Goal: Task Accomplishment & Management: Manage account settings

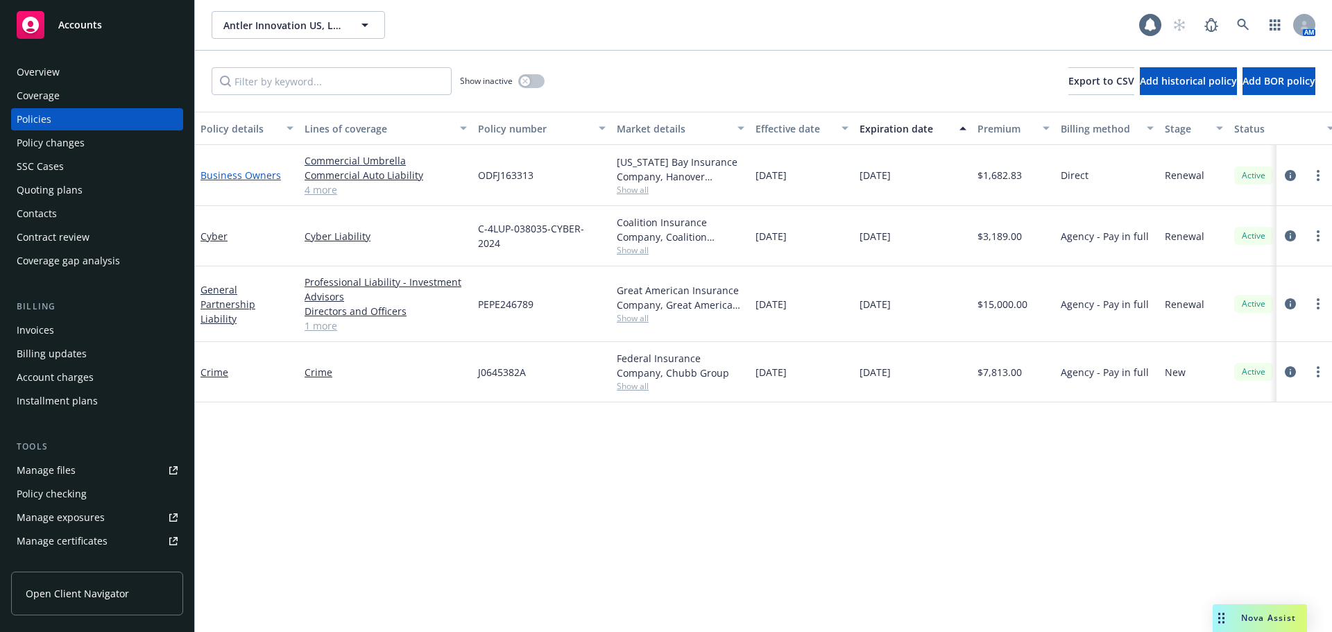
click at [250, 176] on link "Business Owners" at bounding box center [240, 175] width 80 height 13
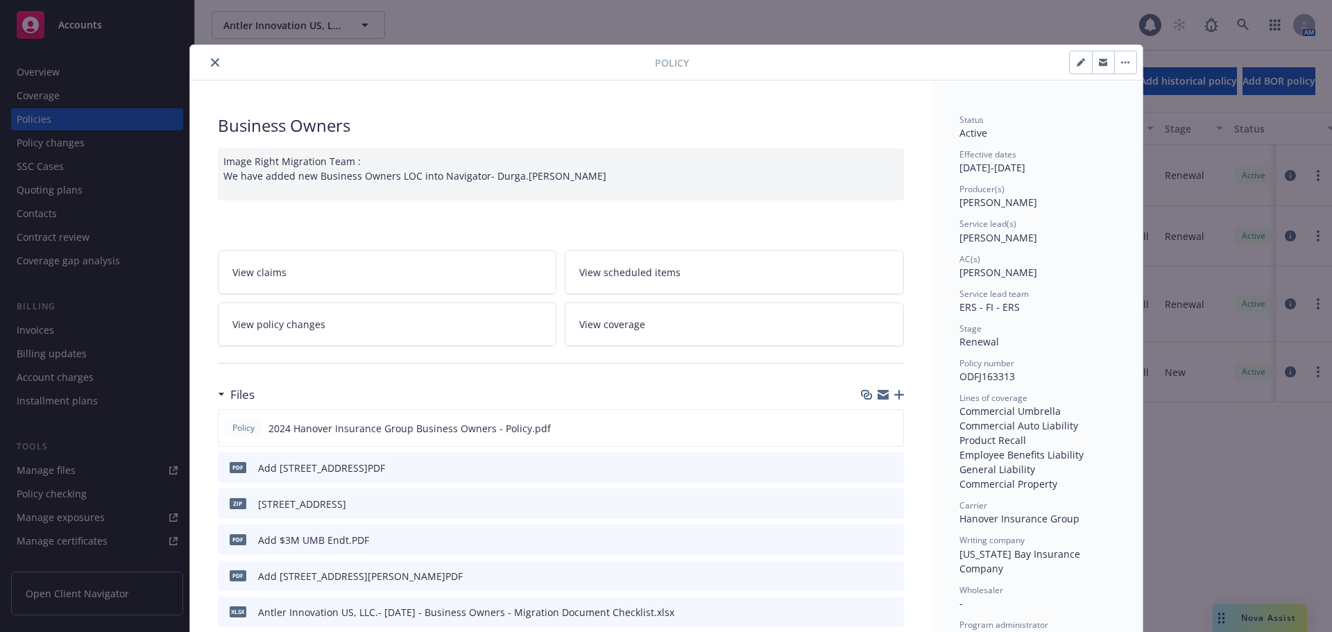
click at [211, 63] on icon "close" at bounding box center [215, 62] width 8 height 8
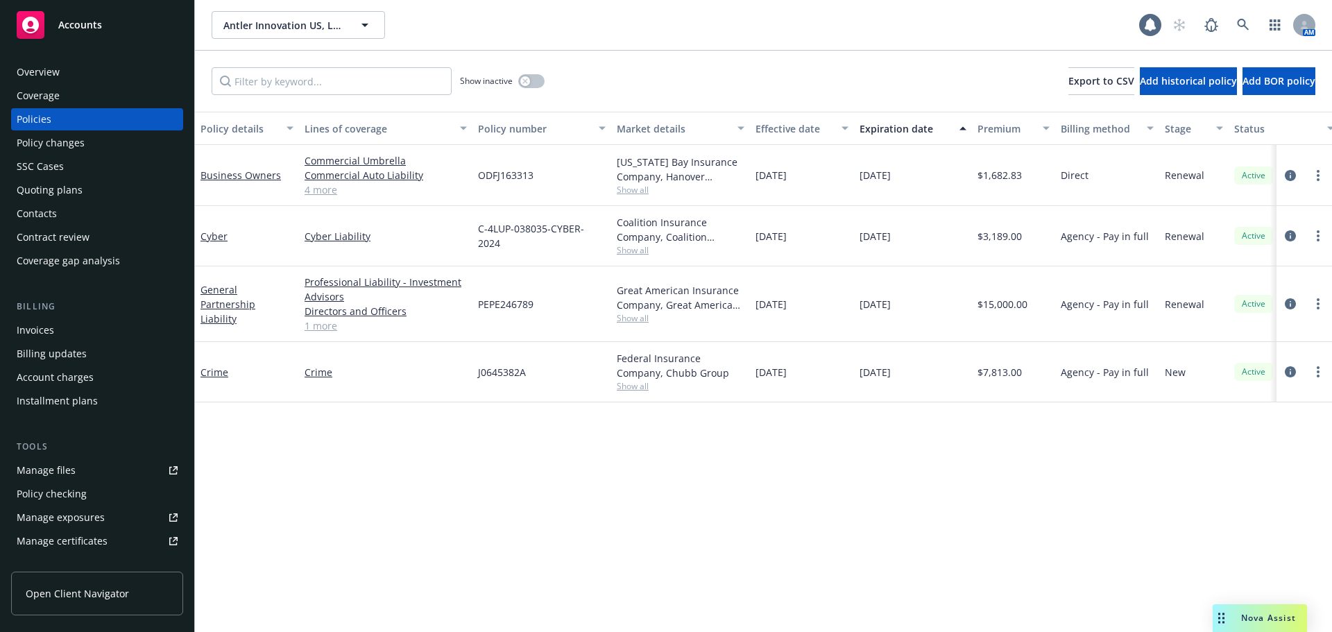
click at [65, 71] on div "Overview" at bounding box center [97, 72] width 161 height 22
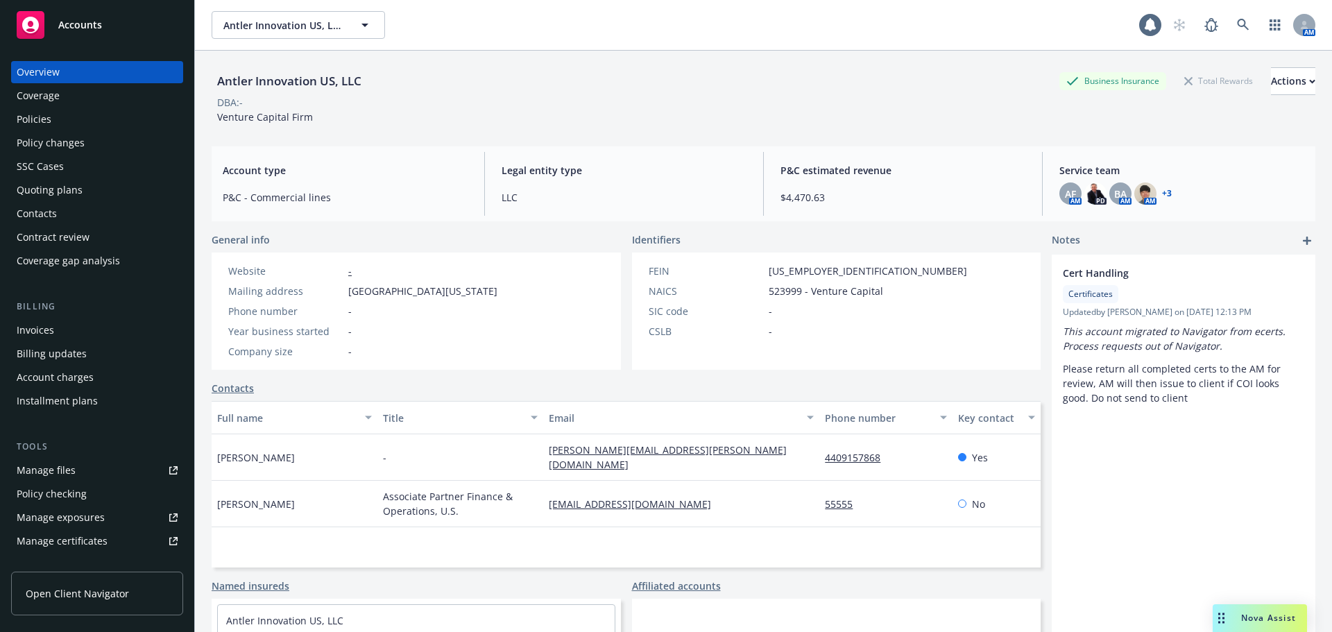
click at [76, 191] on div "Quoting plans" at bounding box center [50, 190] width 66 height 22
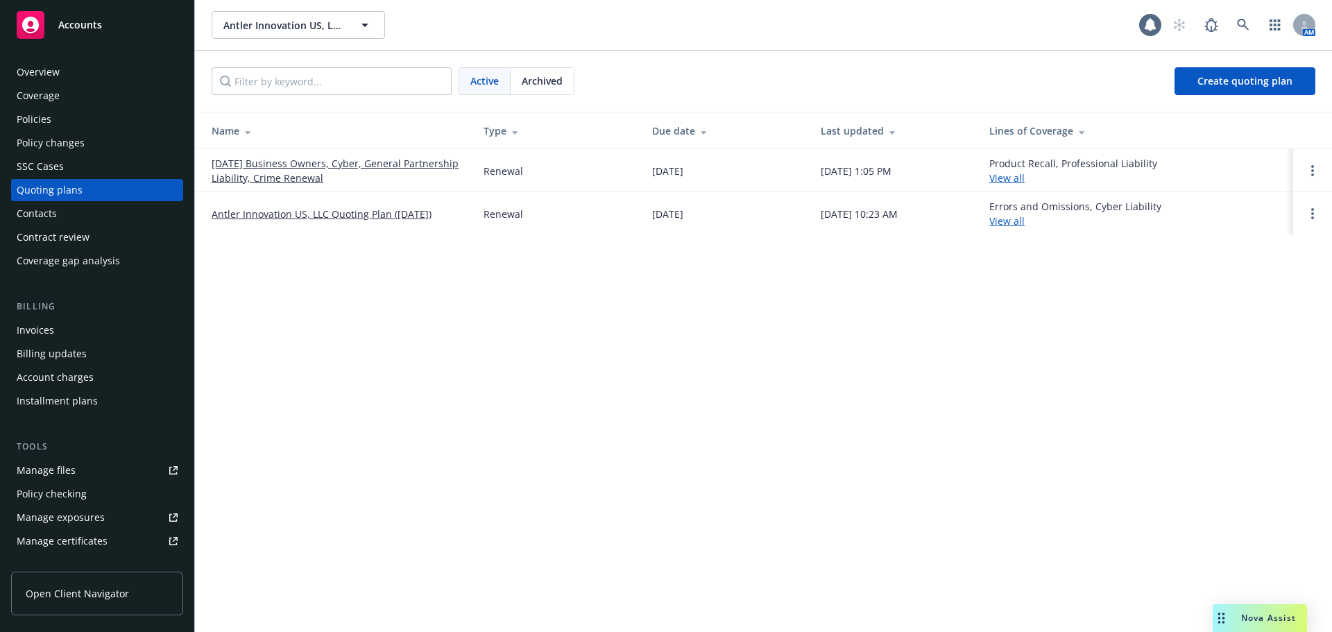
click at [234, 156] on link "[DATE] Business Owners, Cyber, General Partnership Liability, Crime Renewal" at bounding box center [337, 170] width 250 height 29
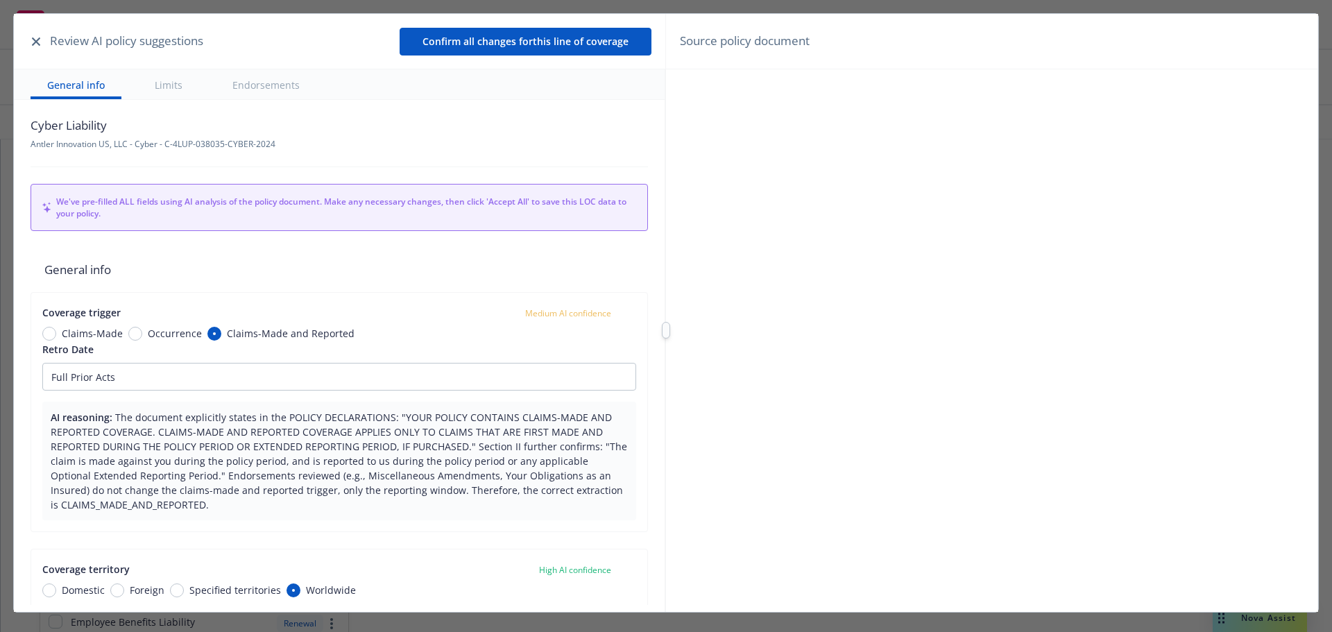
click at [37, 42] on icon "button" at bounding box center [36, 41] width 8 height 8
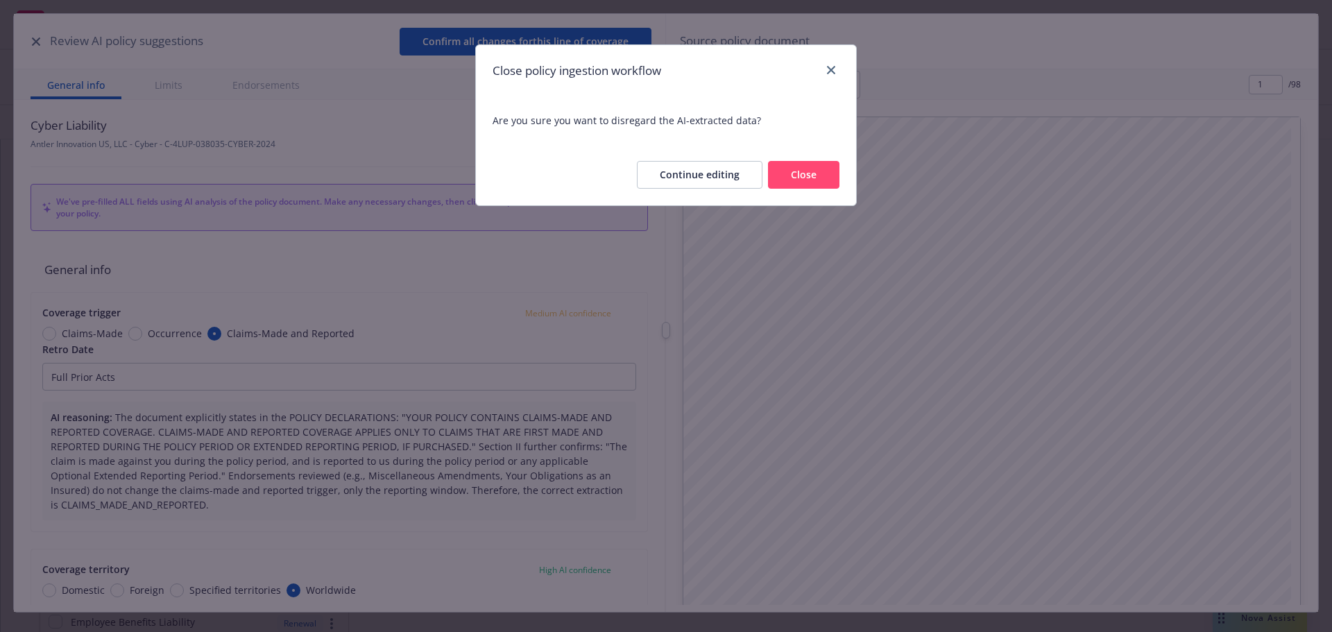
click at [798, 173] on button "Close" at bounding box center [803, 175] width 71 height 28
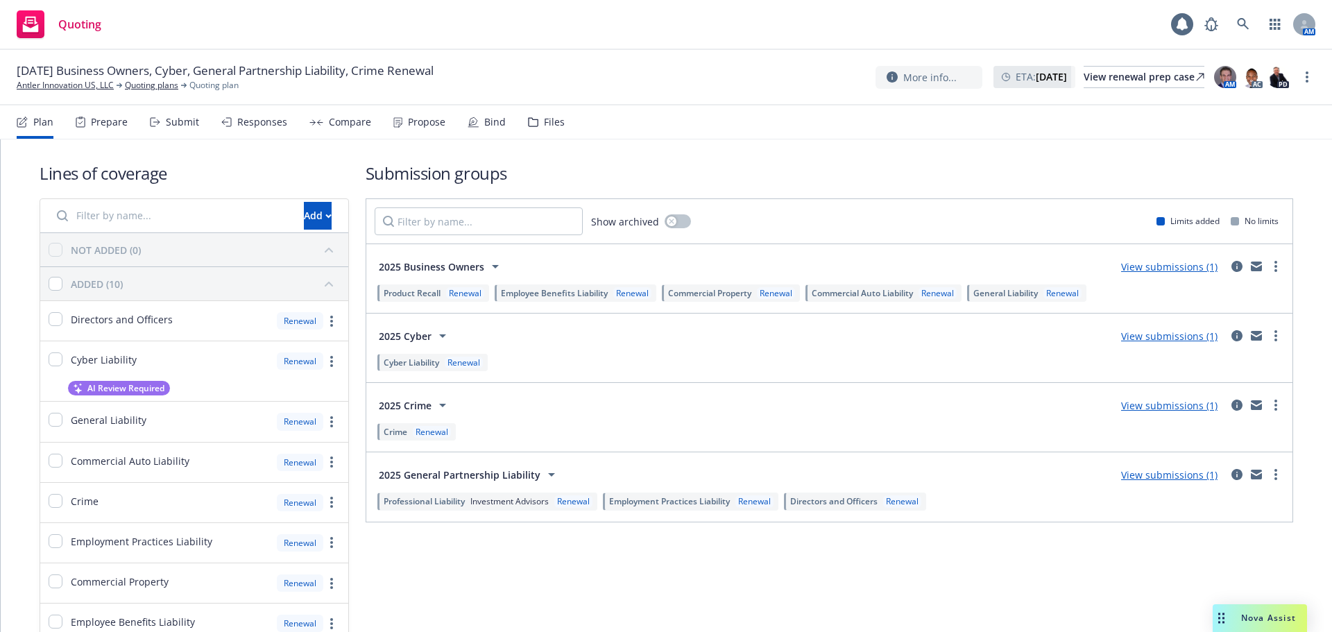
click at [247, 126] on div "Responses" at bounding box center [262, 122] width 50 height 11
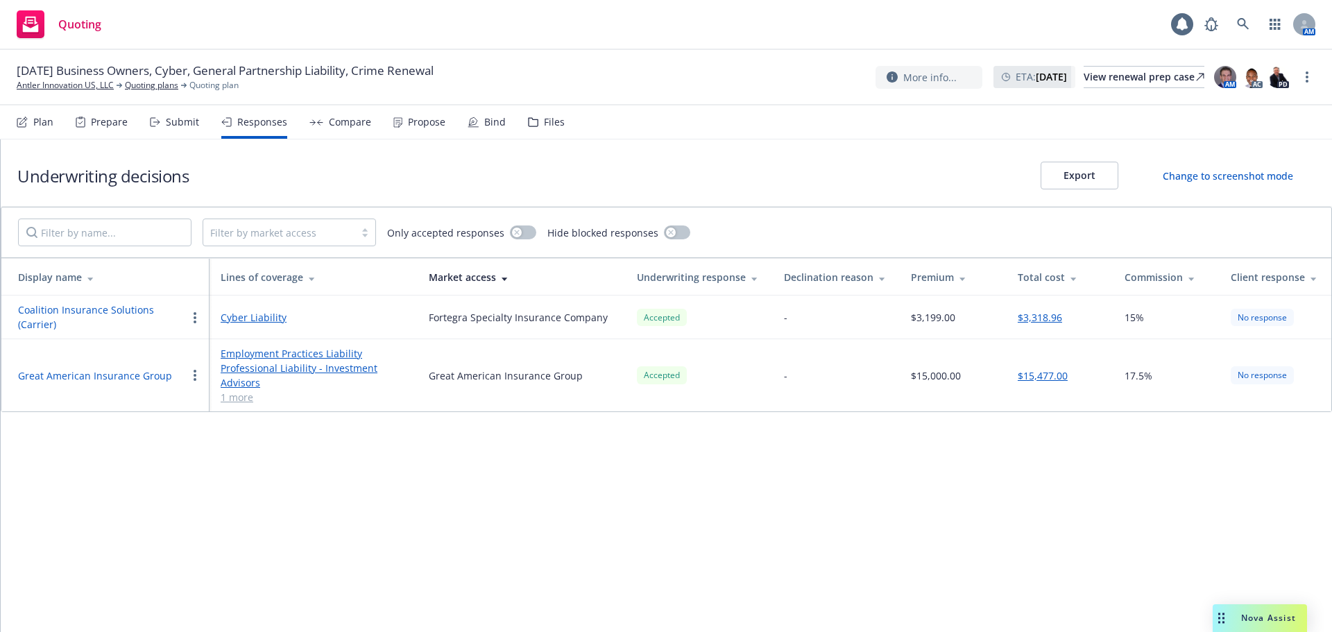
click at [98, 369] on button "Great American Insurance Group" at bounding box center [95, 375] width 154 height 15
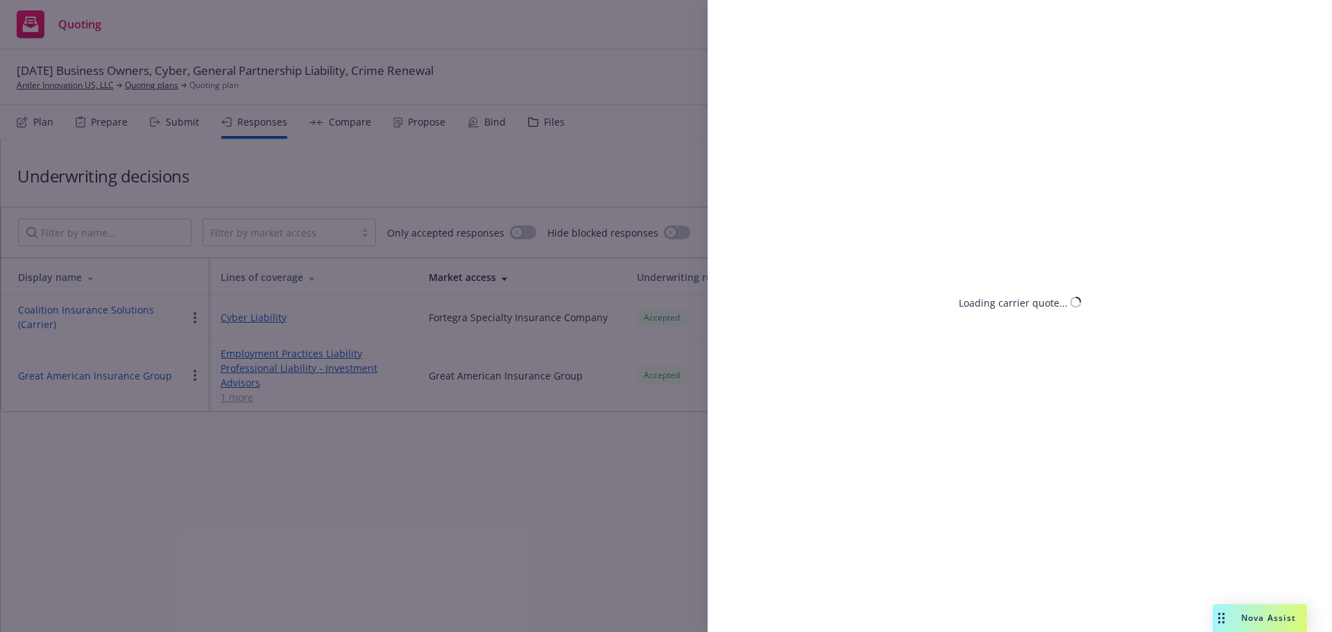
select select "CA"
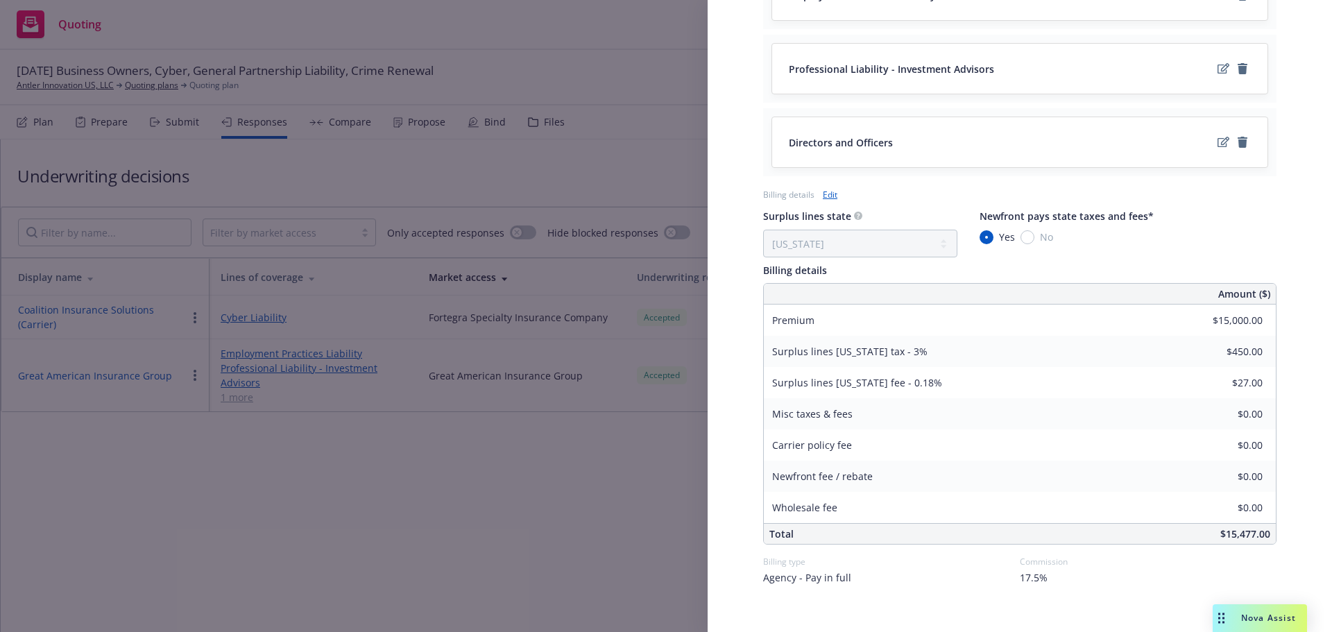
scroll to position [761, 0]
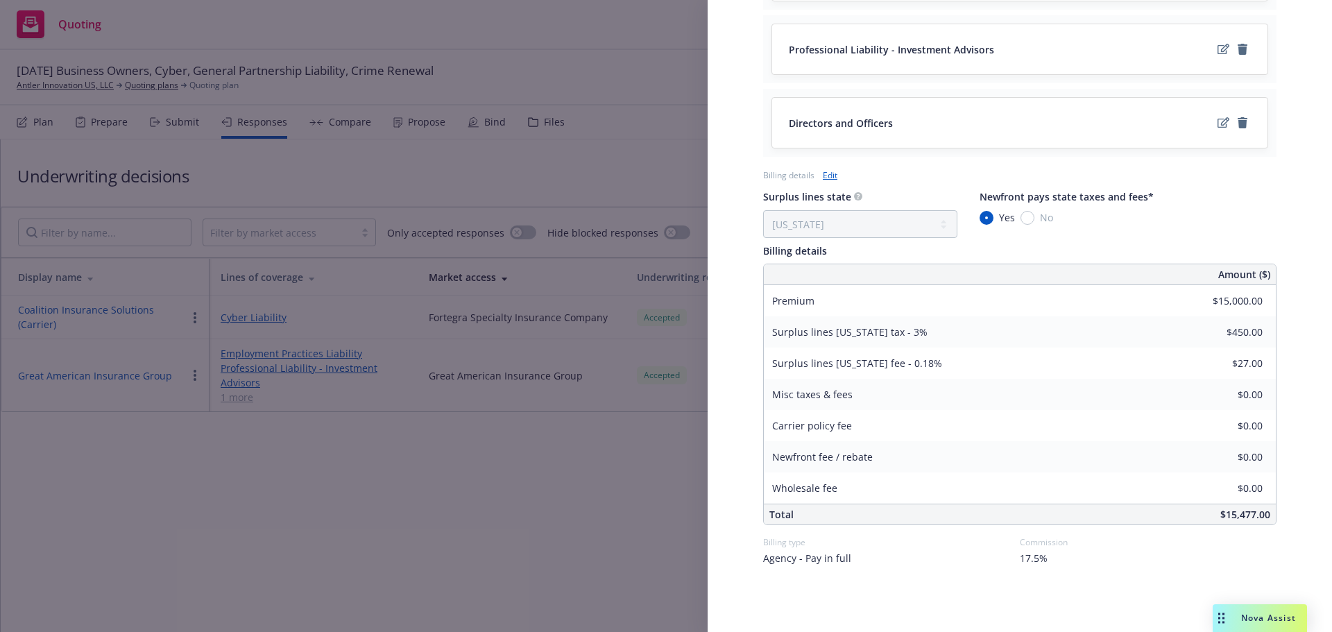
click at [617, 116] on div "Display Name Great American Insurance Group Carrier Great American Insurance Gr…" at bounding box center [666, 316] width 1332 height 632
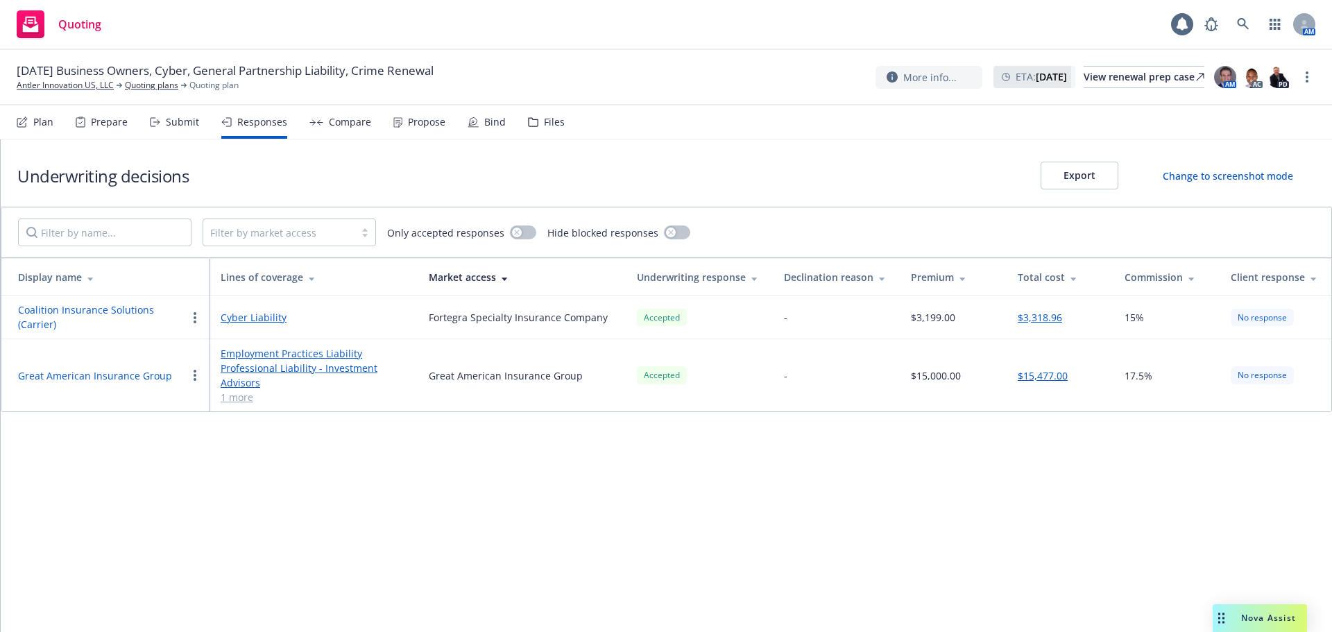
click at [40, 128] on div "Plan" at bounding box center [35, 121] width 37 height 33
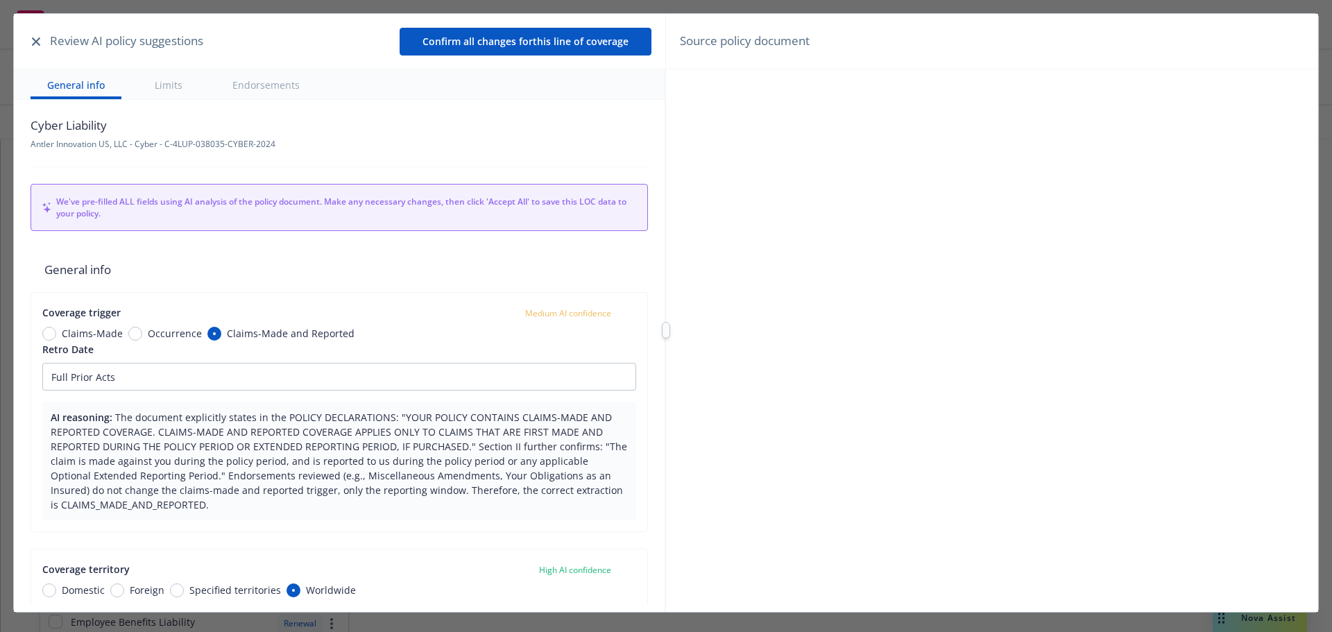
click at [33, 37] on icon "button" at bounding box center [36, 41] width 8 height 8
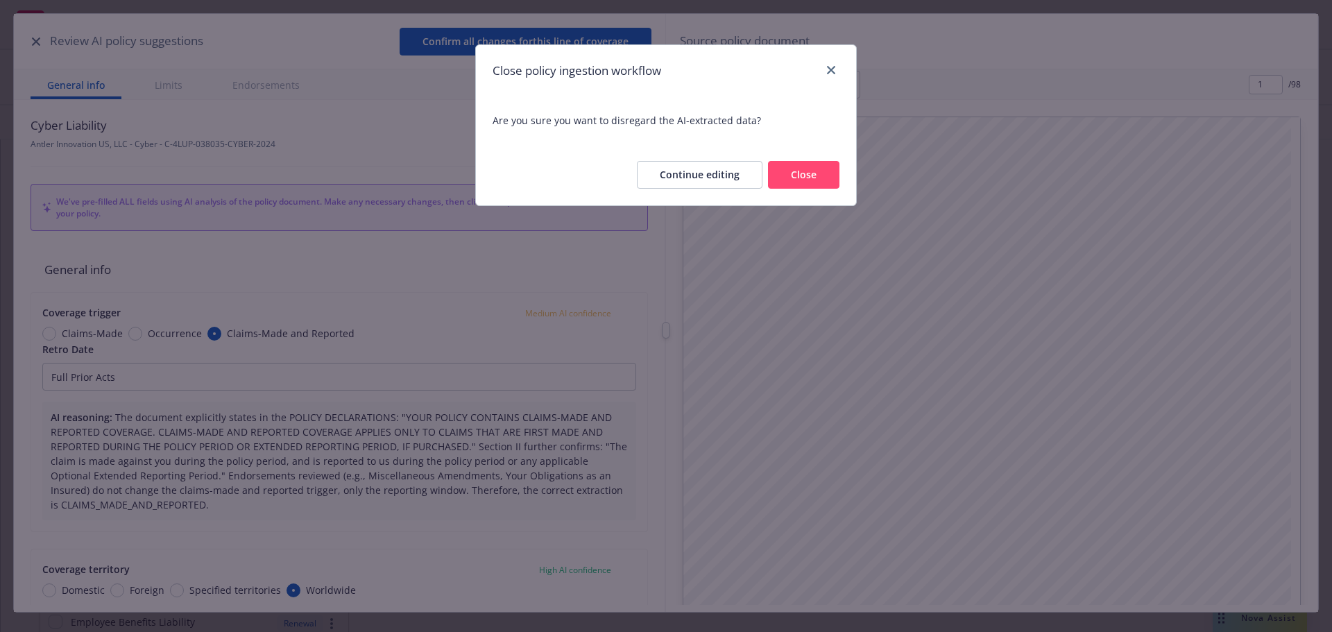
click at [807, 176] on button "Close" at bounding box center [803, 175] width 71 height 28
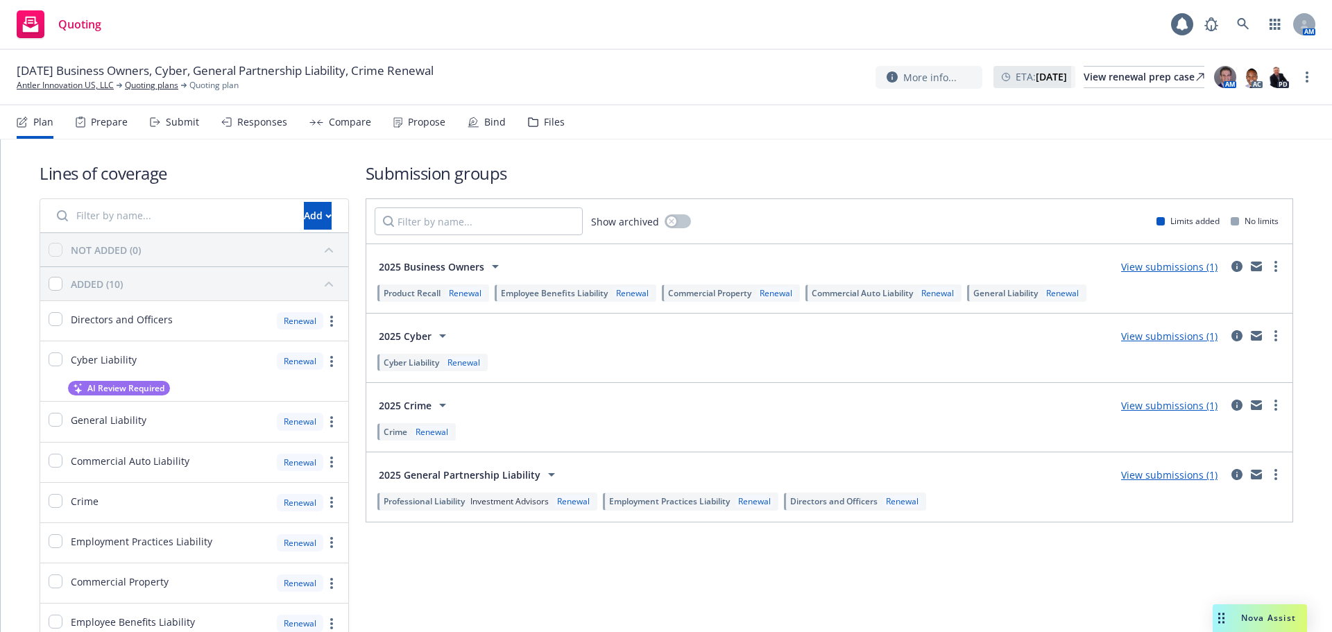
click at [1126, 269] on link "View submissions (1)" at bounding box center [1169, 266] width 96 height 13
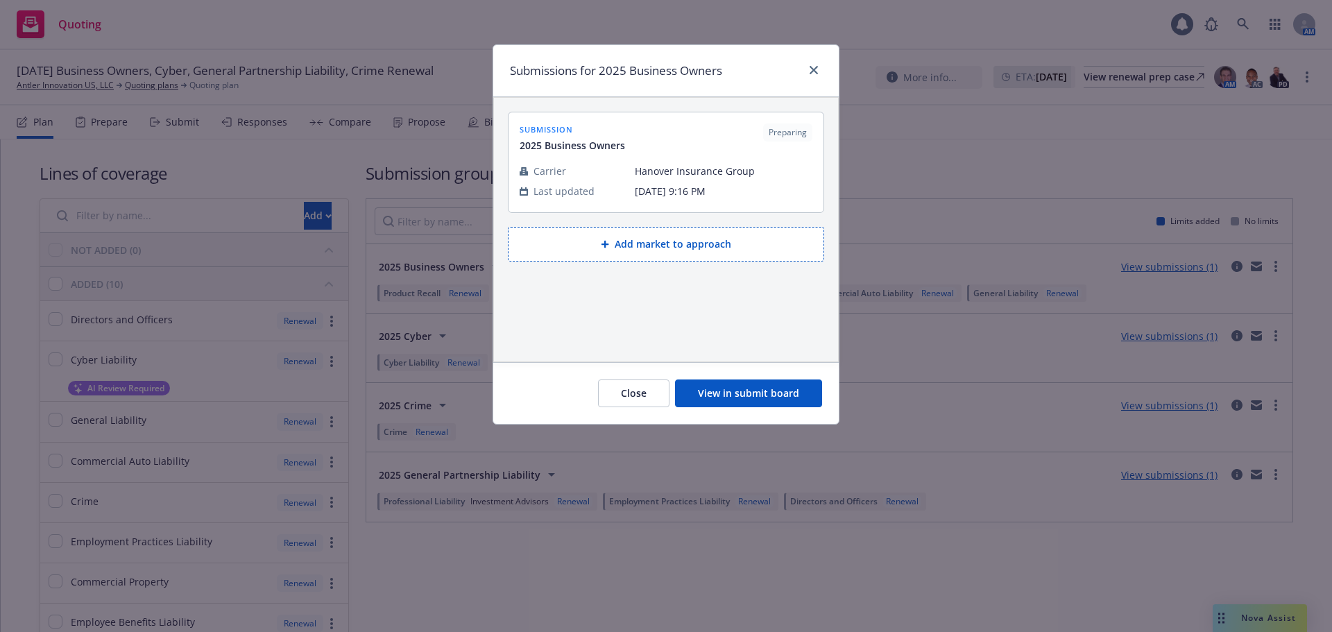
click at [674, 249] on button "Add market to approach" at bounding box center [666, 244] width 316 height 35
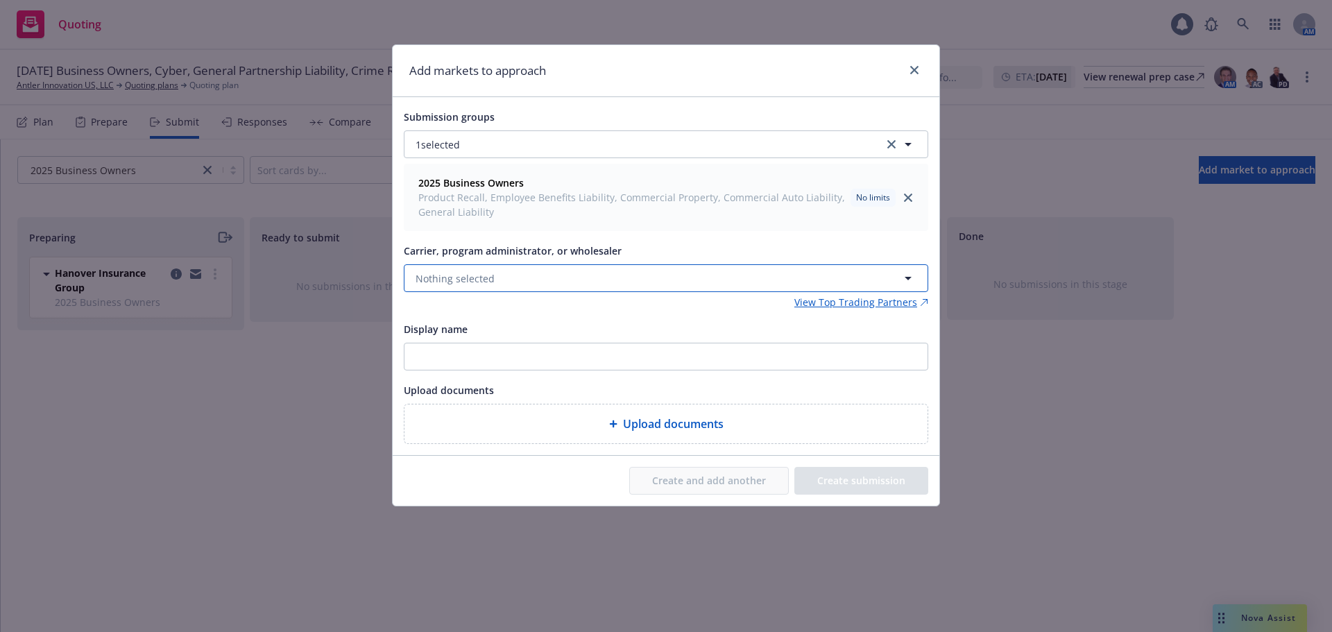
click at [496, 286] on button "Nothing selected" at bounding box center [666, 278] width 524 height 28
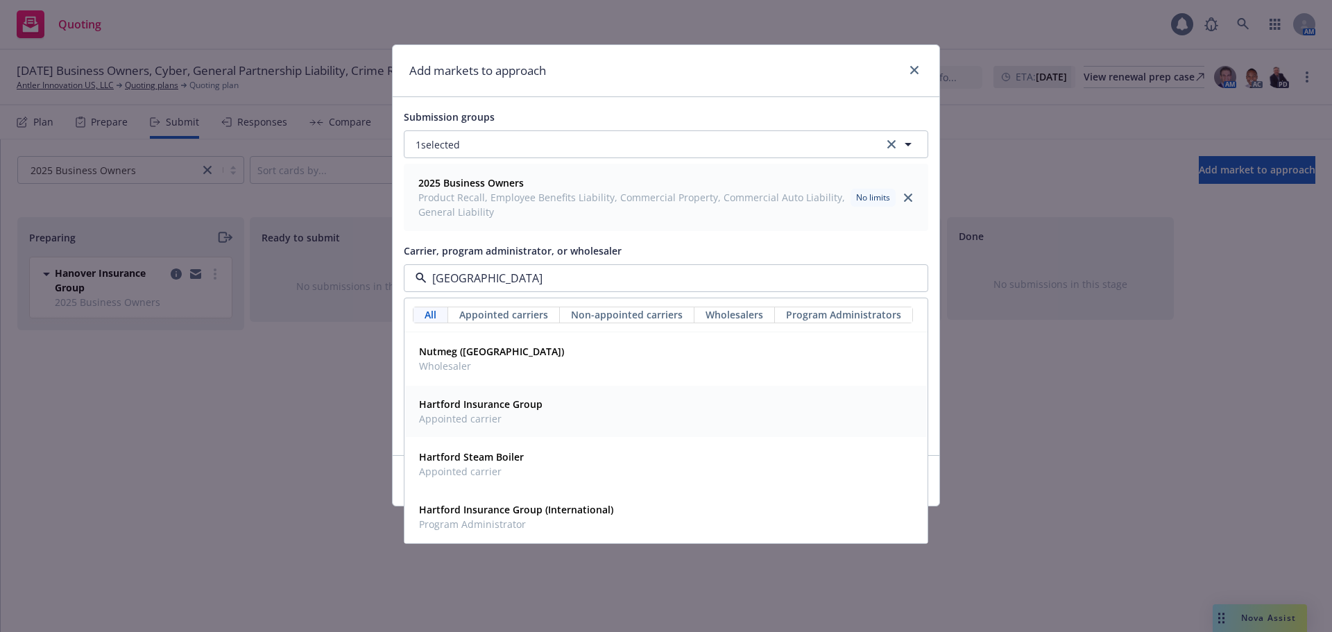
click at [522, 405] on strong "Hartford Insurance Group" at bounding box center [480, 403] width 123 height 13
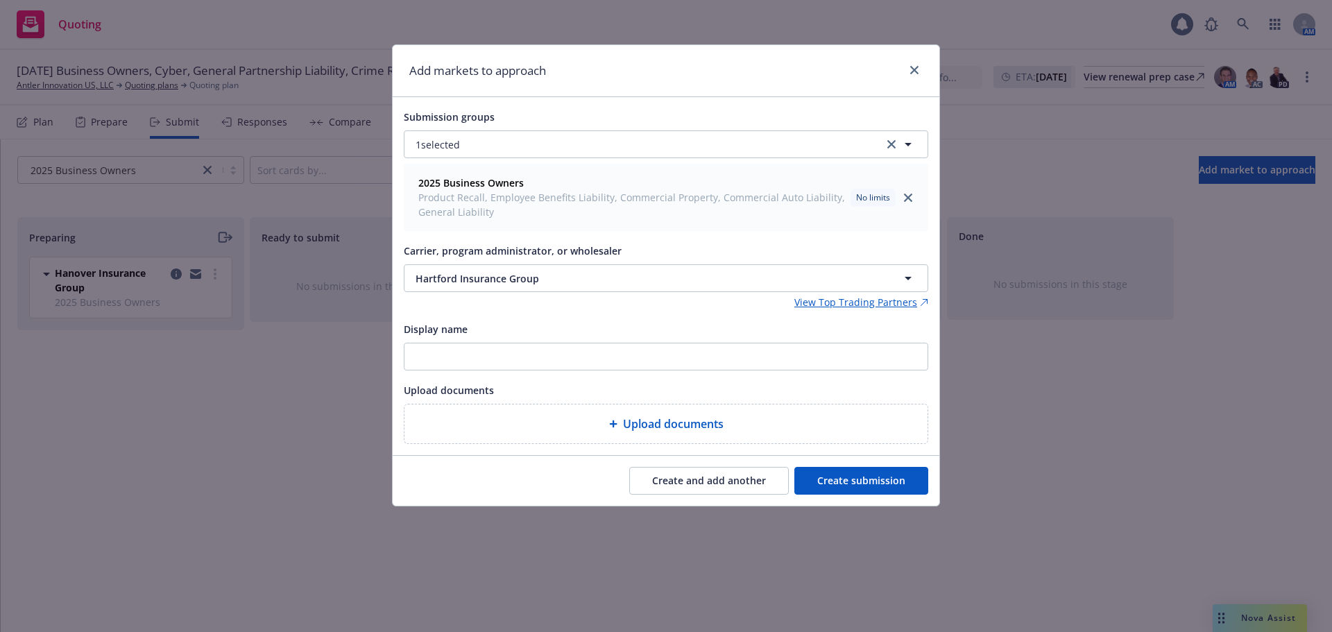
click at [721, 479] on button "Create and add another" at bounding box center [709, 481] width 160 height 28
click at [465, 268] on button "Nothing selected" at bounding box center [666, 278] width 524 height 28
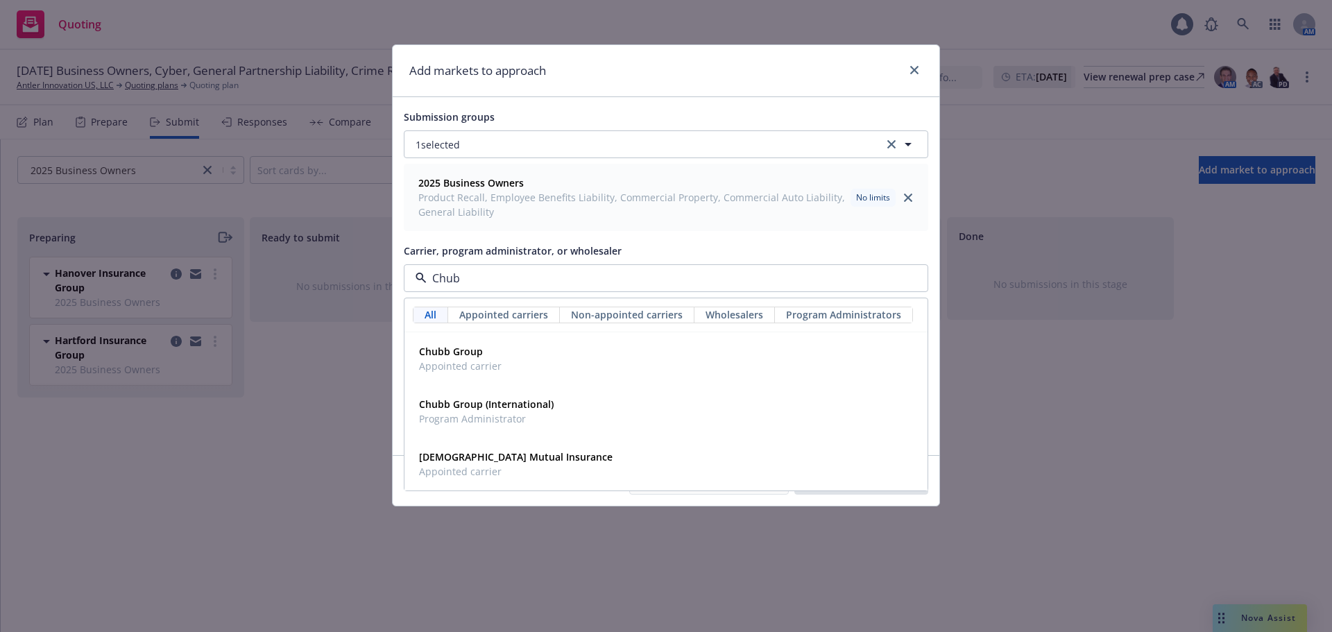
type input "Chubb"
click at [443, 359] on span "Appointed carrier" at bounding box center [460, 366] width 83 height 15
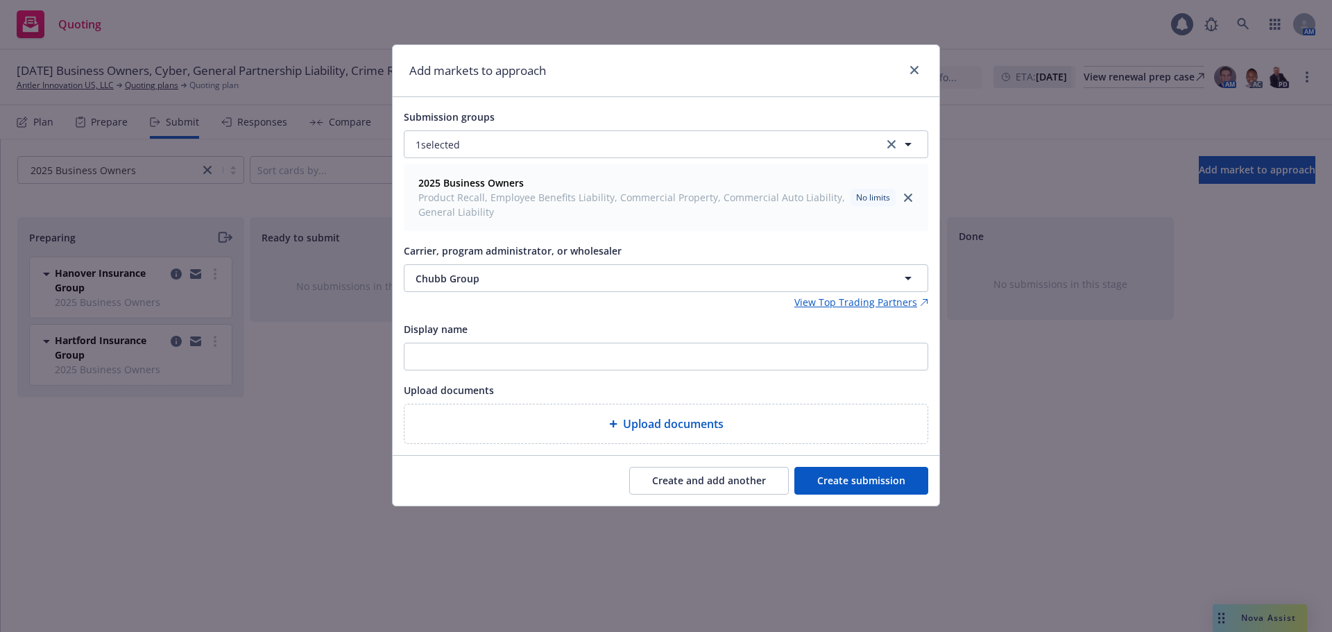
click at [873, 493] on button "Create submission" at bounding box center [861, 481] width 134 height 28
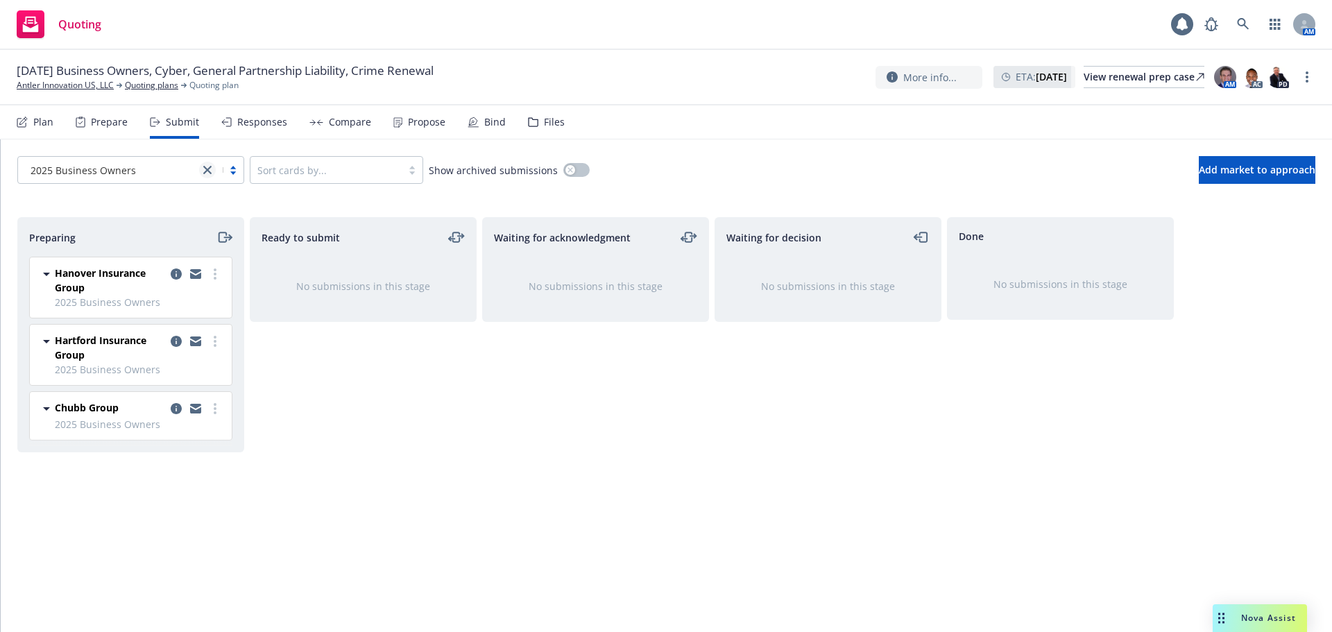
click at [205, 173] on icon "close" at bounding box center [207, 170] width 8 height 8
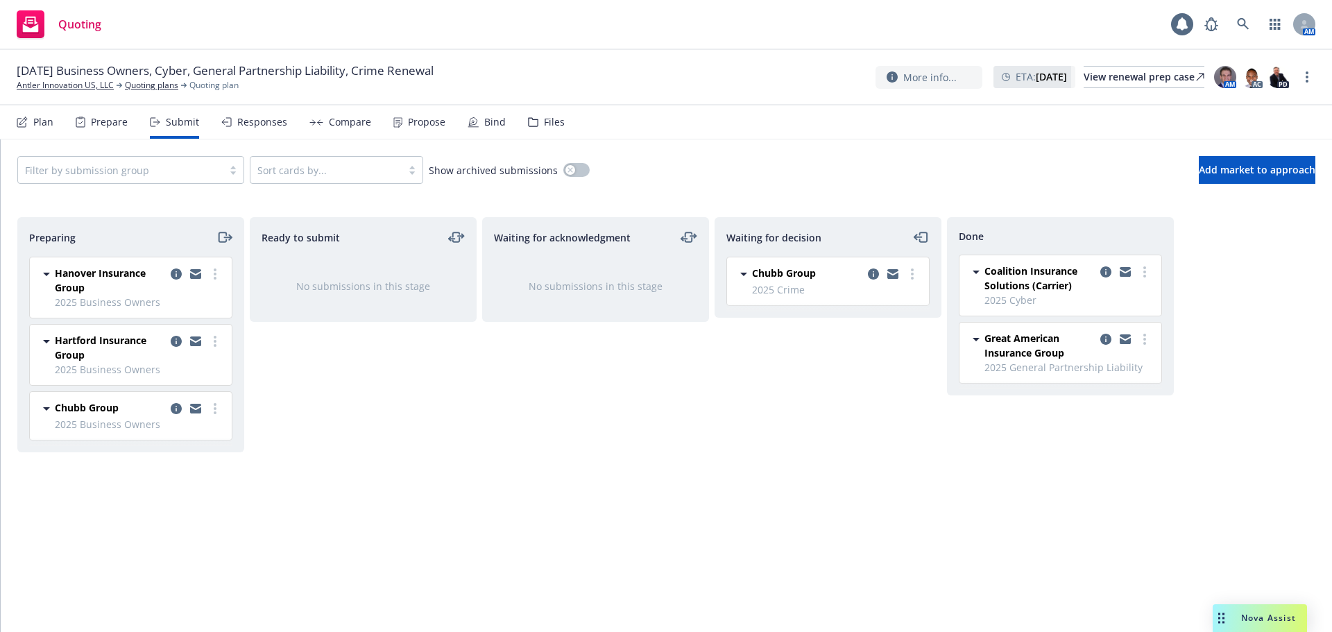
click at [301, 435] on div "Ready to submit No submissions in this stage" at bounding box center [363, 410] width 227 height 386
click at [556, 134] on div "Files" at bounding box center [546, 121] width 37 height 33
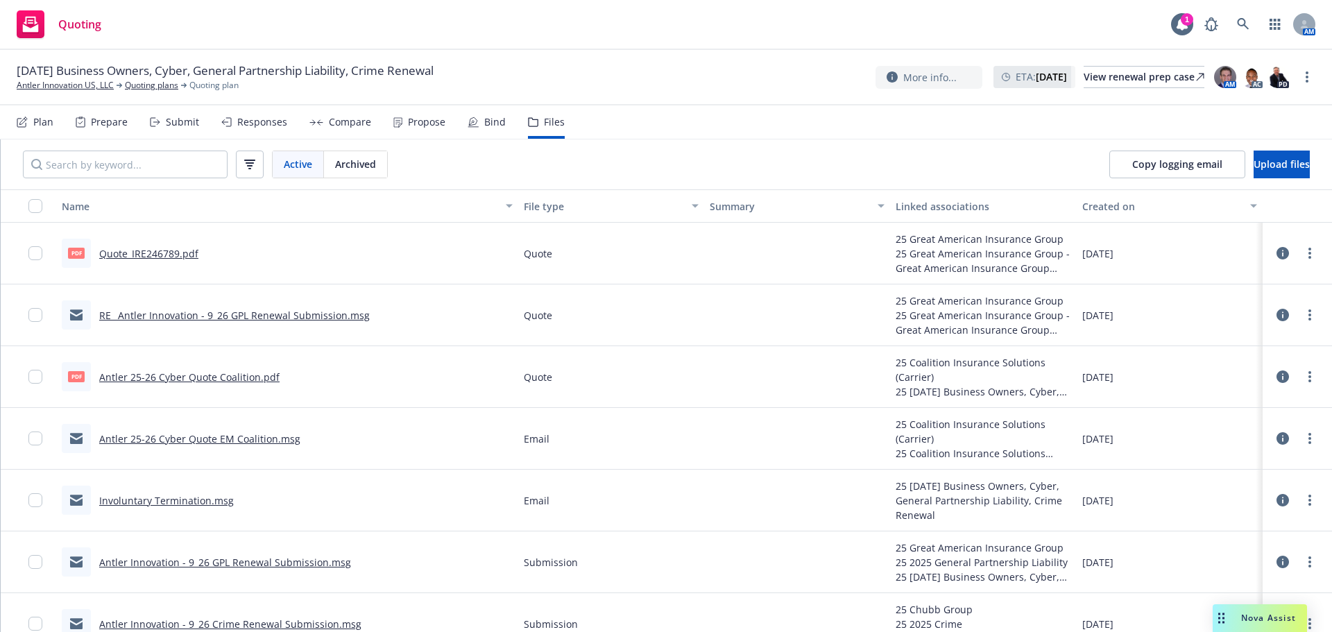
click at [259, 117] on div "Responses" at bounding box center [262, 122] width 50 height 11
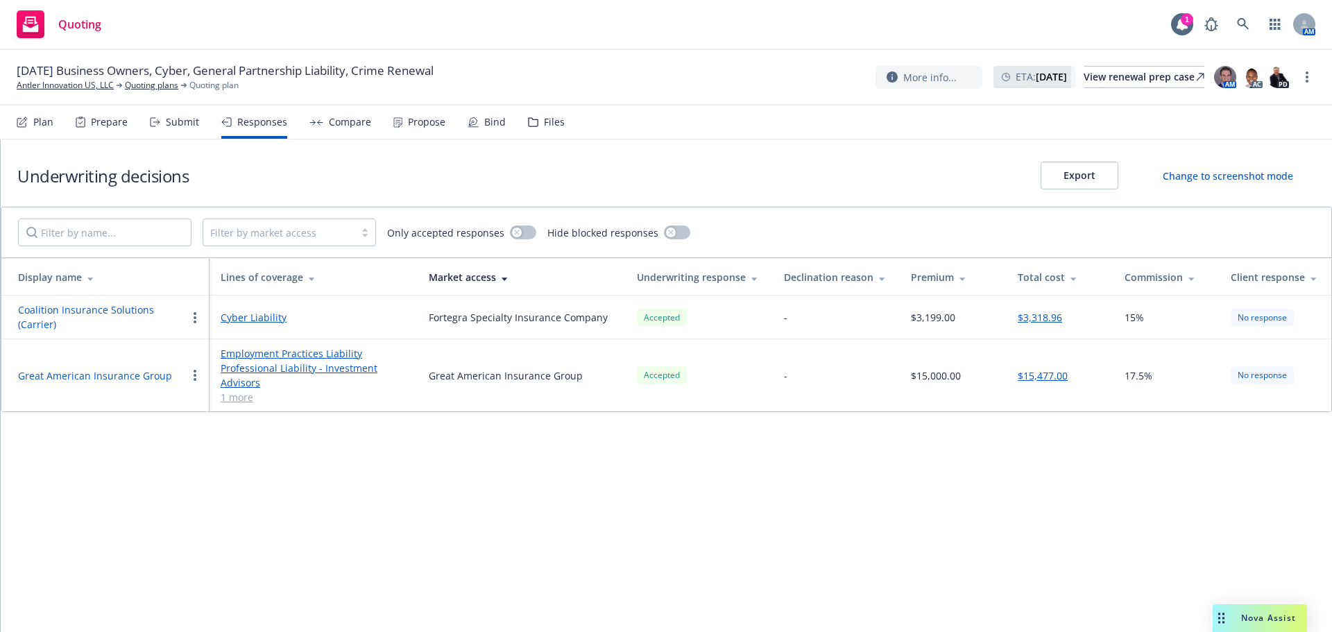
click at [1029, 374] on button "$15,477.00" at bounding box center [1043, 375] width 50 height 15
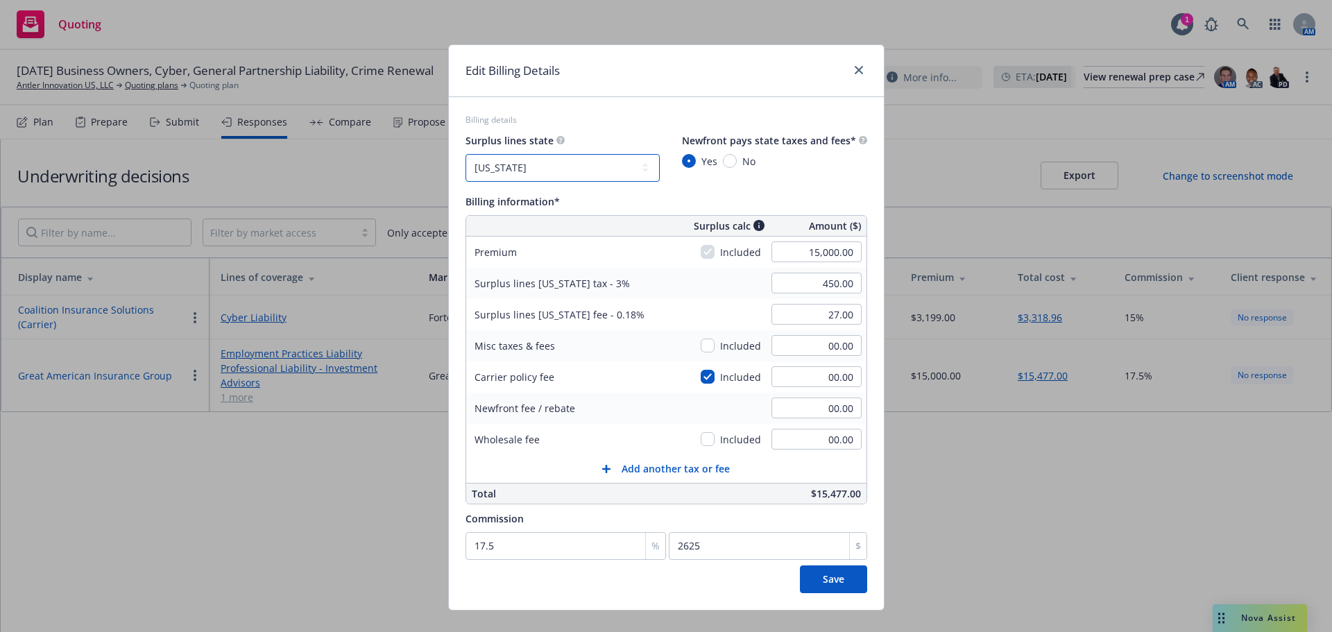
click at [592, 166] on select "No surplus lines state [US_STATE] [US_STATE] [US_STATE] [US_STATE] [US_STATE] […" at bounding box center [562, 168] width 194 height 28
select select "NY"
click at [465, 154] on select "No surplus lines state [US_STATE] [US_STATE] [US_STATE] [US_STATE] [US_STATE] […" at bounding box center [562, 168] width 194 height 28
type input "540.00"
type input "22.50"
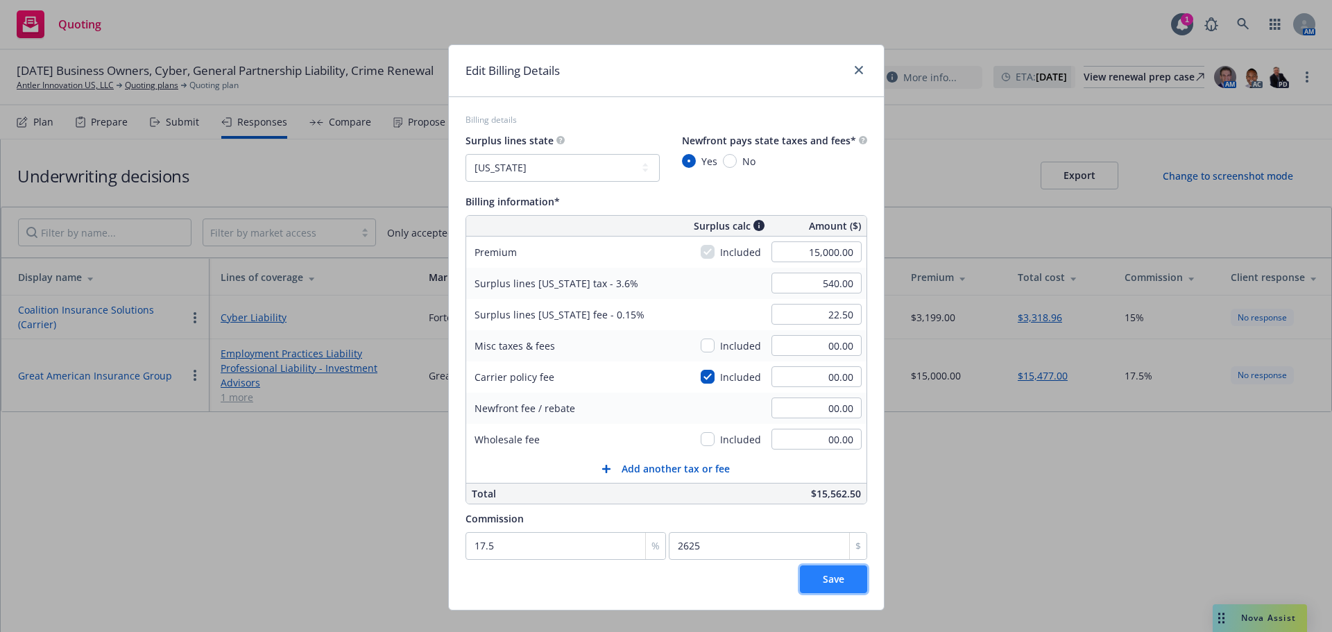
click at [838, 573] on button "Save" at bounding box center [833, 579] width 67 height 28
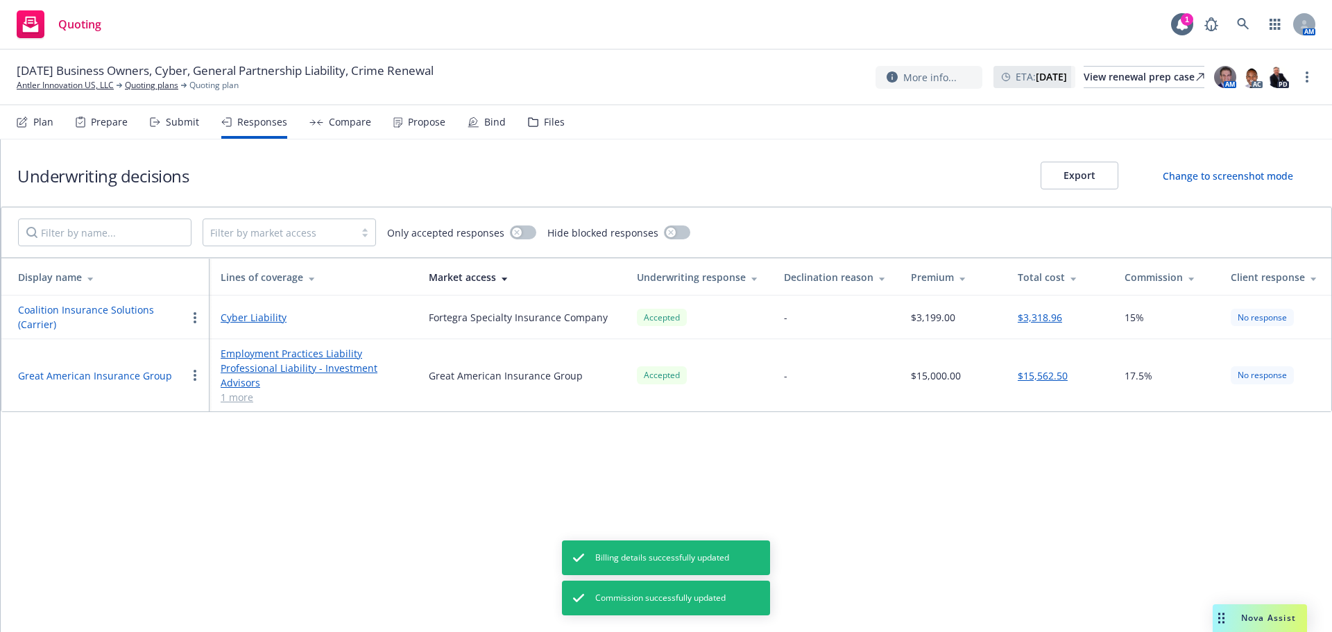
click at [1045, 317] on button "$3,318.96" at bounding box center [1040, 317] width 44 height 15
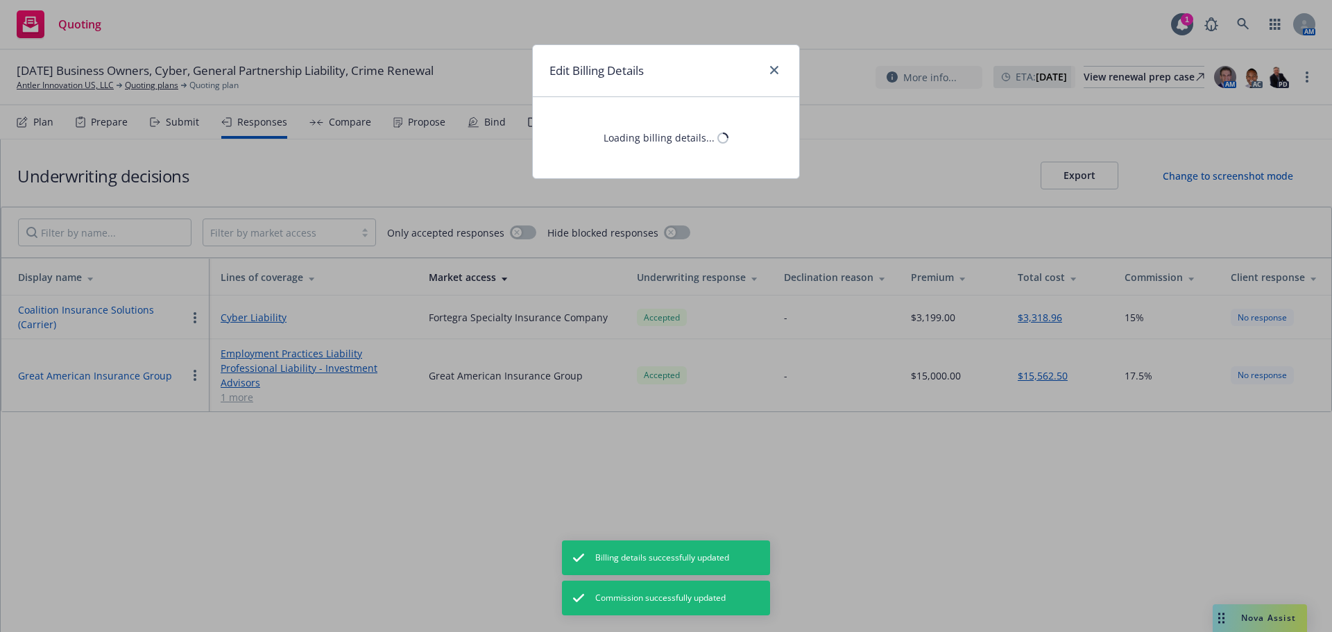
select select "NY"
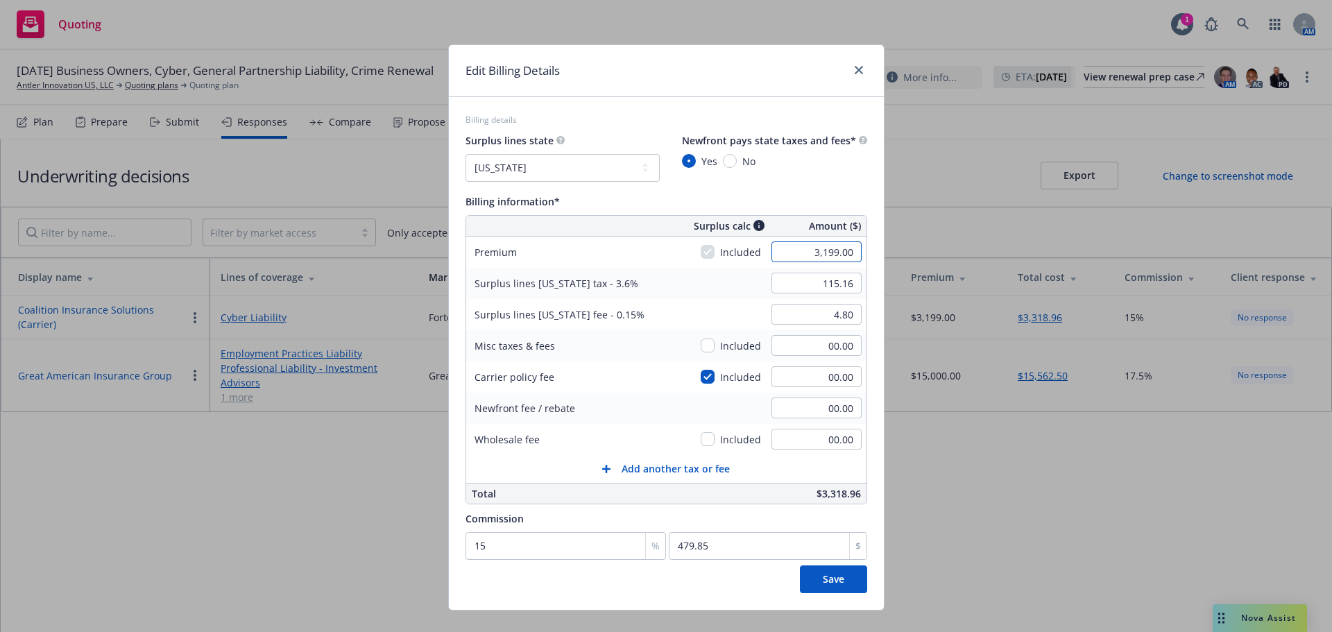
click at [797, 260] on input "3,199.00" at bounding box center [816, 251] width 90 height 21
type input "3,349.00"
type input "120.56"
type input "5.02"
type input "502.35"
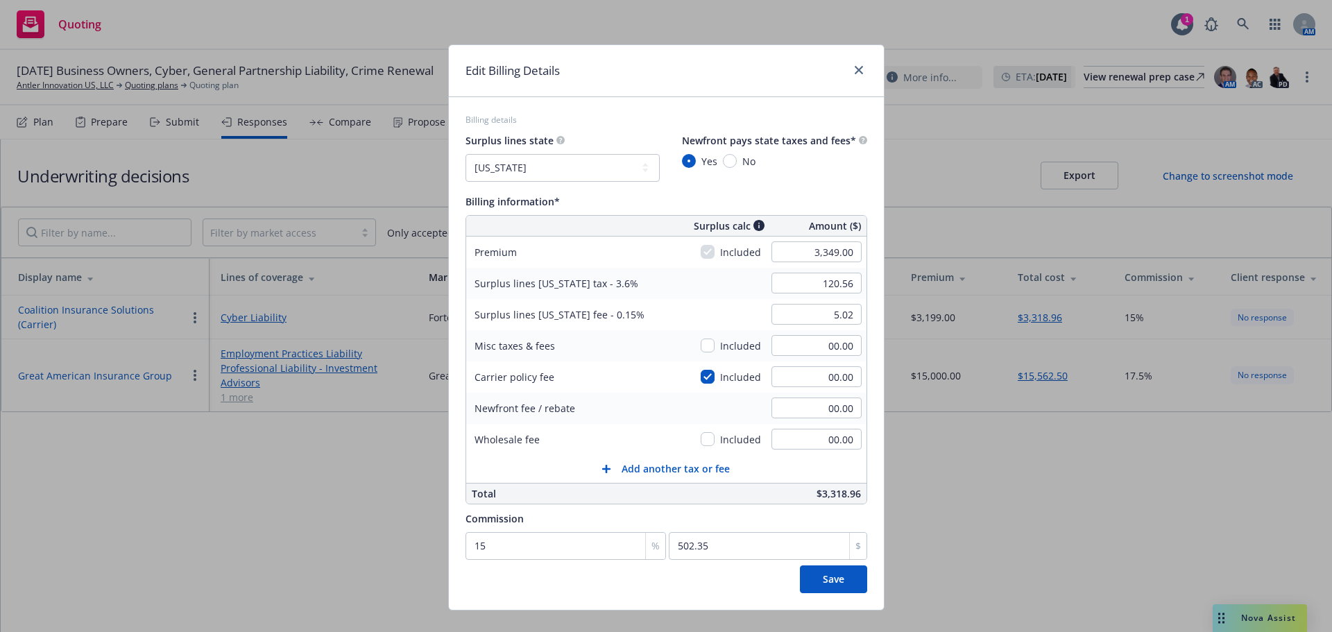
click at [787, 196] on div "Billing information*" at bounding box center [666, 201] width 402 height 17
click at [794, 251] on input "3,349.00" at bounding box center [816, 251] width 90 height 21
type input "3,199.00"
type input "115.16"
type input "4.80"
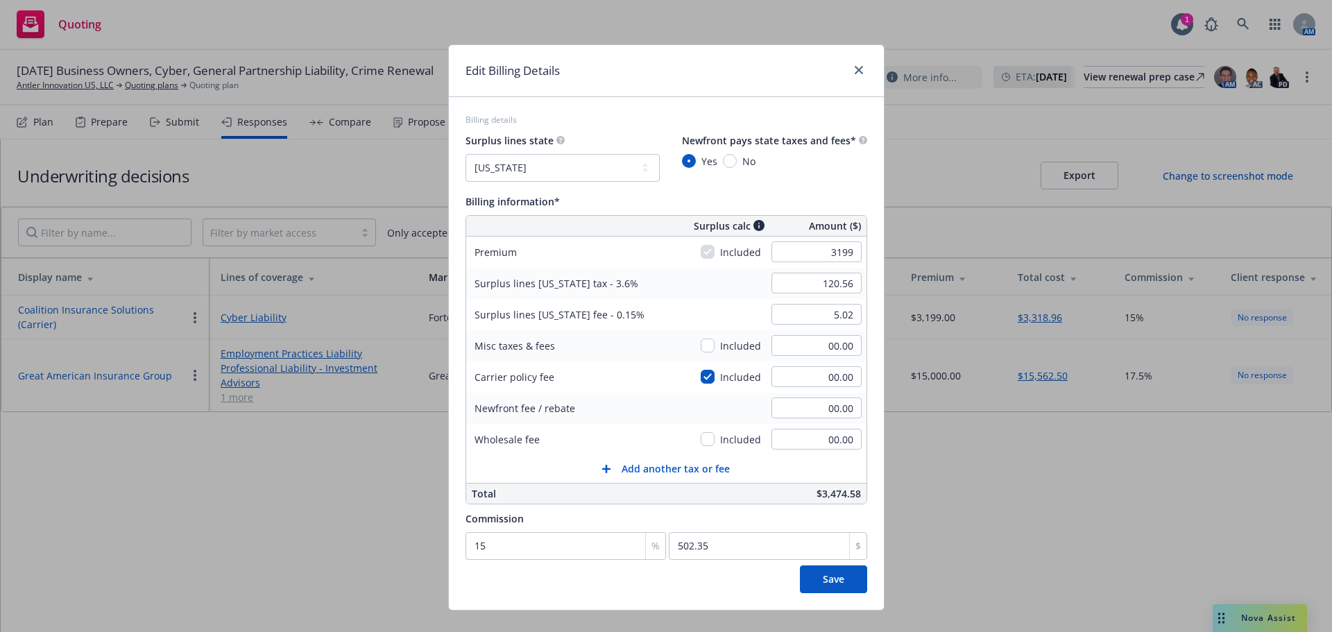
type input "479.85"
click at [798, 198] on div "Billing information*" at bounding box center [666, 201] width 402 height 17
click at [855, 71] on icon "close" at bounding box center [859, 70] width 8 height 8
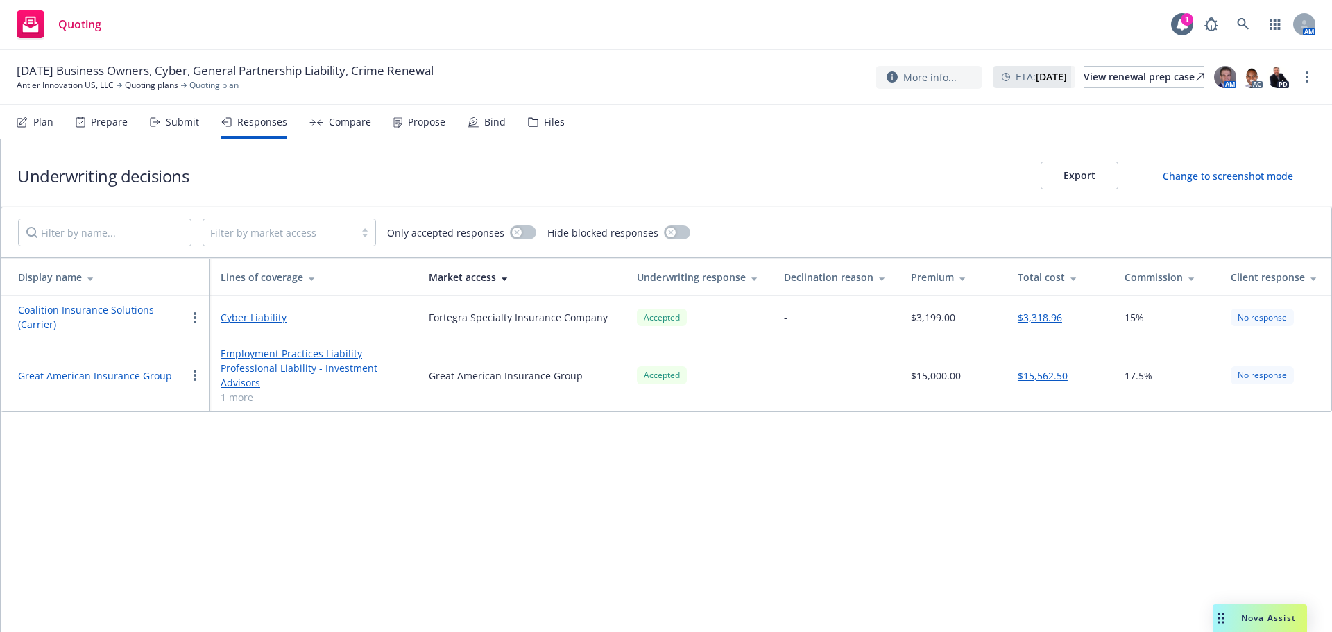
click at [1045, 377] on button "$15,562.50" at bounding box center [1043, 375] width 50 height 15
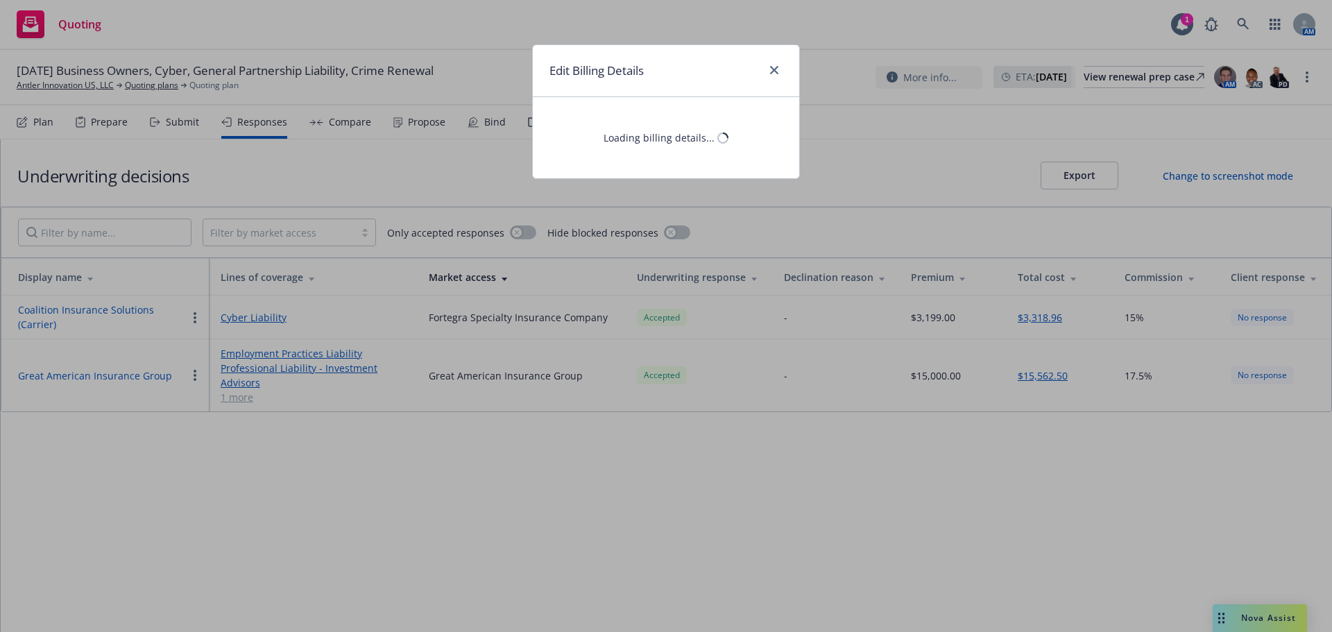
select select "NY"
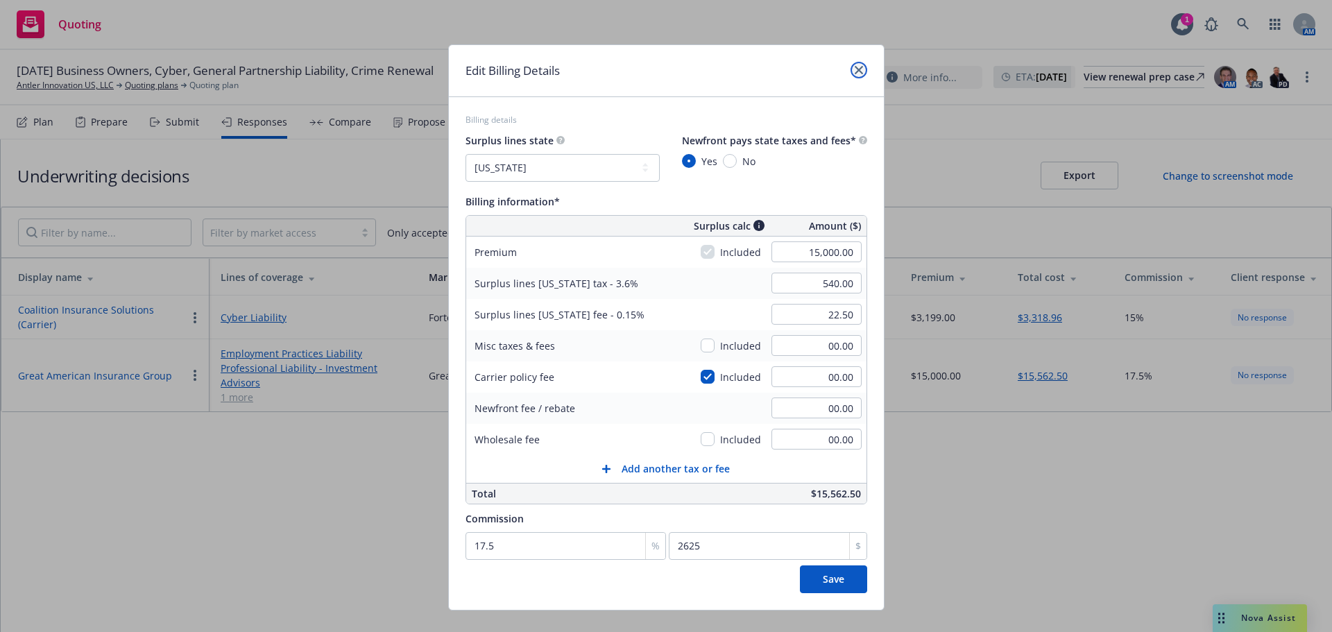
click at [850, 71] on link "close" at bounding box center [858, 70] width 17 height 17
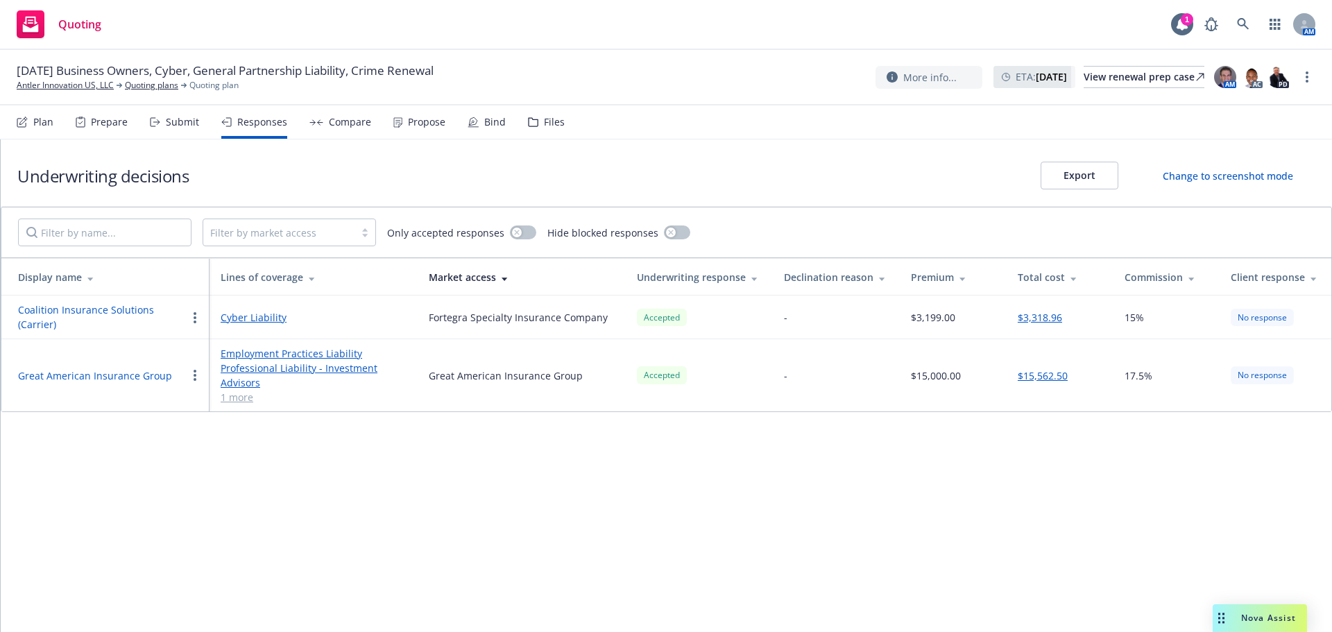
click at [61, 372] on button "Great American Insurance Group" at bounding box center [95, 375] width 154 height 15
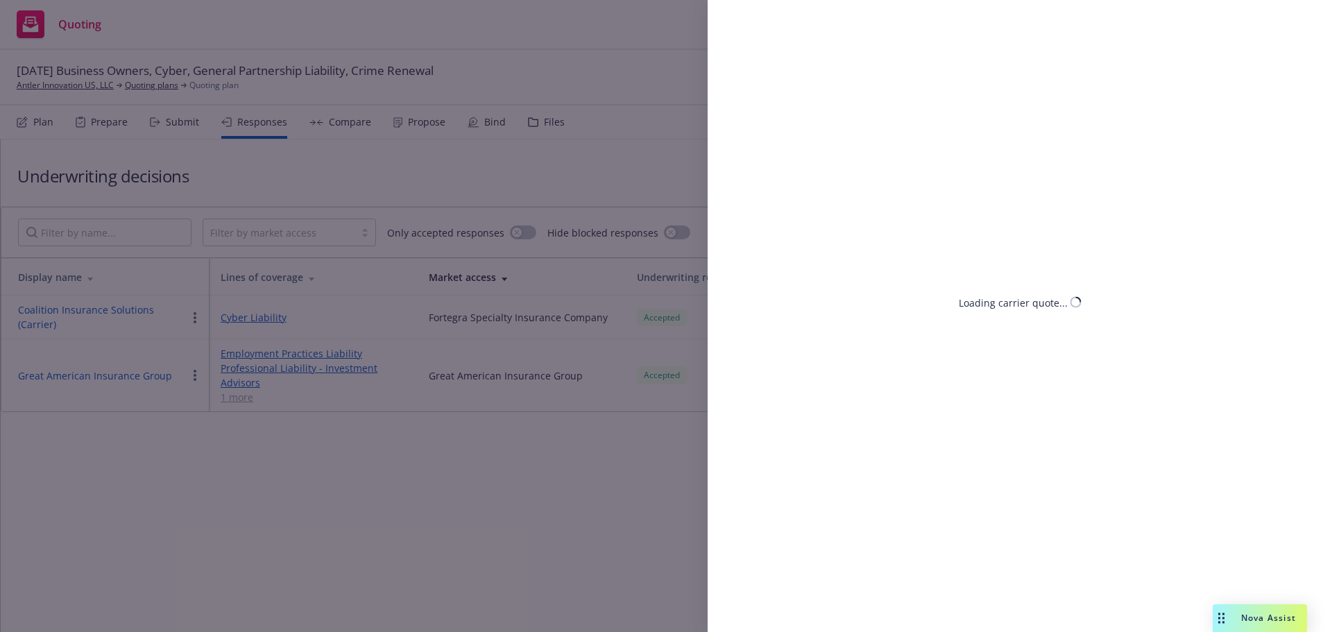
select select "NY"
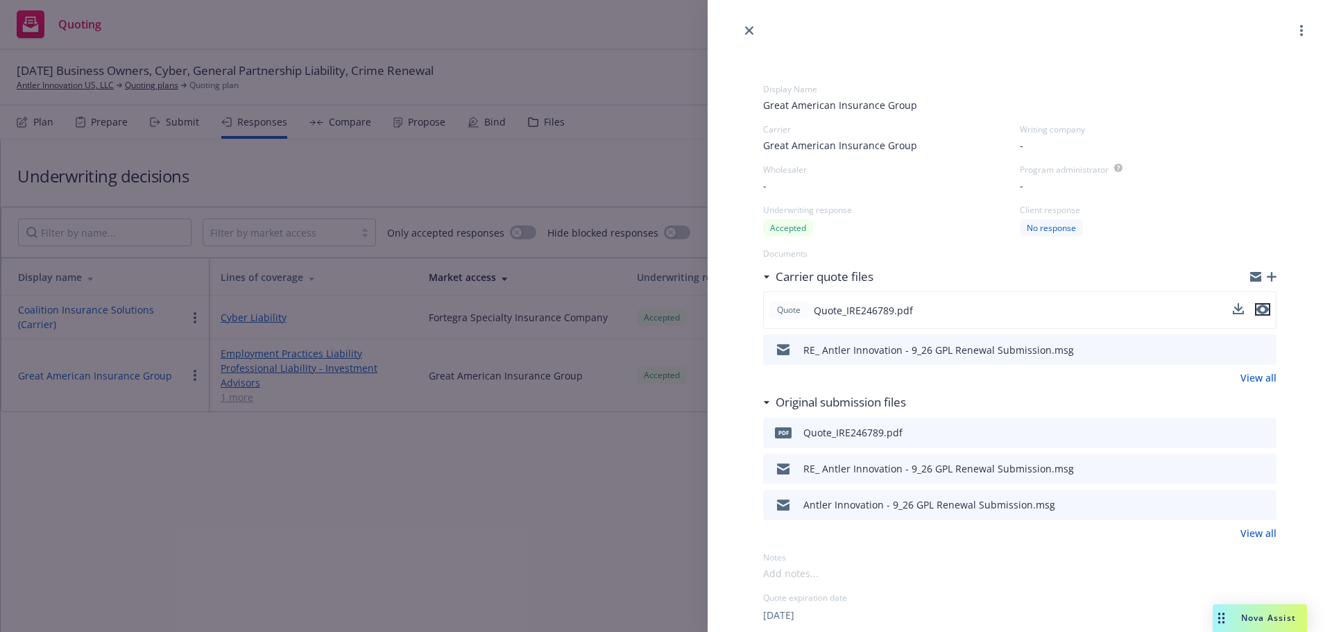
click at [1256, 307] on icon "preview file" at bounding box center [1262, 310] width 12 height 10
click at [746, 26] on icon "close" at bounding box center [749, 30] width 8 height 8
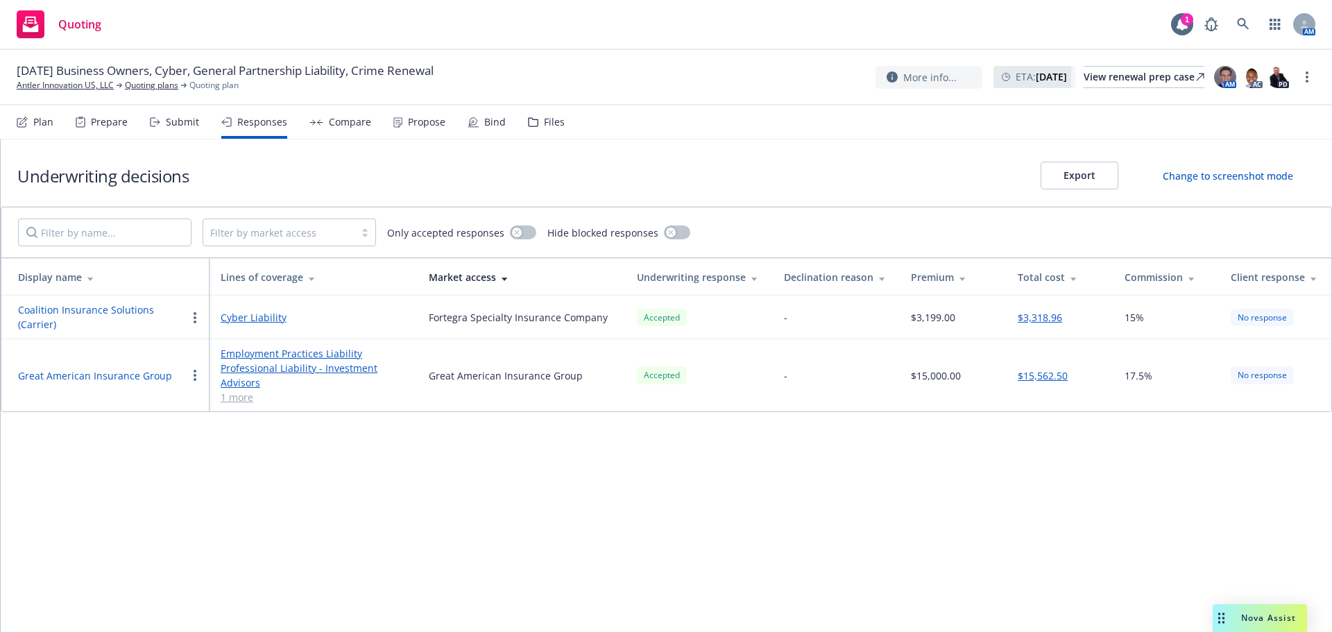
click at [36, 309] on button "Coalition Insurance Solutions (Carrier)" at bounding box center [102, 316] width 169 height 29
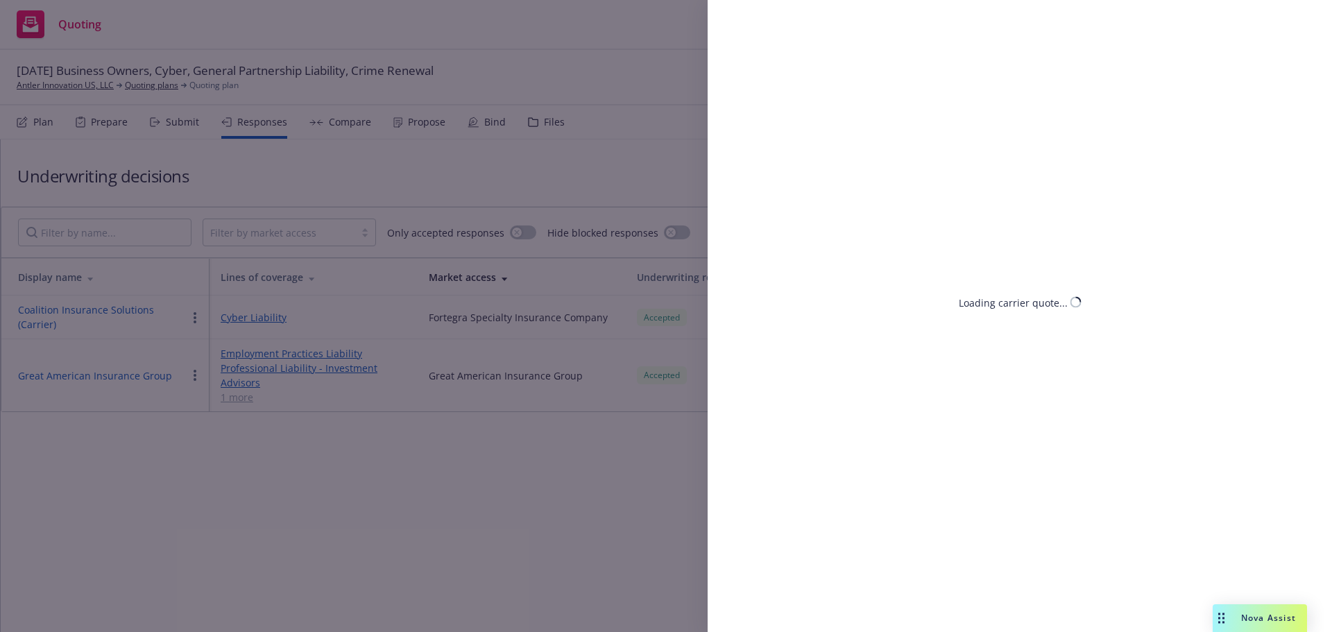
select select "NY"
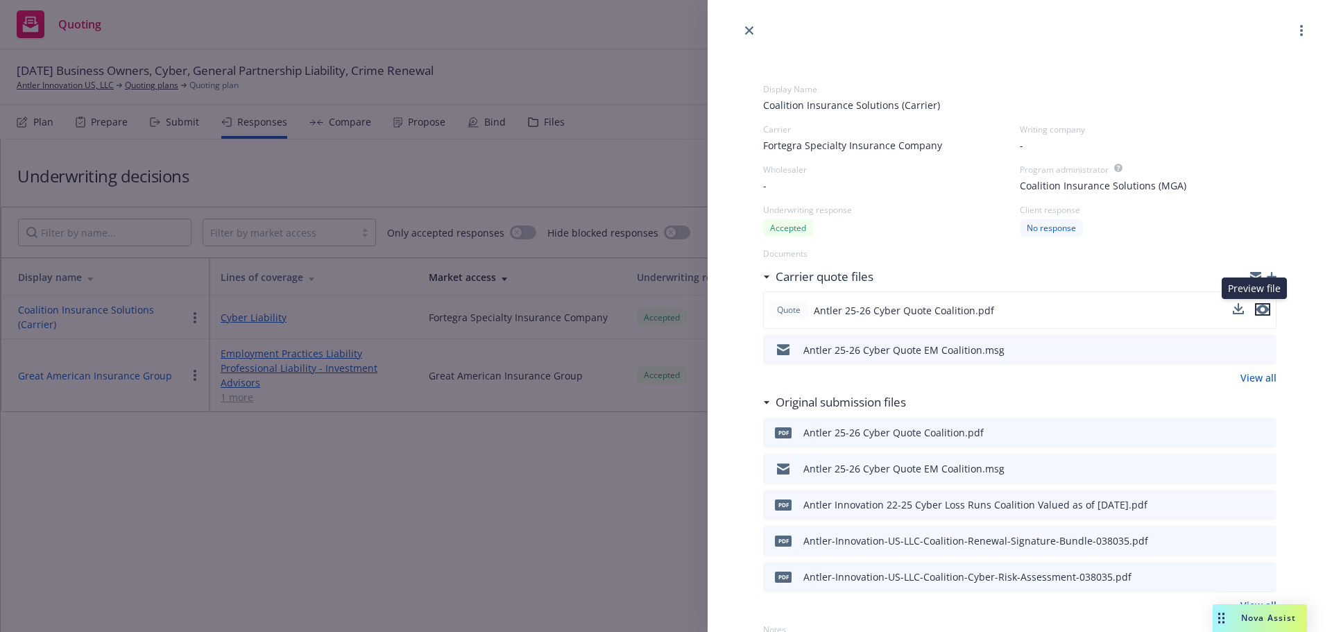
click at [1256, 307] on icon "preview file" at bounding box center [1262, 310] width 12 height 10
click at [751, 17] on div at bounding box center [1020, 19] width 624 height 39
click at [751, 33] on icon "close" at bounding box center [749, 30] width 8 height 8
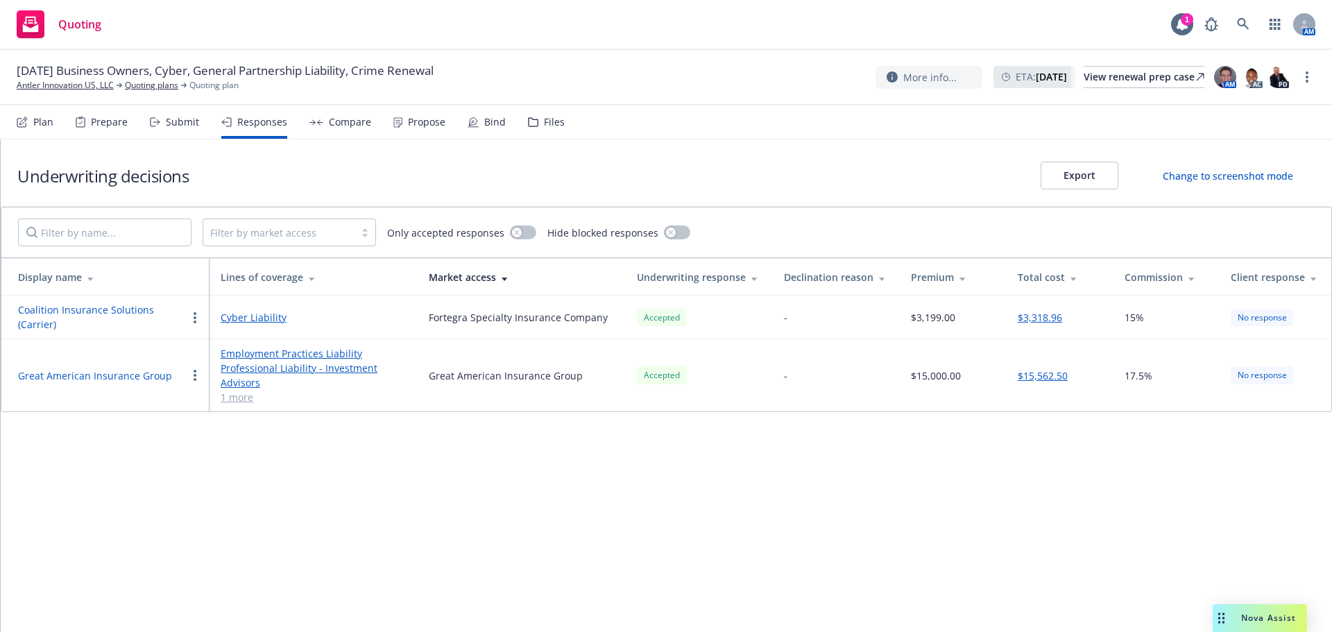
click at [106, 367] on div "Great American Insurance Group" at bounding box center [102, 375] width 169 height 17
click at [106, 377] on button "Great American Insurance Group" at bounding box center [95, 375] width 154 height 15
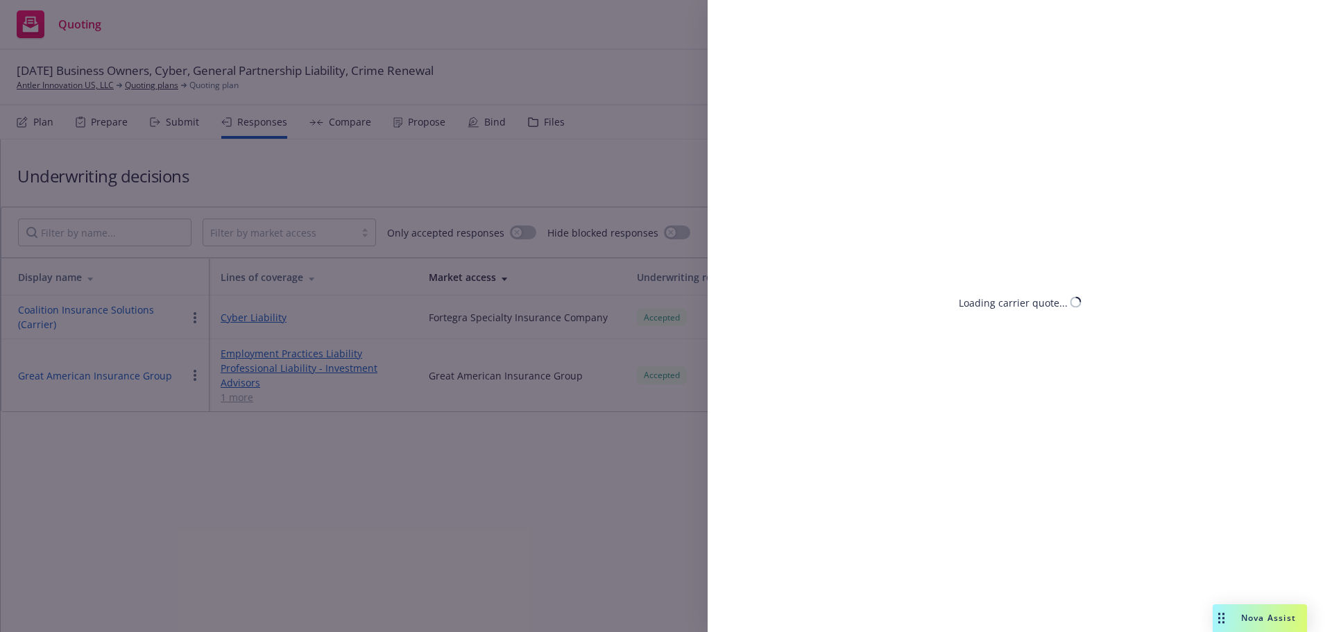
select select "NY"
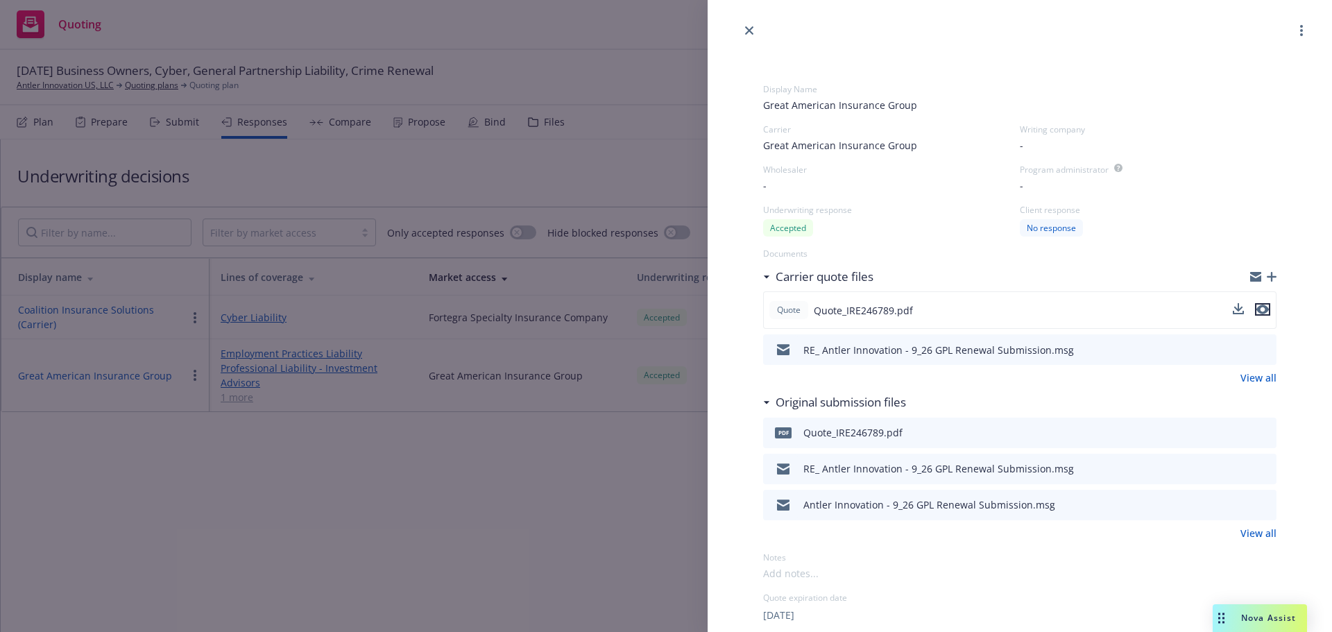
click at [1256, 308] on icon "preview file" at bounding box center [1262, 310] width 12 height 10
click at [747, 26] on link "close" at bounding box center [749, 30] width 17 height 17
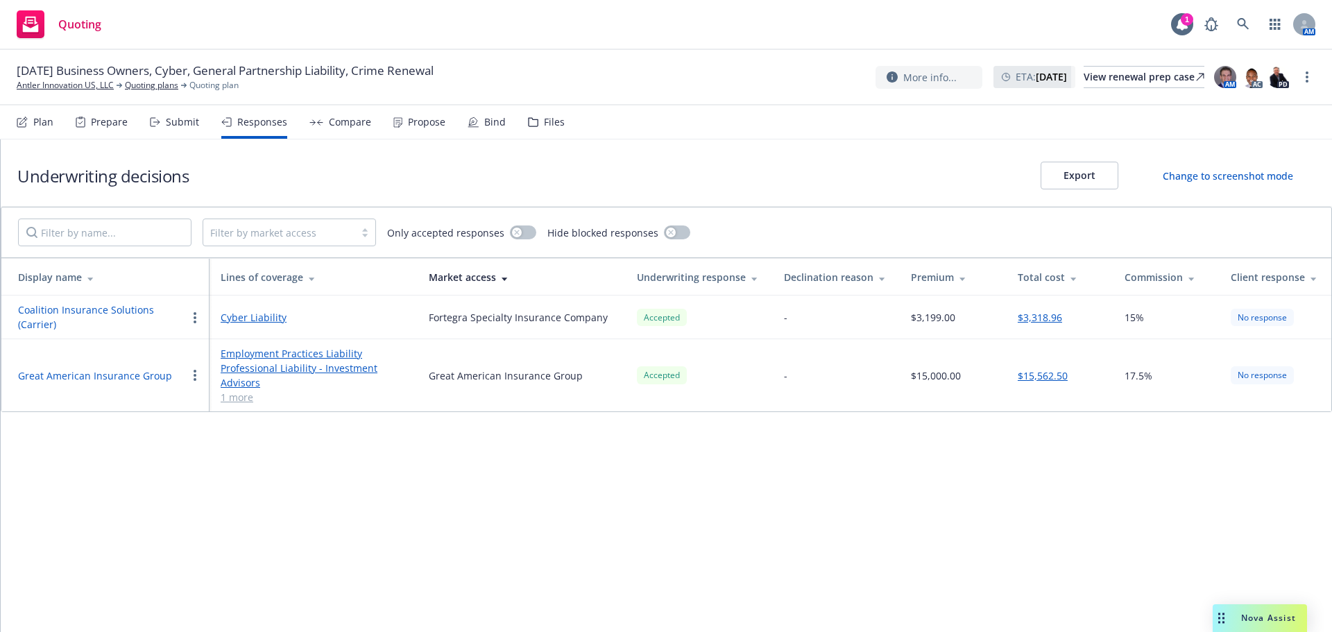
click at [185, 124] on div "Submit" at bounding box center [182, 122] width 33 height 11
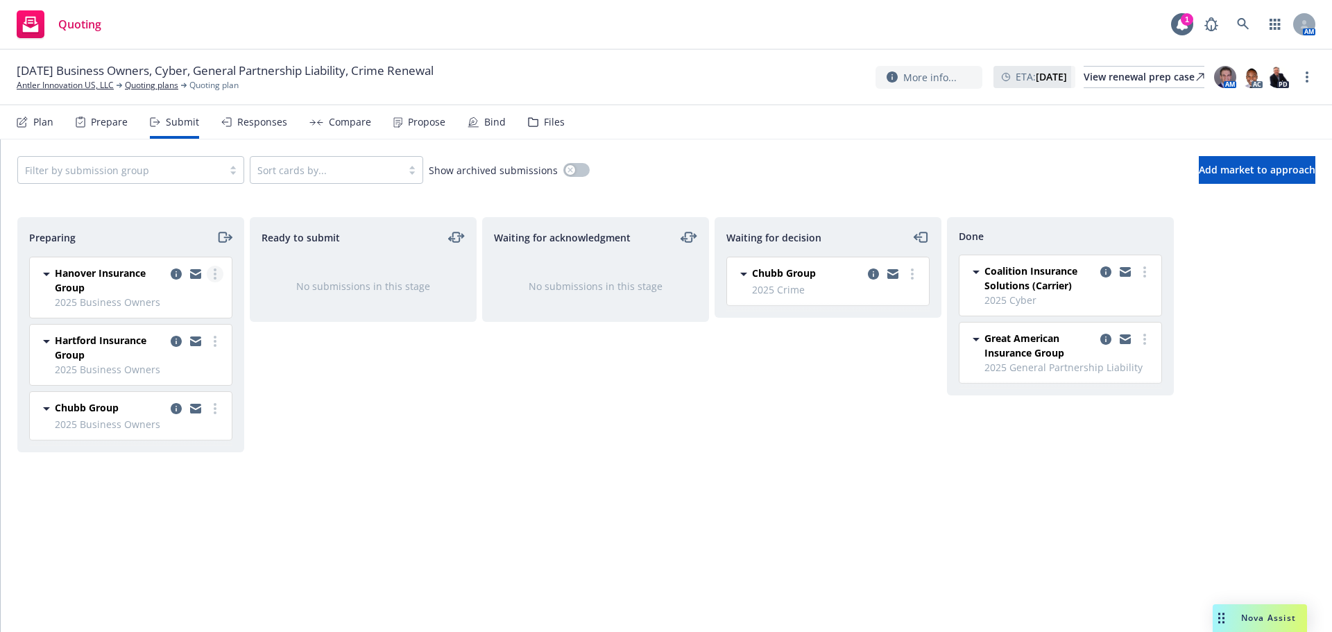
click at [219, 274] on link "more" at bounding box center [215, 274] width 17 height 17
click at [175, 384] on span "Add accepted decision" at bounding box center [153, 385] width 139 height 13
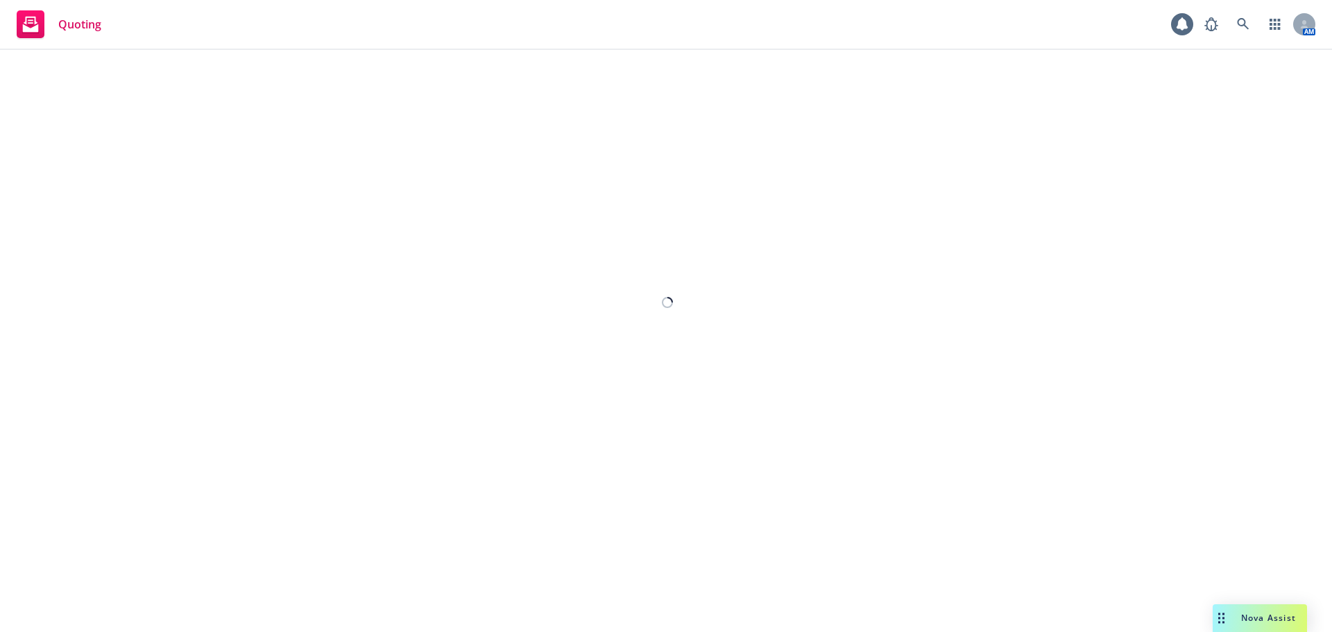
select select "12"
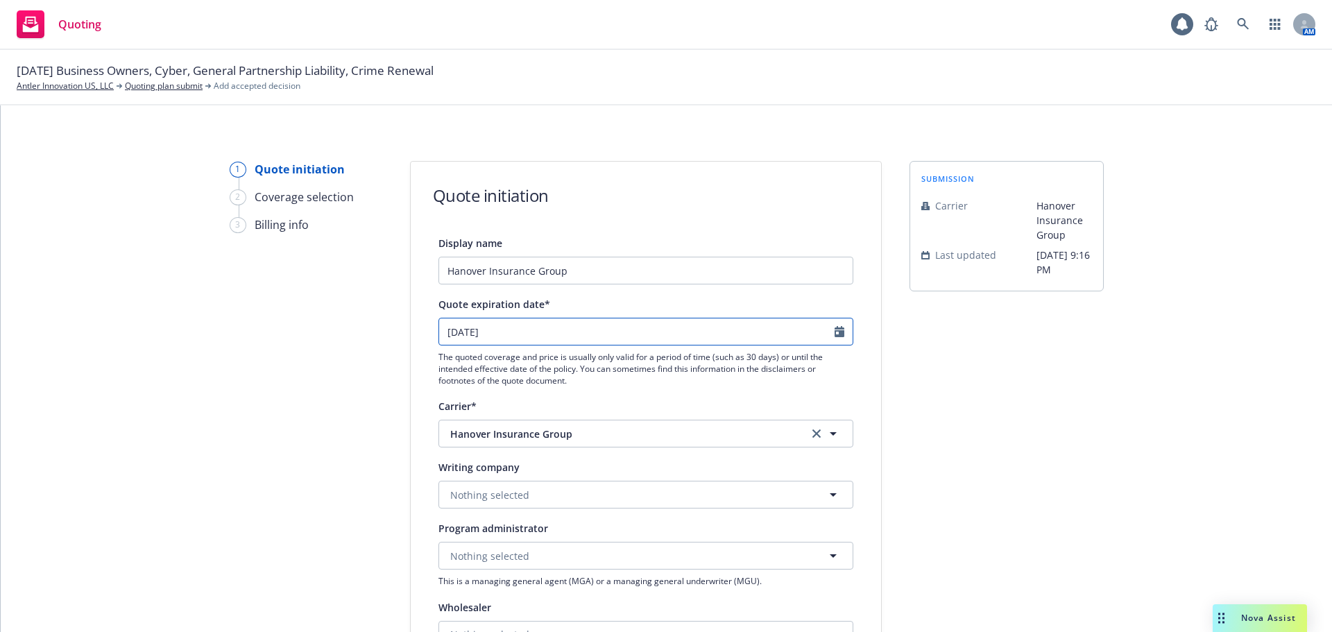
select select "10"
click at [504, 325] on input "[DATE]" at bounding box center [636, 331] width 395 height 26
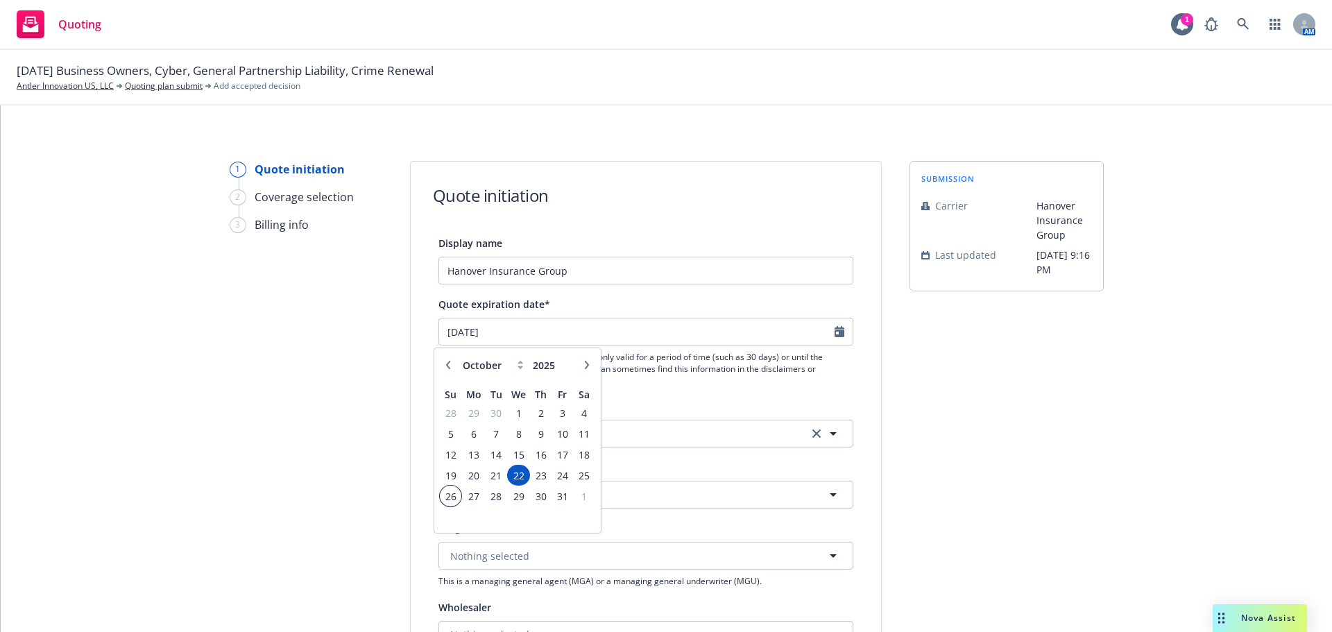
click at [447, 501] on span "26" at bounding box center [450, 496] width 19 height 17
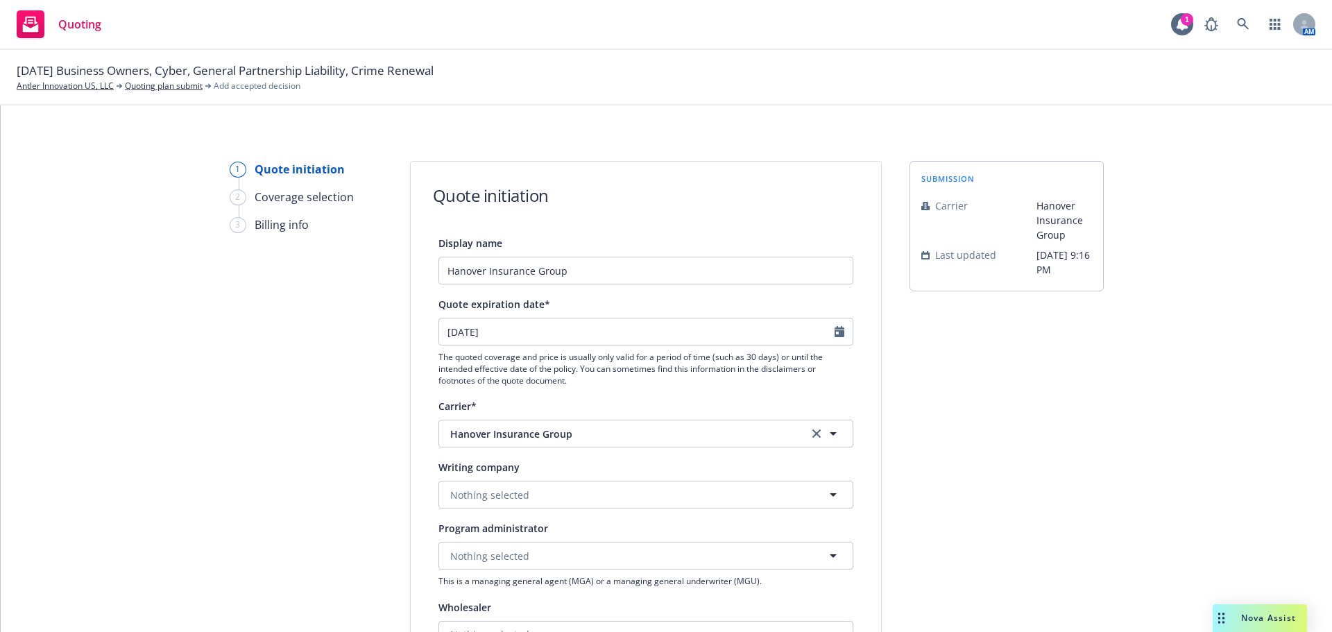
type input "[DATE]"
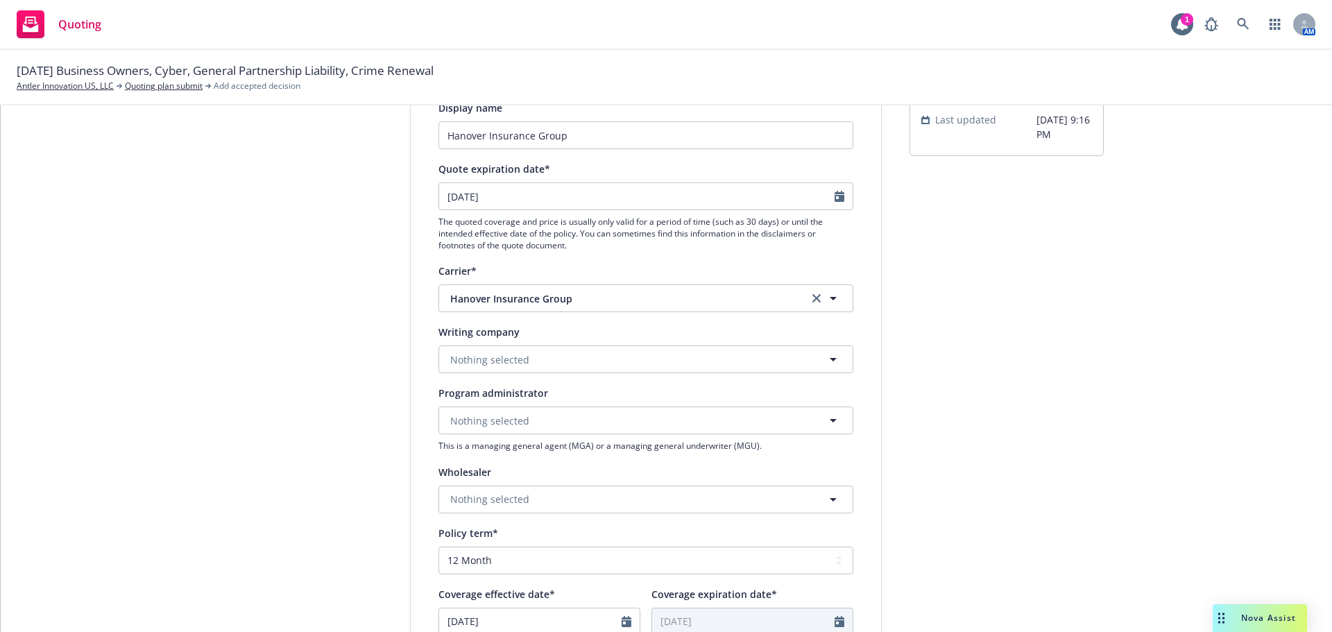
scroll to position [139, 0]
click at [531, 359] on button "Nothing selected" at bounding box center [645, 356] width 415 height 28
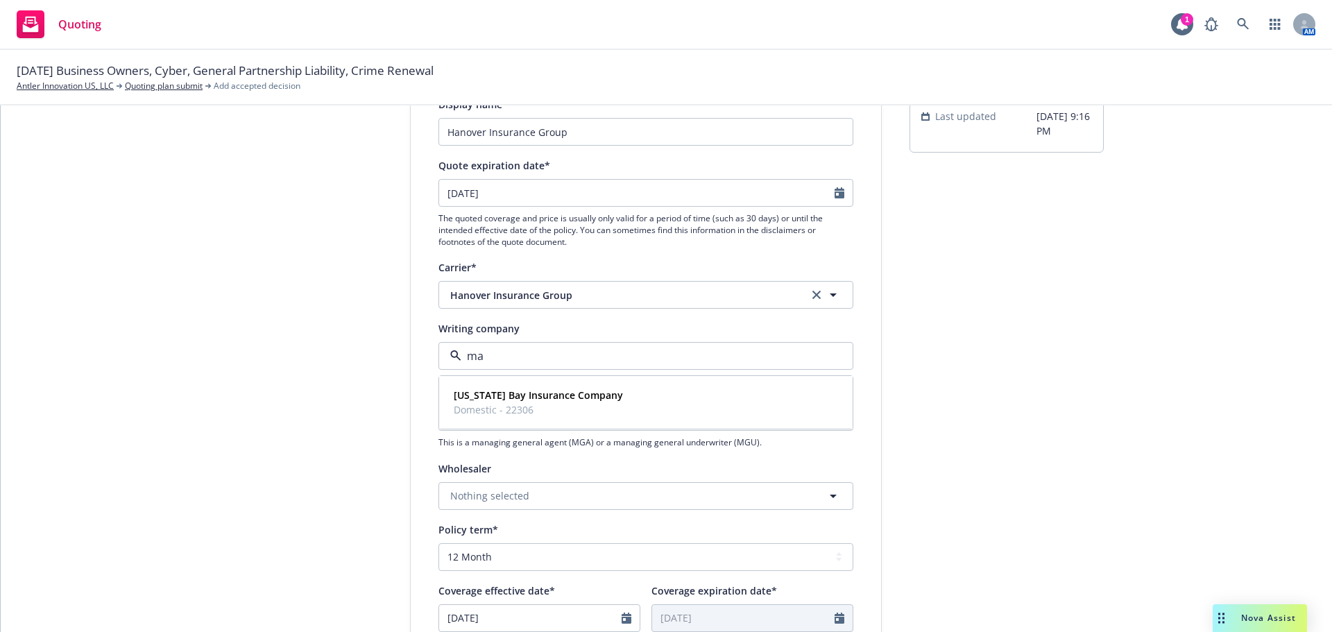
type input "mas"
click at [514, 405] on span "Domestic - 22306" at bounding box center [538, 409] width 169 height 15
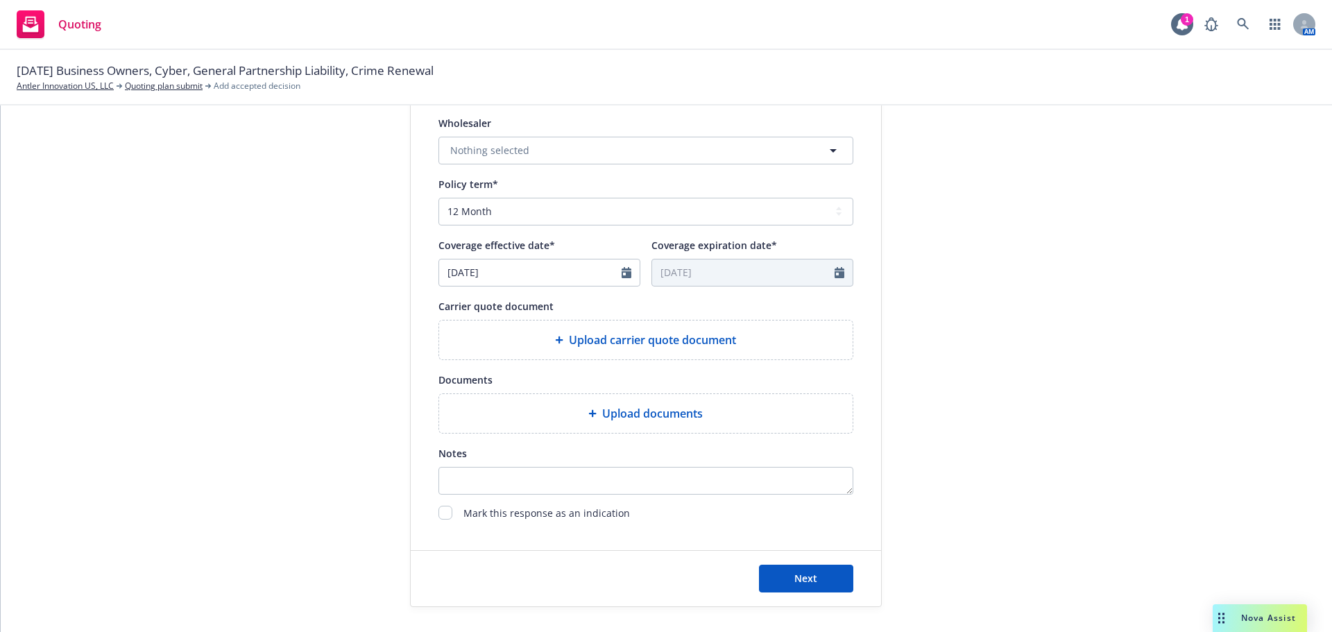
scroll to position [486, 0]
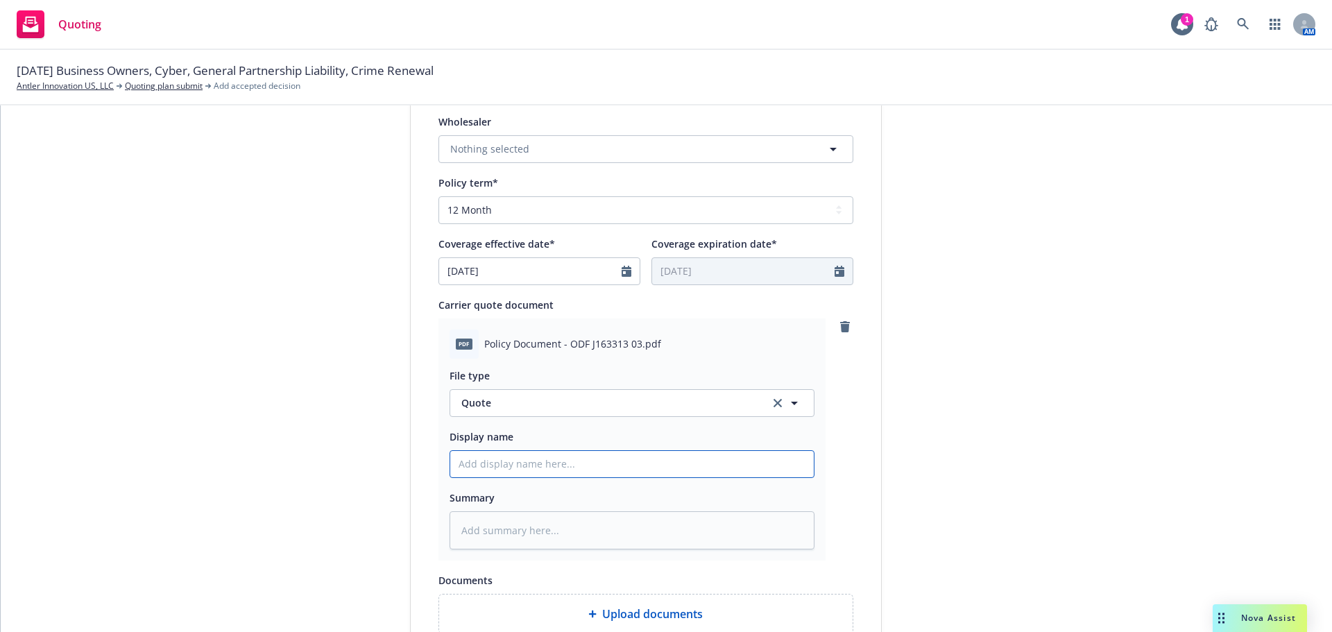
click at [508, 460] on input "Display name" at bounding box center [631, 464] width 363 height 26
type textarea "x"
type input "2"
type textarea "x"
type input "25"
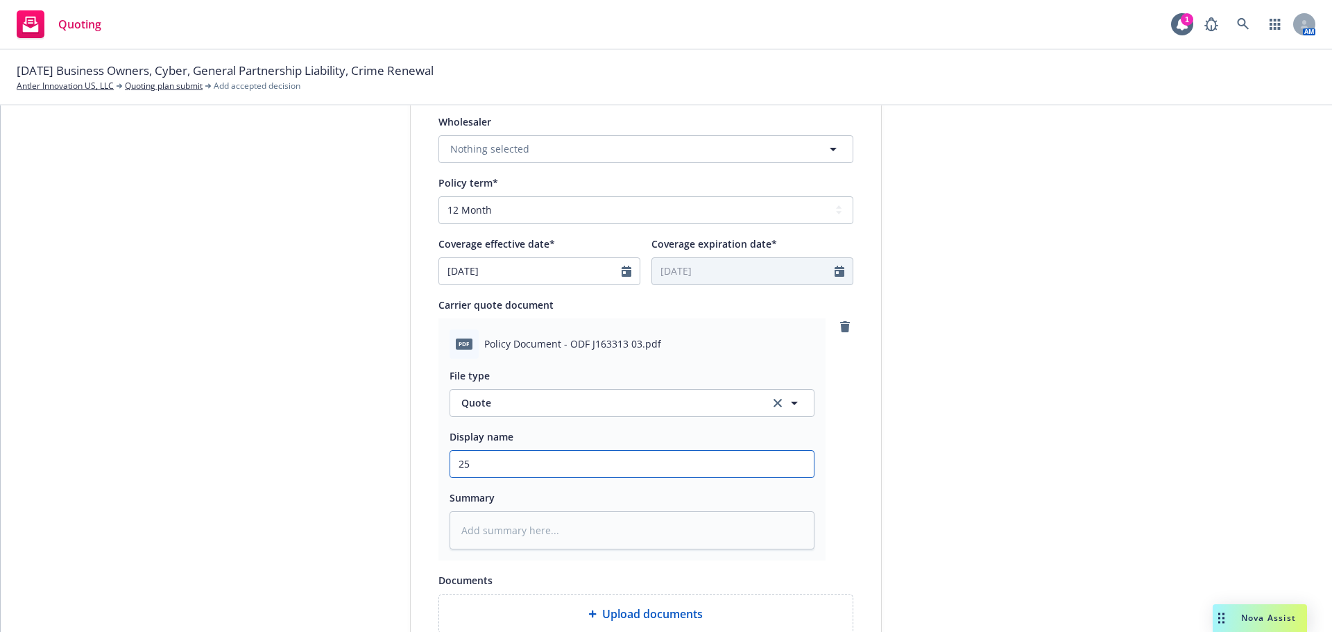
type textarea "x"
type input "25-"
type textarea "x"
type input "25-2"
type textarea "x"
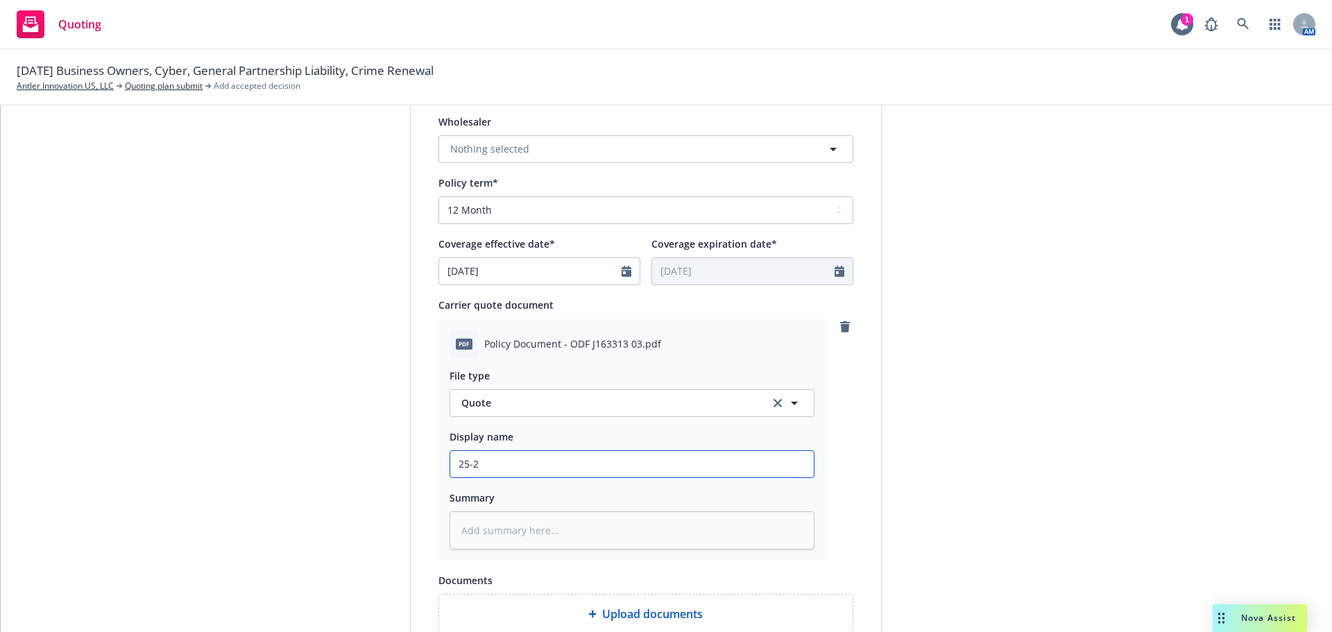
type input "25-26"
type textarea "x"
type input "25-26"
type textarea "x"
type input "25-26 B"
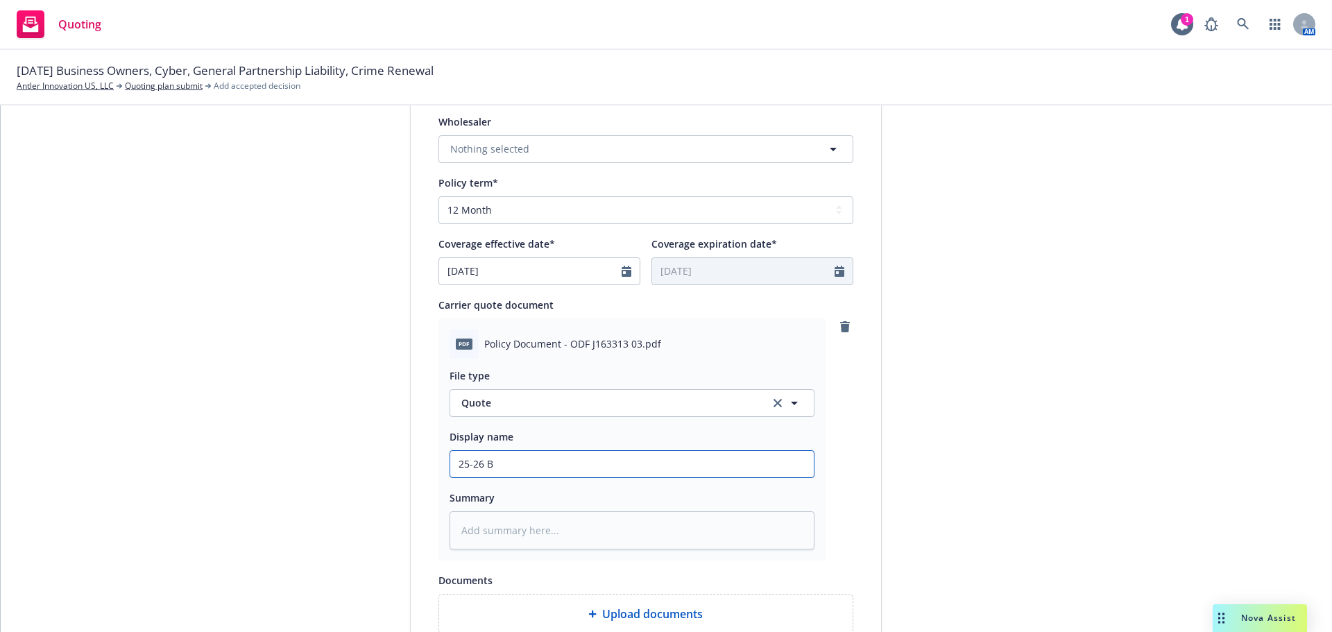
type textarea "x"
type input "25-26 BO"
type textarea "x"
type input "25-26 BOP"
type textarea "x"
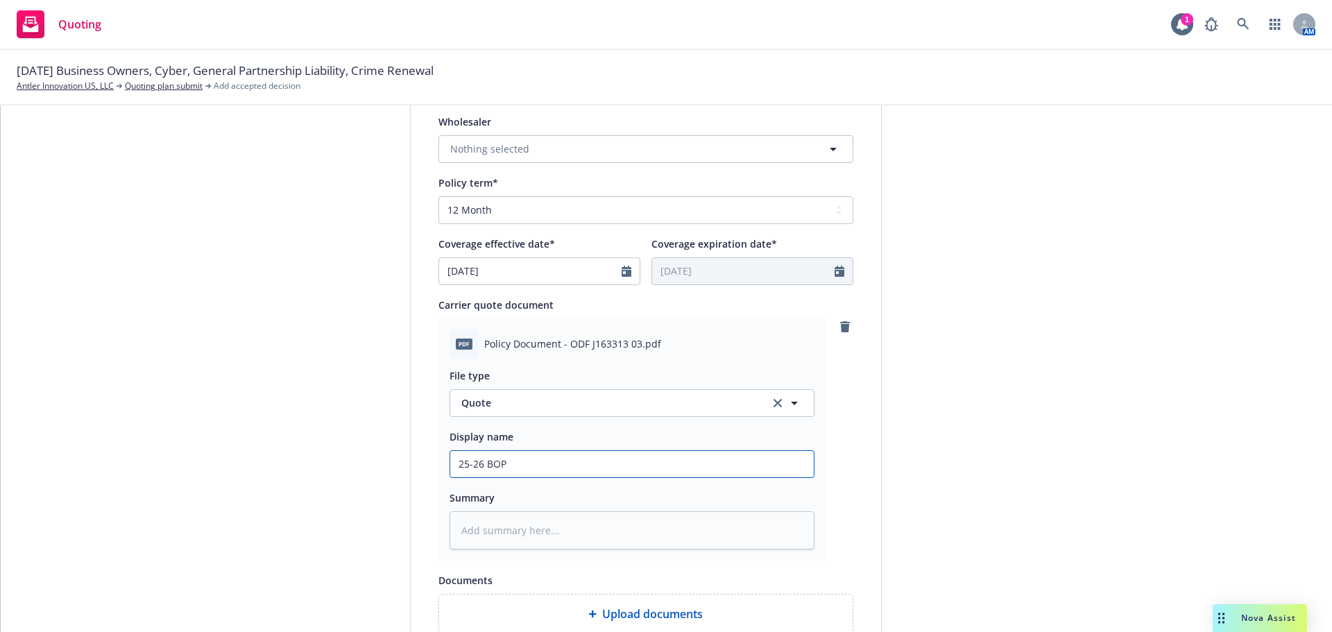
type input "25-26 BOP"
type textarea "x"
type input "25-26 BOP @"
type textarea "x"
type input "25-26 BOP @"
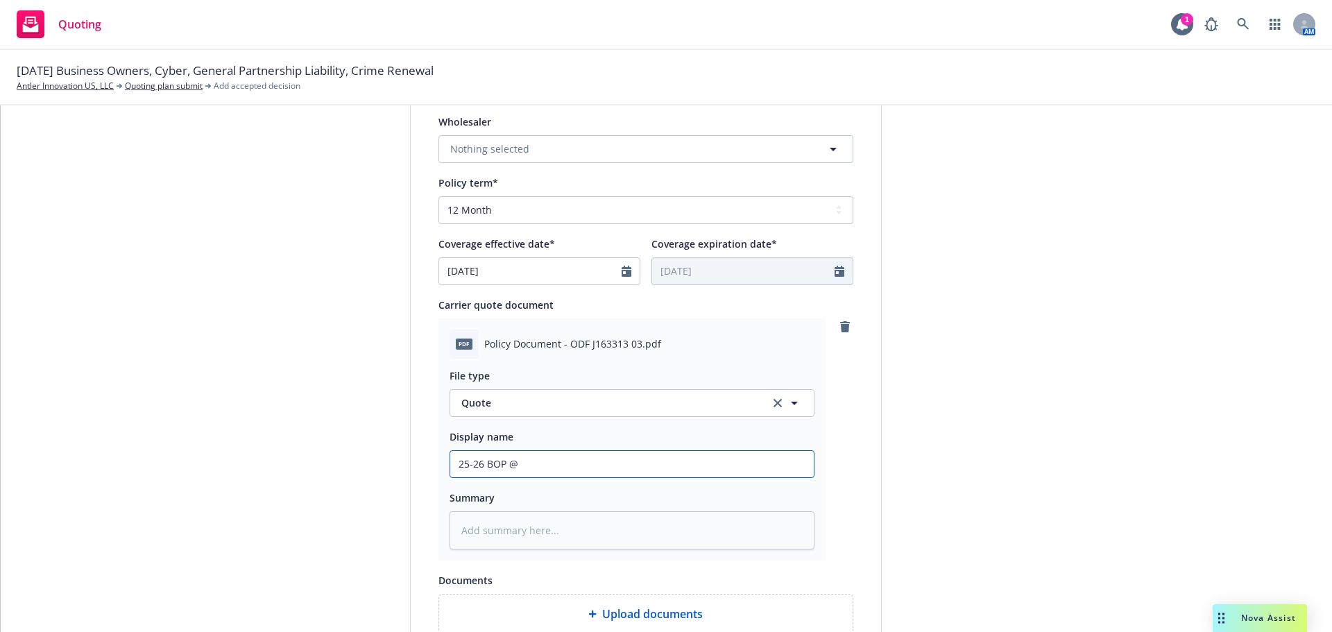
type textarea "x"
type input "25-26 BOP @ $"
type textarea "x"
type input "25-26 BOP @ $6"
type textarea "x"
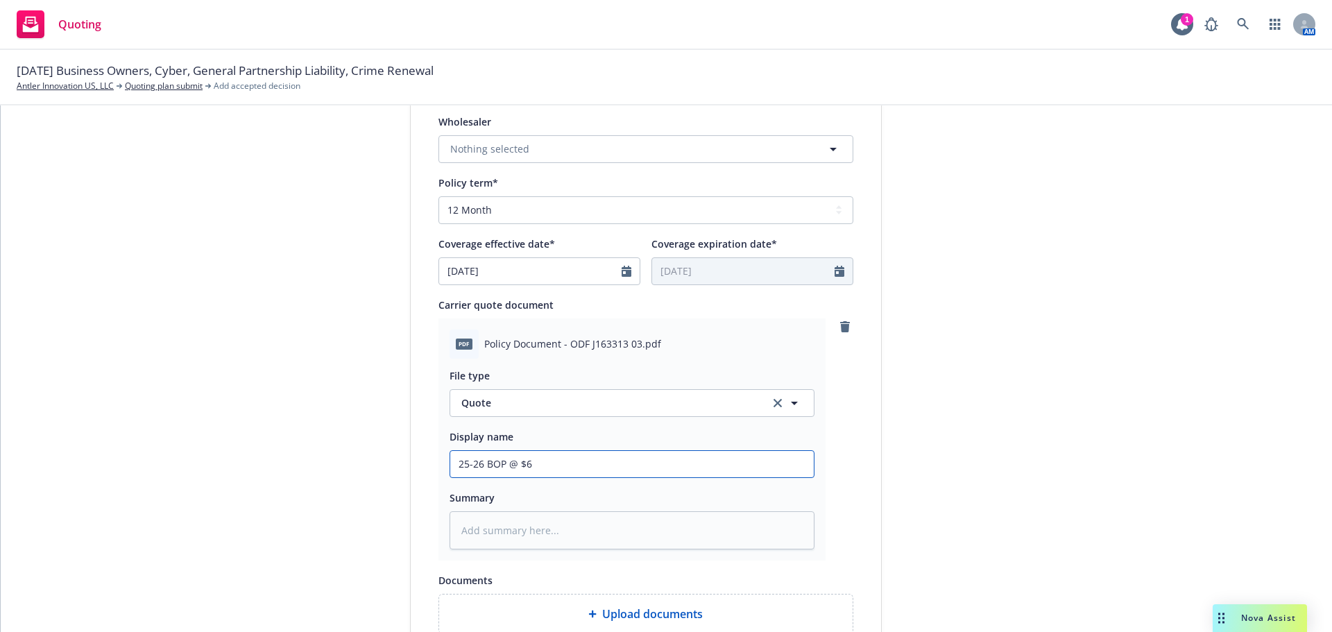
type input "25-26 BOP @ $6,"
type textarea "x"
type input "25-26 BOP @ $6,5"
type textarea "x"
type input "25-26 BOP @ $6,57"
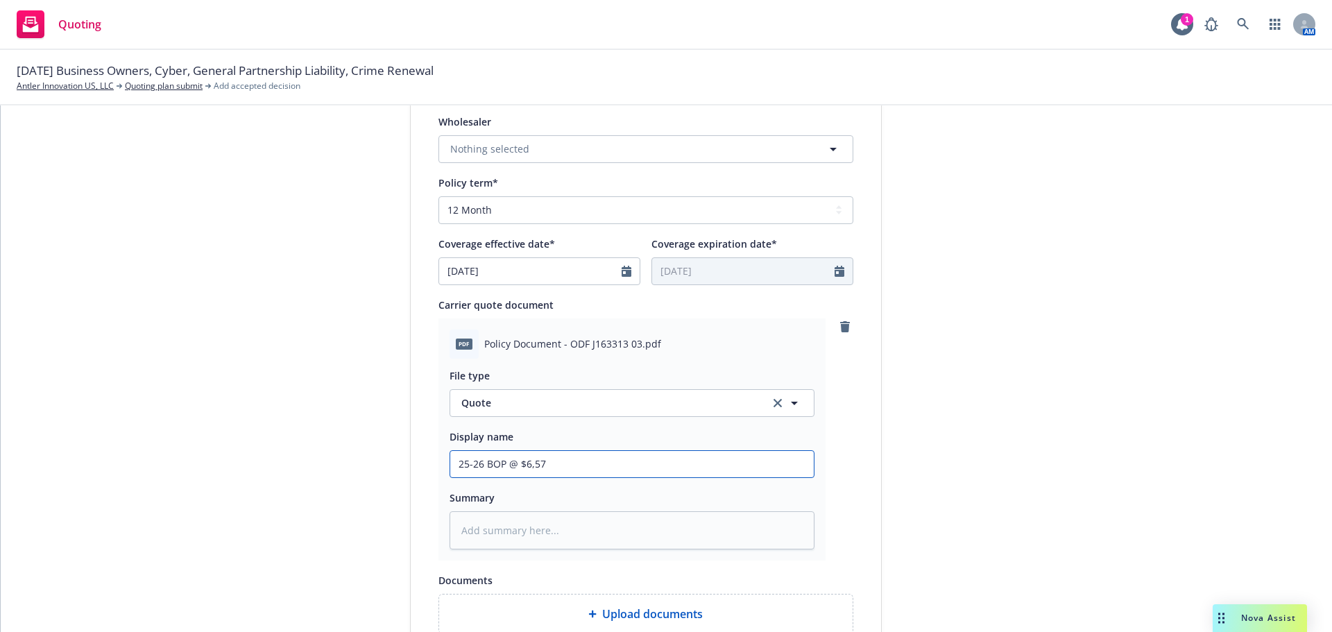
type textarea "x"
type input "25-26 BOP @ $6,576"
type textarea "x"
type input "25-26 BOP @ $6,576"
type textarea "x"
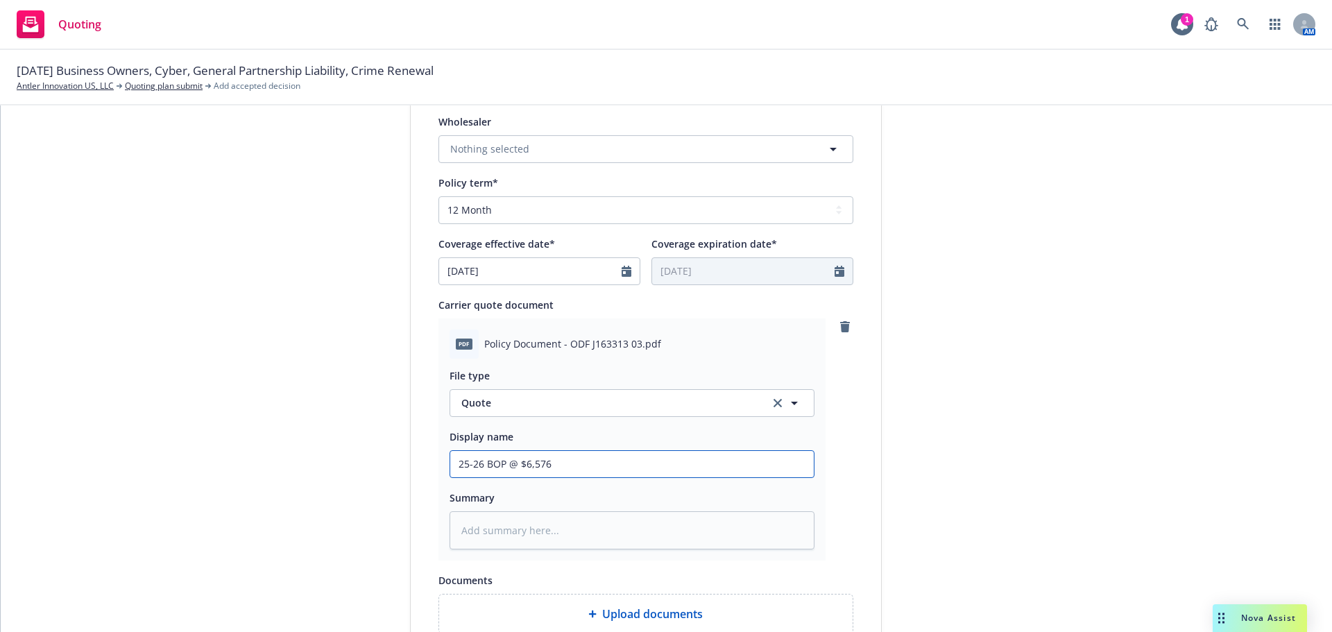
type input "25-26 BOP @ $6,576 -"
type textarea "x"
type input "25-26 BOP @ $6,576 -"
type textarea "x"
type input "25-26 BOP @ $6,576 - H"
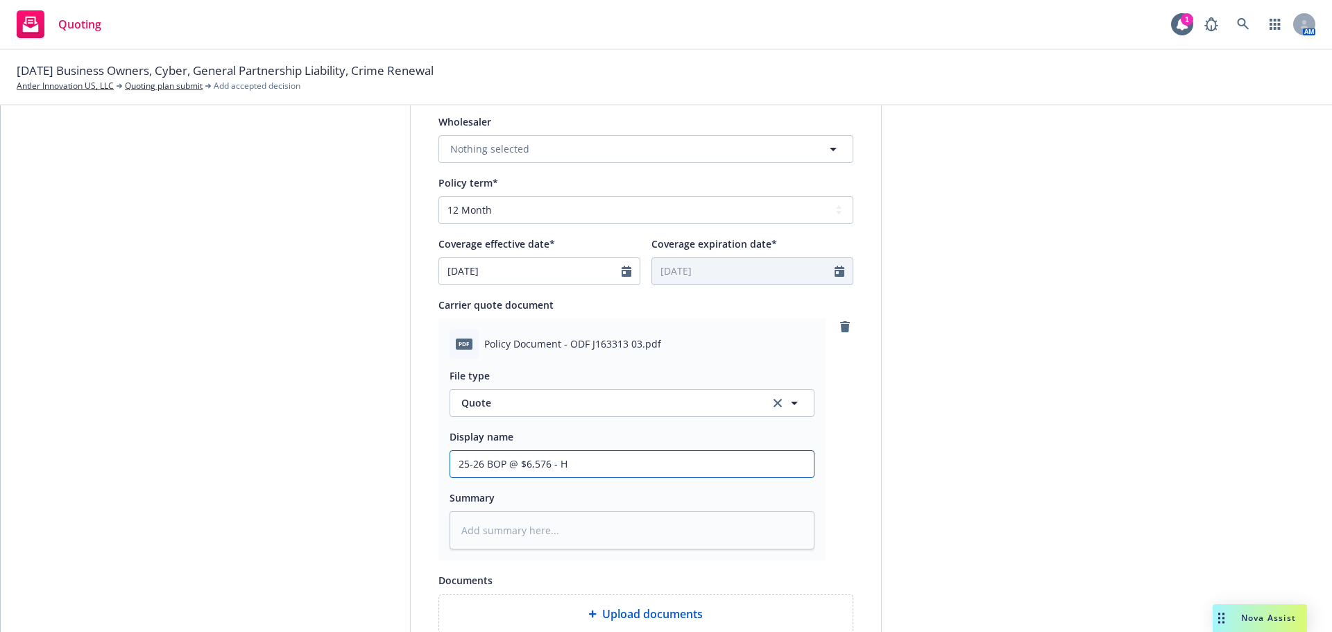
type textarea "x"
type input "25-26 BOP @ $6,576 - Ha"
type textarea "x"
type input "25-26 BOP @ $6,576 - Han"
type textarea "x"
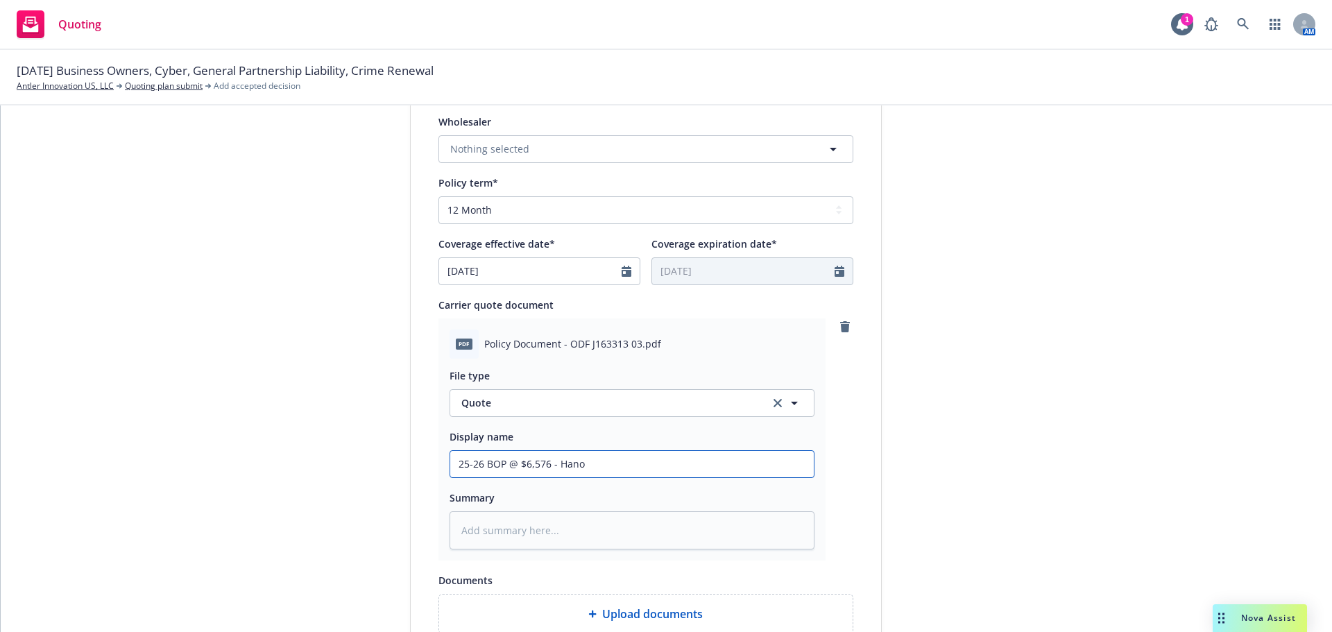
type input "25-26 BOP @ $6,576 - [PERSON_NAME]"
type textarea "x"
type input "25-26 BOP @ $6,576 - Hanove"
type textarea "x"
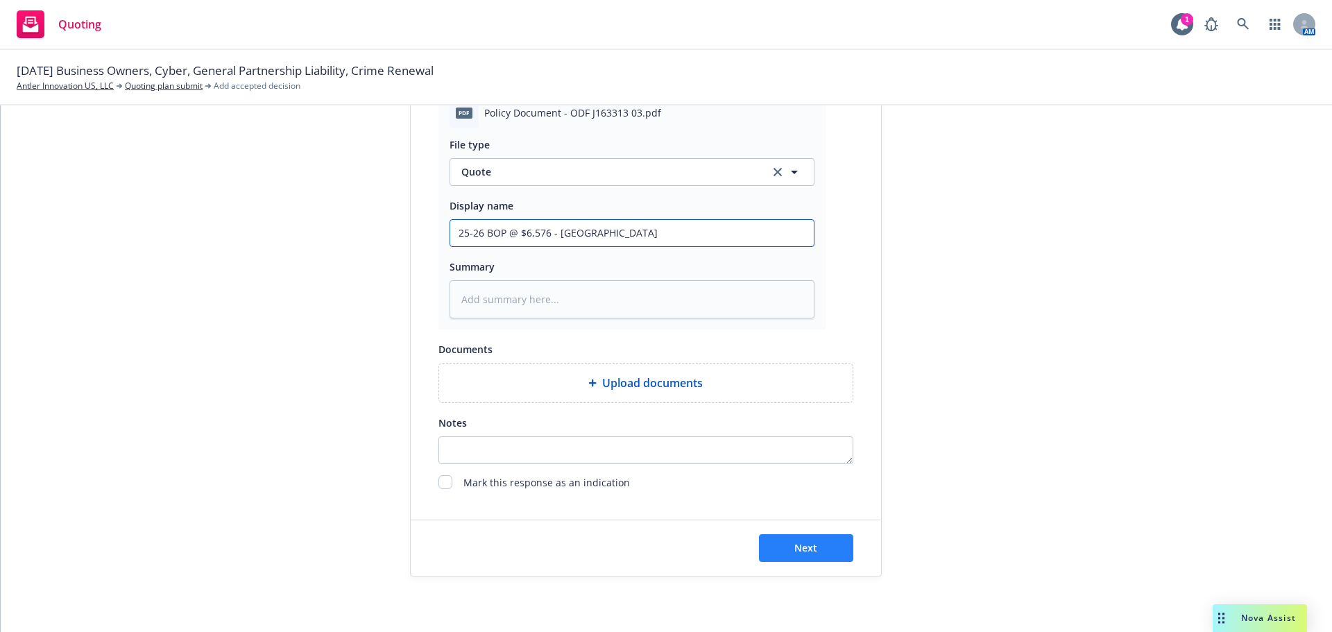
type input "25-26 BOP @ $6,576 - [GEOGRAPHIC_DATA]"
click at [823, 554] on button "Next" at bounding box center [806, 548] width 94 height 28
type textarea "x"
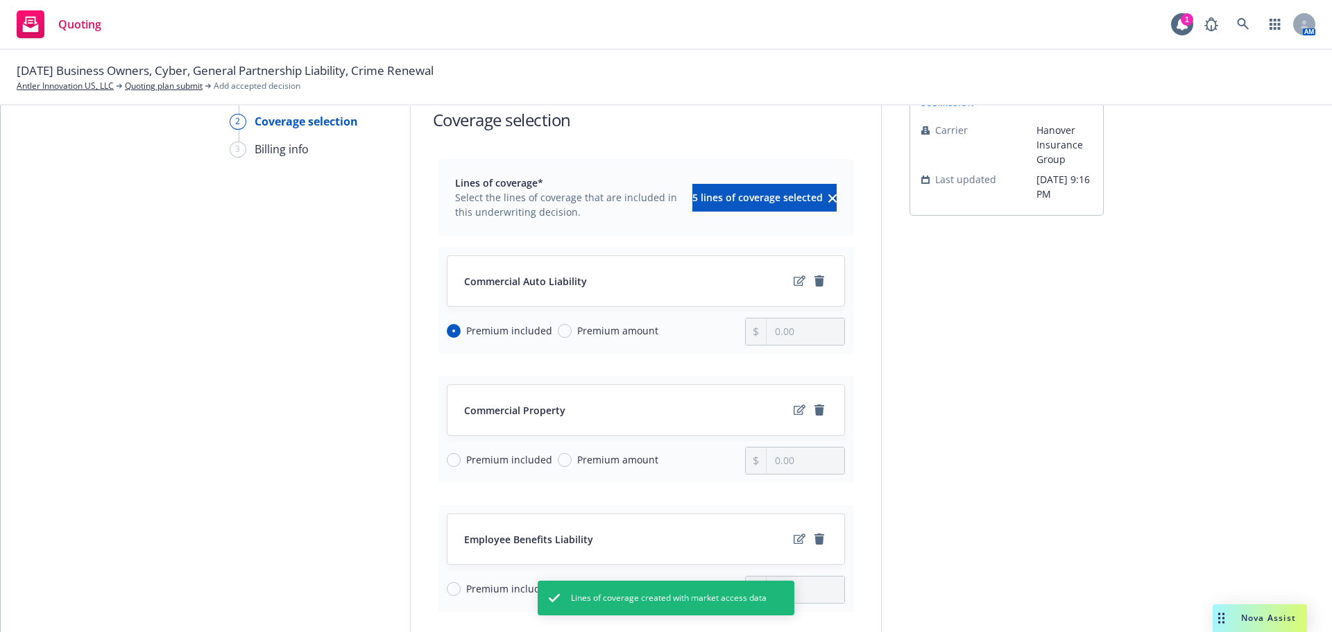
scroll to position [139, 0]
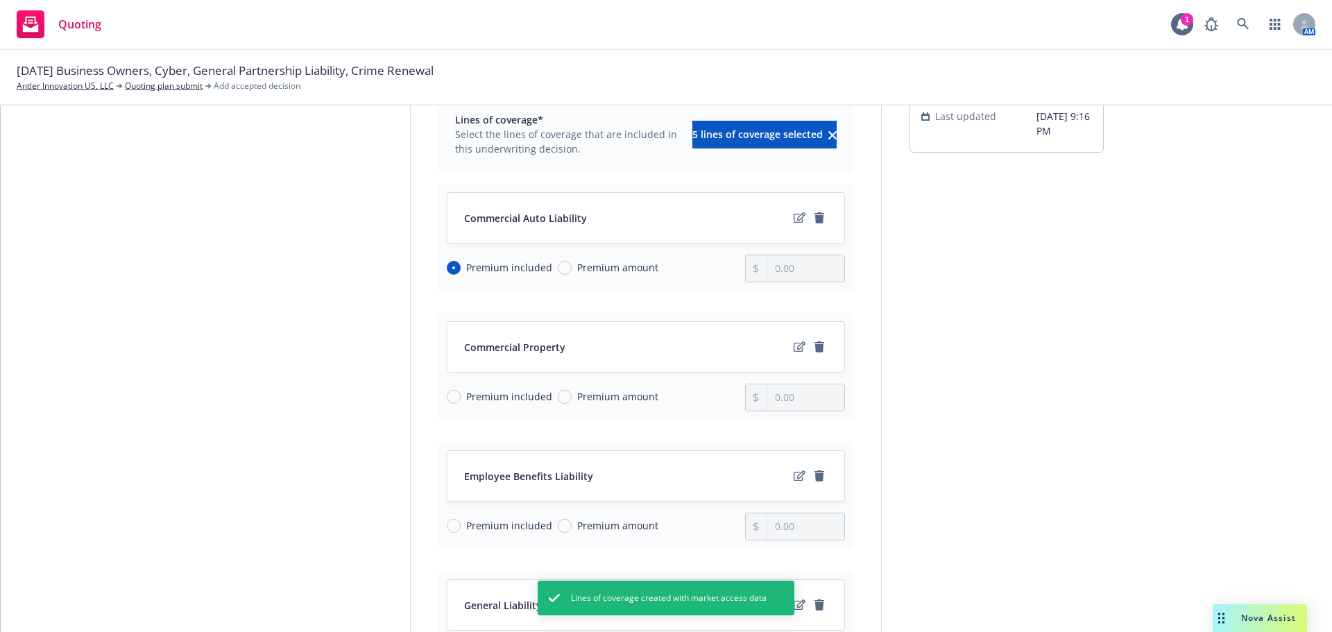
click at [620, 396] on span "Premium amount" at bounding box center [617, 396] width 81 height 15
click at [572, 396] on input "Premium amount" at bounding box center [565, 397] width 14 height 14
radio input "true"
drag, startPoint x: 799, startPoint y: 398, endPoint x: 713, endPoint y: 402, distance: 86.1
click at [713, 402] on div "Premium included Premium amount 0.00" at bounding box center [646, 398] width 398 height 28
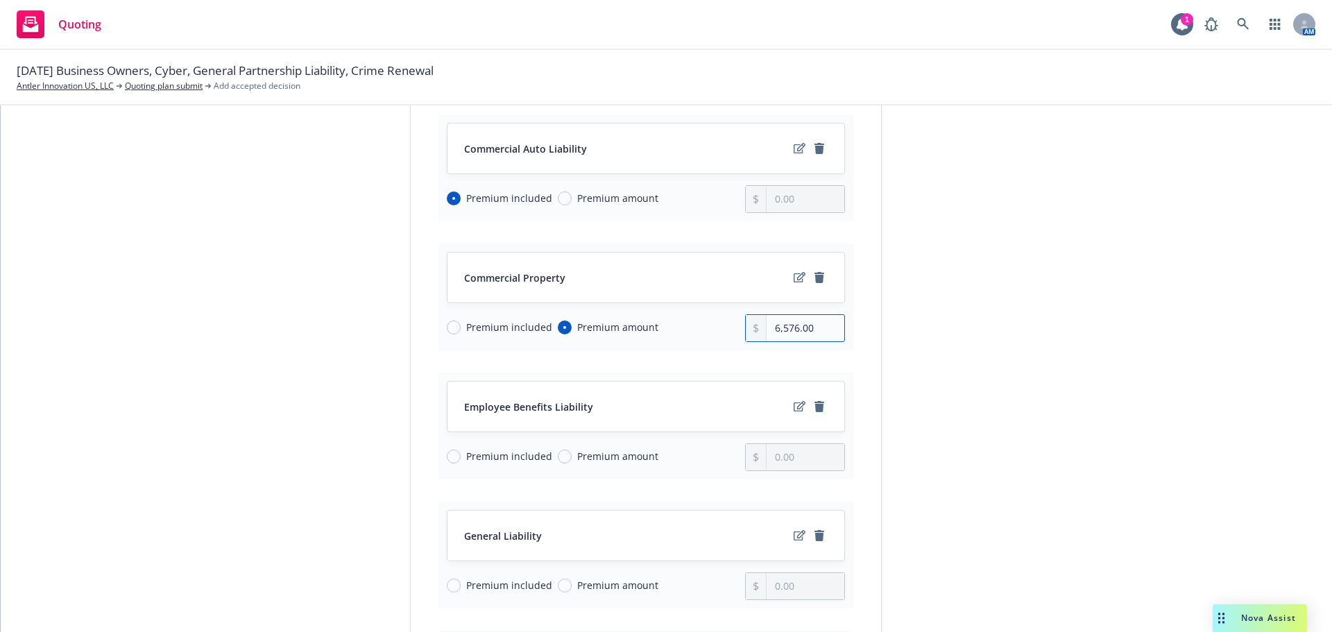
type input "6,576.00"
click at [486, 459] on span "Premium included" at bounding box center [509, 456] width 86 height 15
click at [461, 459] on input "Premium included" at bounding box center [454, 456] width 14 height 14
radio input "true"
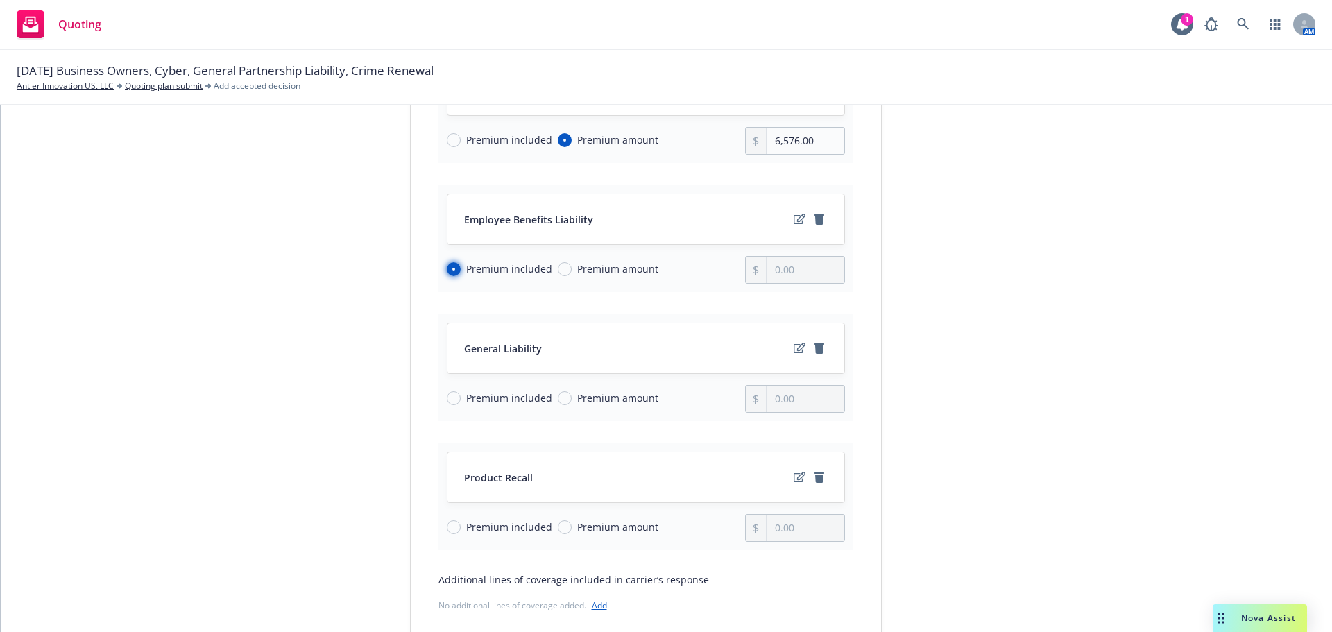
scroll to position [416, 0]
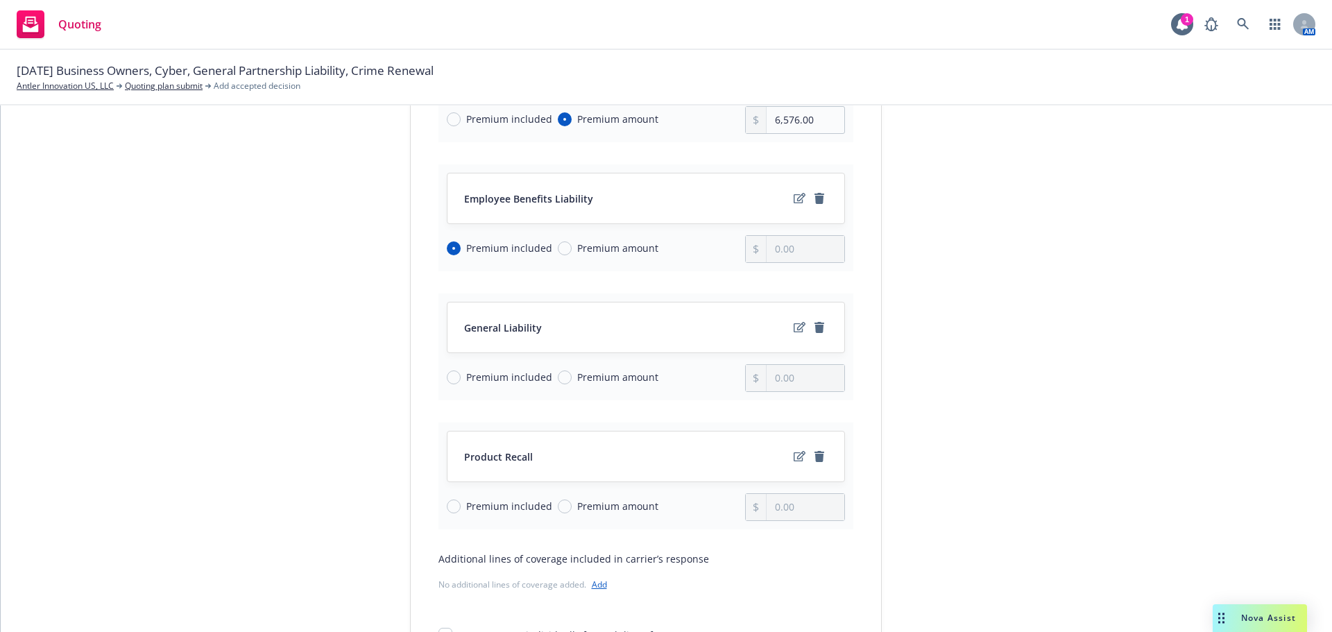
click at [497, 375] on span "Premium included" at bounding box center [509, 377] width 86 height 15
click at [461, 375] on input "Premium included" at bounding box center [454, 377] width 14 height 14
radio input "true"
click at [817, 454] on icon "remove" at bounding box center [819, 456] width 10 height 11
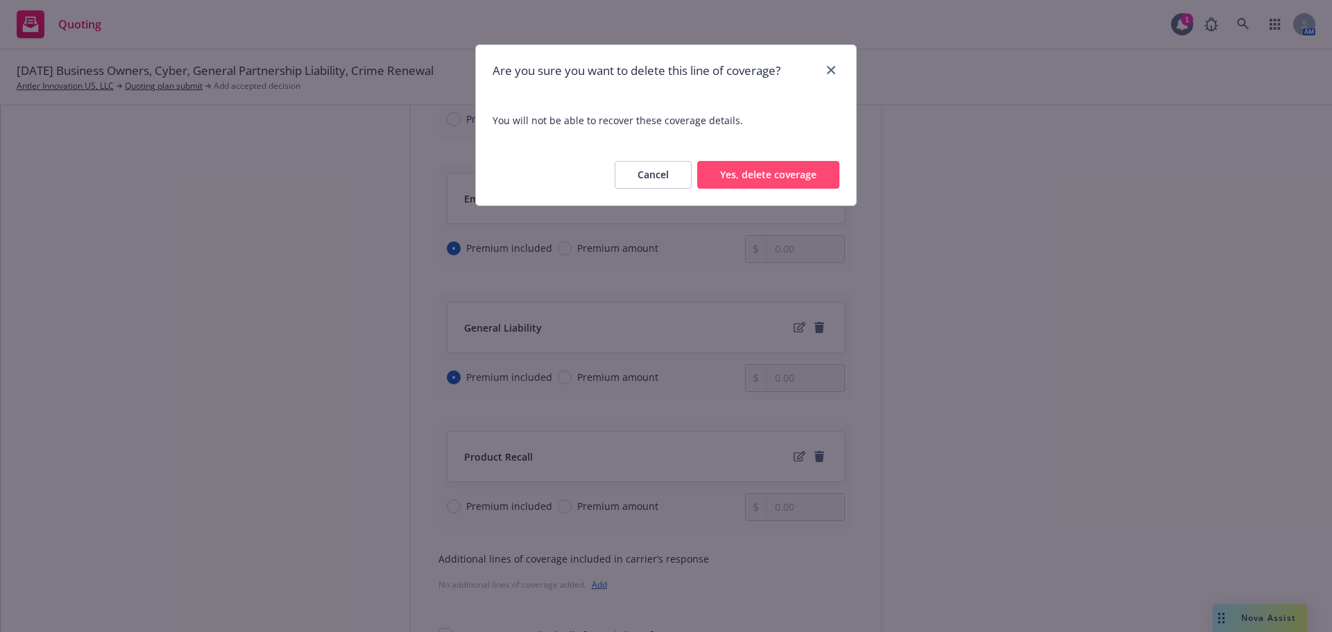
click at [728, 162] on button "Yes, delete coverage" at bounding box center [768, 175] width 142 height 28
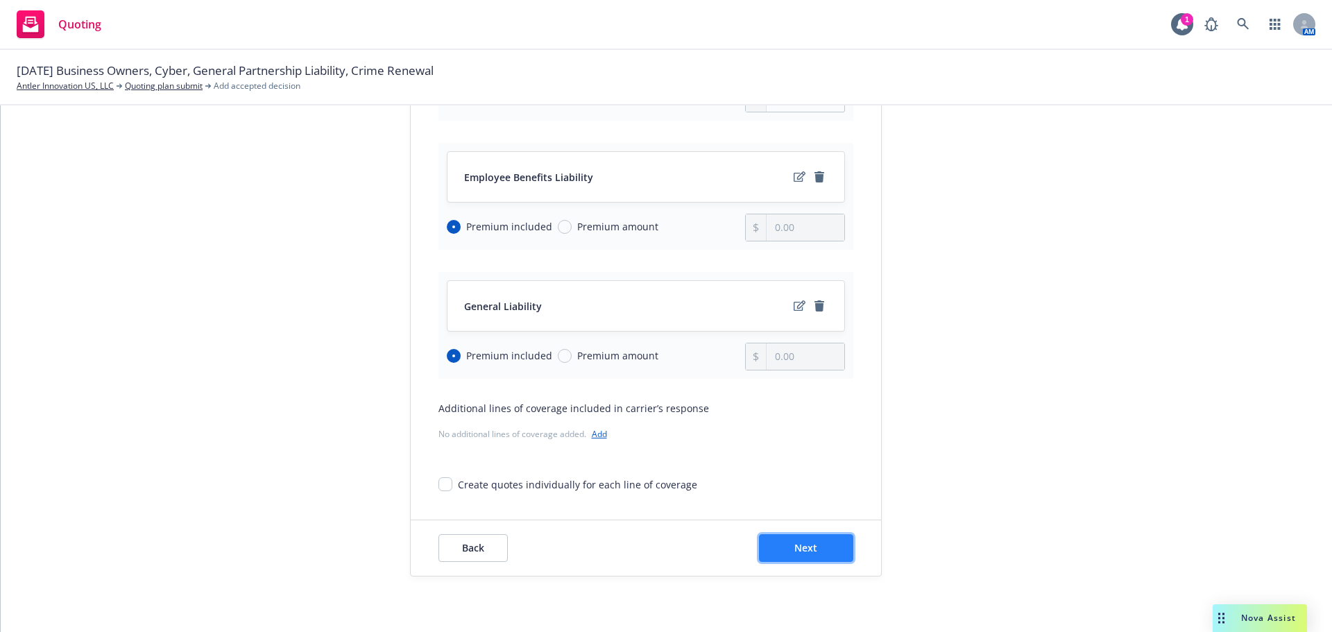
click at [812, 553] on span "Next" at bounding box center [805, 547] width 23 height 13
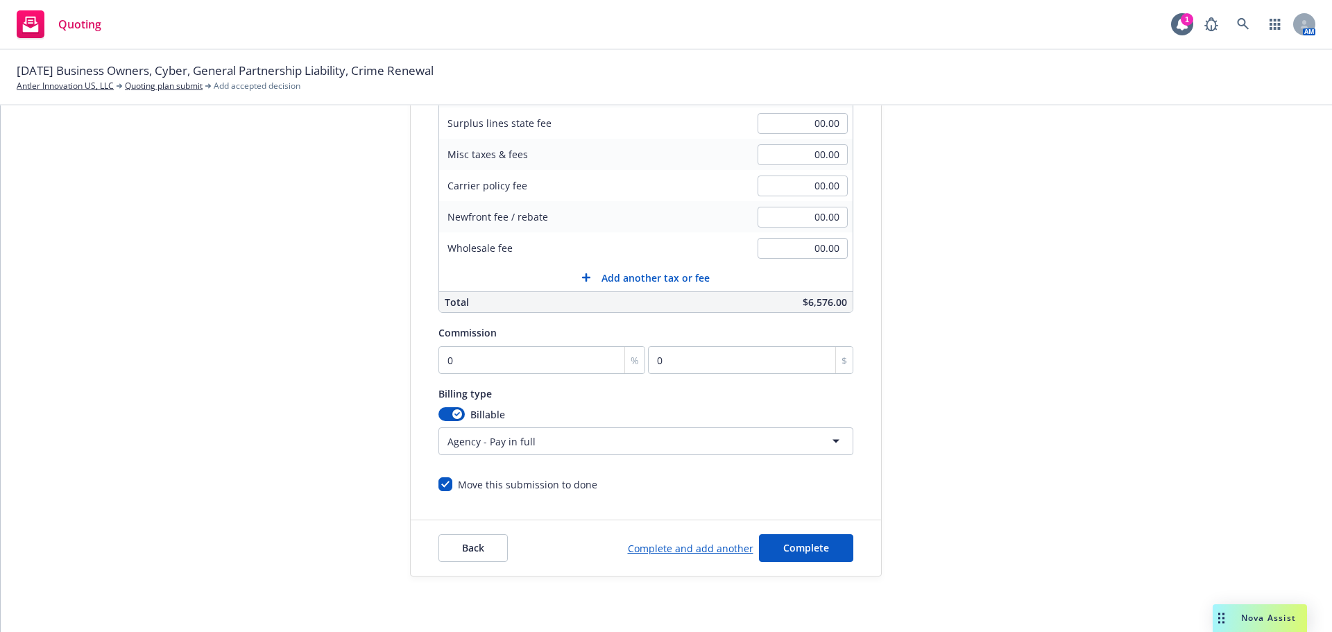
scroll to position [294, 0]
click at [475, 555] on button "Back" at bounding box center [472, 548] width 69 height 28
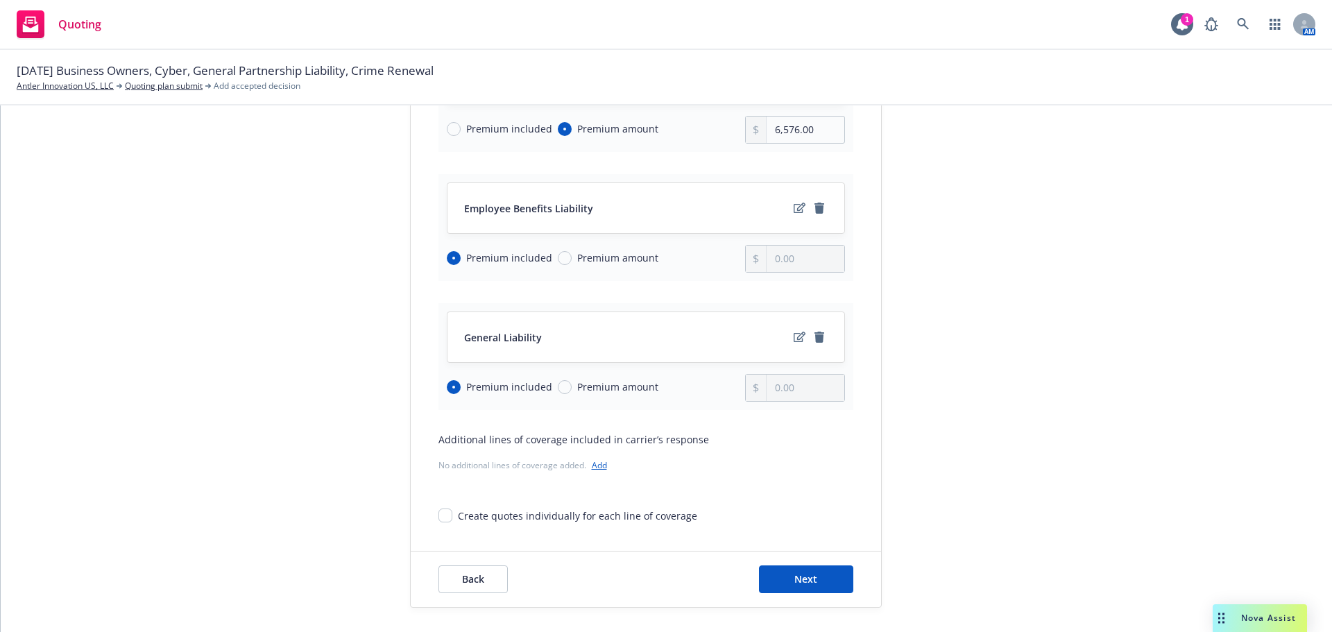
scroll to position [416, 0]
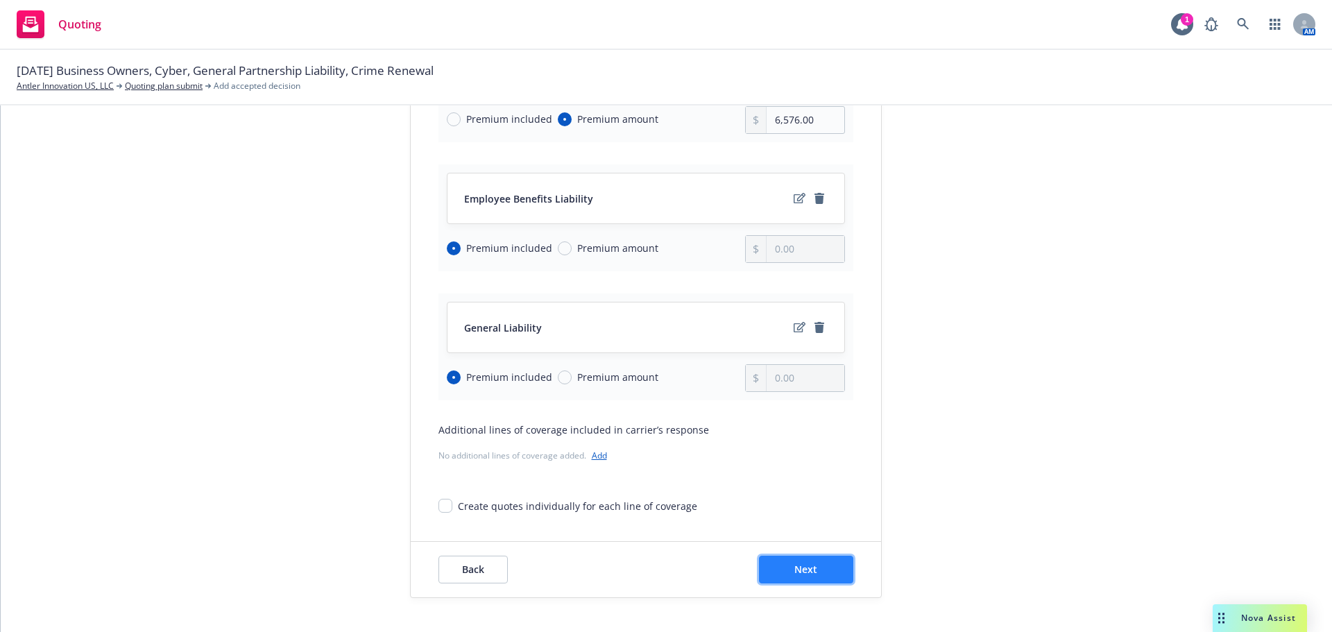
click at [813, 567] on button "Next" at bounding box center [806, 570] width 94 height 28
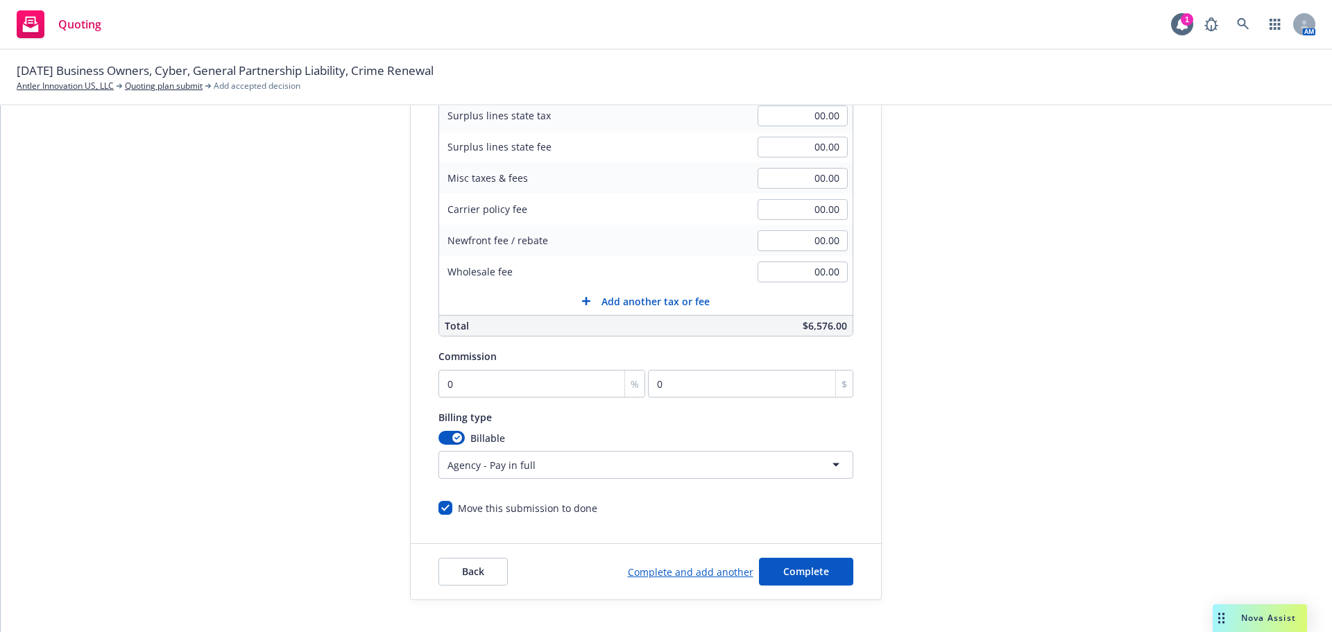
scroll to position [294, 0]
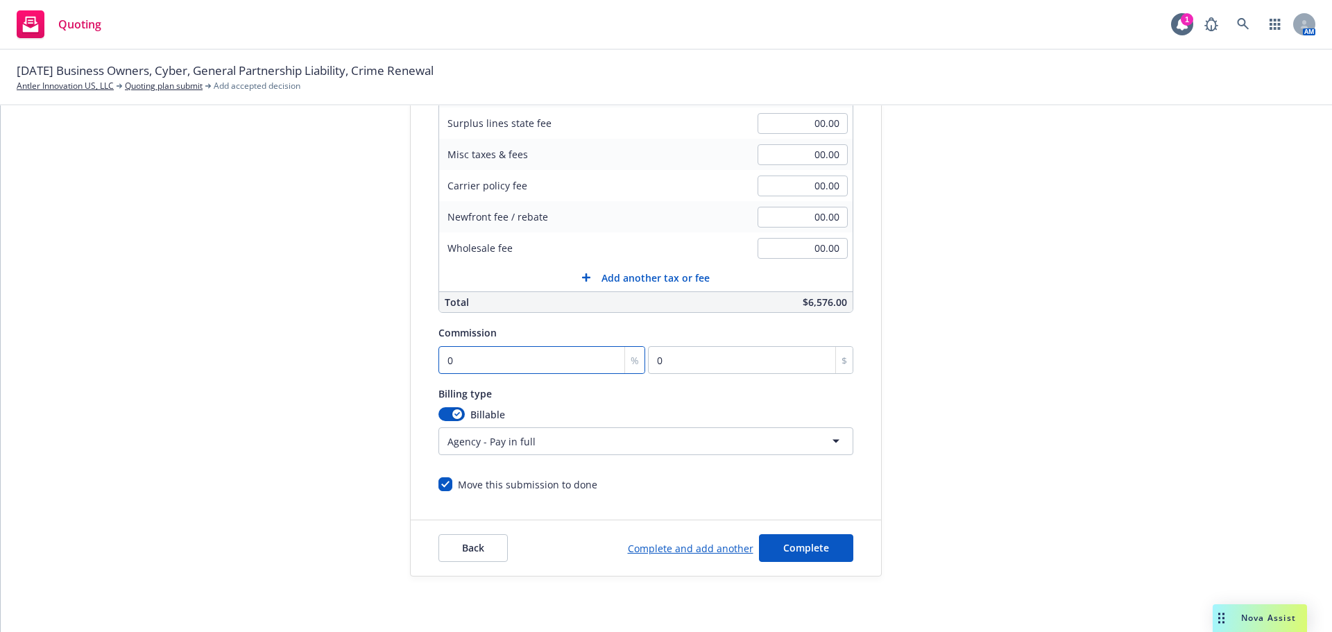
click at [512, 370] on input "0" at bounding box center [541, 360] width 207 height 28
type input "1"
type input "65.76"
type input "15"
type input "986.4"
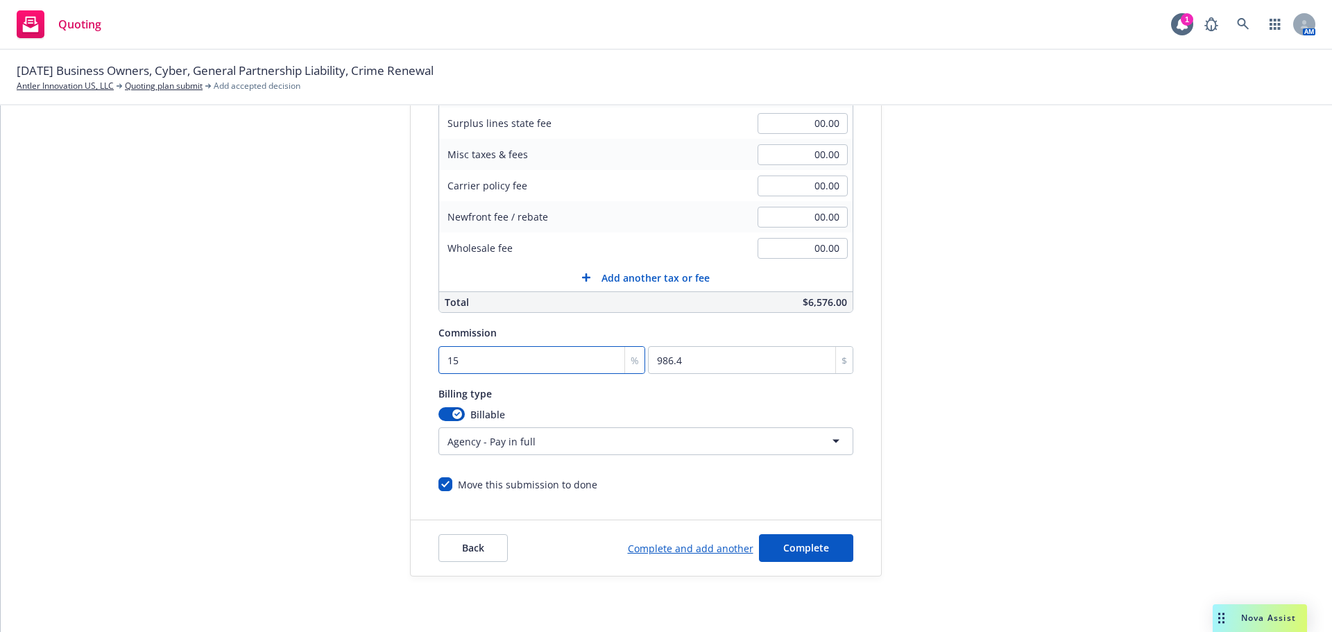
type input "15"
click at [517, 448] on html "Quoting 1 AM [DATE] Business Owners, [GEOGRAPHIC_DATA], General Partnership Lia…" at bounding box center [666, 316] width 1332 height 632
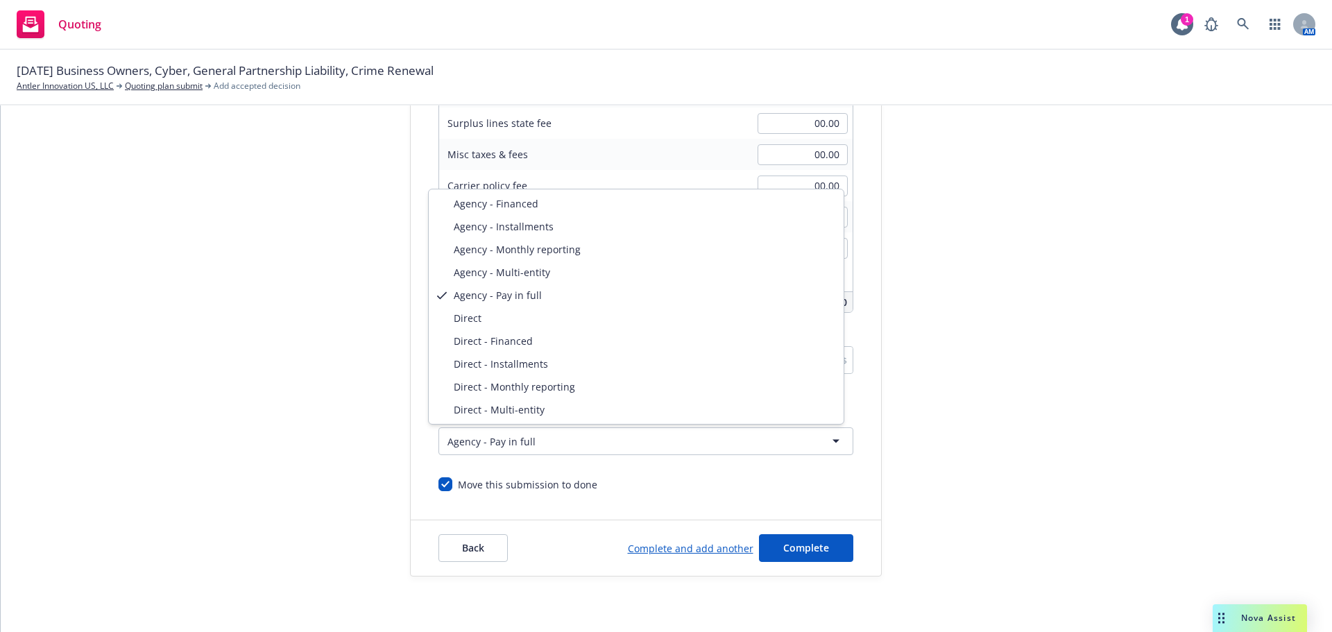
select select "DIRECT"
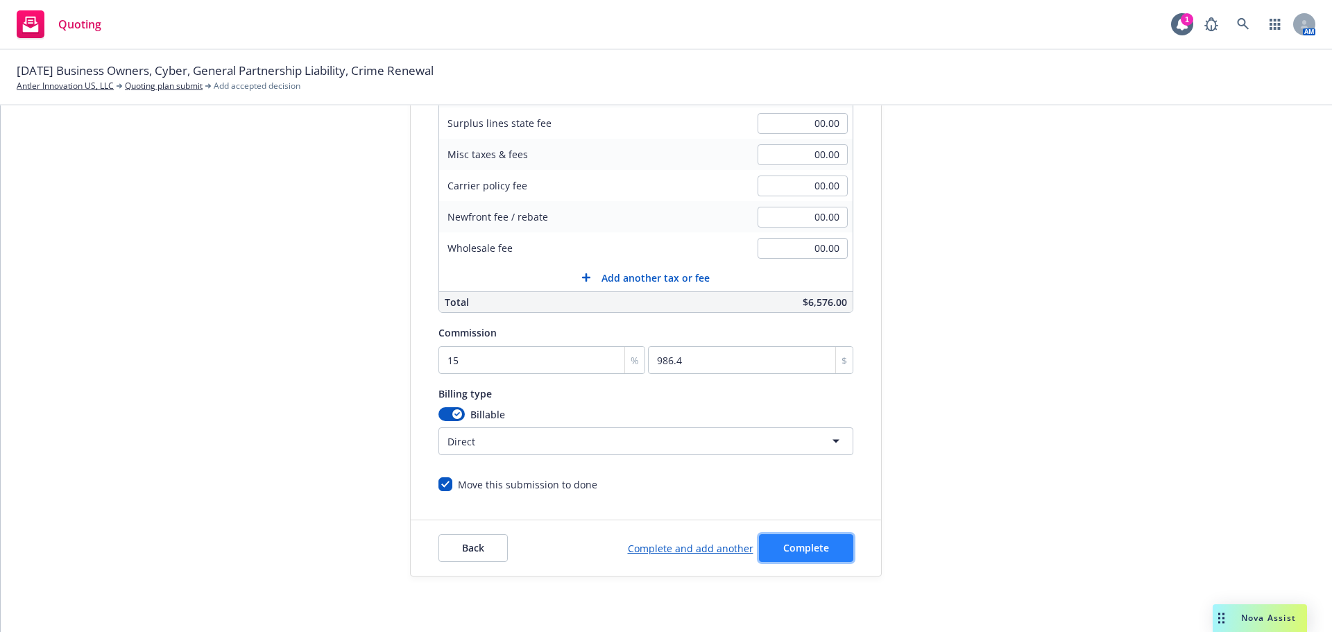
click at [812, 544] on span "Complete" at bounding box center [806, 547] width 46 height 13
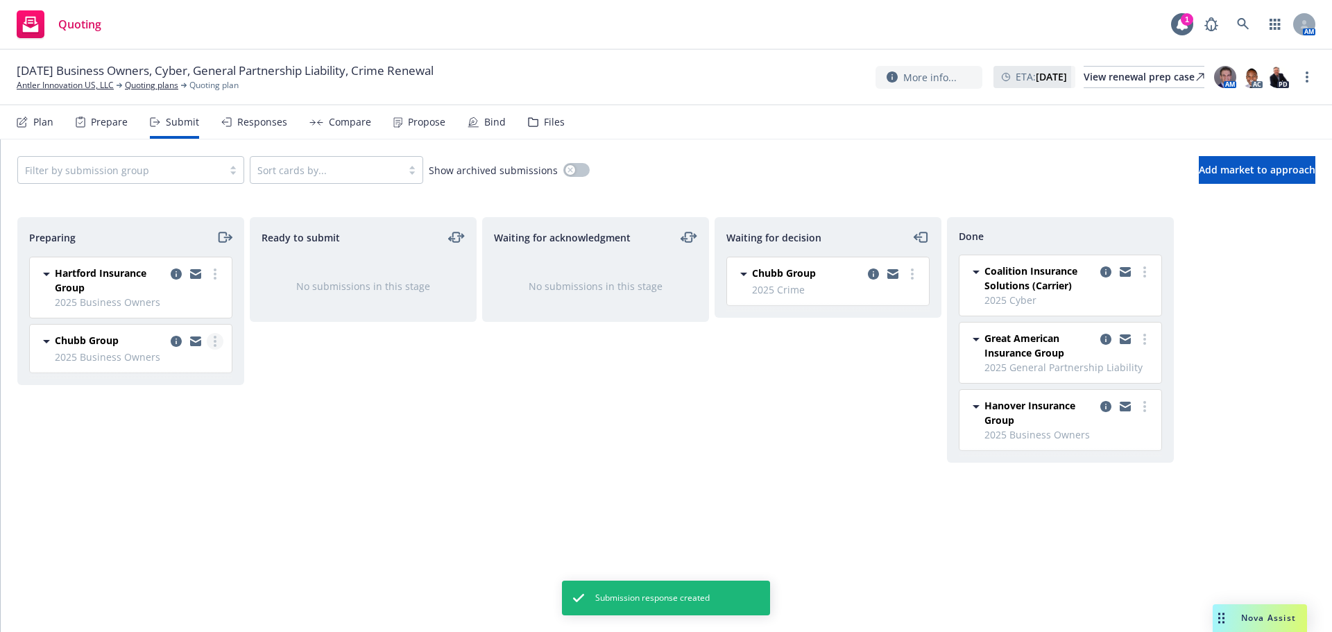
click at [215, 345] on circle "more" at bounding box center [215, 345] width 3 height 3
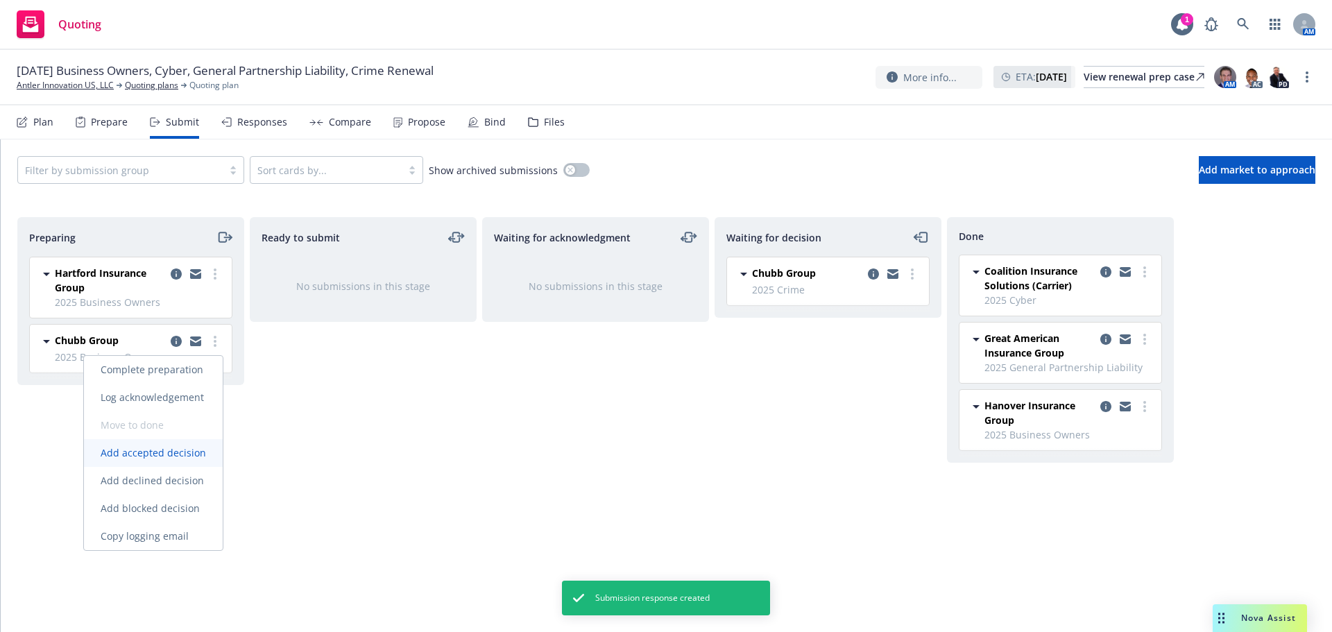
click at [180, 456] on span "Add accepted decision" at bounding box center [153, 452] width 139 height 13
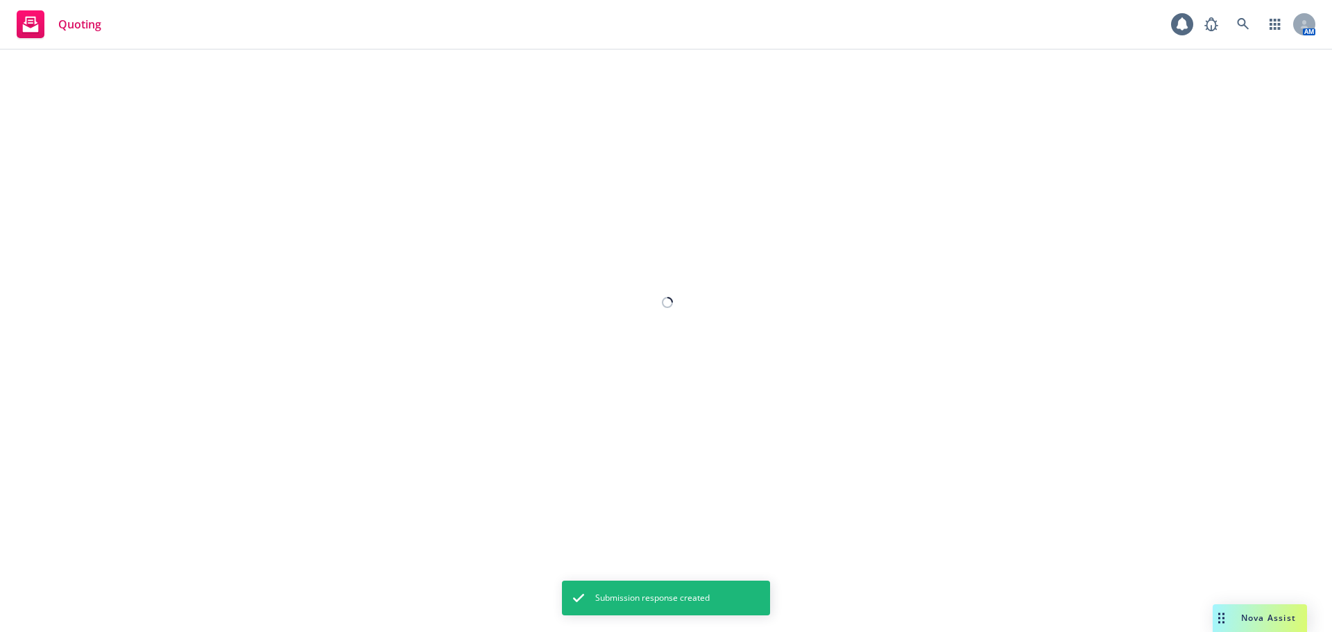
select select "12"
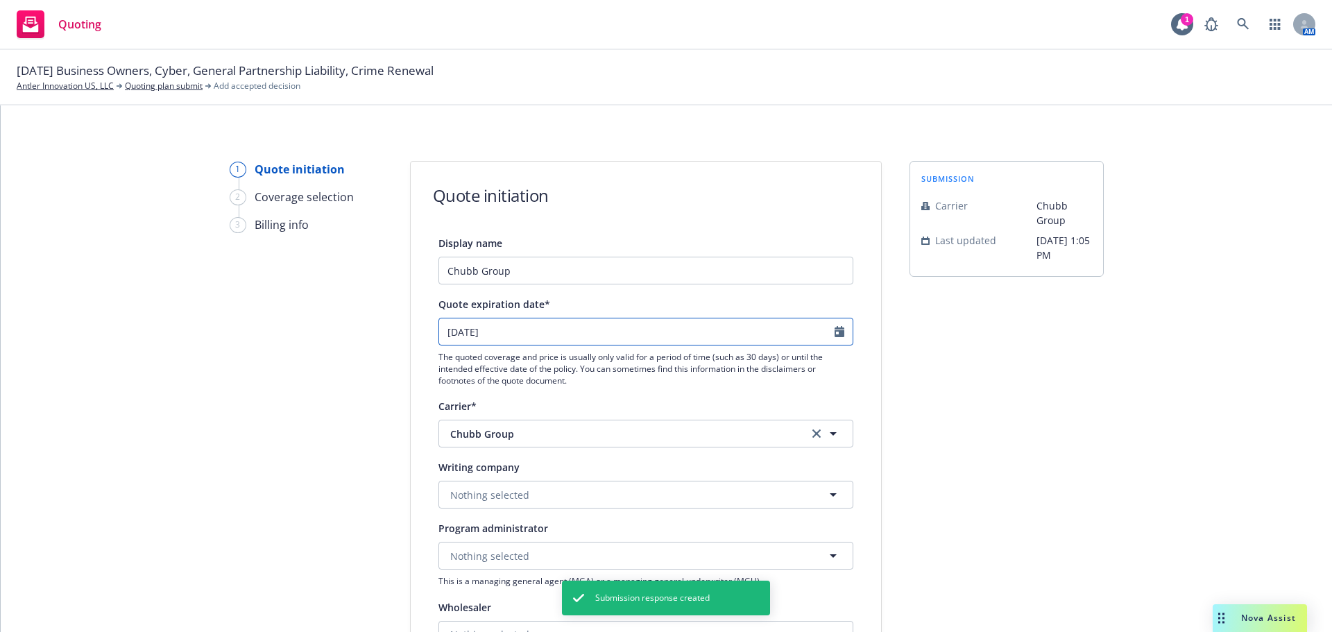
click at [522, 337] on input "[DATE]" at bounding box center [636, 331] width 395 height 26
select select "10"
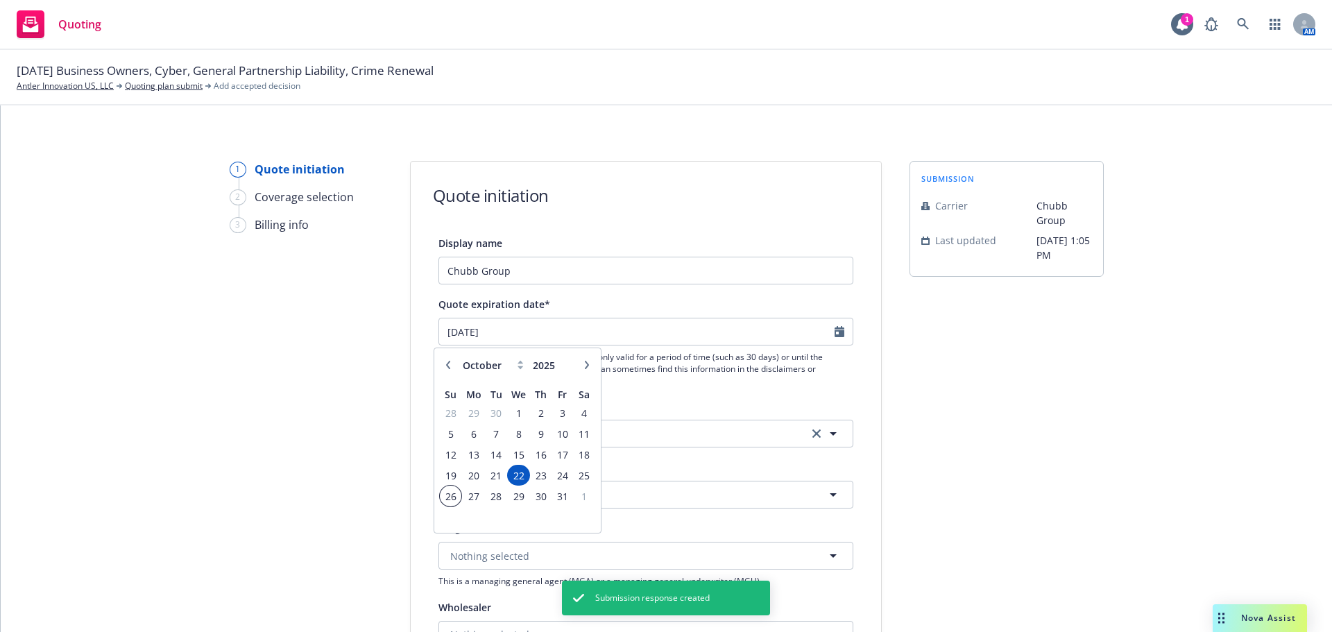
click at [453, 498] on span "26" at bounding box center [450, 496] width 19 height 17
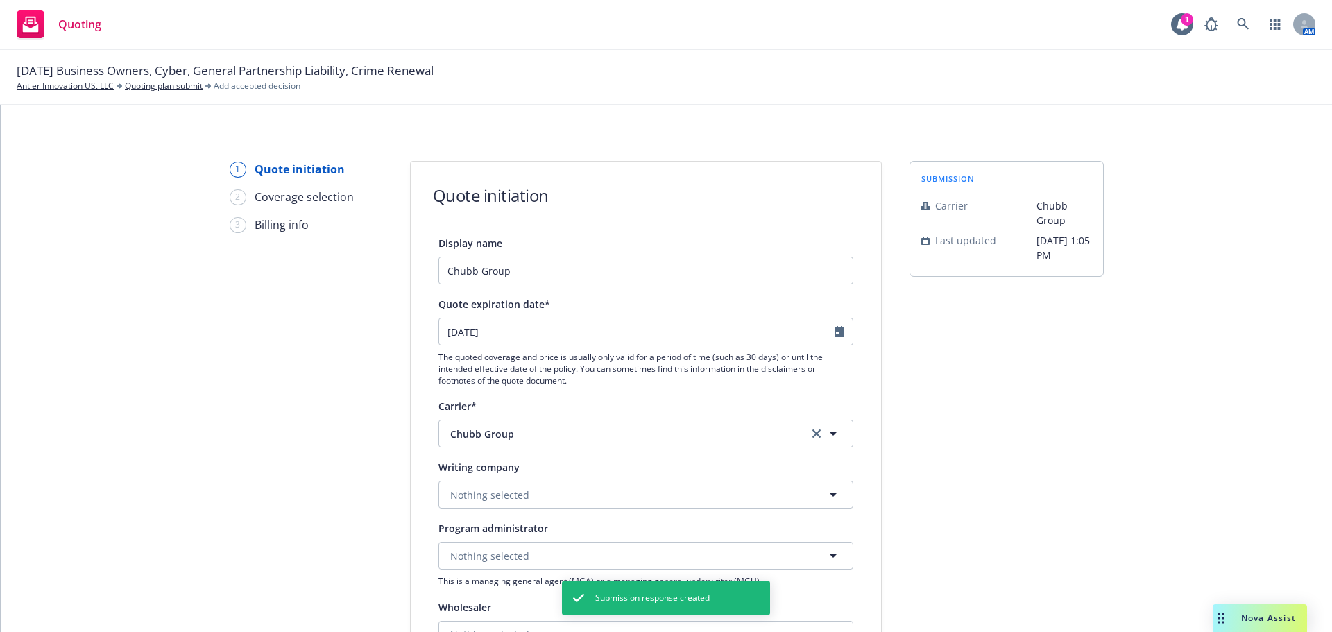
type input "[DATE]"
click at [504, 492] on span "Nothing selected" at bounding box center [489, 495] width 79 height 15
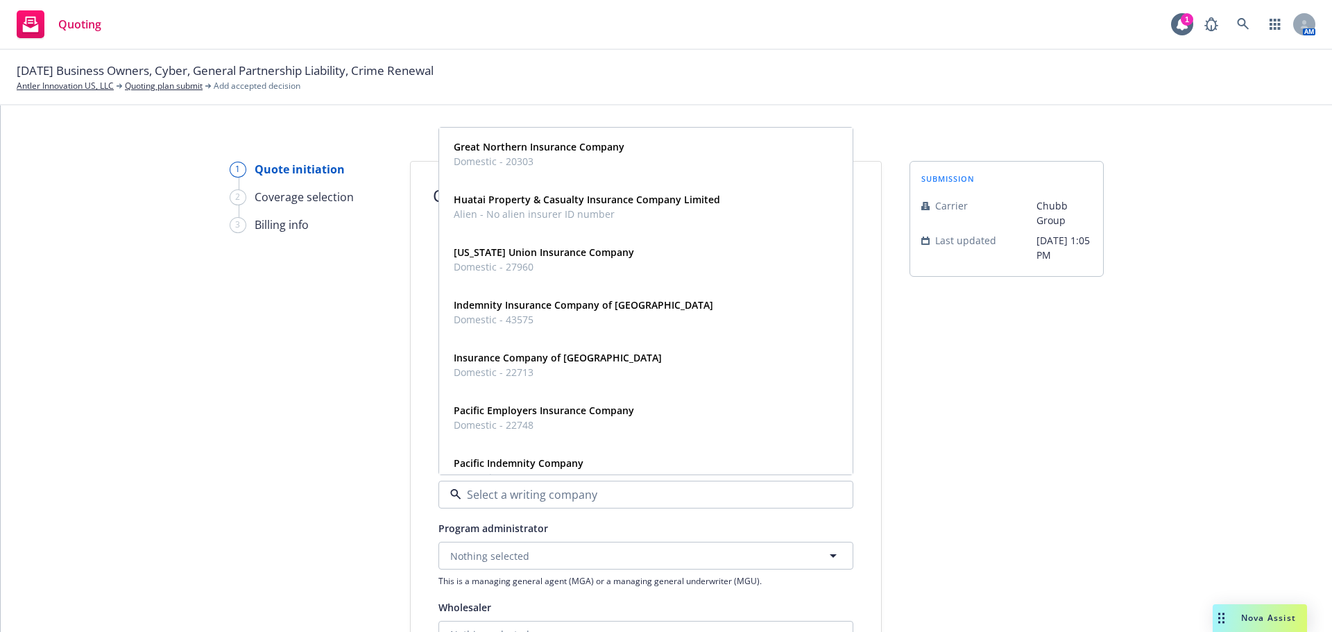
scroll to position [1498, 0]
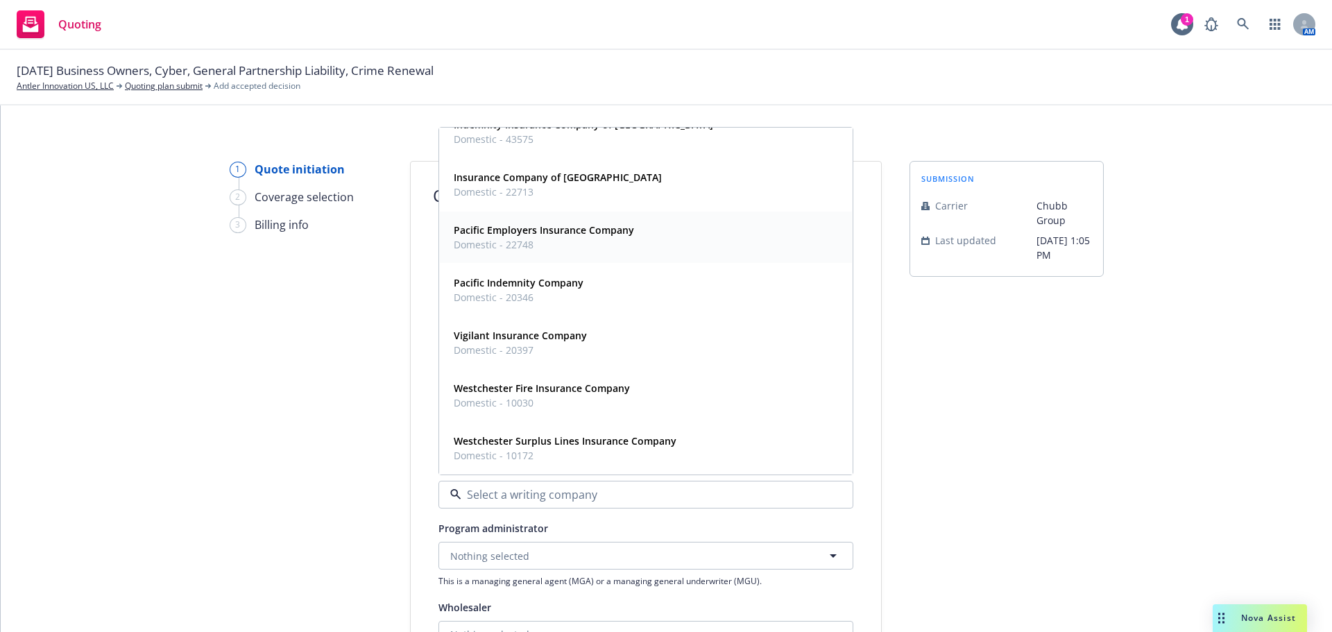
click at [504, 241] on span "Domestic - 22748" at bounding box center [544, 244] width 180 height 15
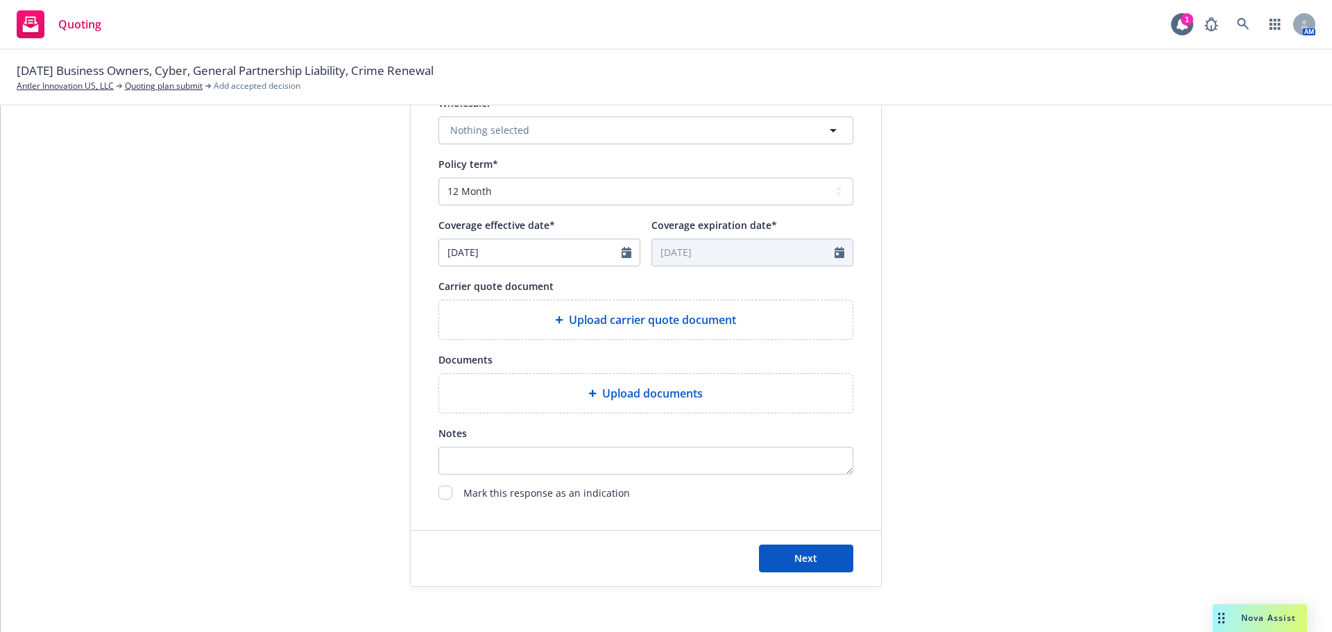
scroll to position [515, 0]
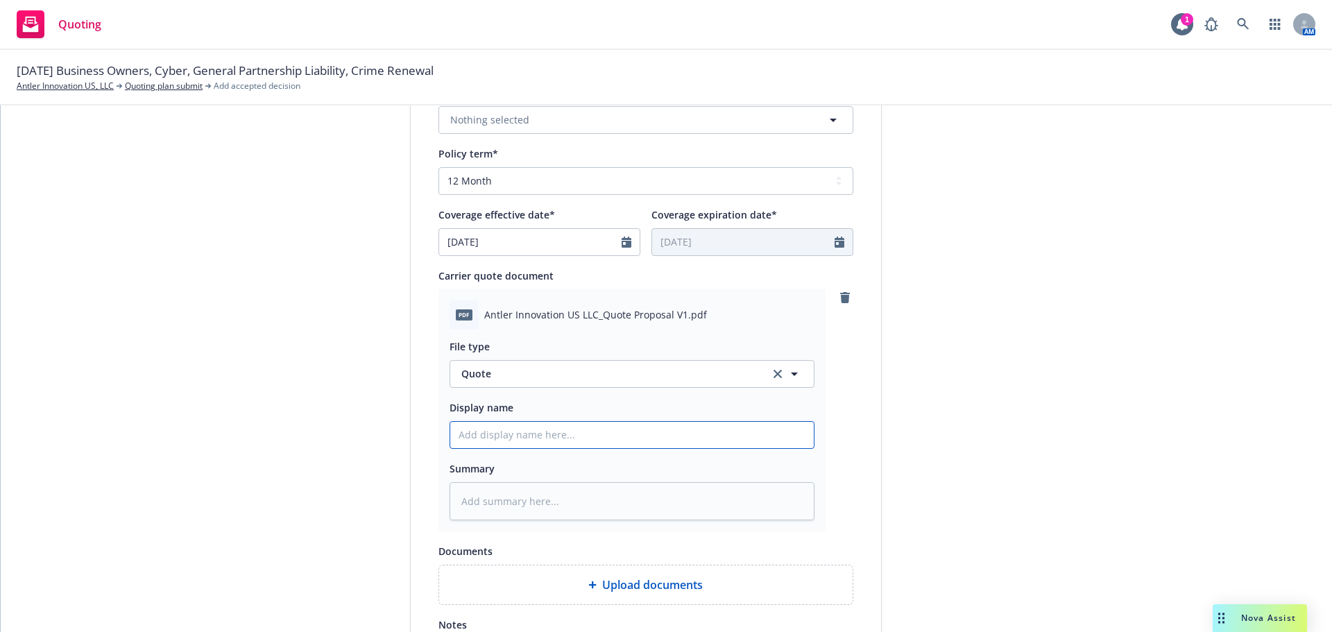
click at [516, 438] on input "Display name" at bounding box center [631, 435] width 363 height 26
type textarea "x"
type input "2"
type textarea "x"
type input "25"
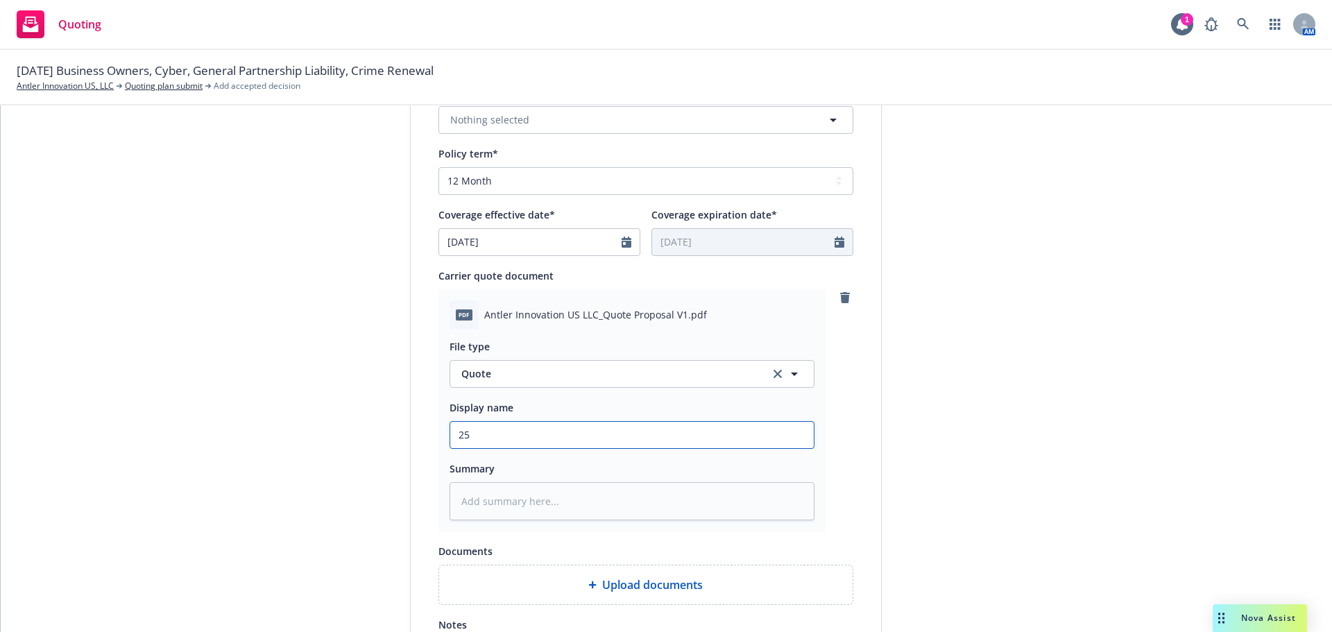
type textarea "x"
type input "25-"
type textarea "x"
type input "25-2"
type textarea "x"
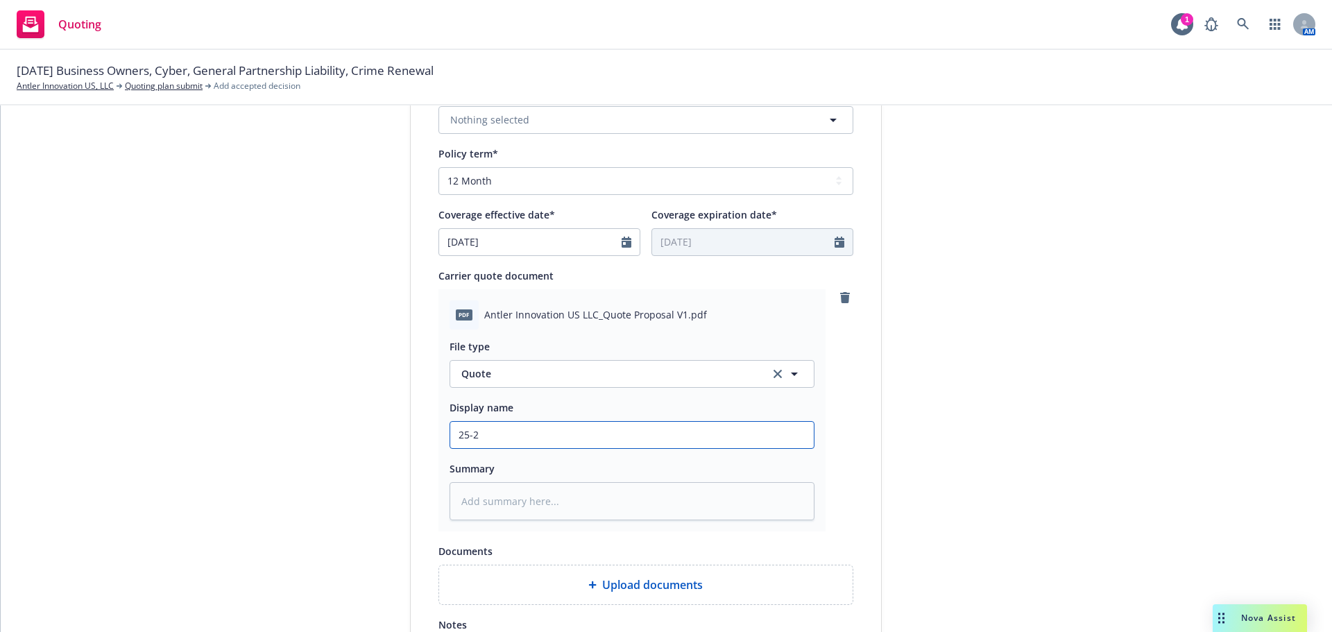
type input "25-26"
type textarea "x"
type input "25-26"
type textarea "x"
type input "25-26 B"
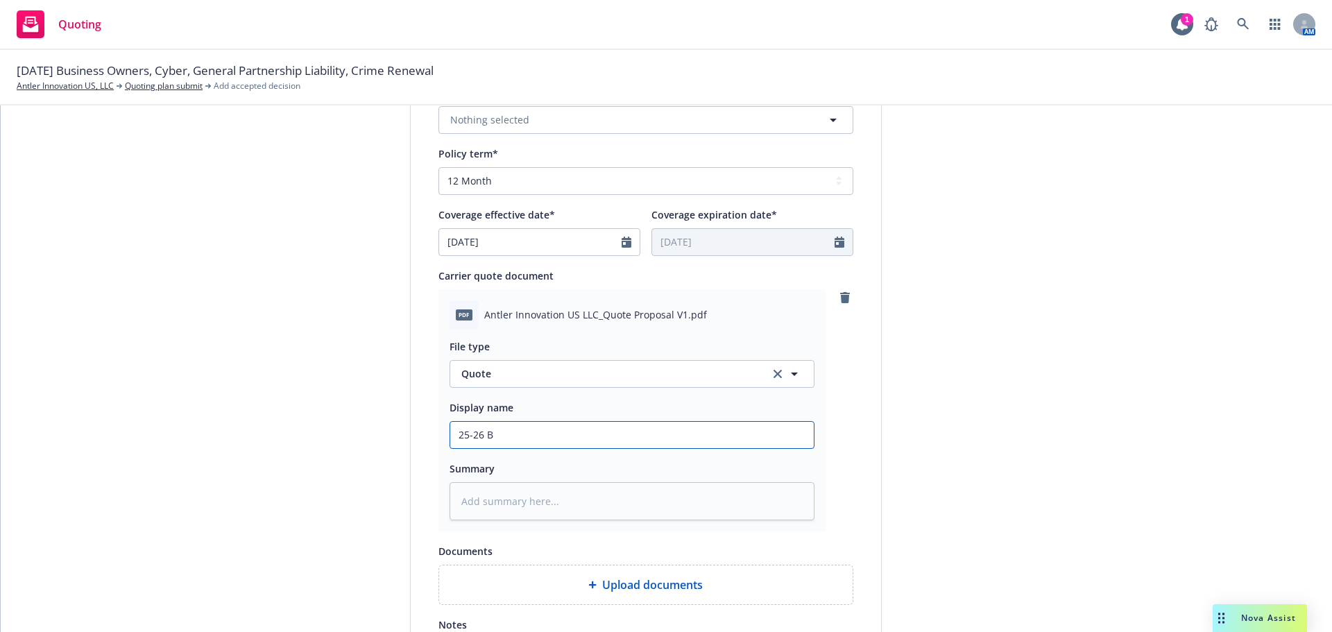
type textarea "x"
type input "25-26 BO"
type textarea "x"
type input "25-26 BOP"
type textarea "x"
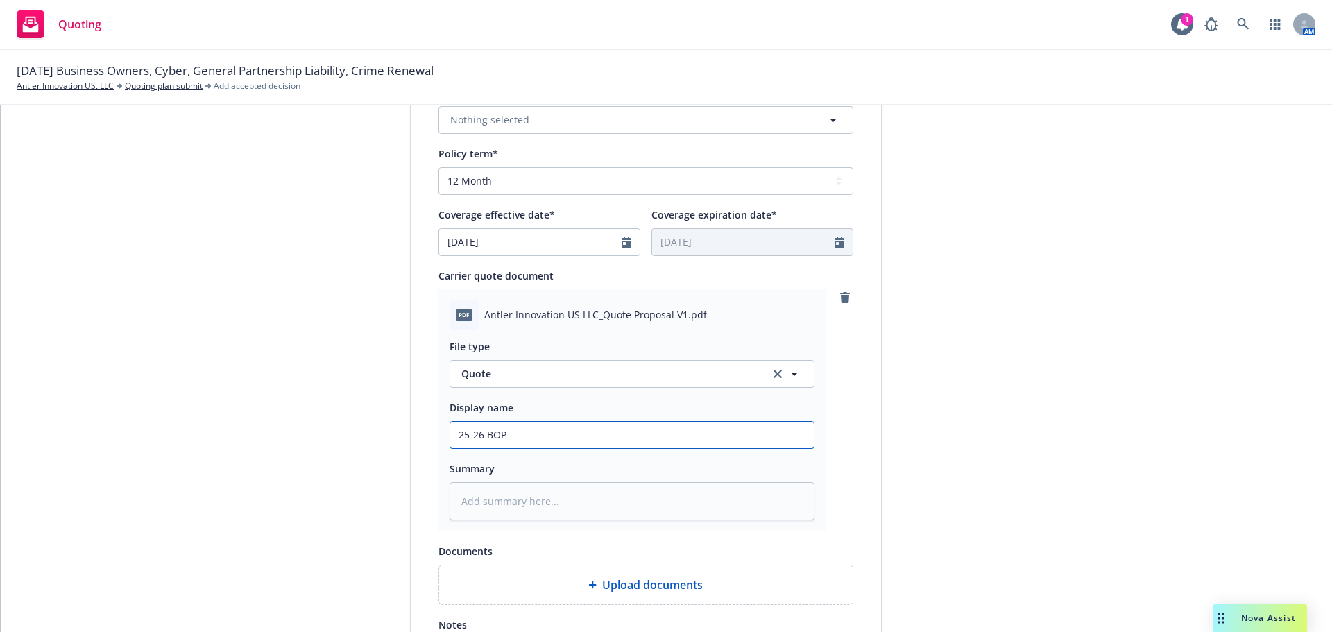
type input "25-26 BOP"
type textarea "x"
type input "25-26 BOP Q"
type textarea "x"
type input "25-26 BOP Qu"
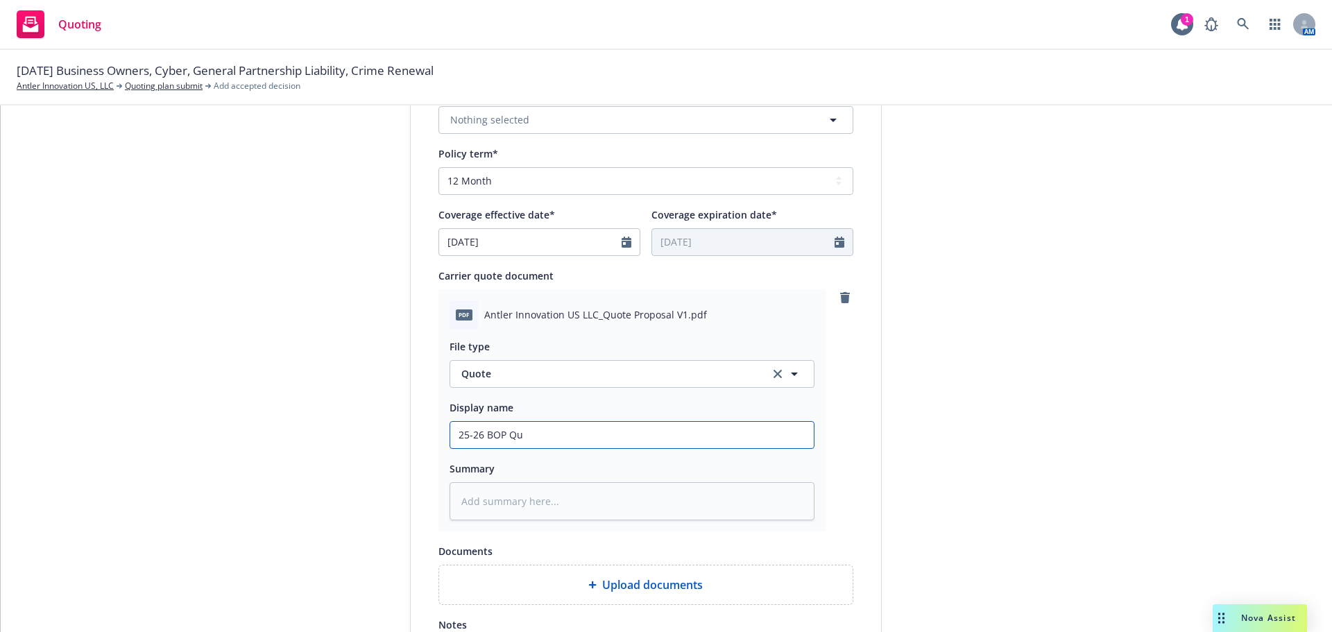
type textarea "x"
type input "25-26 BOP Quo"
type textarea "x"
type input "25-26 BOP Quot"
type textarea "x"
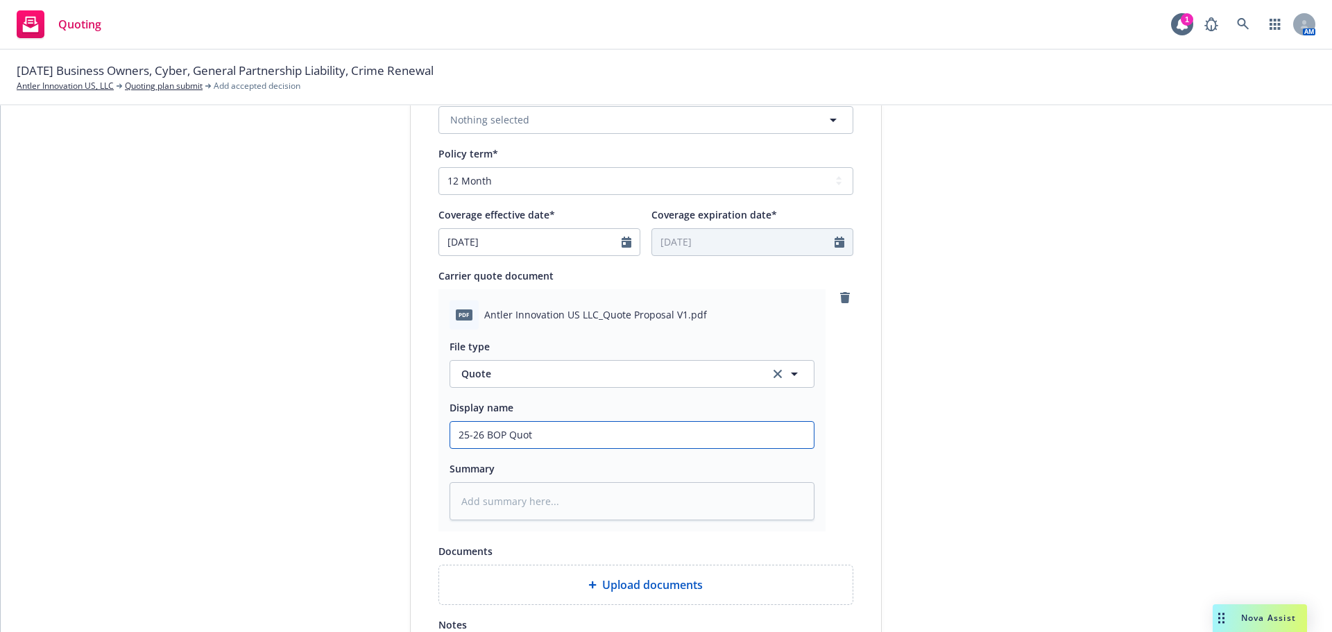
type input "25-26 BOP Quote"
type textarea "x"
type input "25-26 BOP Quote"
type textarea "x"
type input "25-26 BOP Quote @"
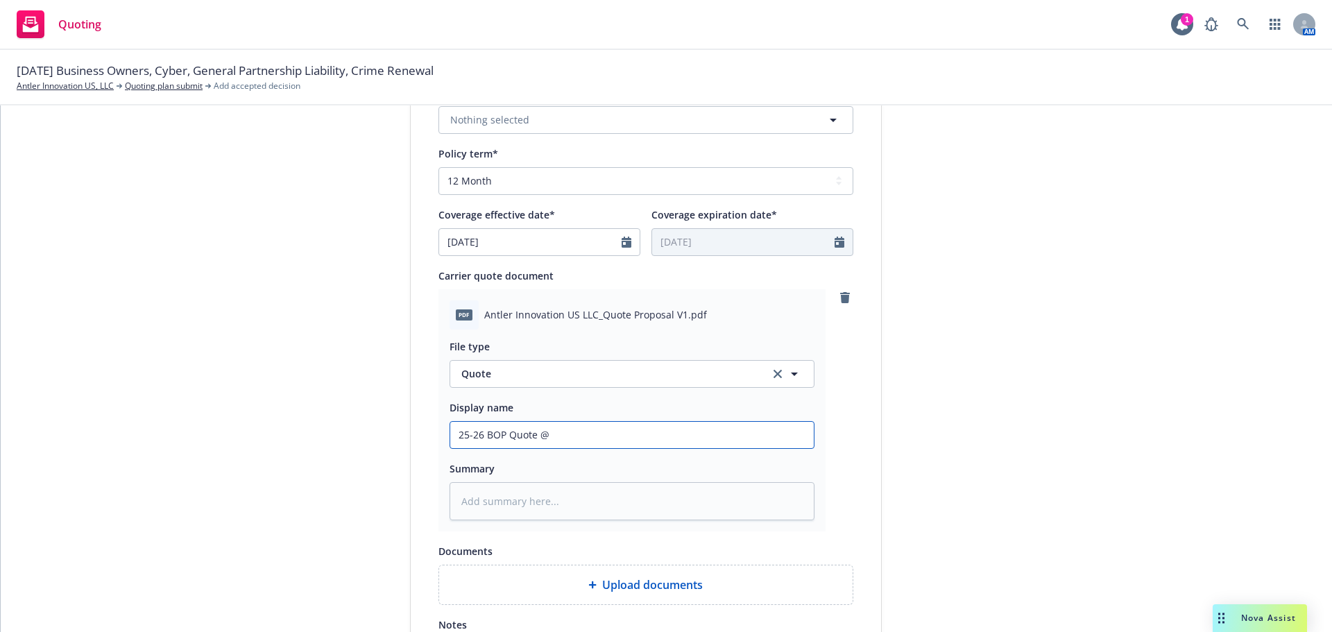
type textarea "x"
type input "25-26 BOP Quote @"
type textarea "x"
type input "25-26 BOP Quote @ $"
click at [594, 426] on input "25-26 BOP Quote @ $" at bounding box center [631, 435] width 363 height 26
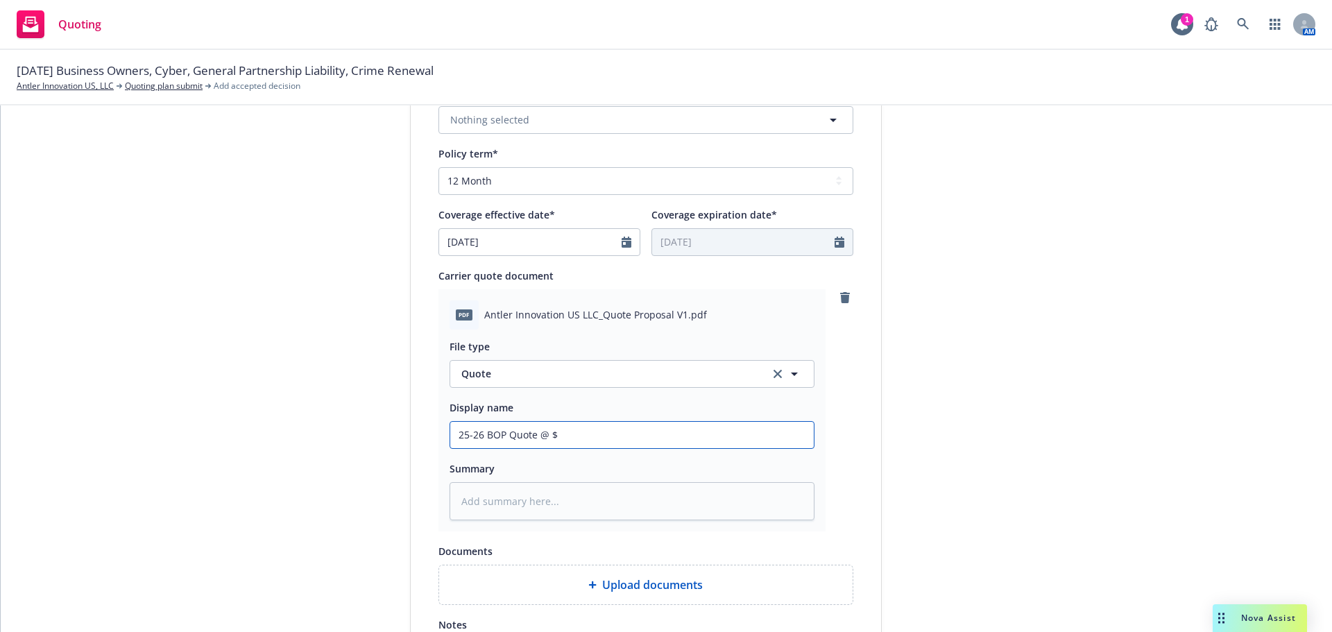
type textarea "x"
type input "25-26 BOP Quote @ $1"
type textarea "x"
type input "25-26 BOP Quote @ $13"
type textarea "x"
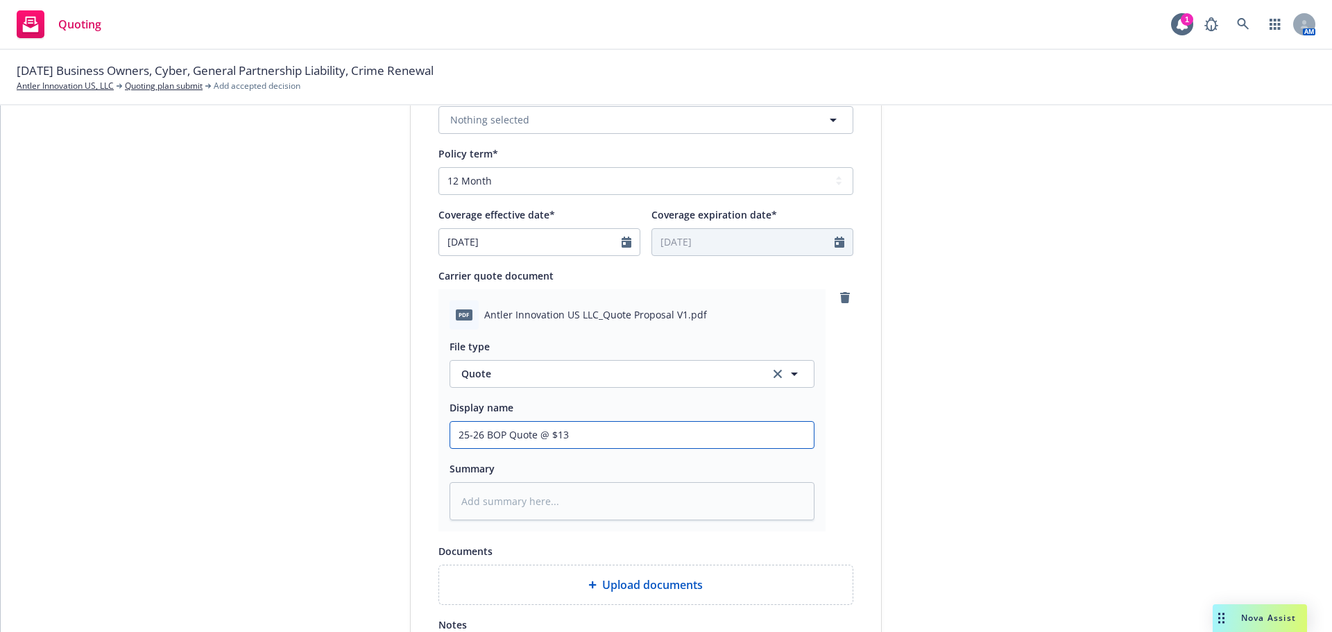
type input "25-26 BOP Quote @ $13,"
type textarea "x"
type input "25-26 BOP Quote @ $13,2"
type textarea "x"
type input "25-26 BOP Quote @ $13,24"
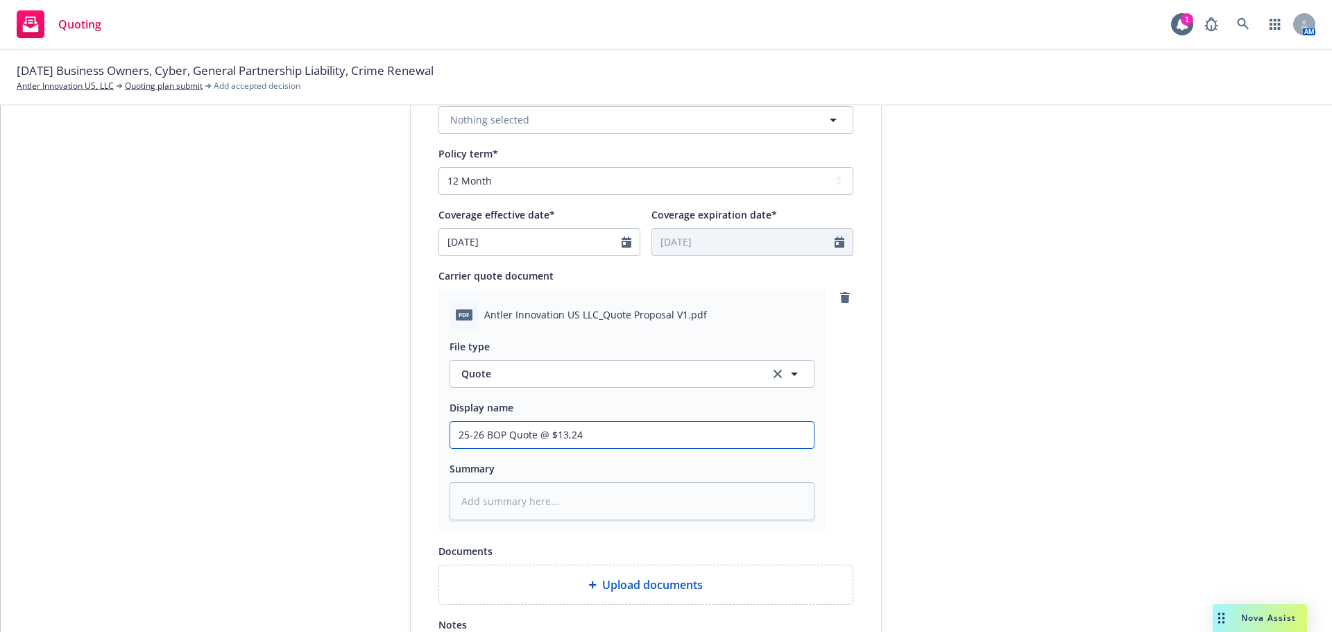
type textarea "x"
type input "25-26 BOP Quote @ $13,248"
type textarea "x"
type input "25-26 BOP Quote @ $13,248"
type textarea "x"
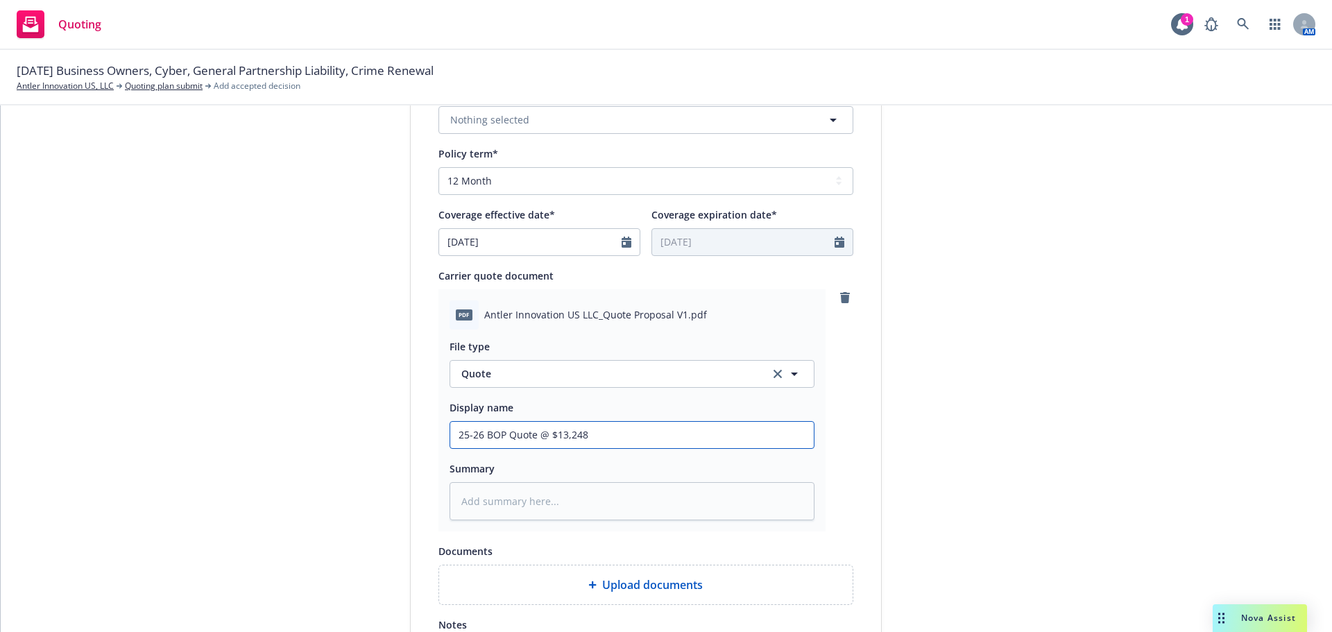
type input "25-26 BOP Quote @ $13,248 -"
type textarea "x"
type input "25-26 BOP Quote @ $13,248 -"
type textarea "x"
type input "25-26 BOP Quote @ $13,248 - C"
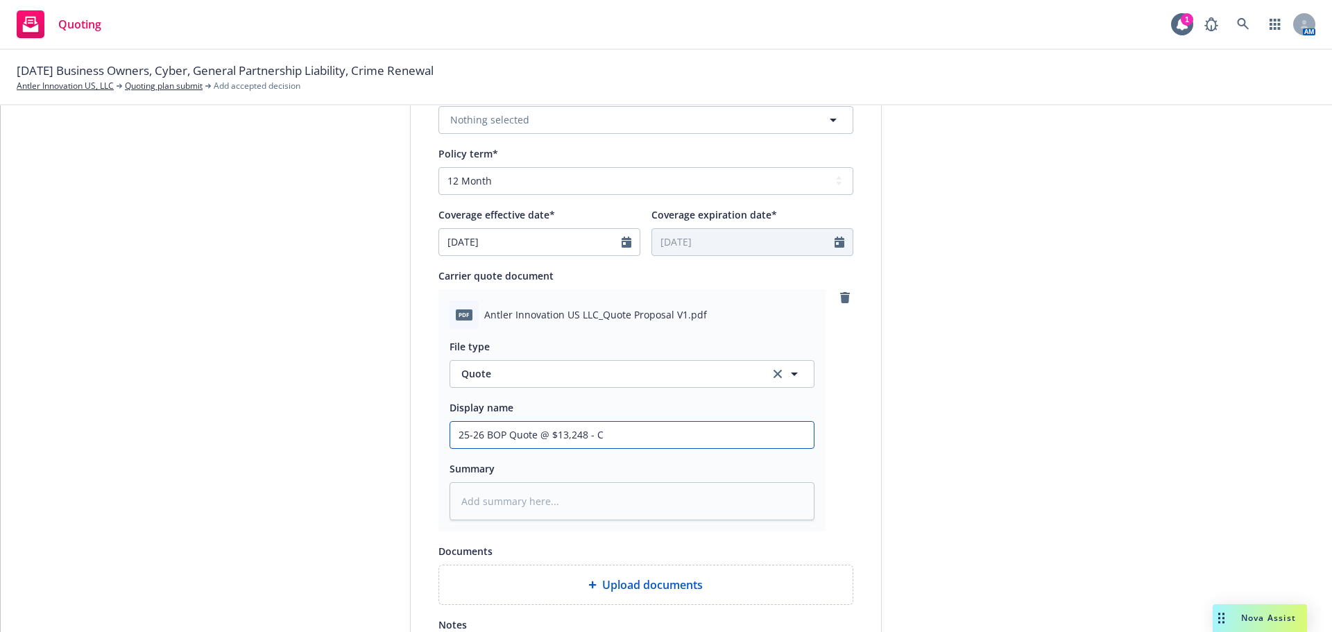
type textarea "x"
type input "25-26 BOP Quote @ $13,248 - Ch"
type textarea "x"
type input "25-26 BOP Quote @ $13,248 - [PERSON_NAME]"
type textarea "x"
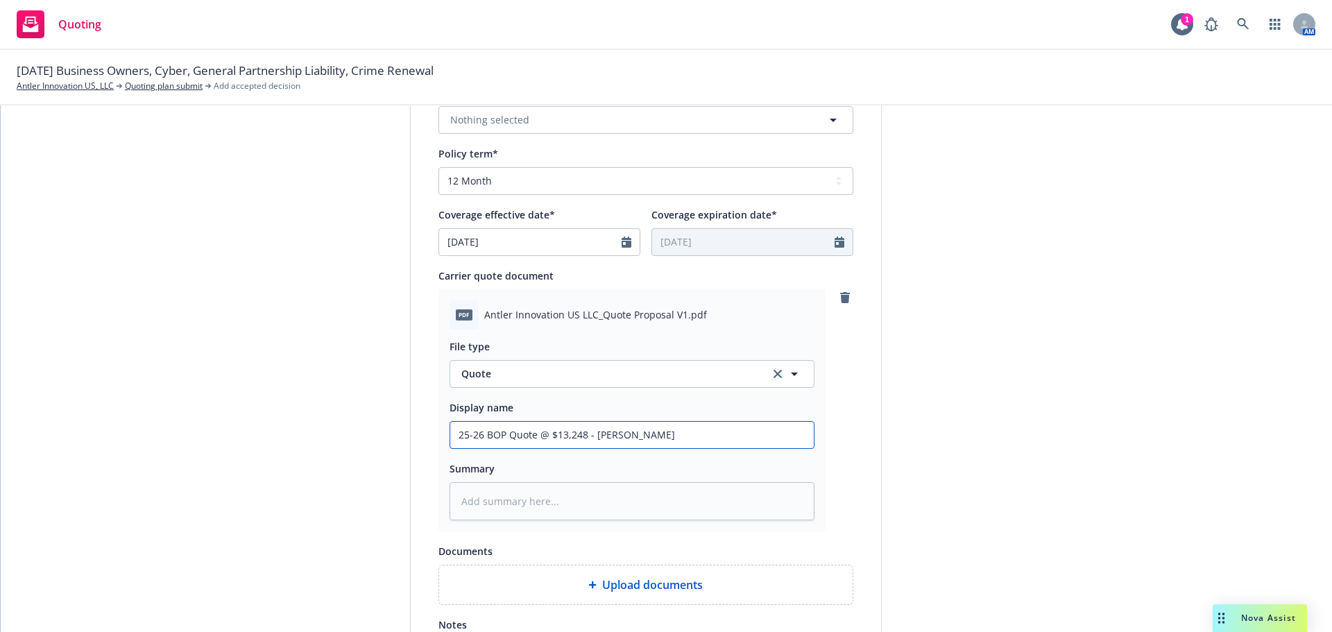
type input "25-26 BOP Quote @ $13,248 - Chub"
type textarea "x"
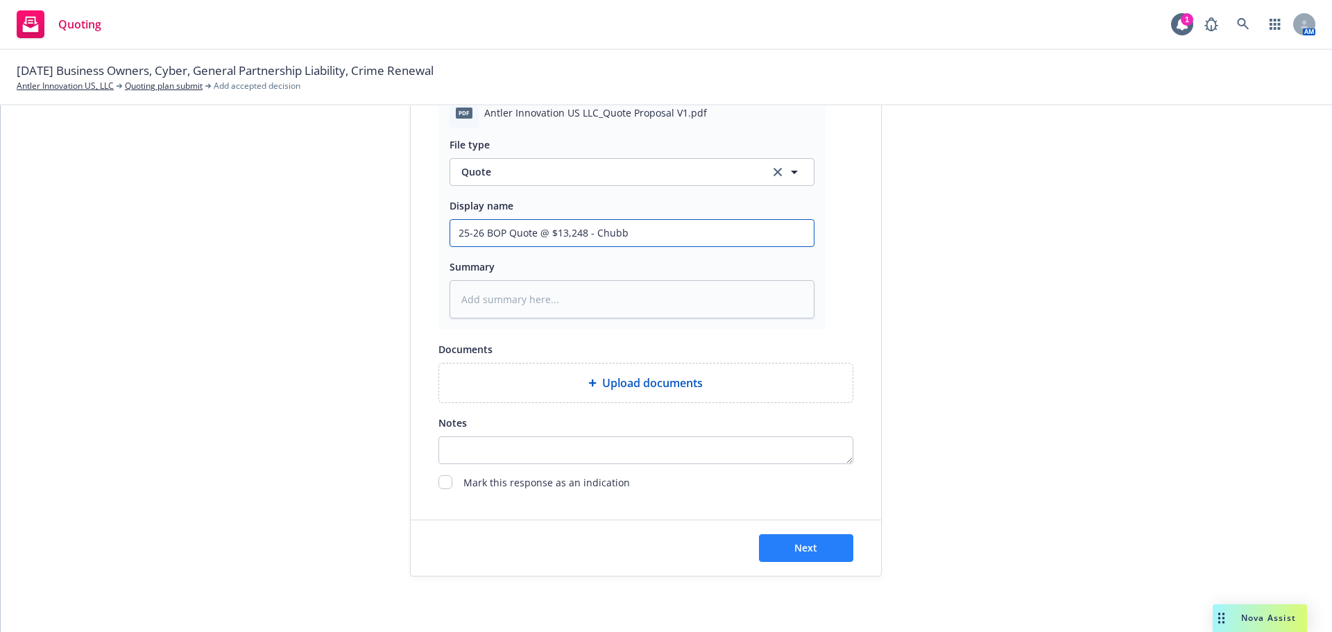
type input "25-26 BOP Quote @ $13,248 - Chubb"
click at [779, 545] on button "Next" at bounding box center [806, 548] width 94 height 28
type textarea "x"
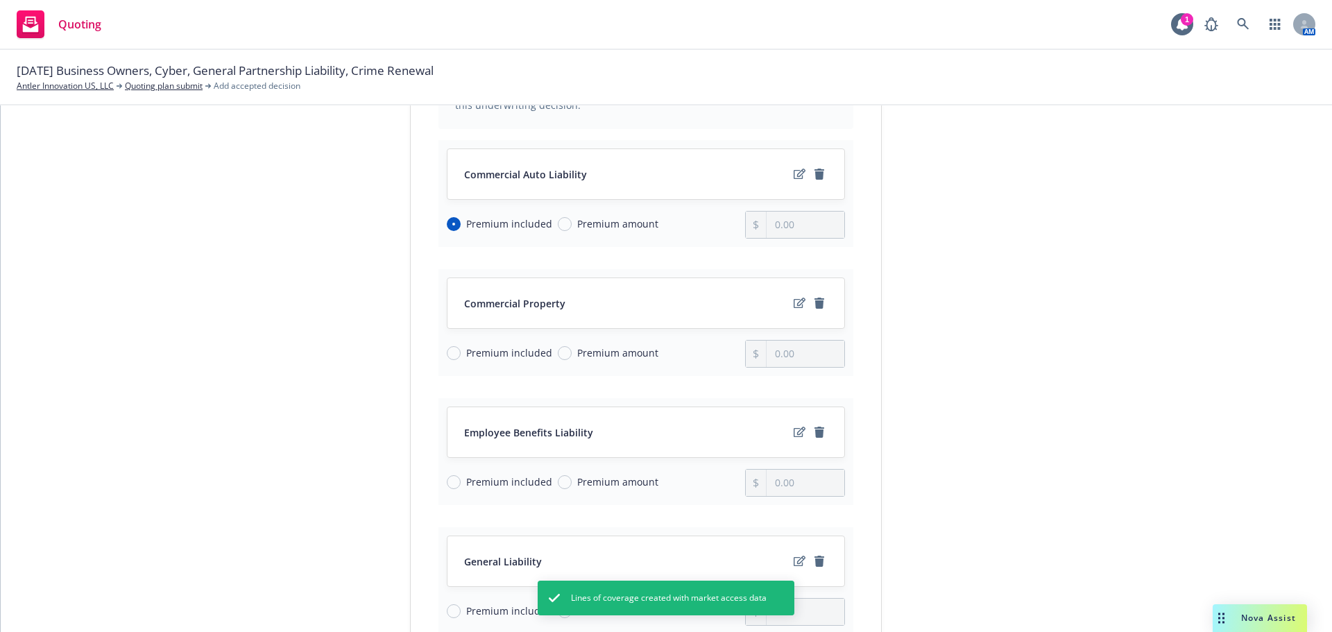
scroll to position [277, 0]
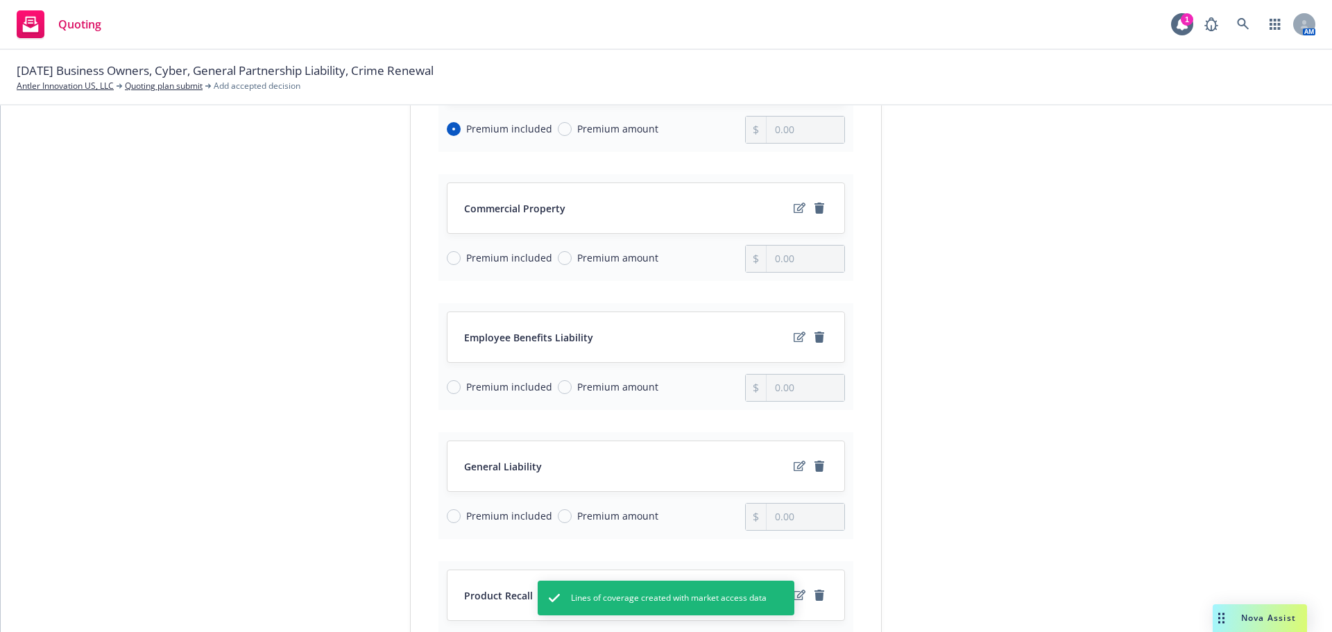
click at [617, 259] on span "Premium amount" at bounding box center [617, 257] width 81 height 15
click at [572, 259] on input "Premium amount" at bounding box center [565, 258] width 14 height 14
radio input "true"
drag, startPoint x: 820, startPoint y: 252, endPoint x: 720, endPoint y: 264, distance: 100.6
click at [720, 264] on div "Premium included Premium amount 0.00" at bounding box center [646, 259] width 398 height 28
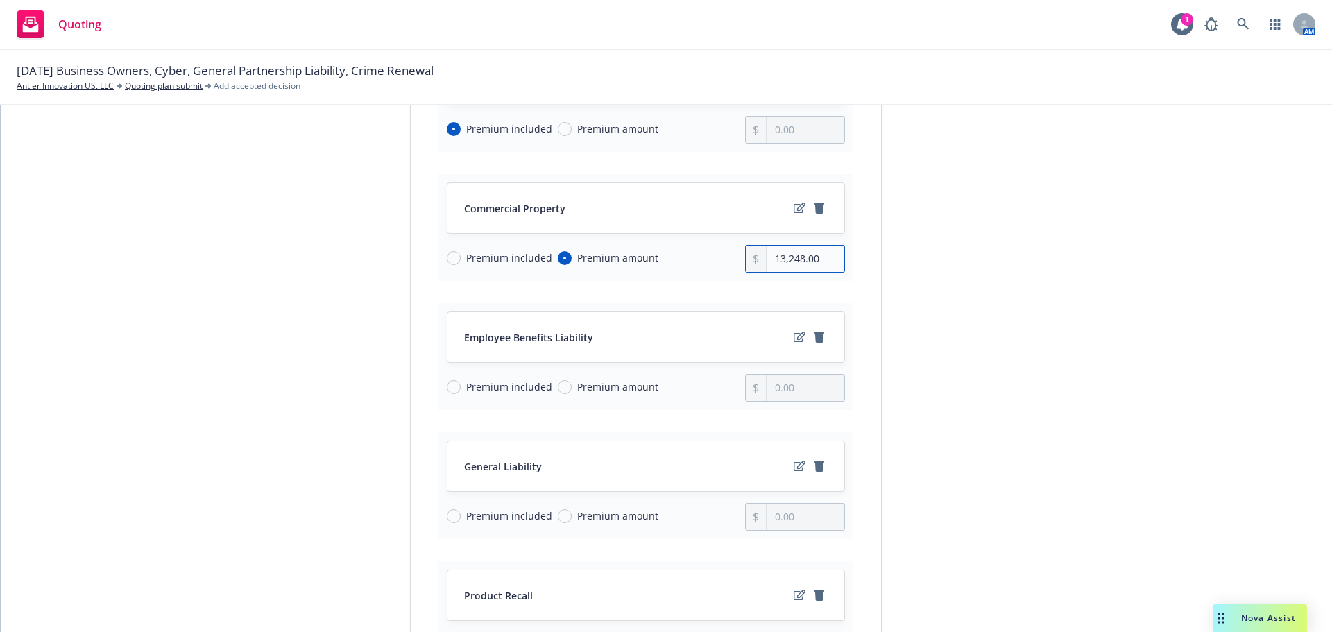
type input "13,248.00"
click at [511, 385] on span "Premium included" at bounding box center [509, 386] width 86 height 15
click at [461, 385] on input "Premium included" at bounding box center [454, 387] width 14 height 14
radio input "true"
click at [506, 508] on span "Premium included" at bounding box center [509, 515] width 86 height 15
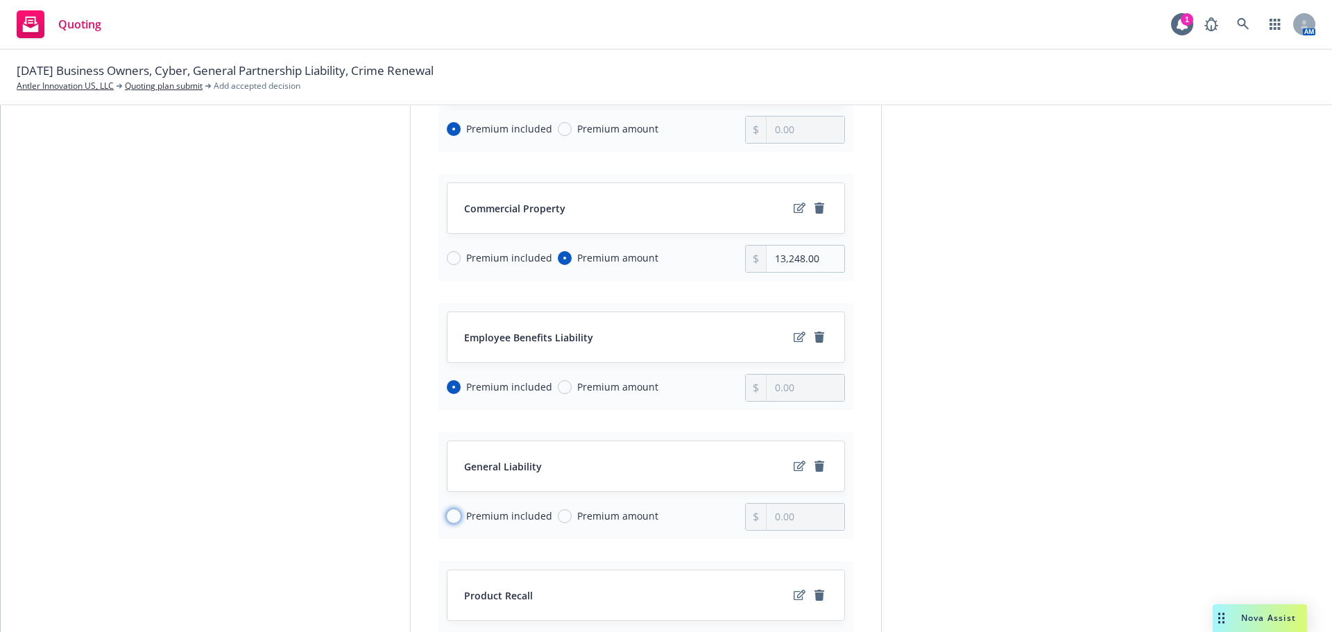
click at [461, 509] on input "Premium included" at bounding box center [454, 516] width 14 height 14
radio input "true"
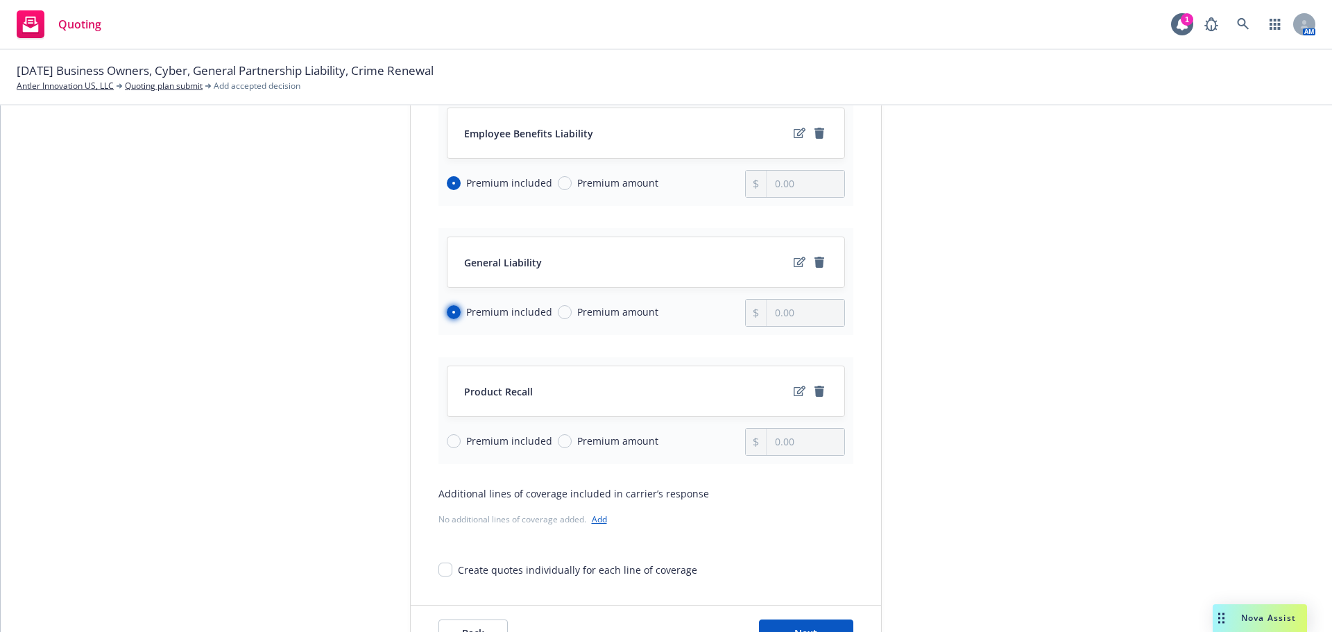
scroll to position [486, 0]
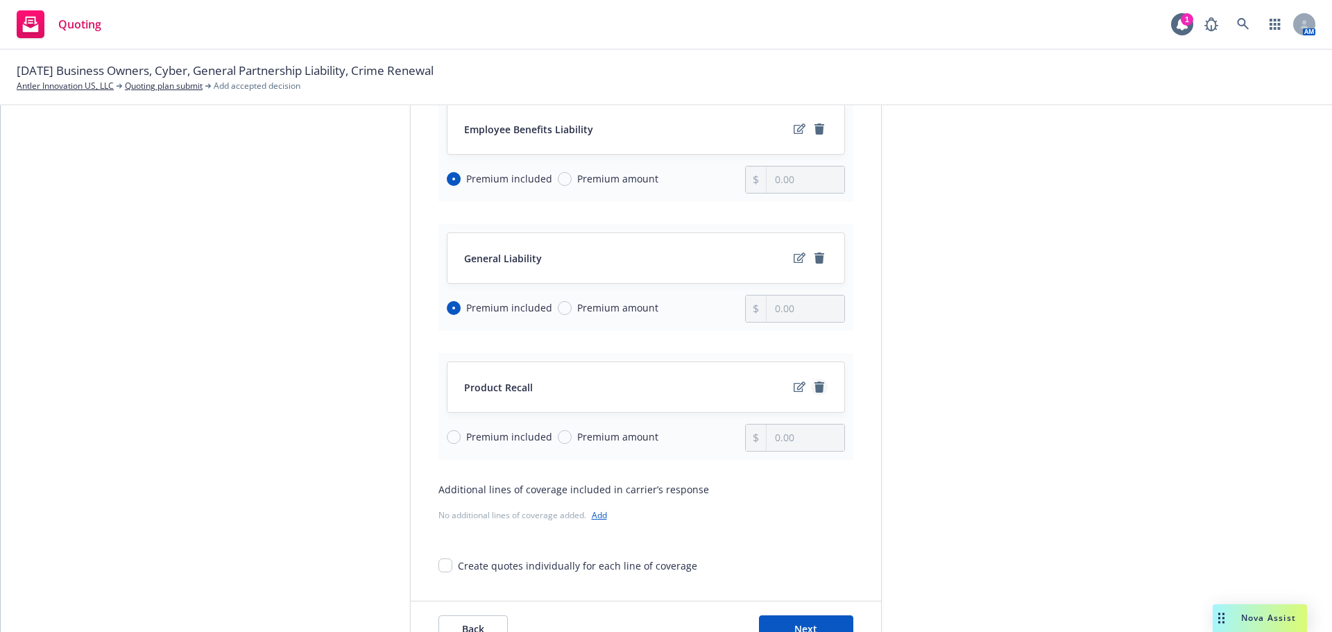
click at [817, 386] on icon "remove" at bounding box center [819, 387] width 10 height 11
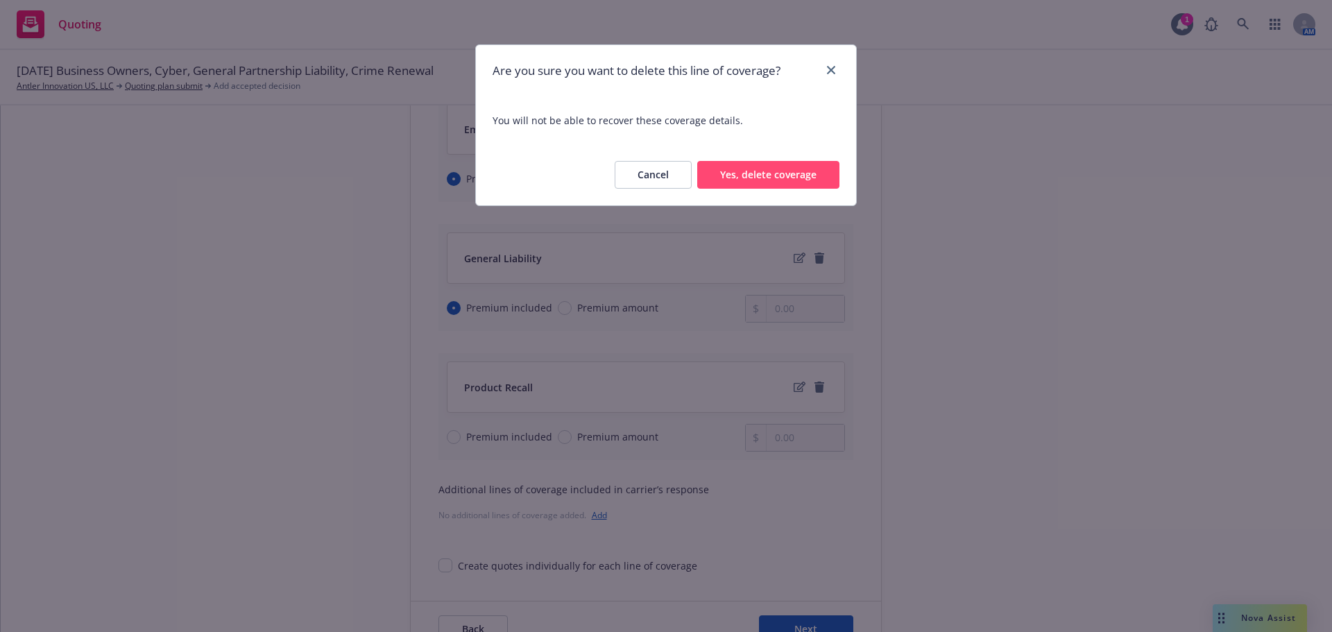
click at [775, 180] on button "Yes, delete coverage" at bounding box center [768, 175] width 142 height 28
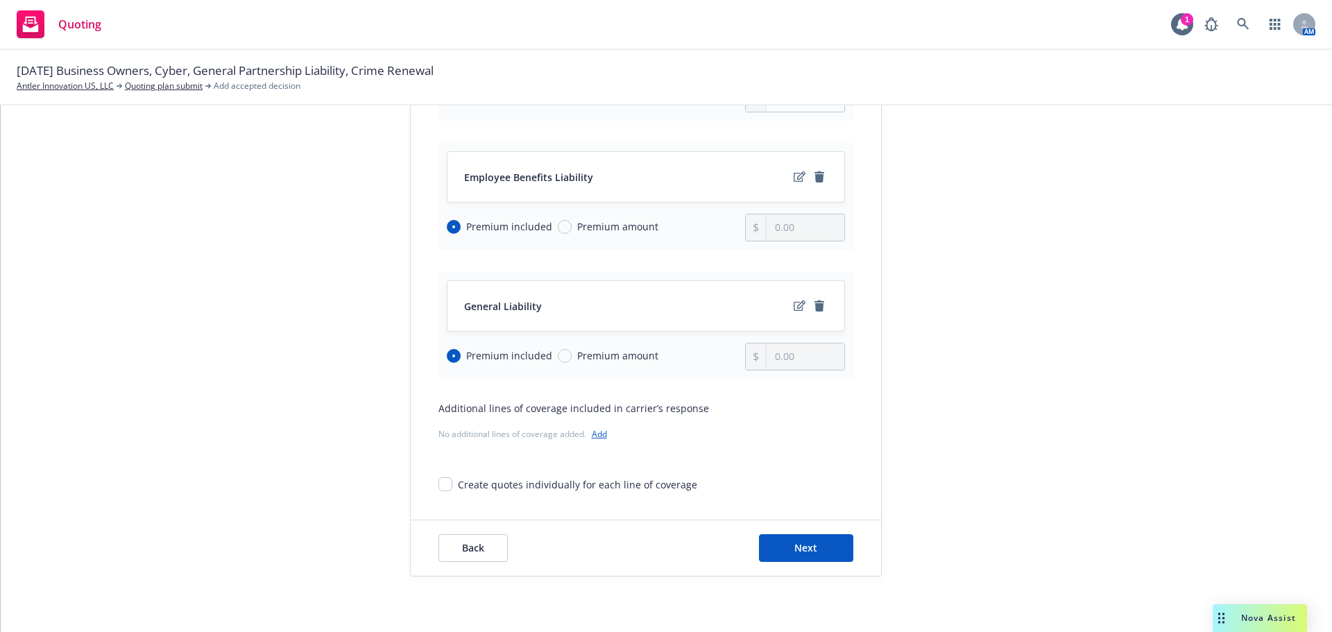
scroll to position [438, 0]
click at [784, 542] on button "Next" at bounding box center [806, 548] width 94 height 28
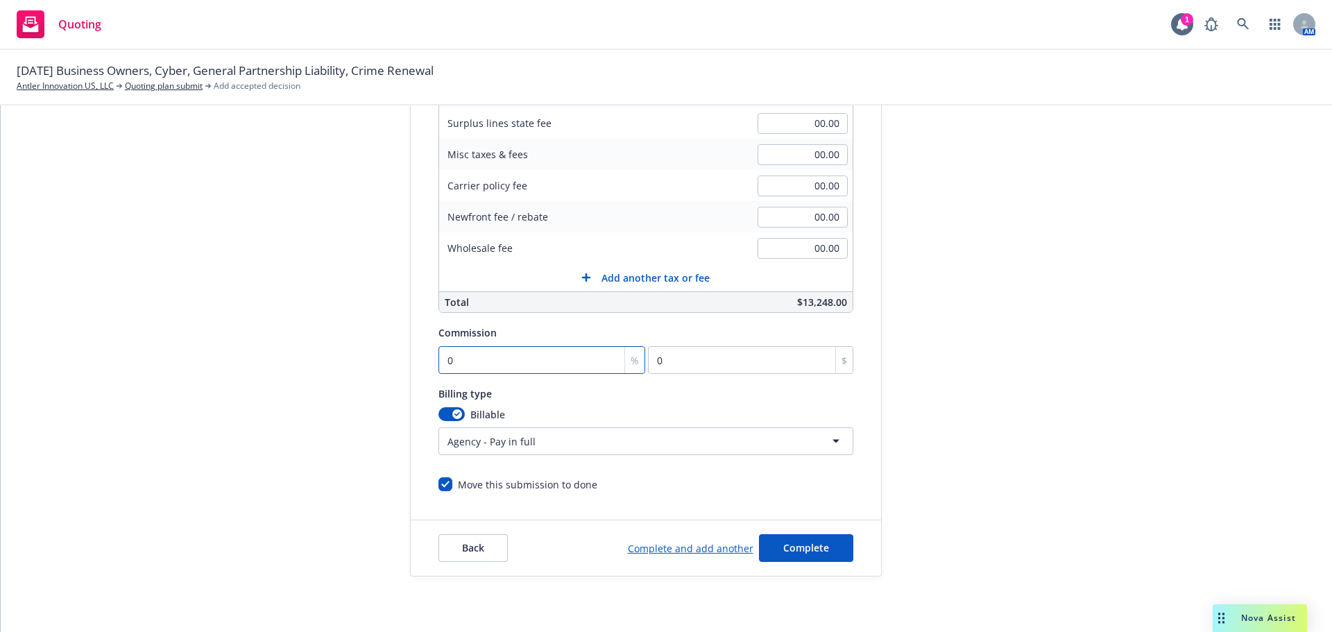
click at [489, 363] on input "0" at bounding box center [541, 360] width 207 height 28
click at [520, 365] on input "0" at bounding box center [541, 360] width 207 height 28
drag, startPoint x: 520, startPoint y: 365, endPoint x: 344, endPoint y: 392, distance: 178.3
click at [345, 394] on div "Quote initiation Coverage selection 3 Billing info Add billing information Surp…" at bounding box center [666, 222] width 1298 height 710
type input "1"
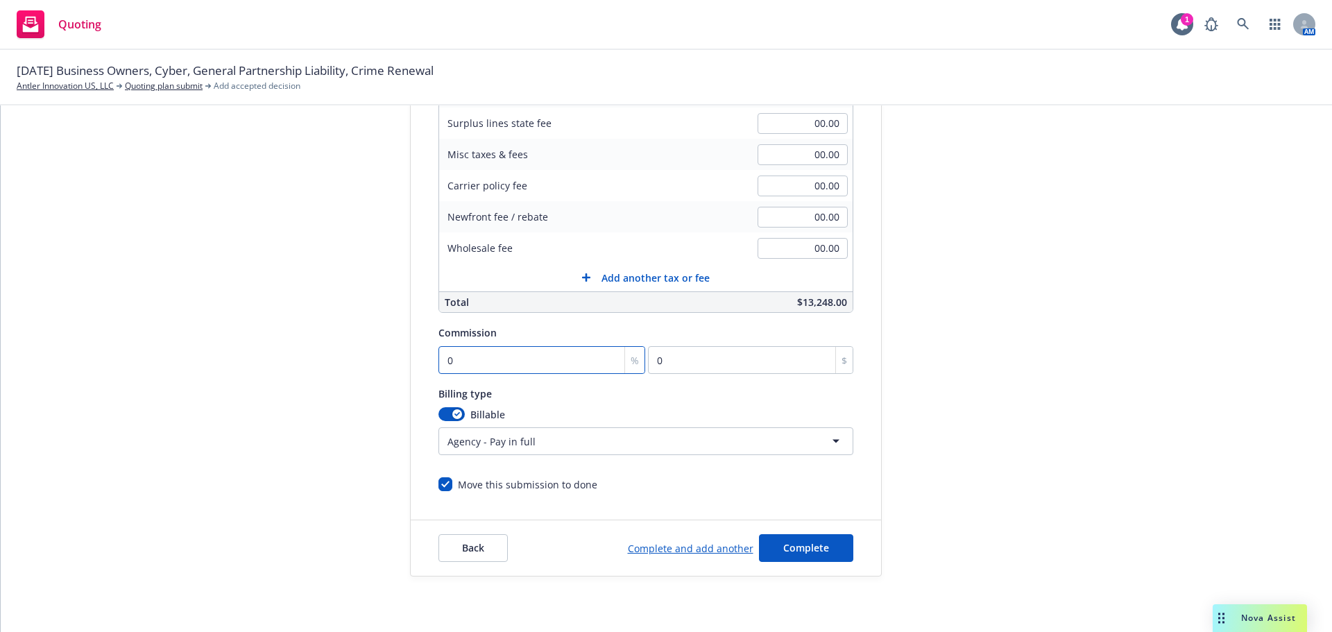
type input "132.48"
type input "15"
type input "1987.2"
type input "15"
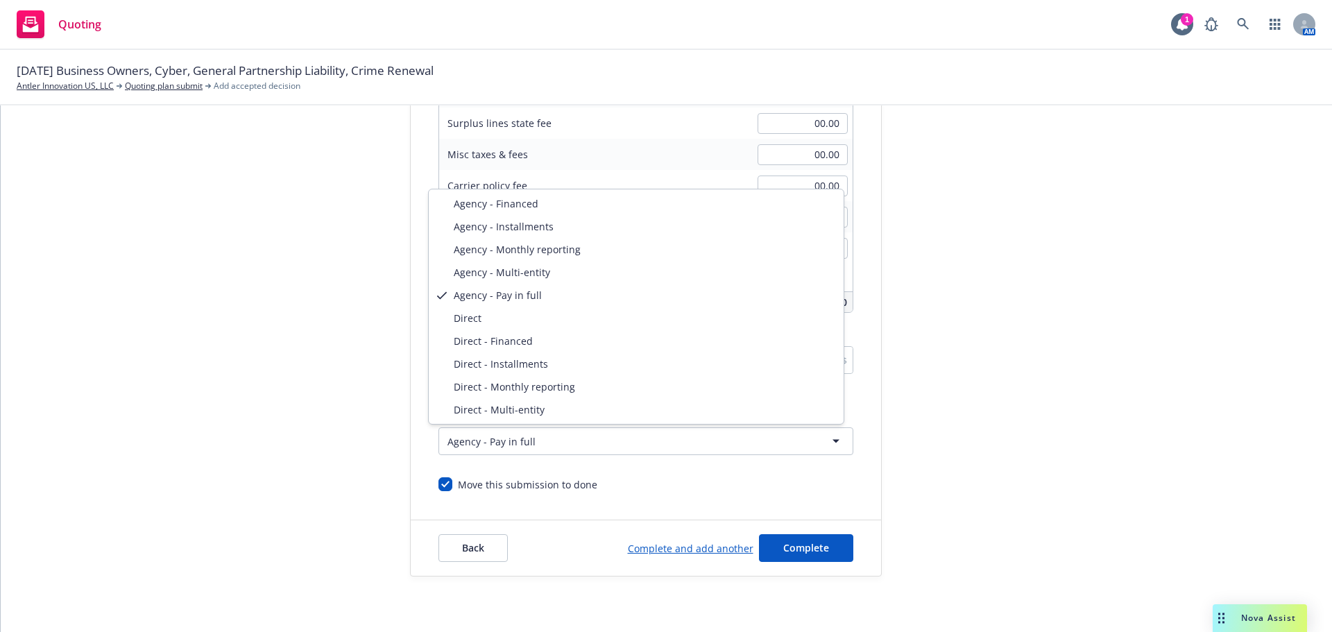
click at [520, 446] on html "Quoting 1 AM [DATE] Business Owners, [GEOGRAPHIC_DATA], General Partnership Lia…" at bounding box center [666, 316] width 1332 height 632
select select "DIRECT"
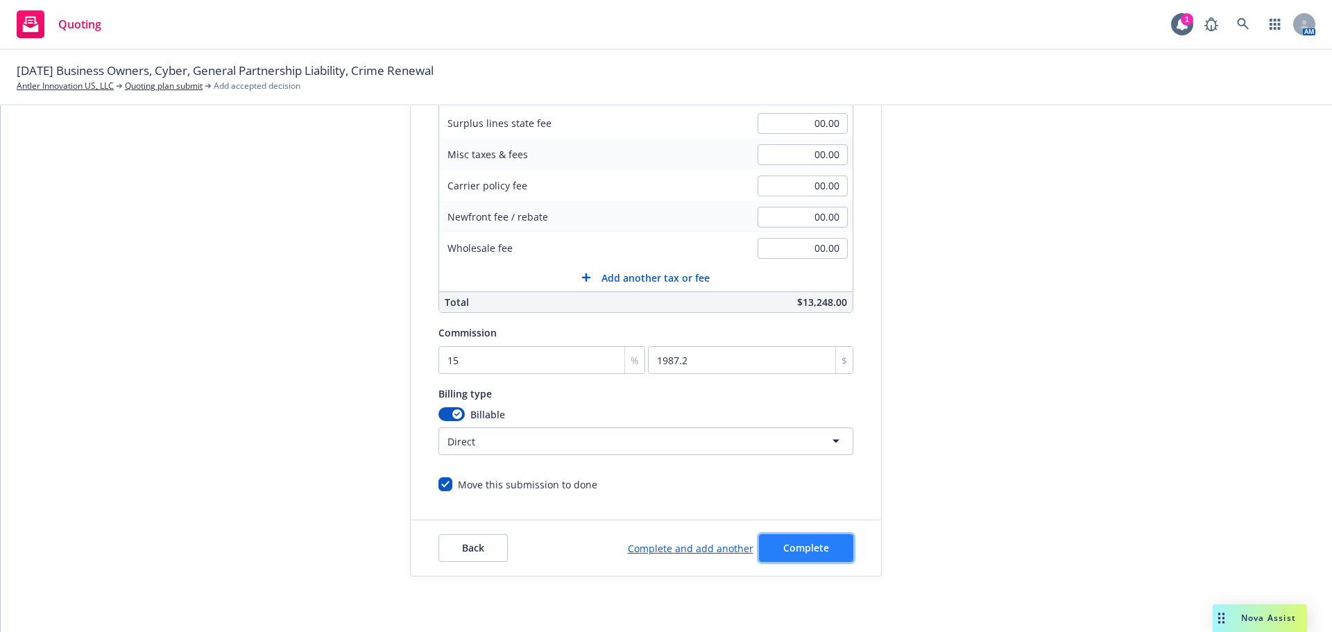
click at [816, 546] on span "Complete" at bounding box center [806, 547] width 46 height 13
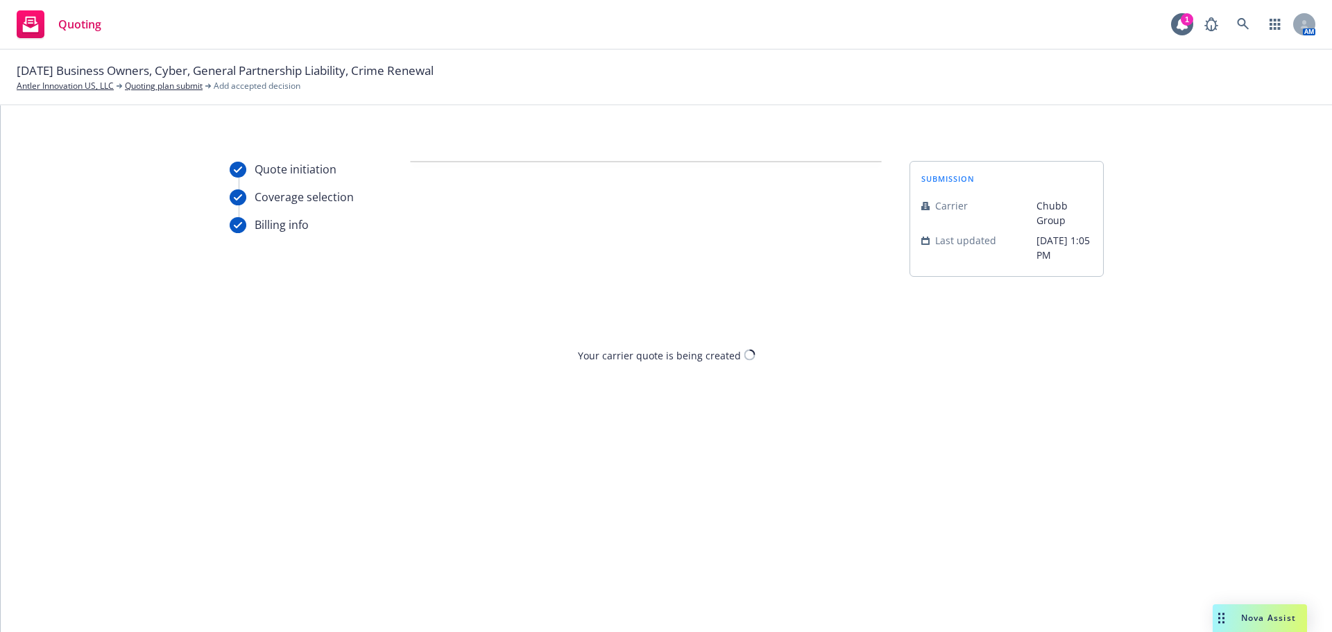
scroll to position [0, 0]
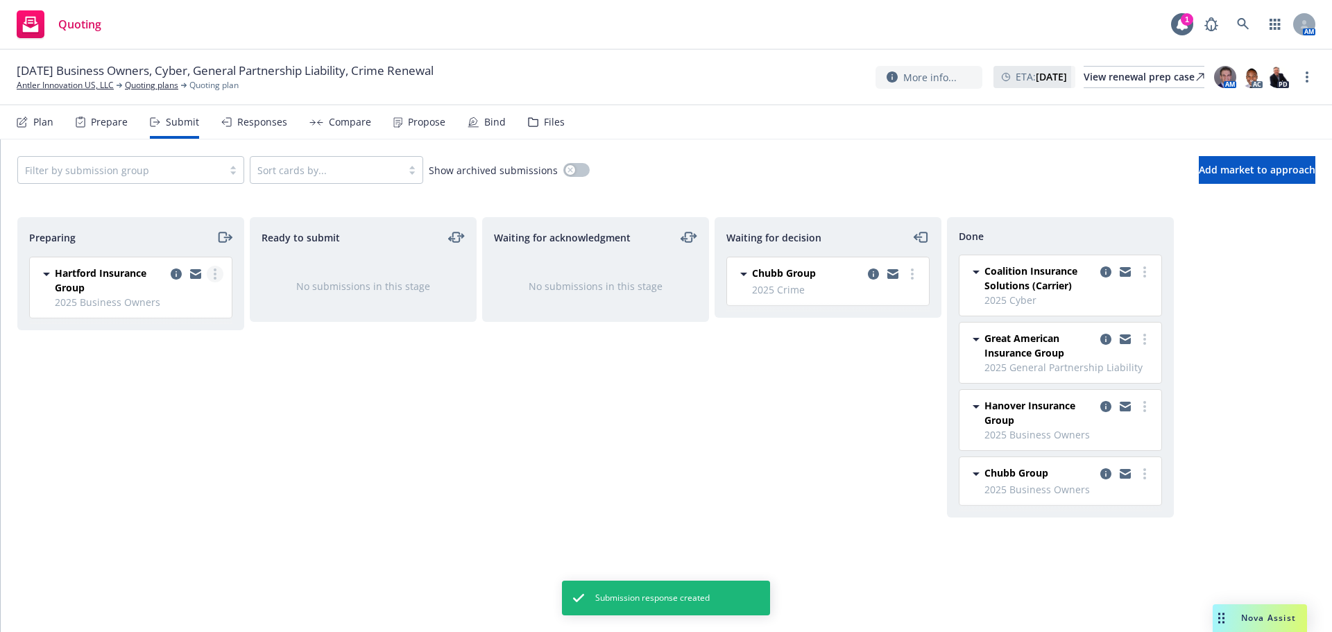
click at [223, 271] on link "more" at bounding box center [215, 274] width 17 height 17
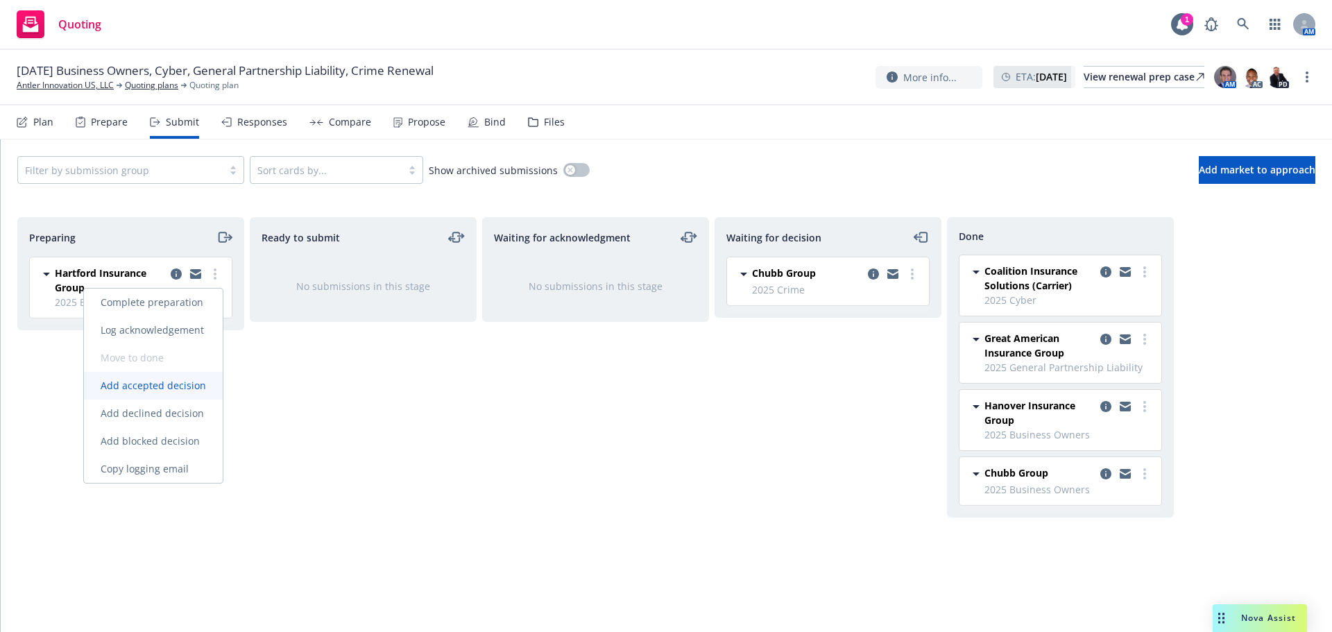
click at [160, 393] on link "Add accepted decision" at bounding box center [153, 386] width 139 height 28
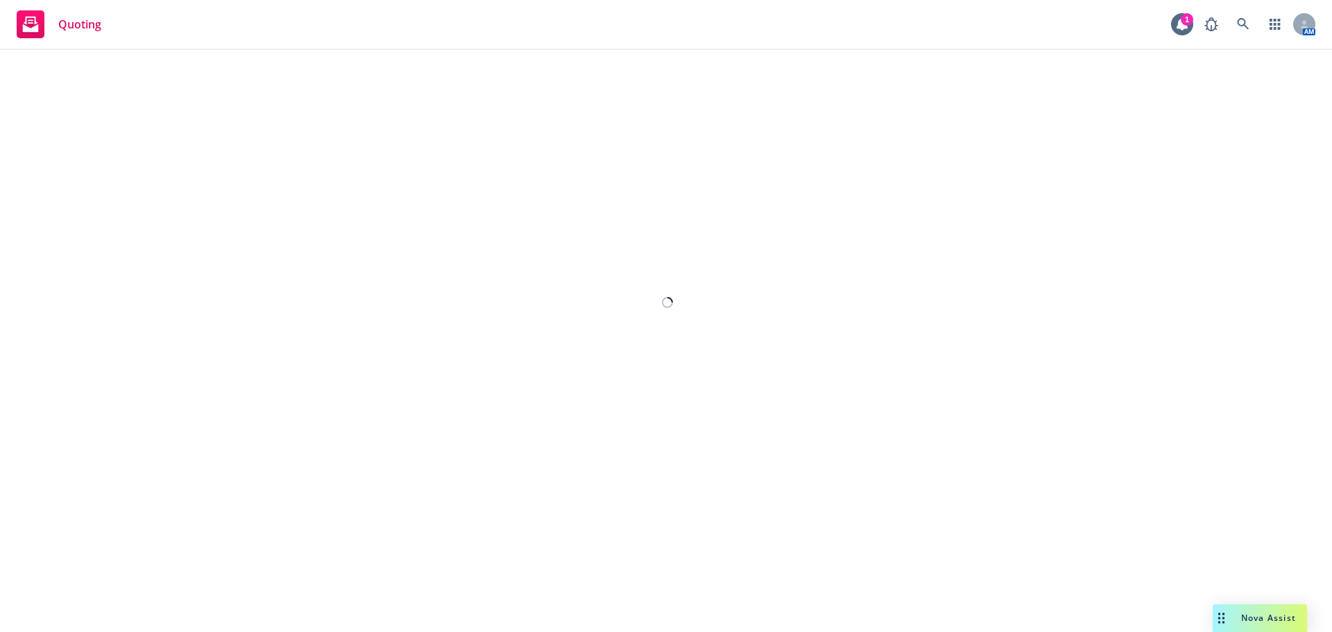
select select "12"
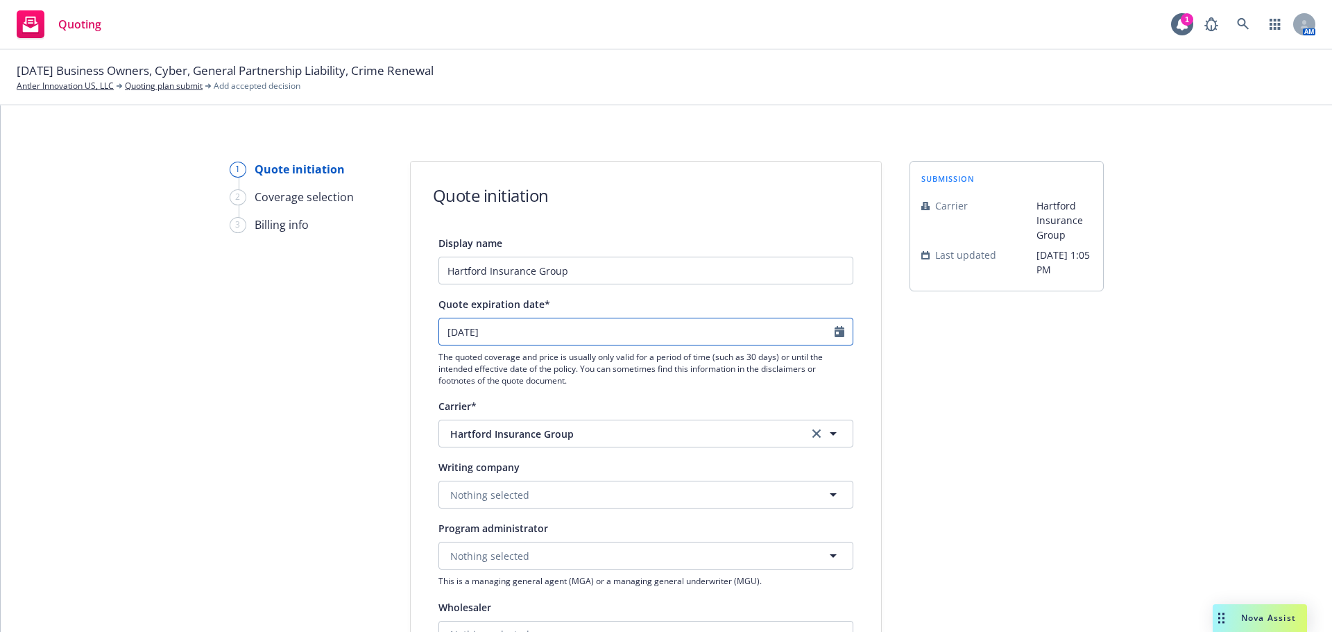
click at [528, 332] on input "[DATE]" at bounding box center [636, 331] width 395 height 26
select select "10"
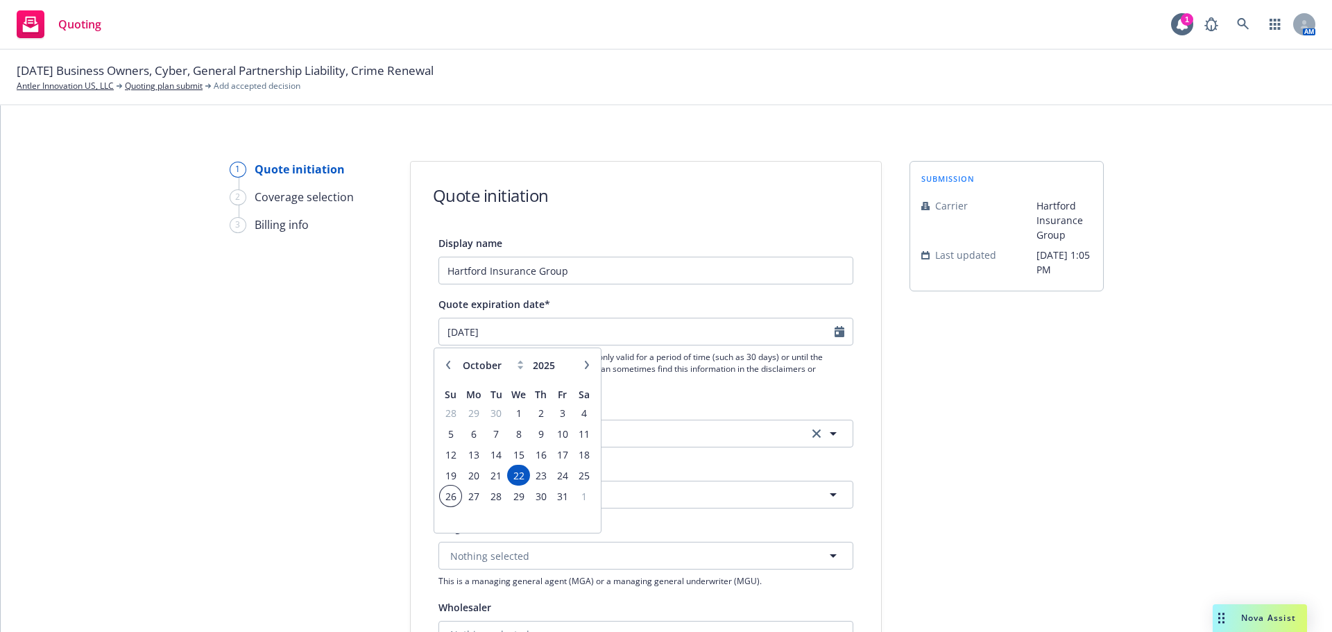
click at [461, 499] on td "26" at bounding box center [451, 496] width 22 height 21
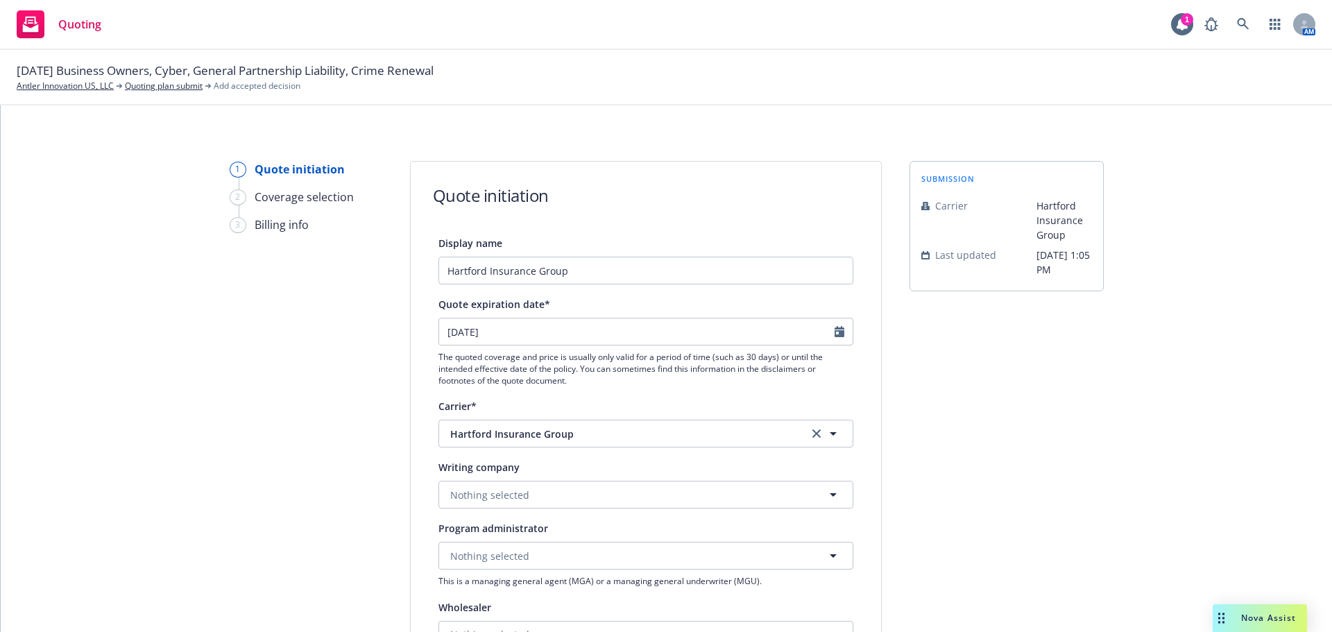
type input "[DATE]"
click at [522, 492] on button "Nothing selected" at bounding box center [645, 495] width 415 height 28
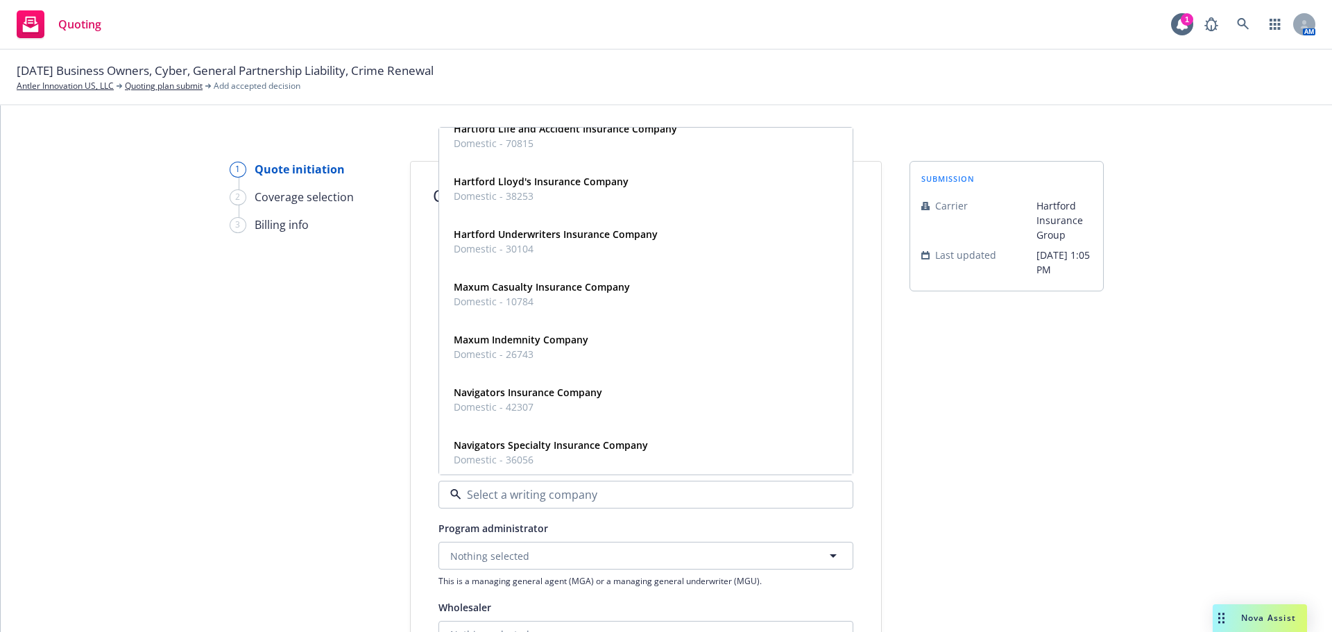
scroll to position [347, 0]
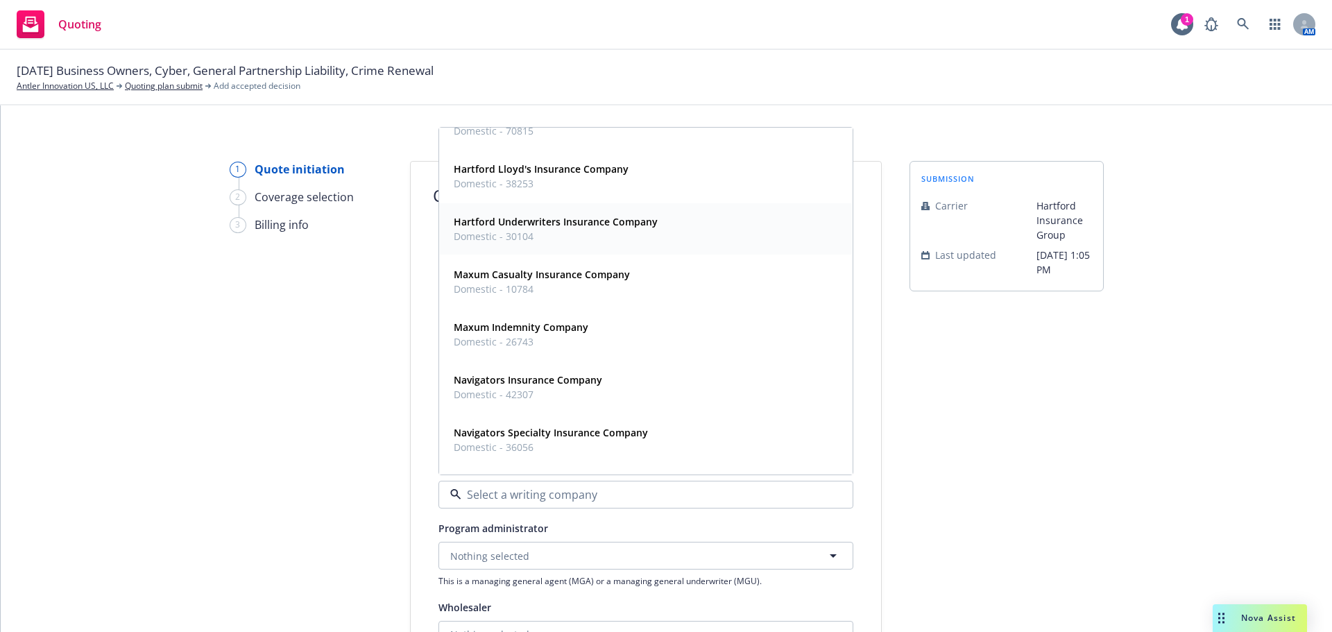
click at [579, 241] on span "Domestic - 30104" at bounding box center [556, 236] width 204 height 15
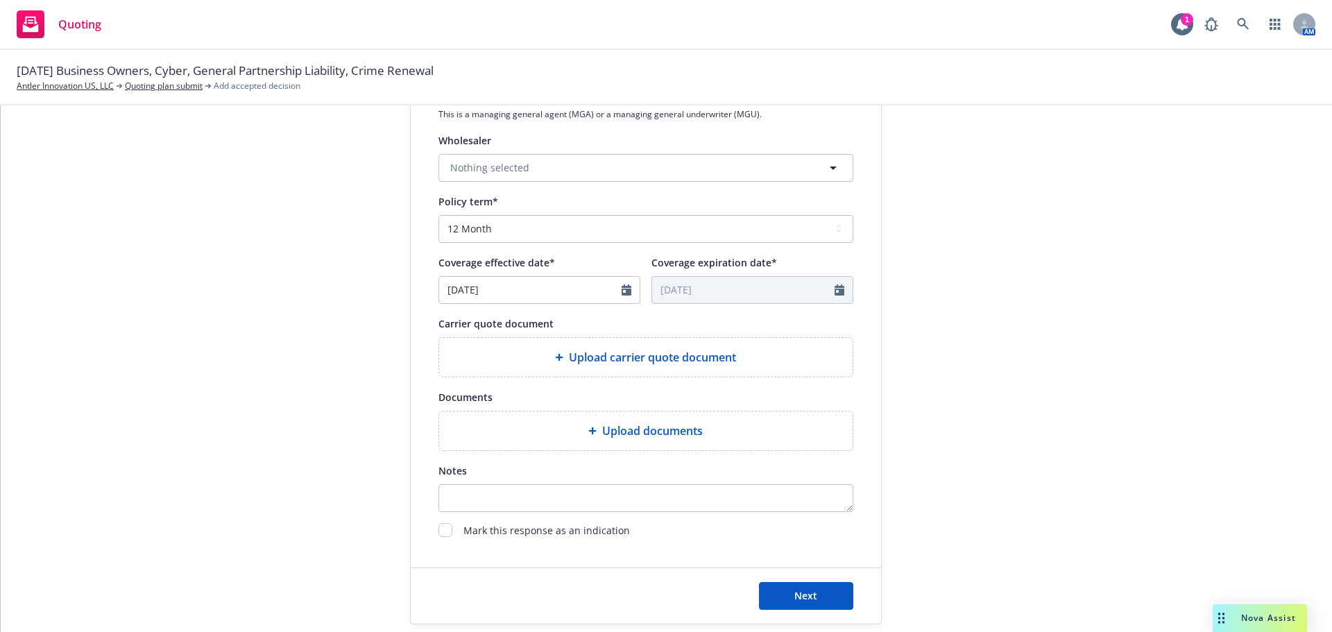
scroll to position [486, 0]
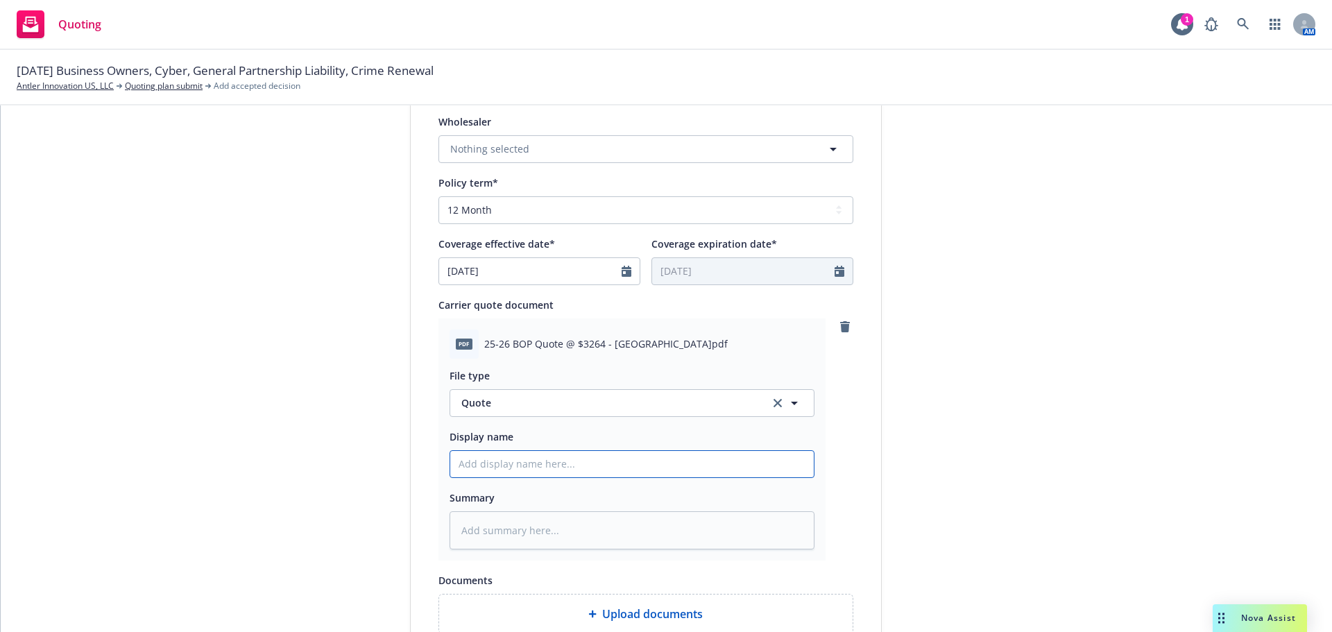
click at [492, 470] on input "Display name" at bounding box center [631, 464] width 363 height 26
type textarea "x"
type input "2"
type textarea "x"
type input "25"
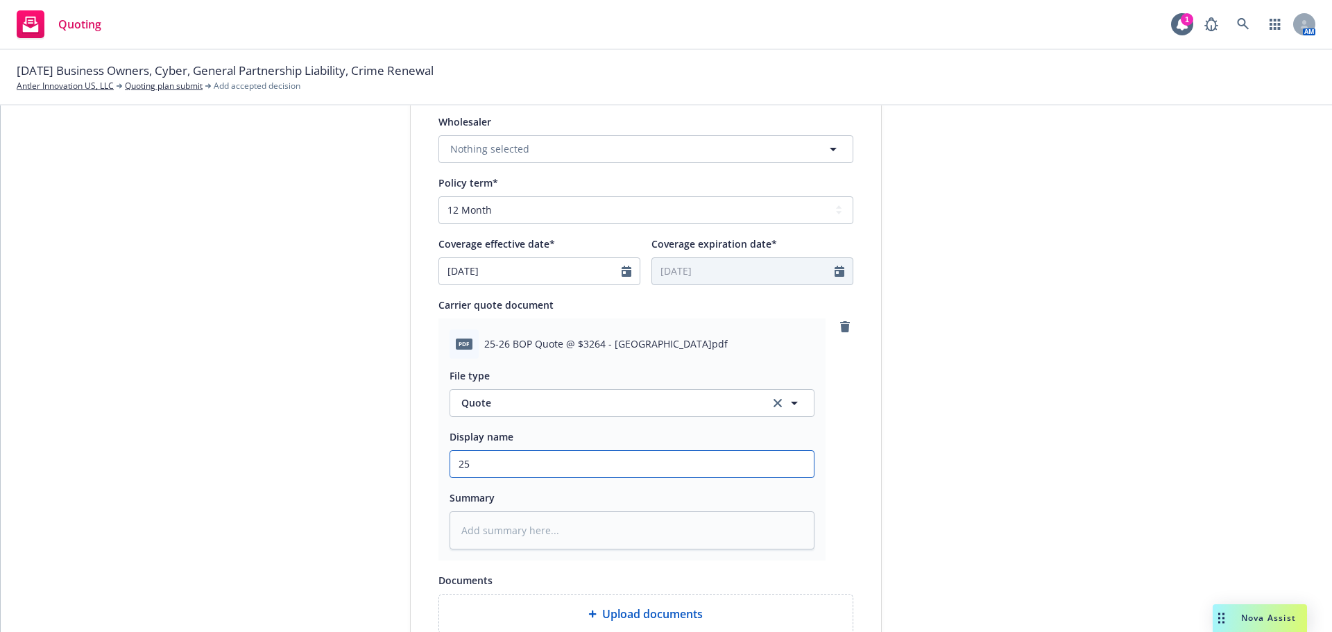
type textarea "x"
type input "25-"
type textarea "x"
type input "25-2"
type textarea "x"
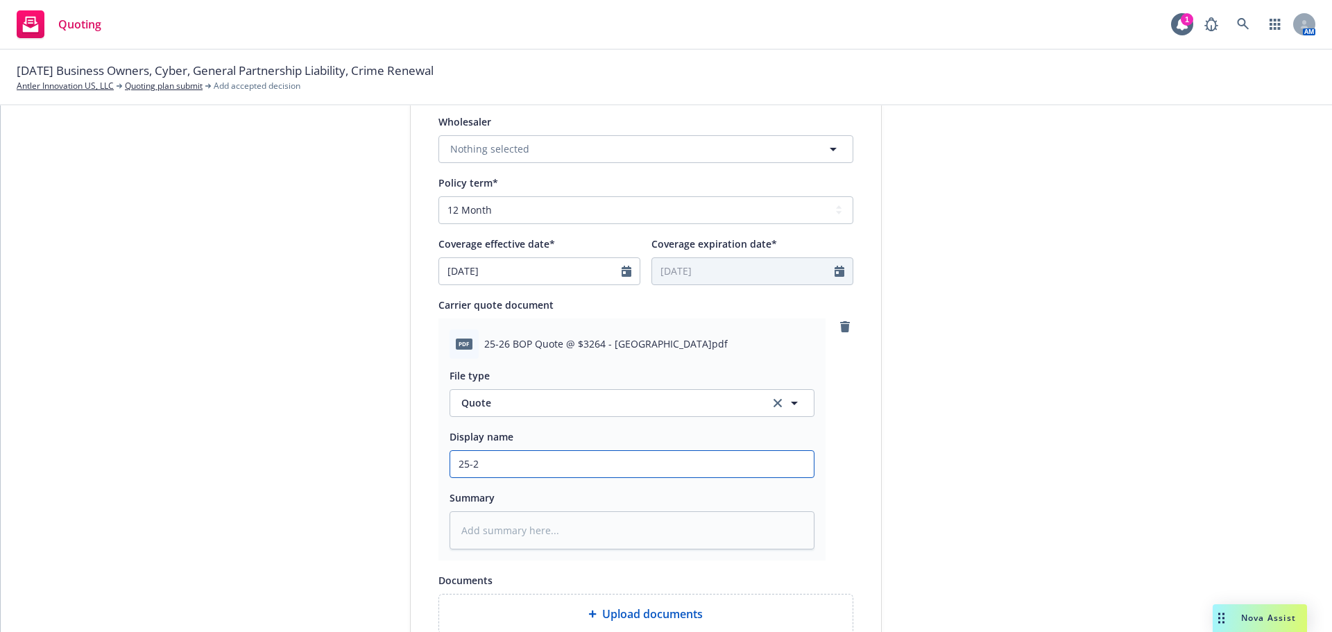
type input "25-26"
type textarea "x"
type input "25-26"
type textarea "x"
type input "25-26 B"
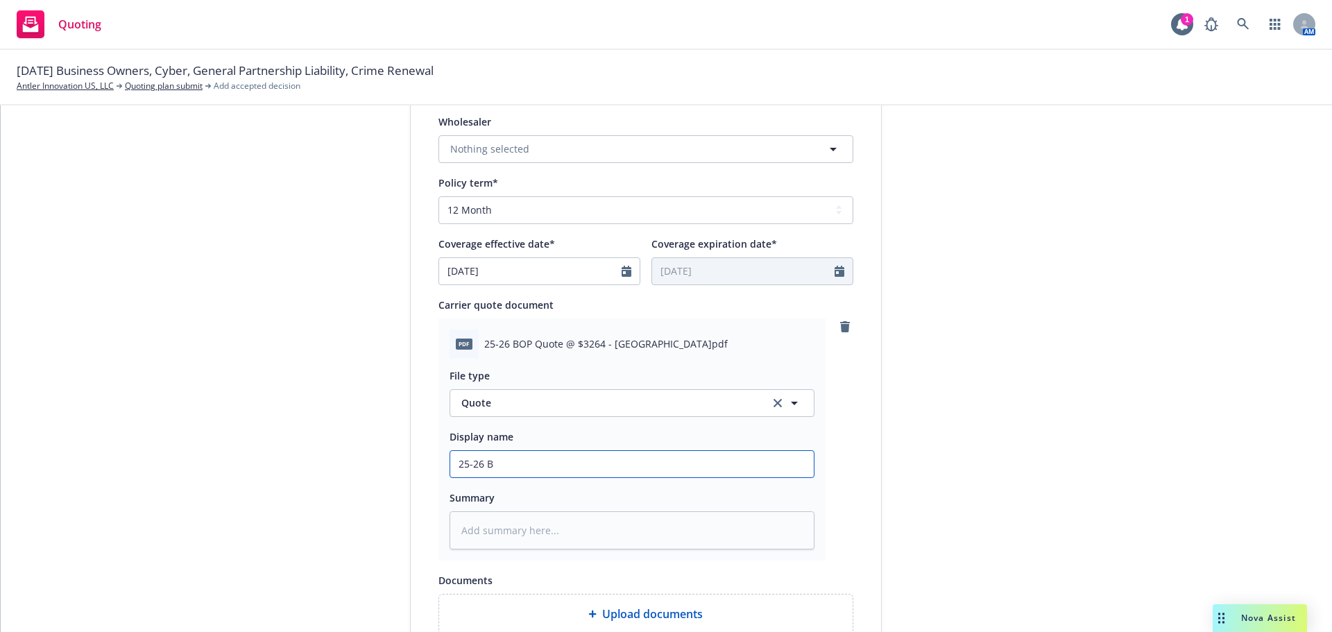
type textarea "x"
type input "25-26 BO"
type textarea "x"
type input "25-26 BOP"
type textarea "x"
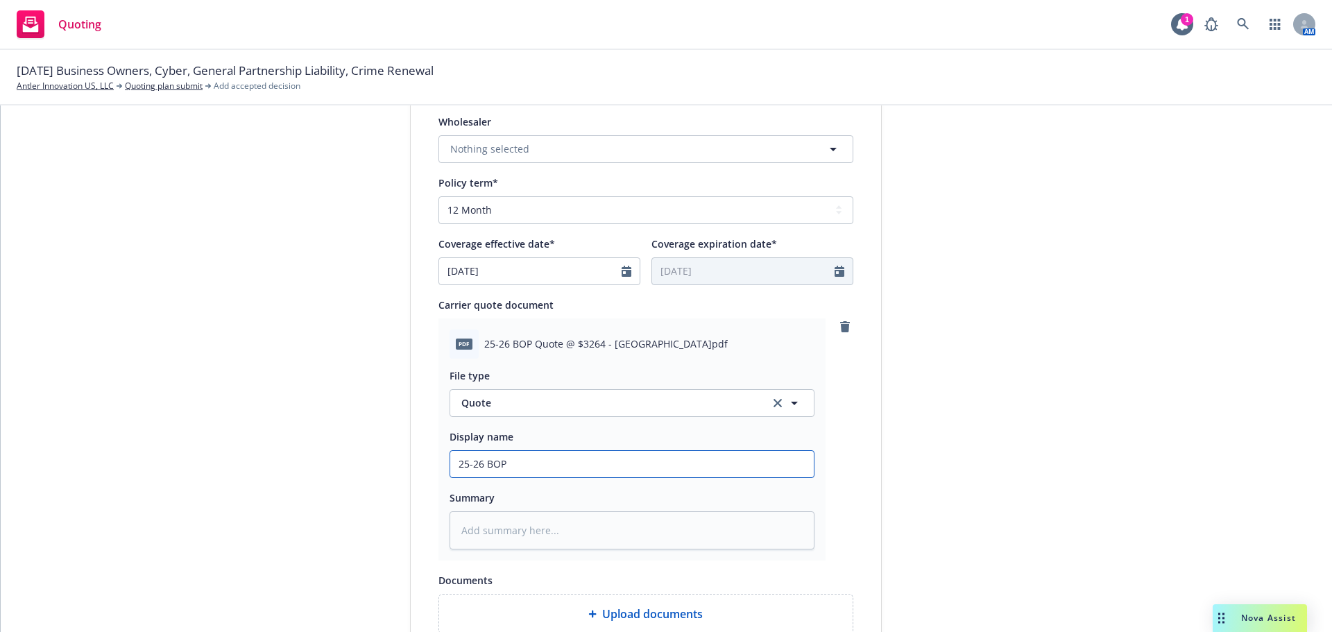
type input "25-26 BOP"
type textarea "x"
type input "25-26 BOP Q"
type textarea "x"
type input "25-26 BOP Qu"
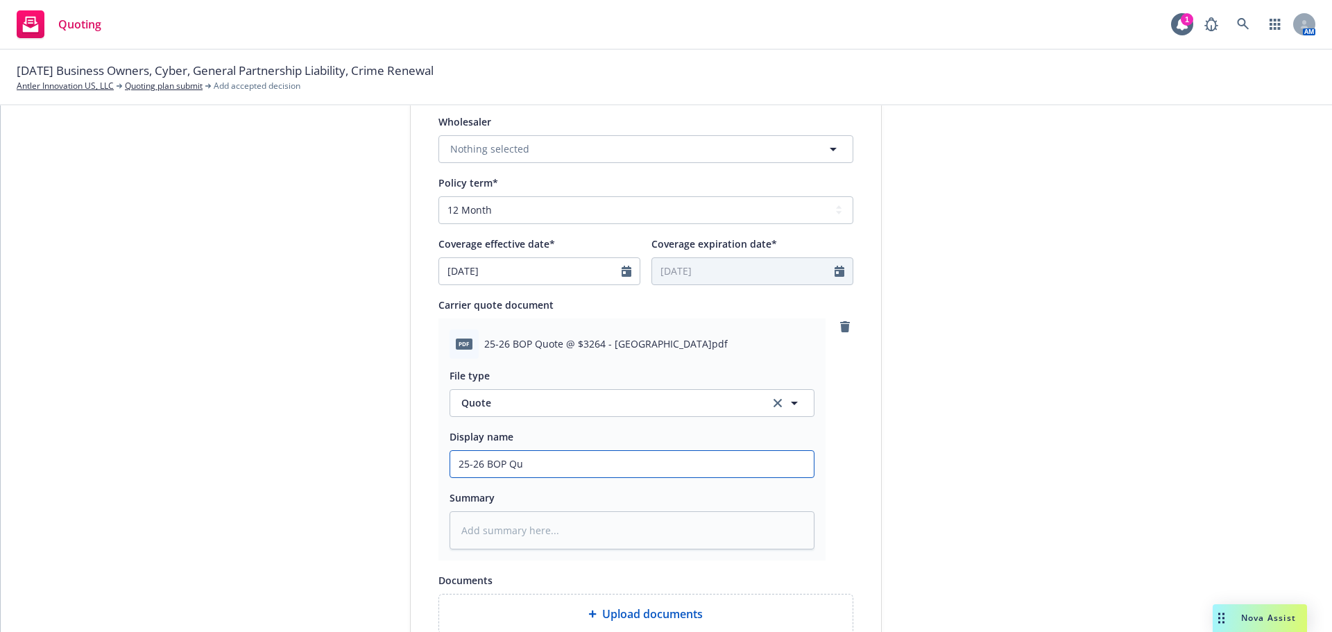
type textarea "x"
type input "25-26 BOP Quo"
type textarea "x"
type input "25-26 BOP Quot"
type textarea "x"
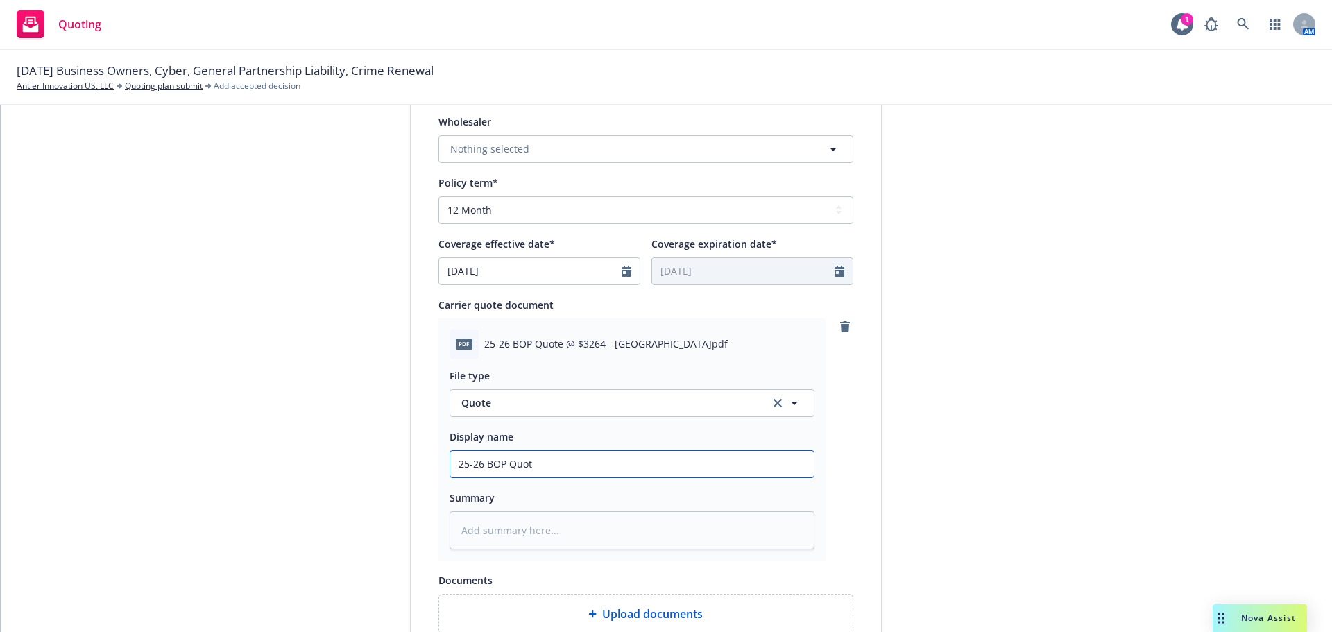
type input "25-26 BOP Quote"
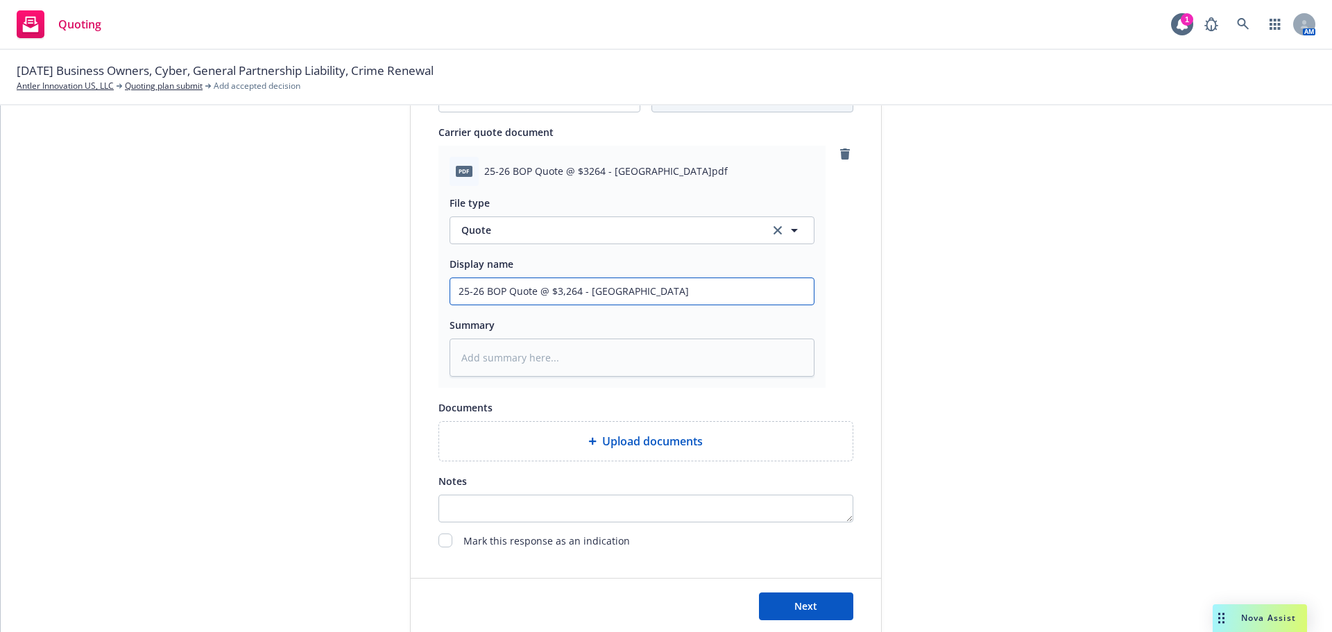
scroll to position [694, 0]
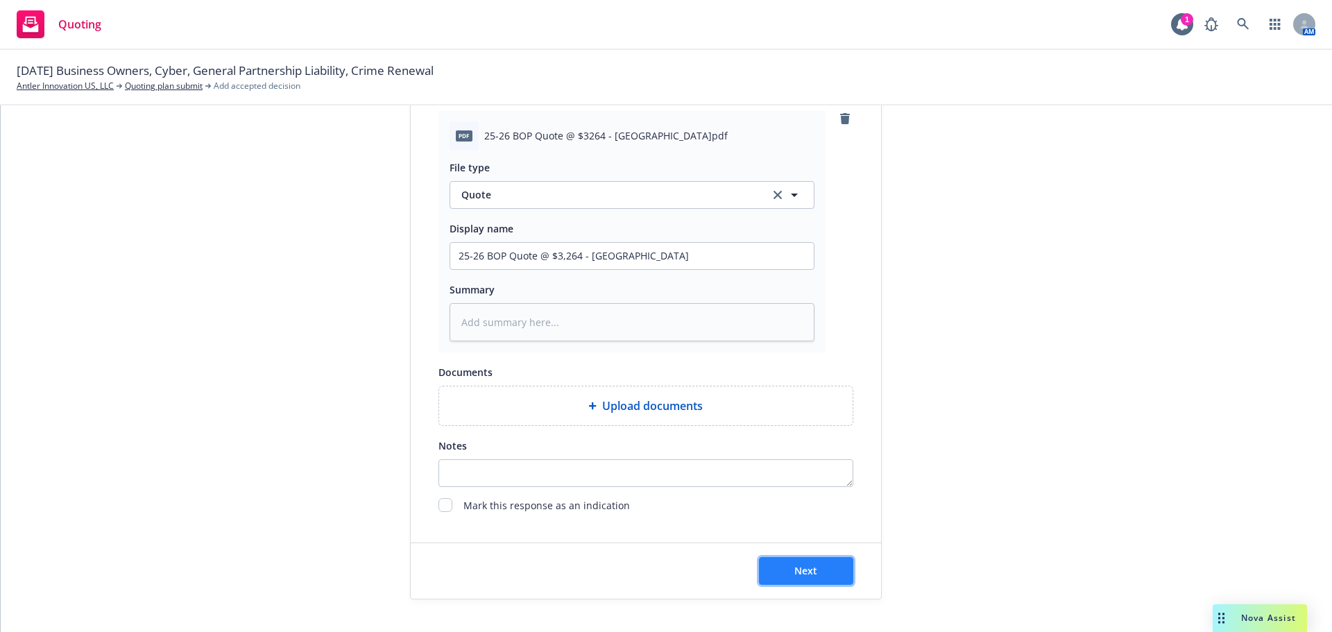
click at [805, 567] on span "Next" at bounding box center [805, 570] width 23 height 13
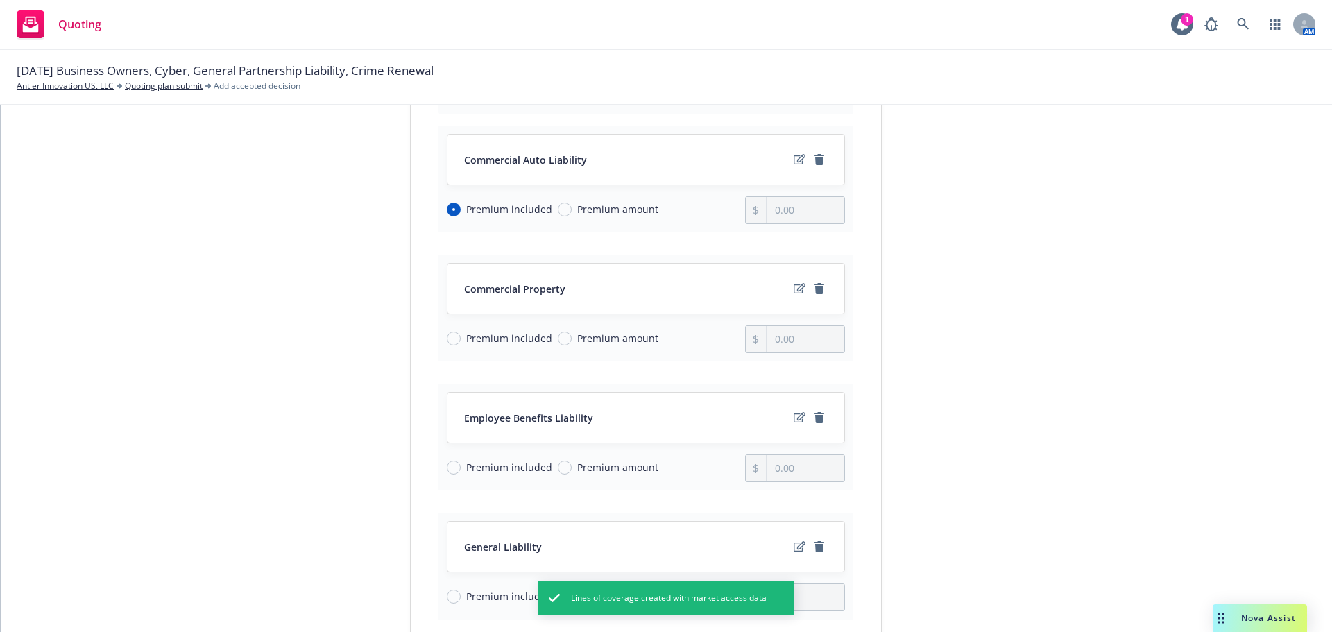
scroll to position [208, 0]
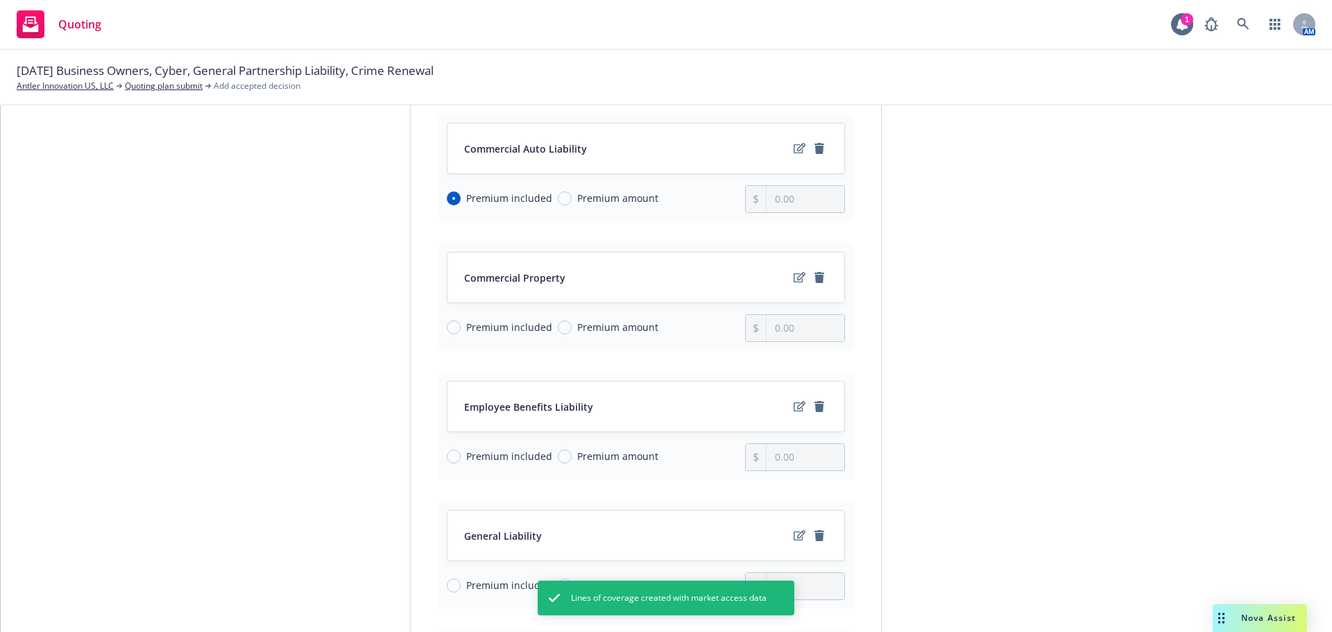
click at [628, 327] on span "Premium amount" at bounding box center [617, 327] width 81 height 15
click at [572, 327] on input "Premium amount" at bounding box center [565, 327] width 14 height 14
drag, startPoint x: 812, startPoint y: 325, endPoint x: 751, endPoint y: 325, distance: 60.4
click at [751, 325] on div "0.00" at bounding box center [795, 328] width 100 height 28
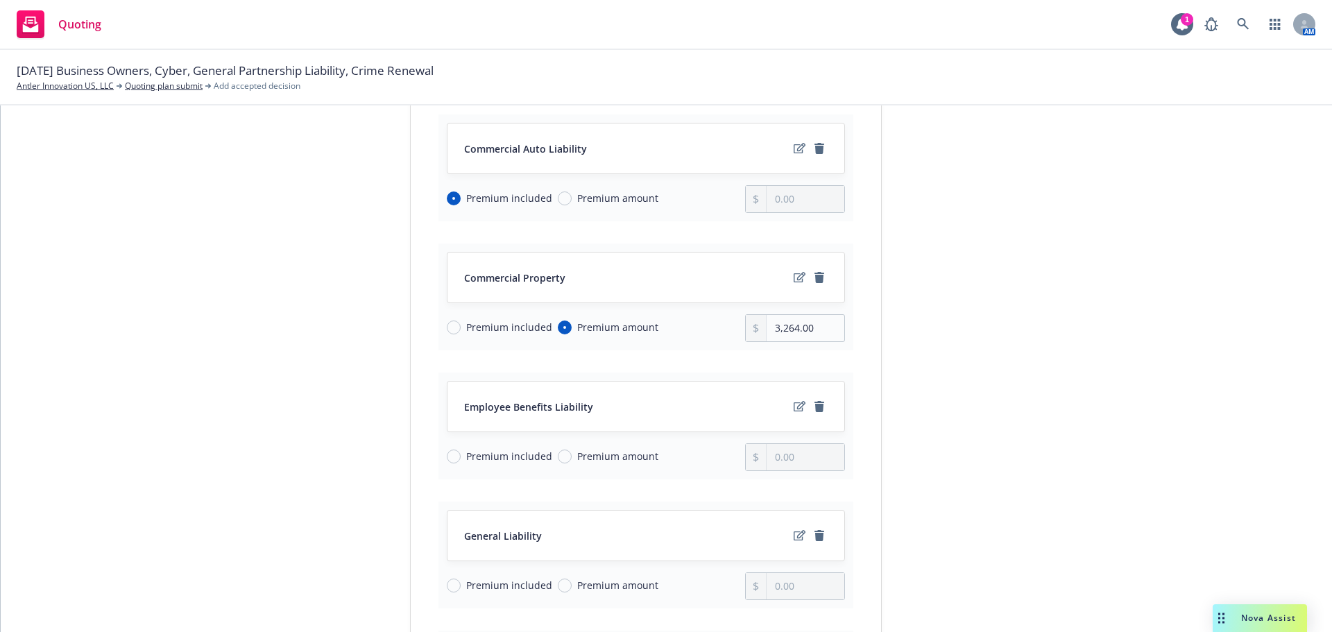
click at [513, 456] on span "Premium included" at bounding box center [509, 456] width 86 height 15
click at [461, 456] on input "Premium included" at bounding box center [454, 456] width 14 height 14
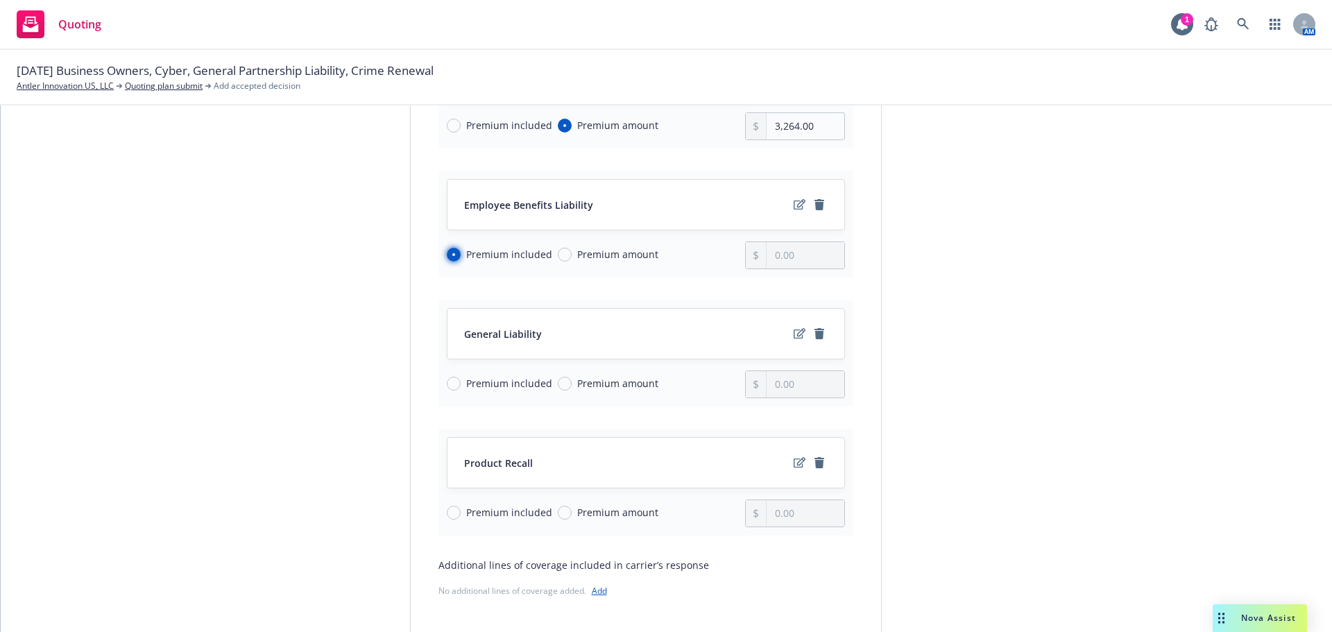
scroll to position [416, 0]
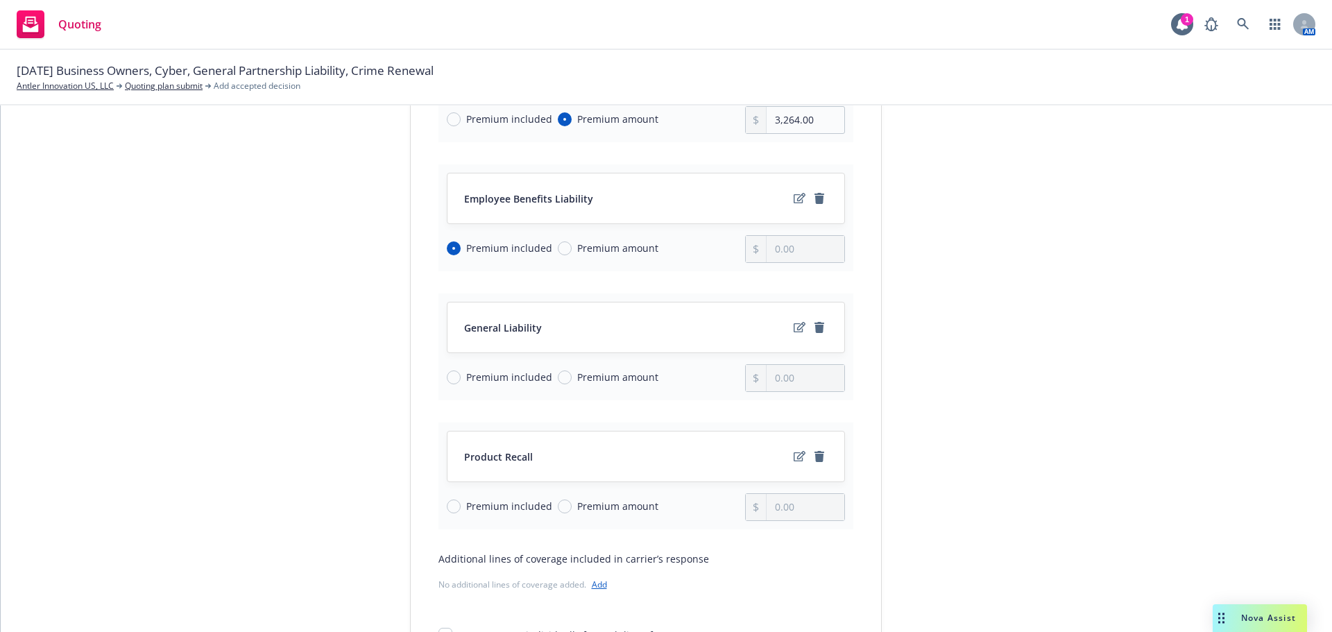
click at [520, 374] on span "Premium included" at bounding box center [509, 377] width 86 height 15
click at [461, 374] on input "Premium included" at bounding box center [454, 377] width 14 height 14
click at [814, 454] on icon "remove" at bounding box center [819, 456] width 10 height 11
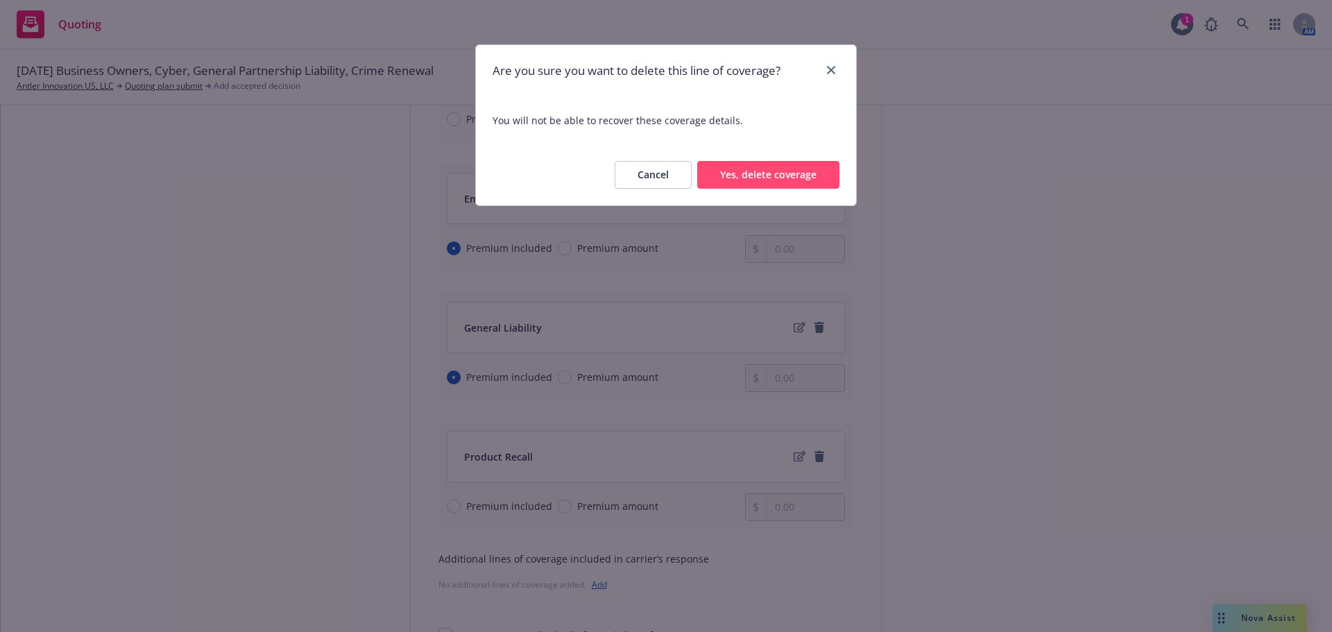
click at [776, 177] on button "Yes, delete coverage" at bounding box center [768, 175] width 142 height 28
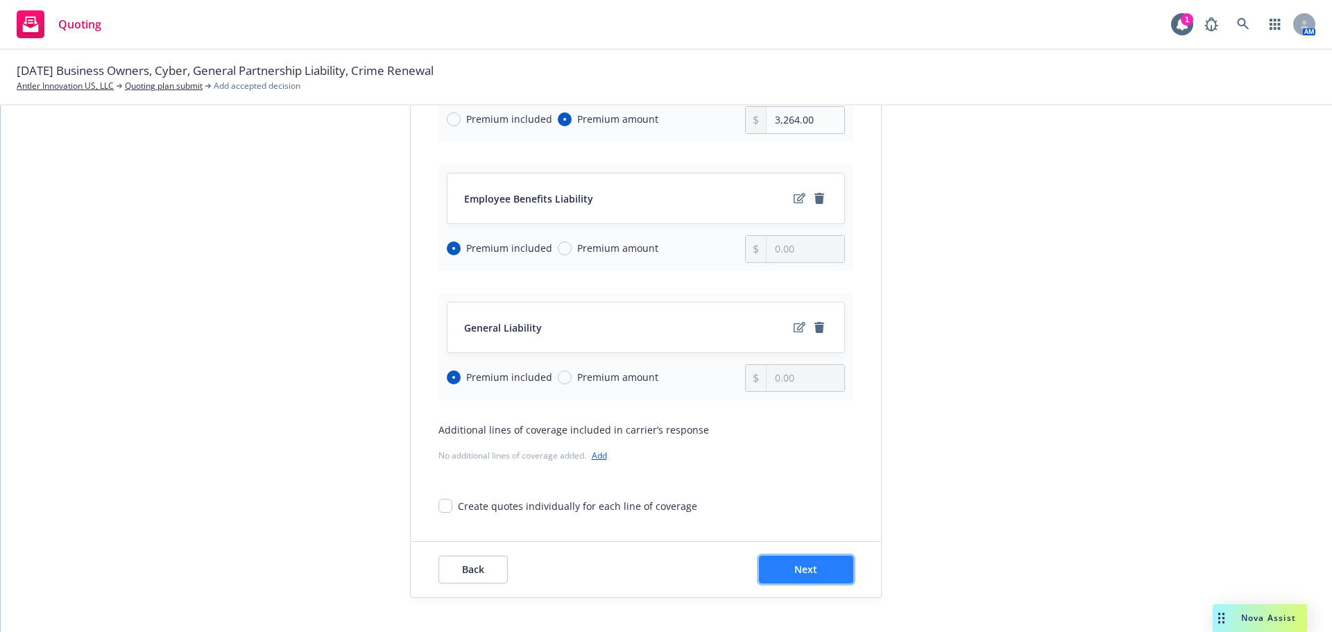
click at [800, 580] on button "Next" at bounding box center [806, 570] width 94 height 28
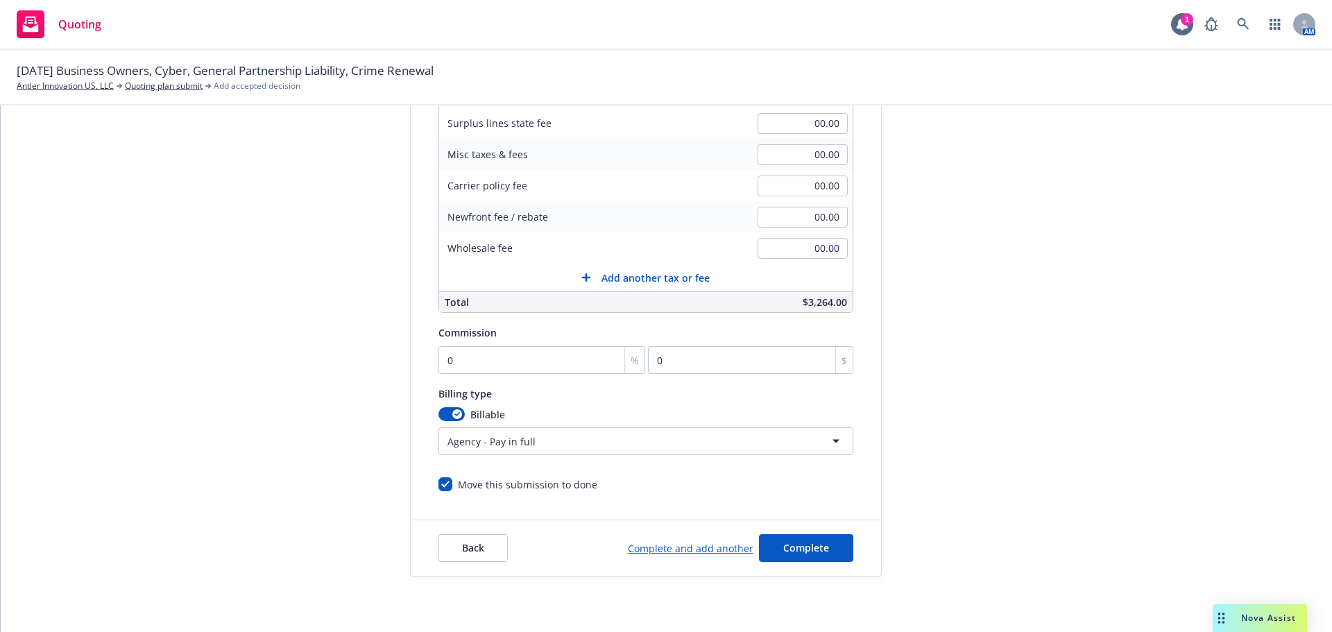
scroll to position [294, 0]
click at [476, 354] on input "0" at bounding box center [541, 360] width 207 height 28
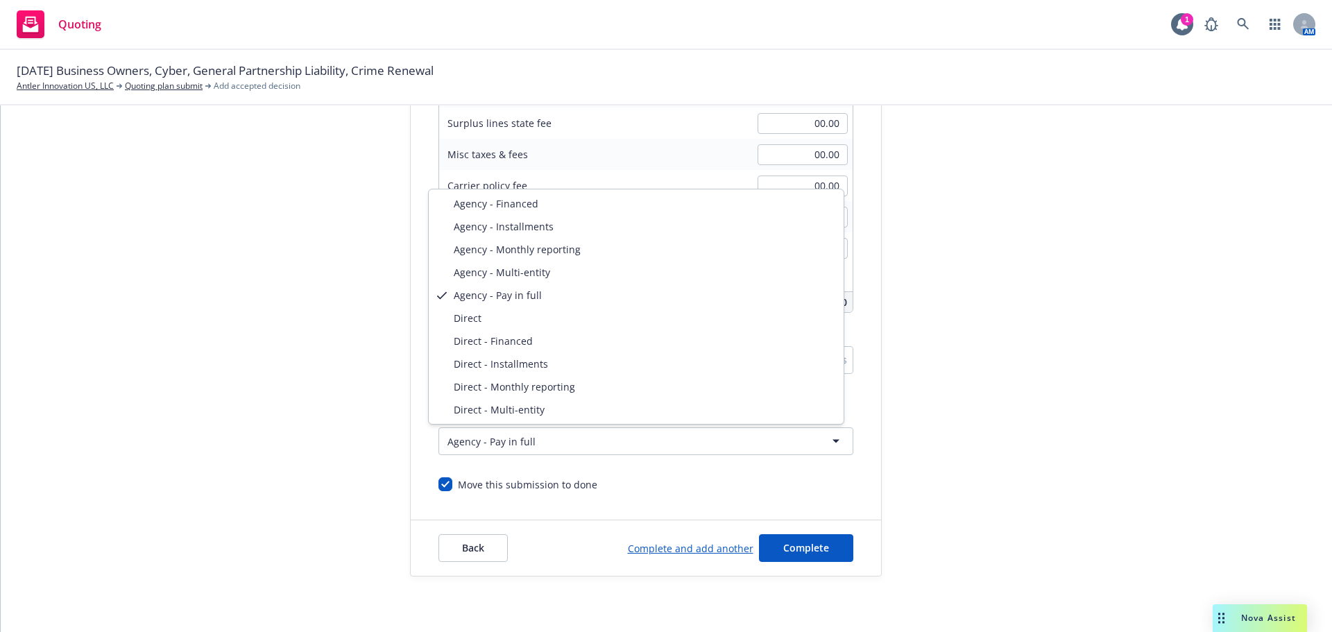
click at [460, 435] on html "Quoting 1 AM [DATE] Business Owners, [GEOGRAPHIC_DATA], General Partnership Lia…" at bounding box center [666, 316] width 1332 height 632
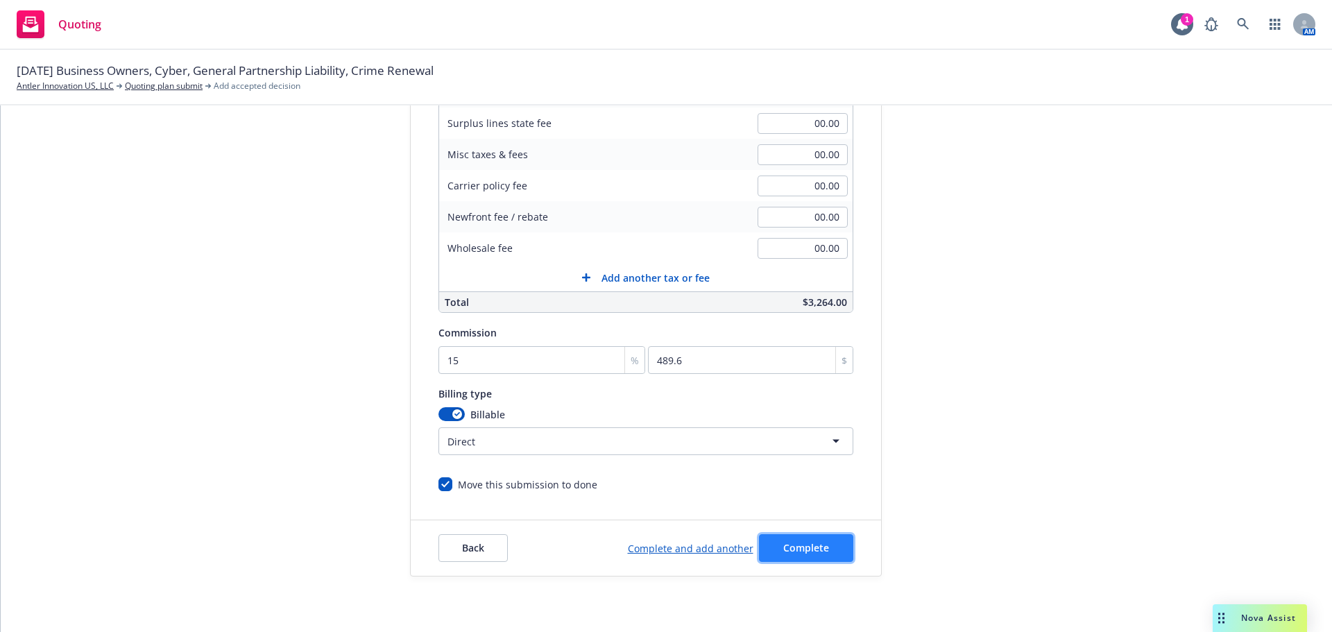
click at [812, 549] on span "Complete" at bounding box center [806, 547] width 46 height 13
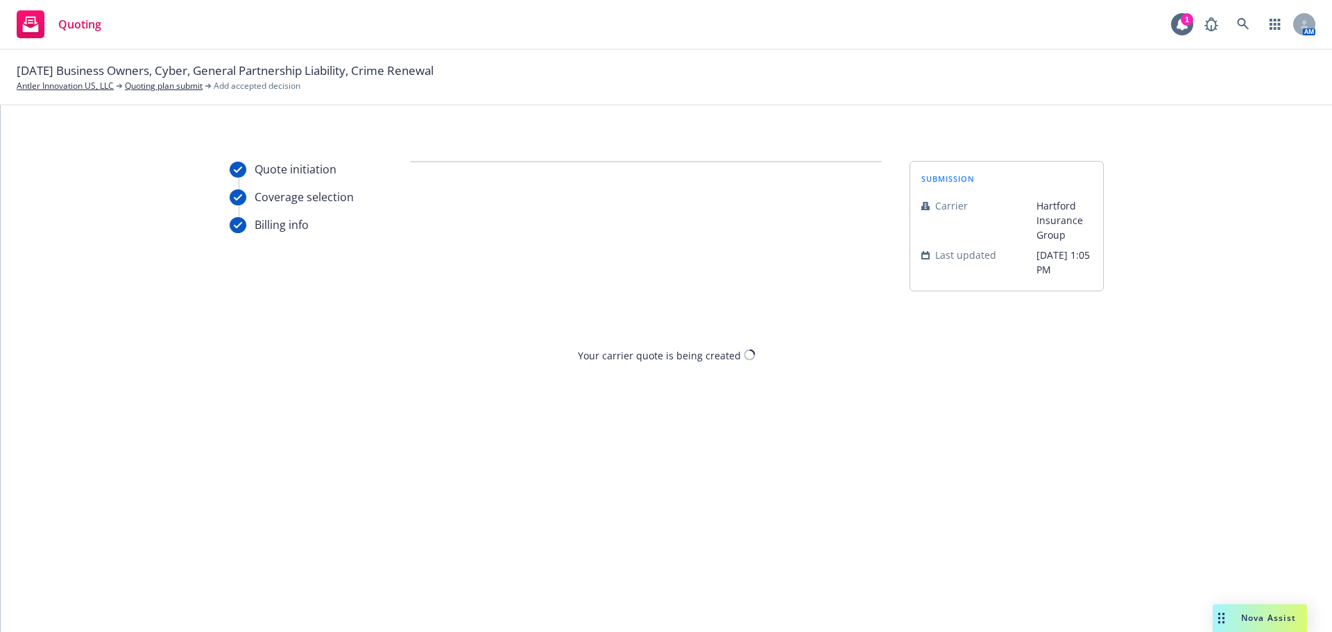
scroll to position [0, 0]
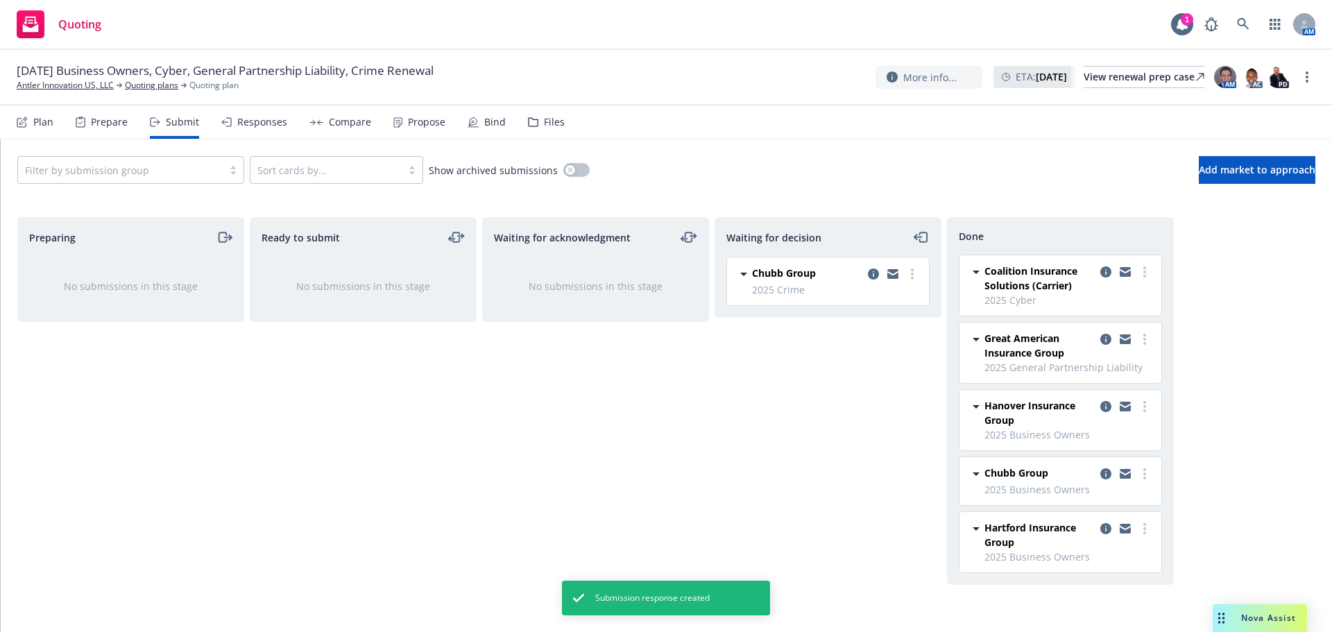
click at [268, 130] on div "Responses" at bounding box center [254, 121] width 66 height 33
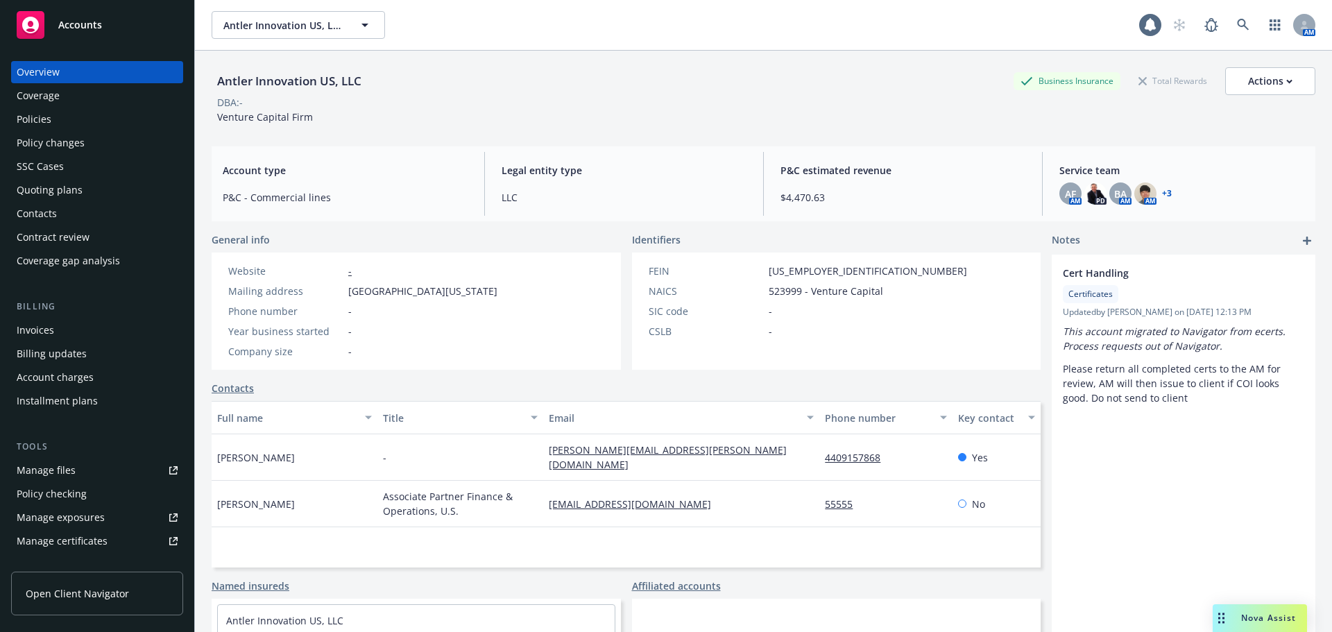
click at [50, 123] on div "Policies" at bounding box center [34, 119] width 35 height 22
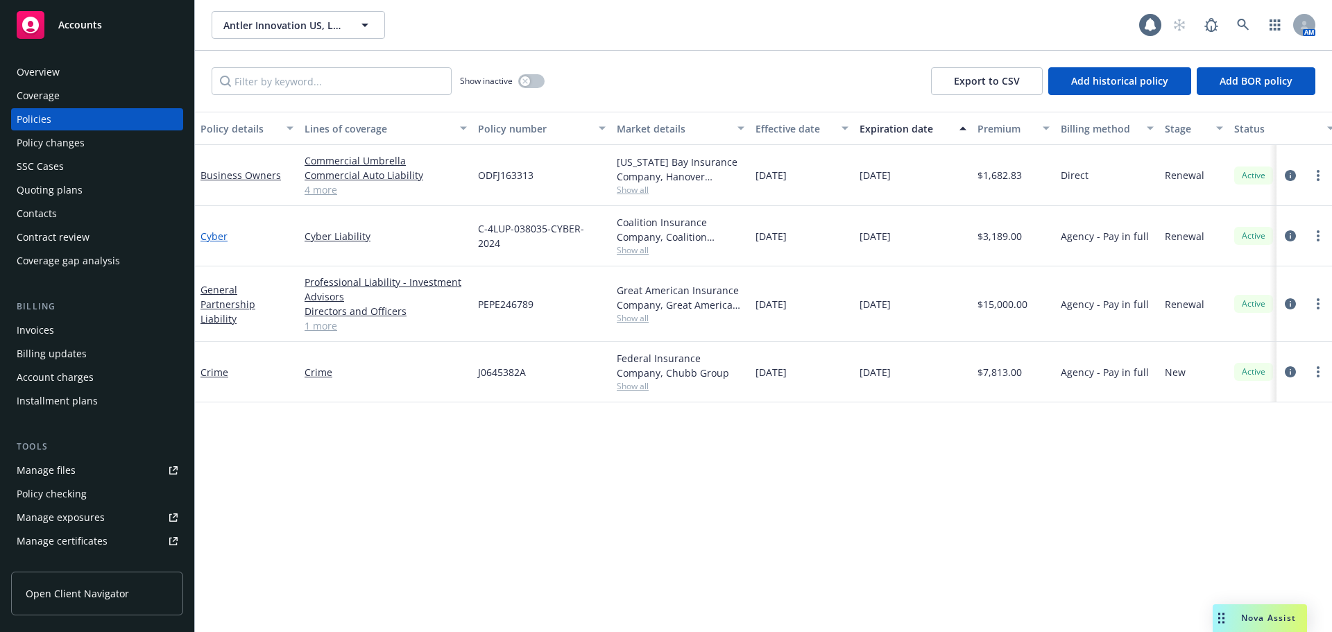
click at [205, 237] on link "Cyber" at bounding box center [213, 236] width 27 height 13
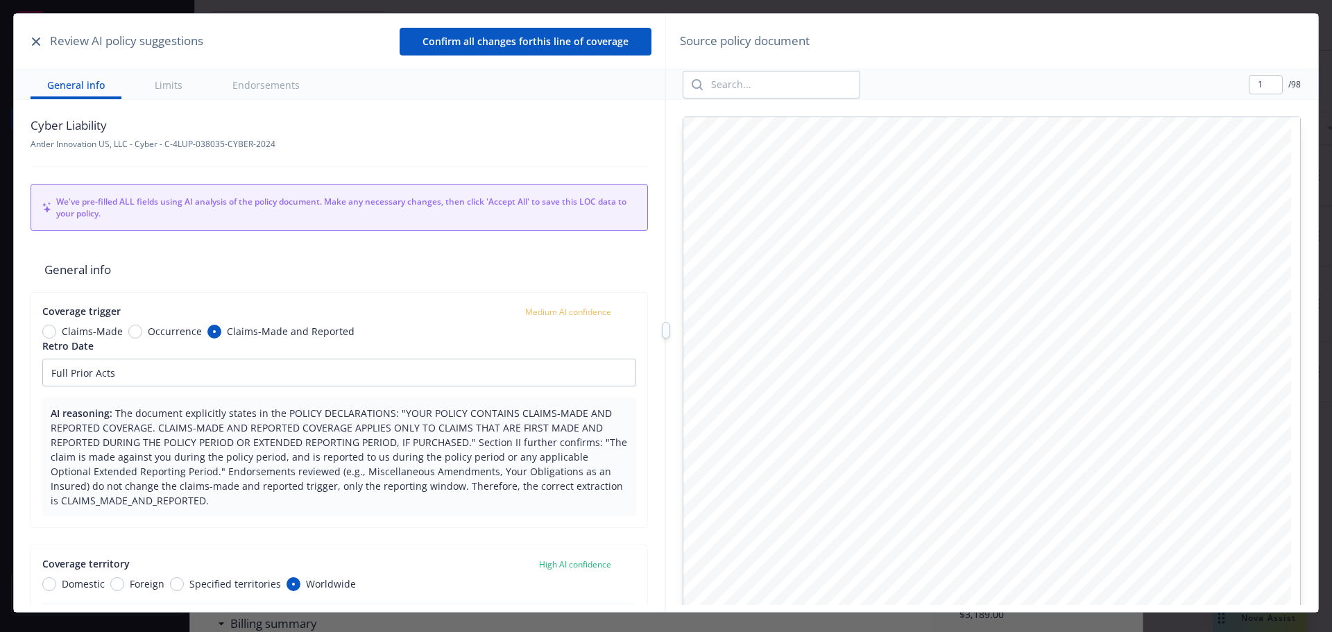
click at [37, 41] on icon "button" at bounding box center [36, 41] width 8 height 8
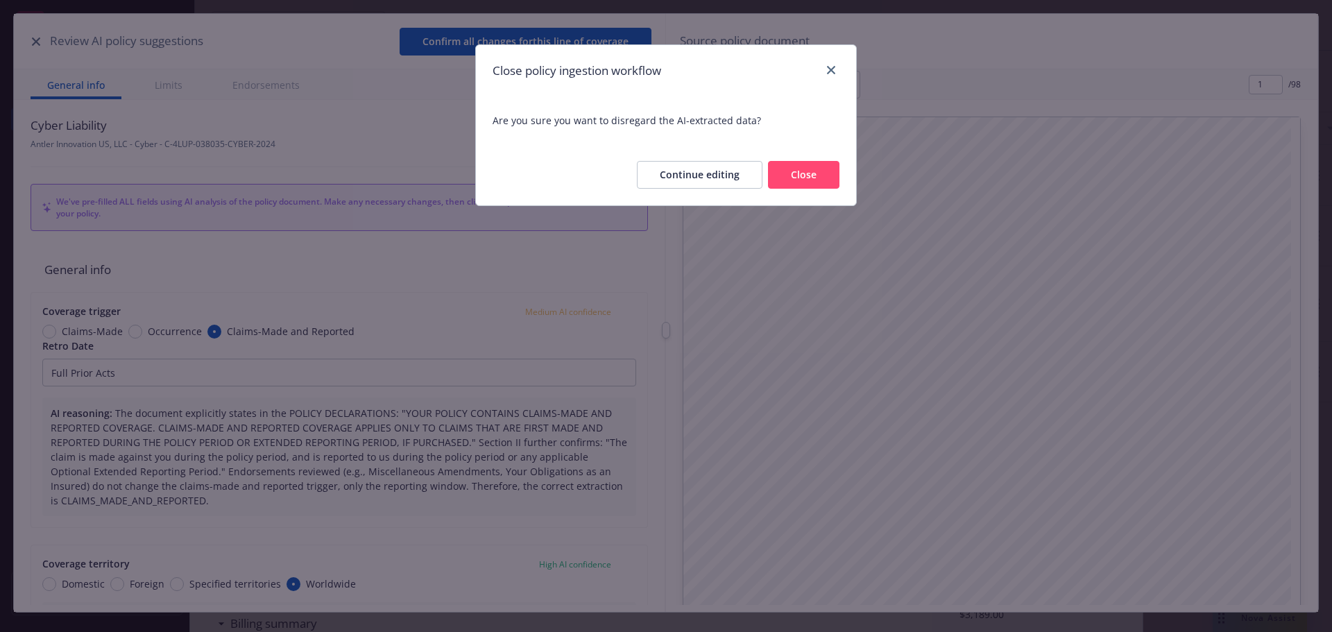
click at [852, 180] on div "Continue editing Close" at bounding box center [666, 174] width 380 height 61
click at [819, 177] on button "Close" at bounding box center [803, 175] width 71 height 28
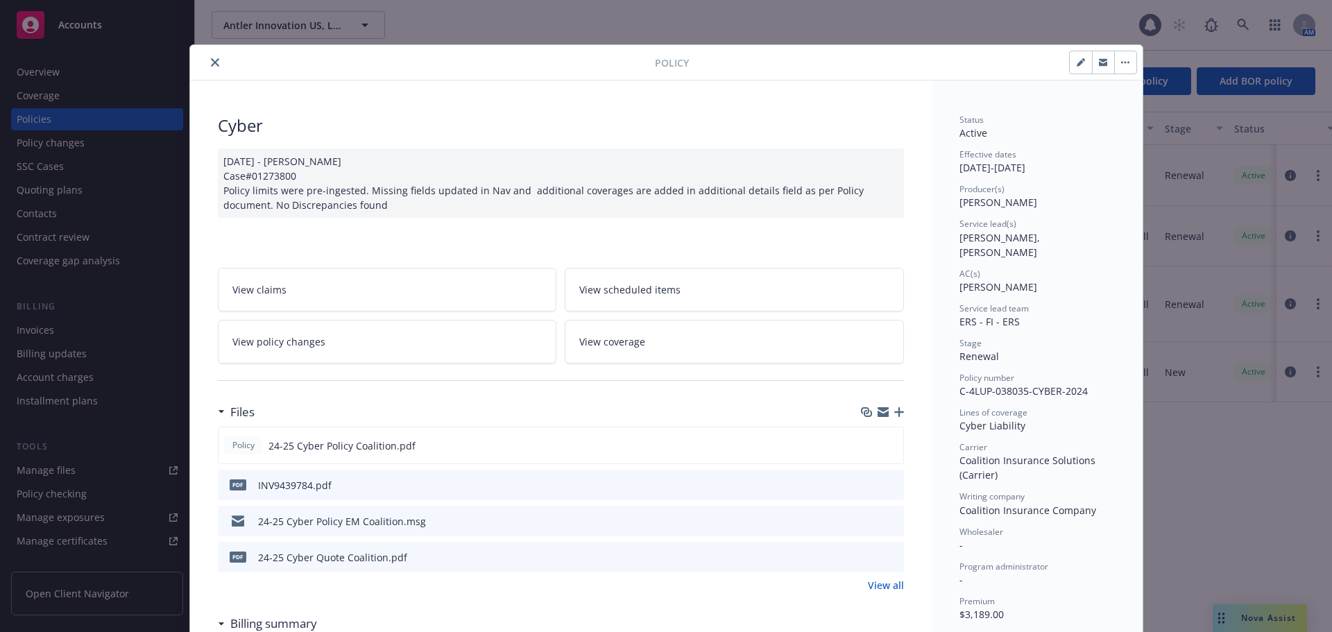
click at [211, 62] on icon "close" at bounding box center [215, 62] width 8 height 8
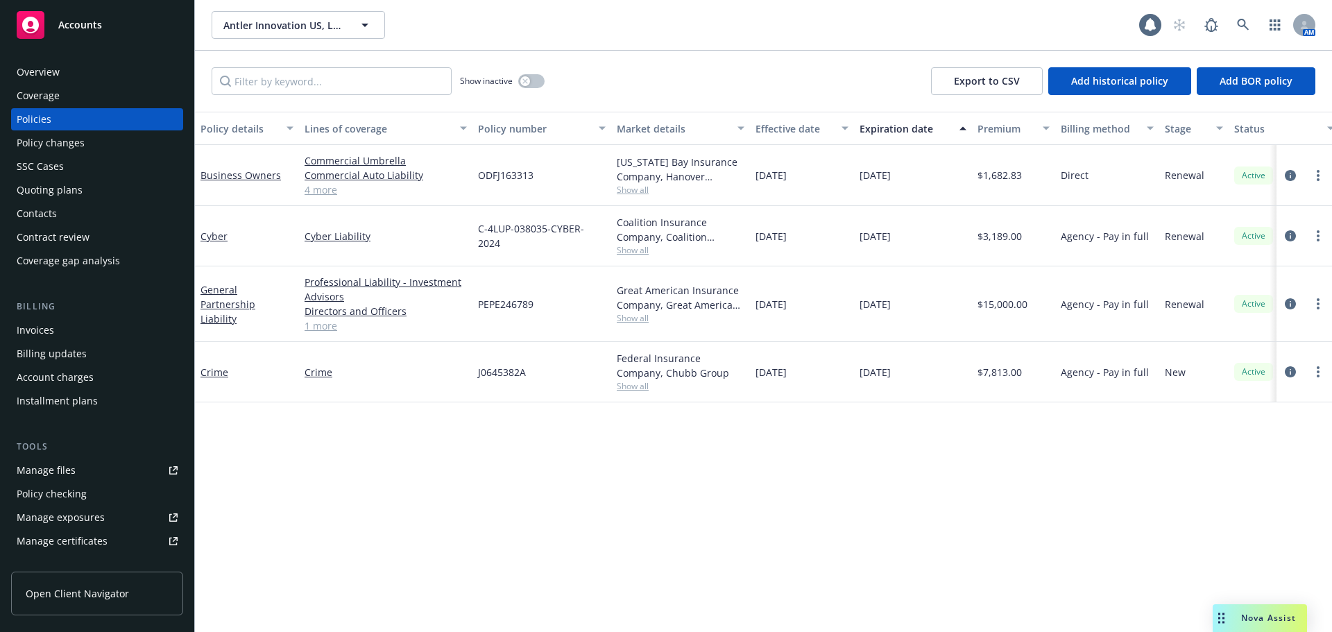
click at [103, 29] on div "Accounts" at bounding box center [97, 25] width 161 height 28
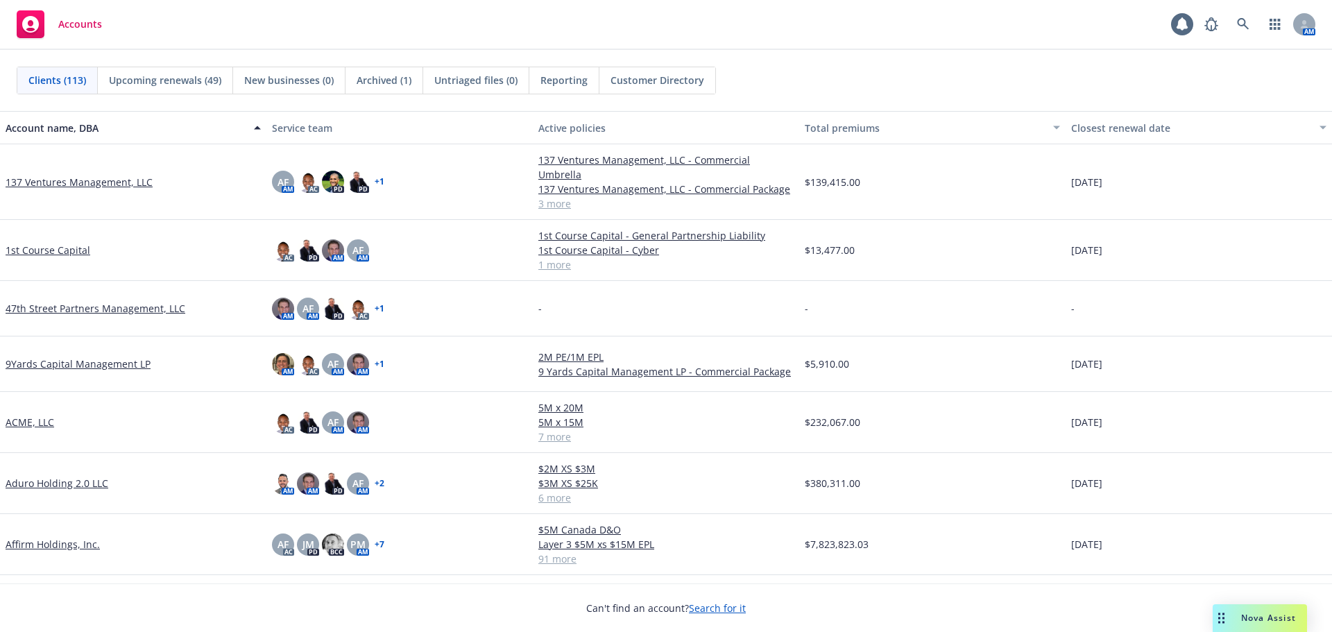
click at [554, 80] on span "Reporting" at bounding box center [563, 80] width 47 height 15
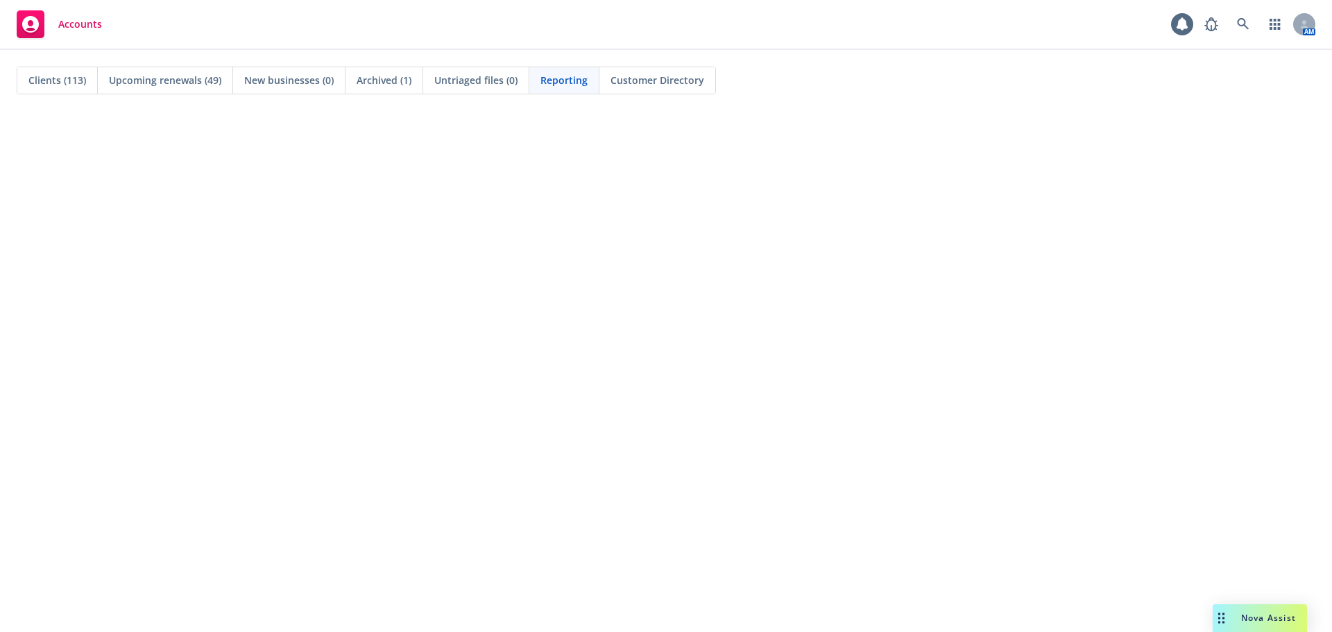
click at [46, 80] on span "Clients (113)" at bounding box center [57, 80] width 58 height 15
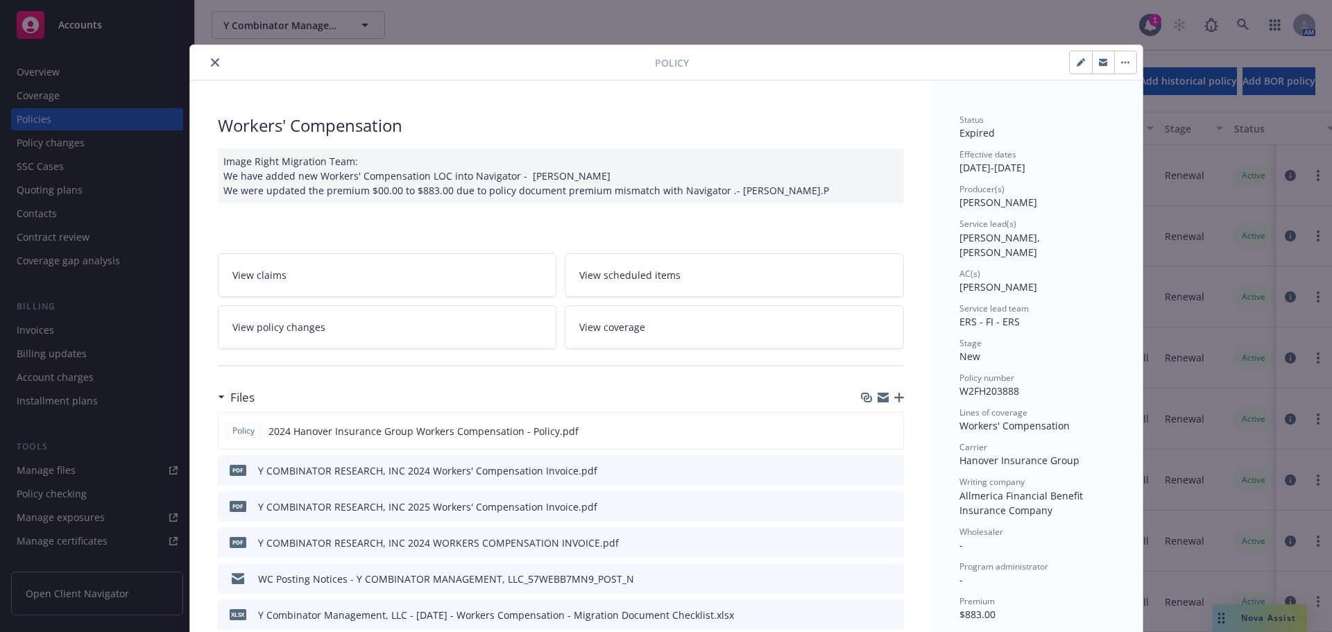
click at [1124, 69] on button "button" at bounding box center [1125, 62] width 22 height 22
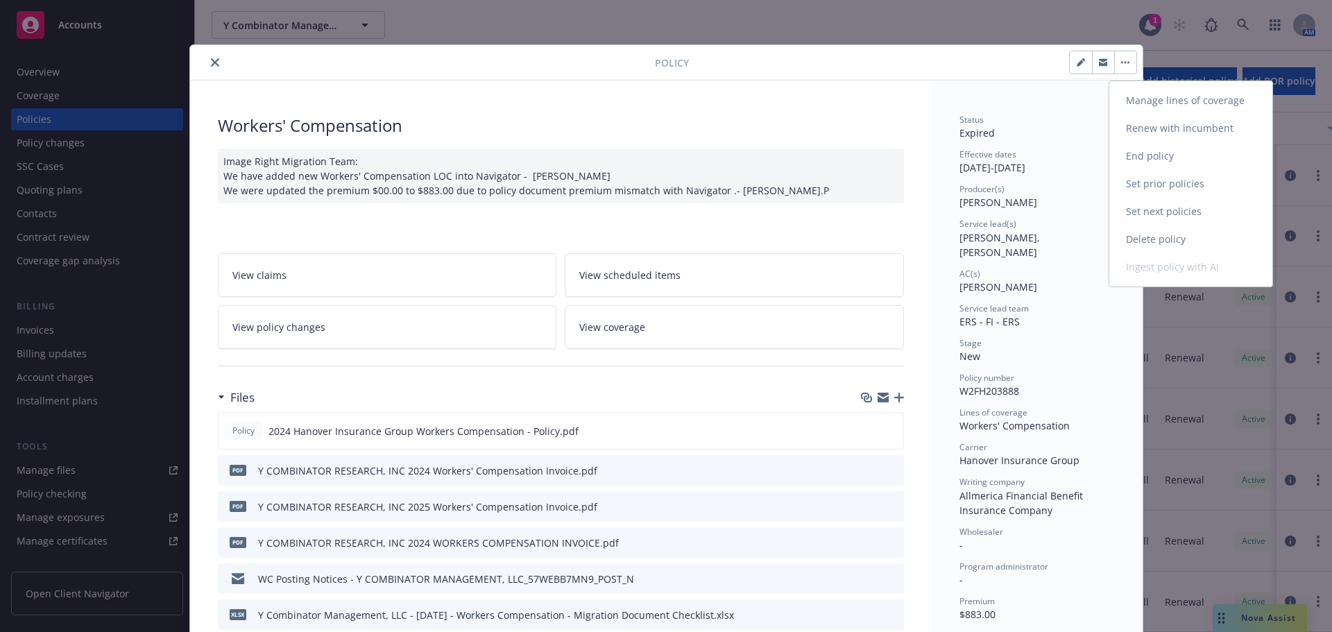
click at [1149, 153] on link "End policy" at bounding box center [1190, 156] width 163 height 28
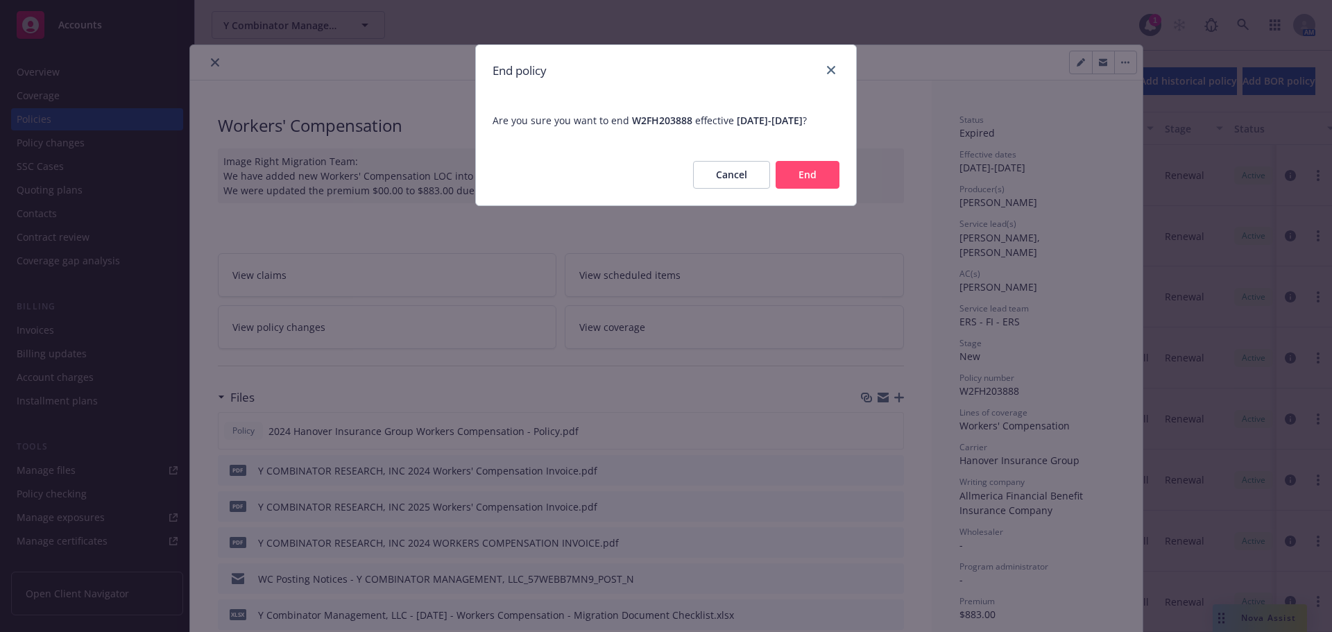
click at [817, 189] on button "End" at bounding box center [808, 175] width 64 height 28
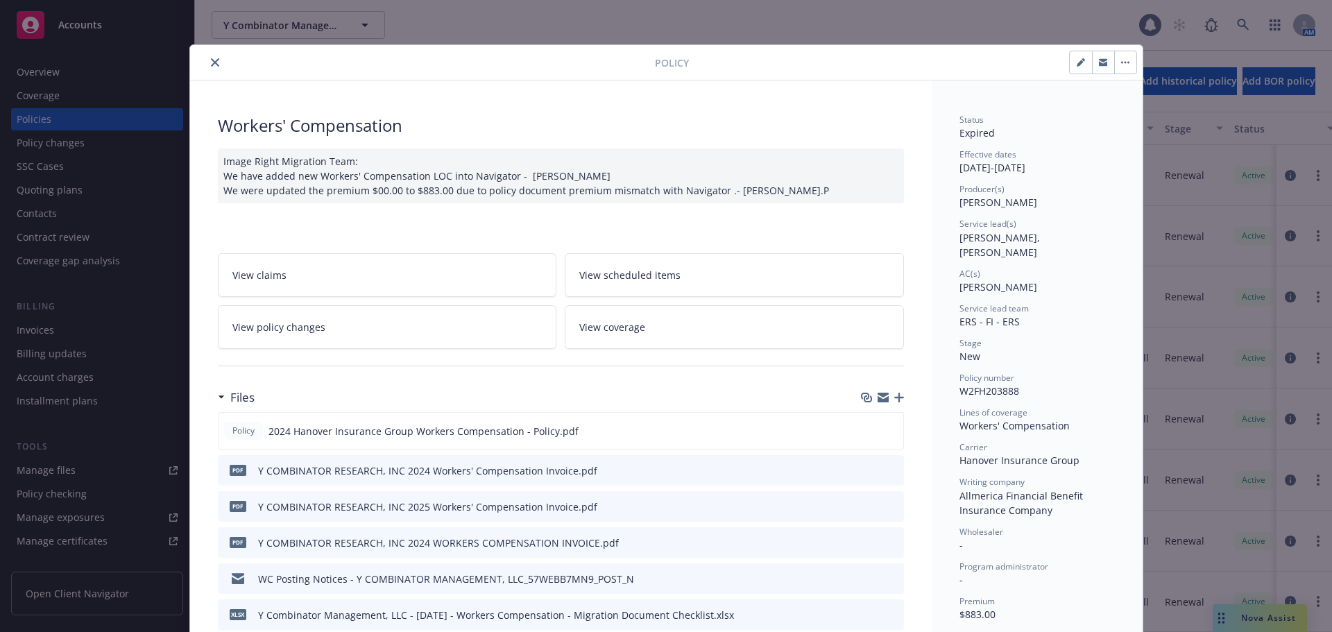
scroll to position [42, 0]
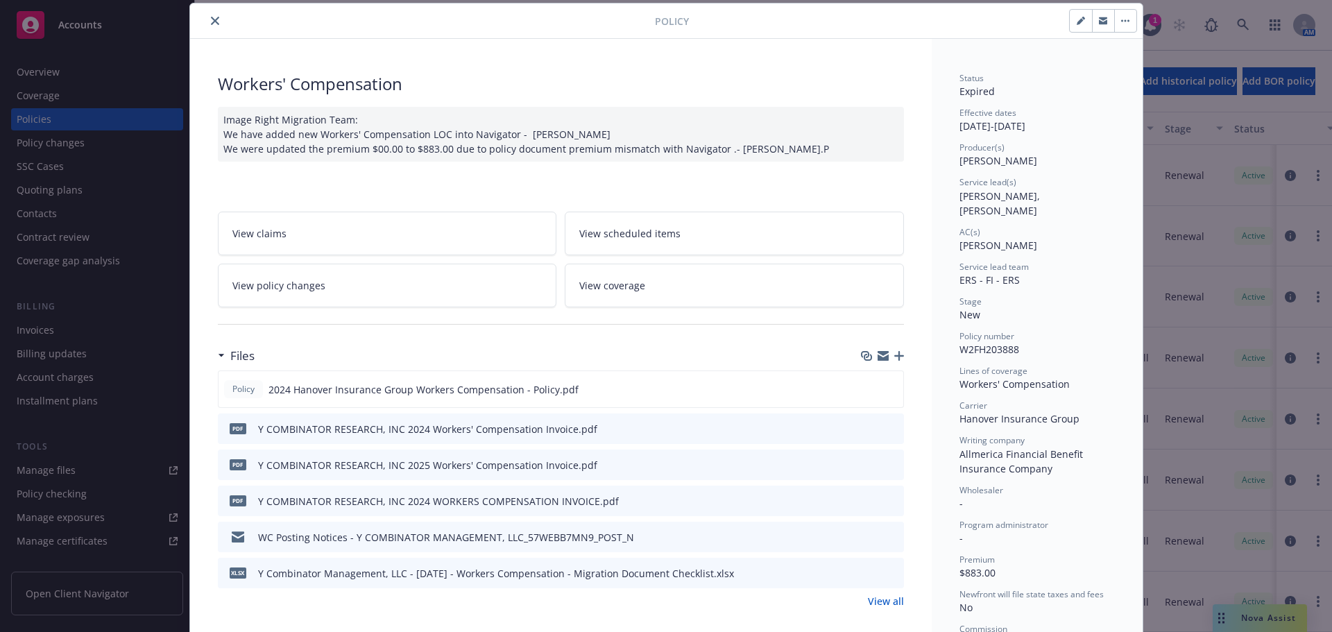
click at [1117, 18] on button "button" at bounding box center [1125, 21] width 22 height 22
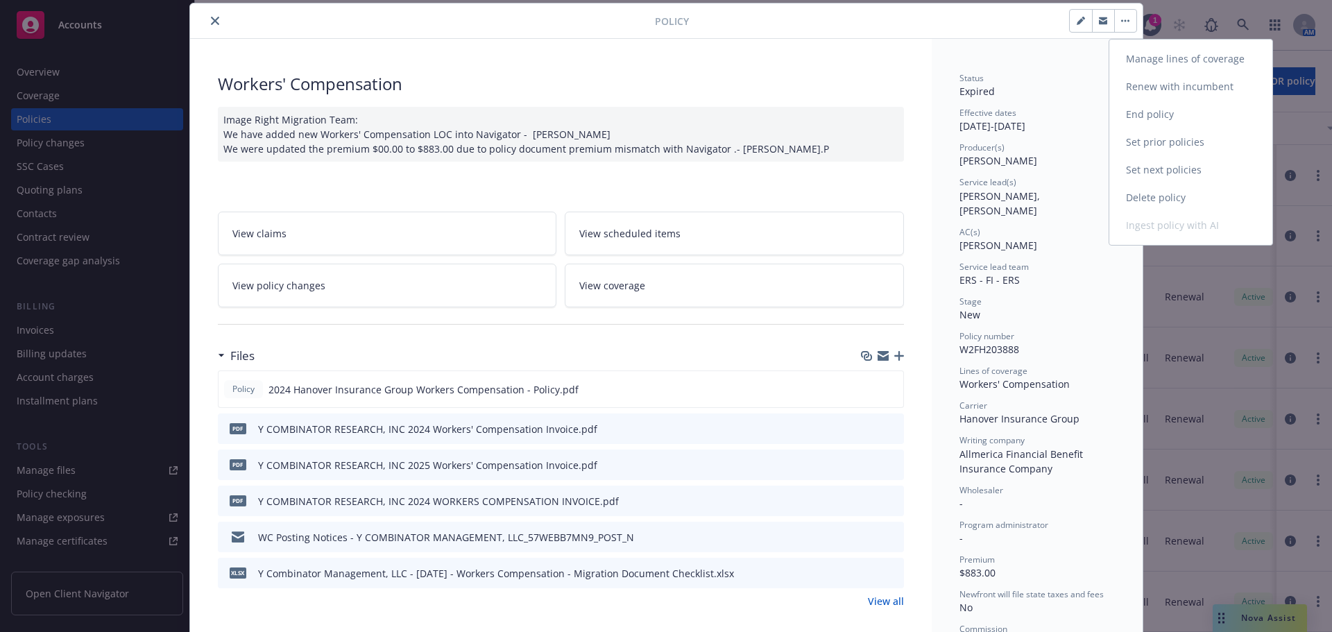
click at [1161, 169] on link "Set next policies" at bounding box center [1190, 170] width 163 height 28
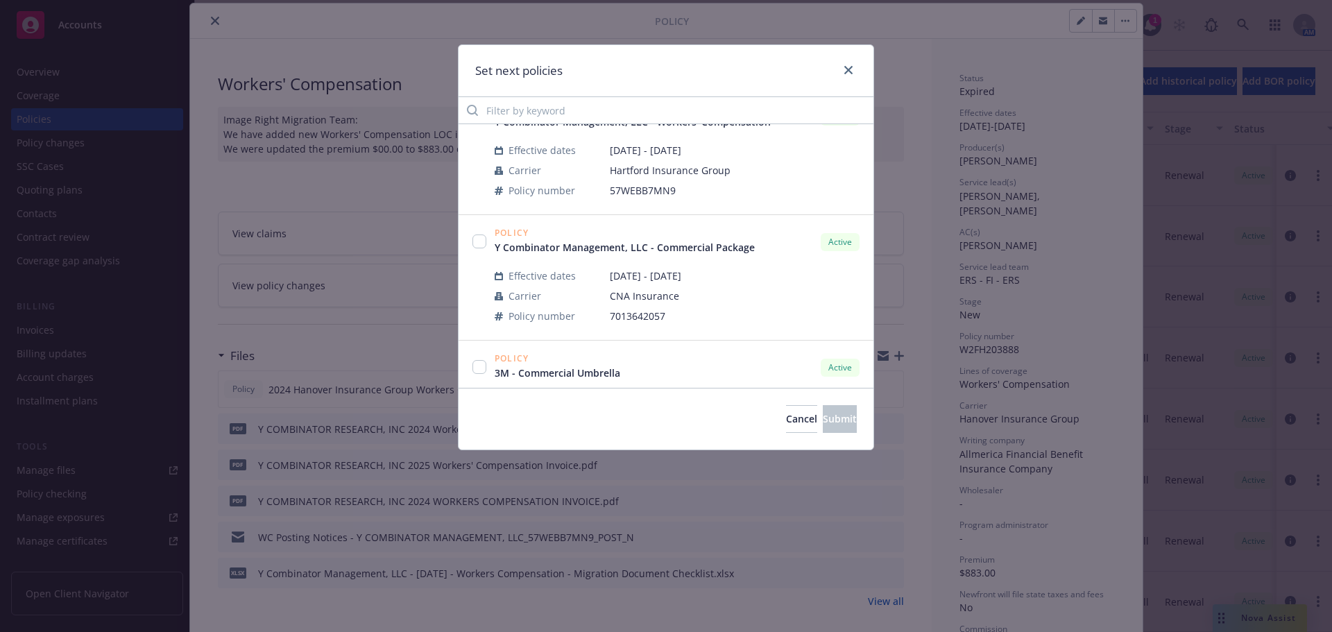
scroll to position [6243, 0]
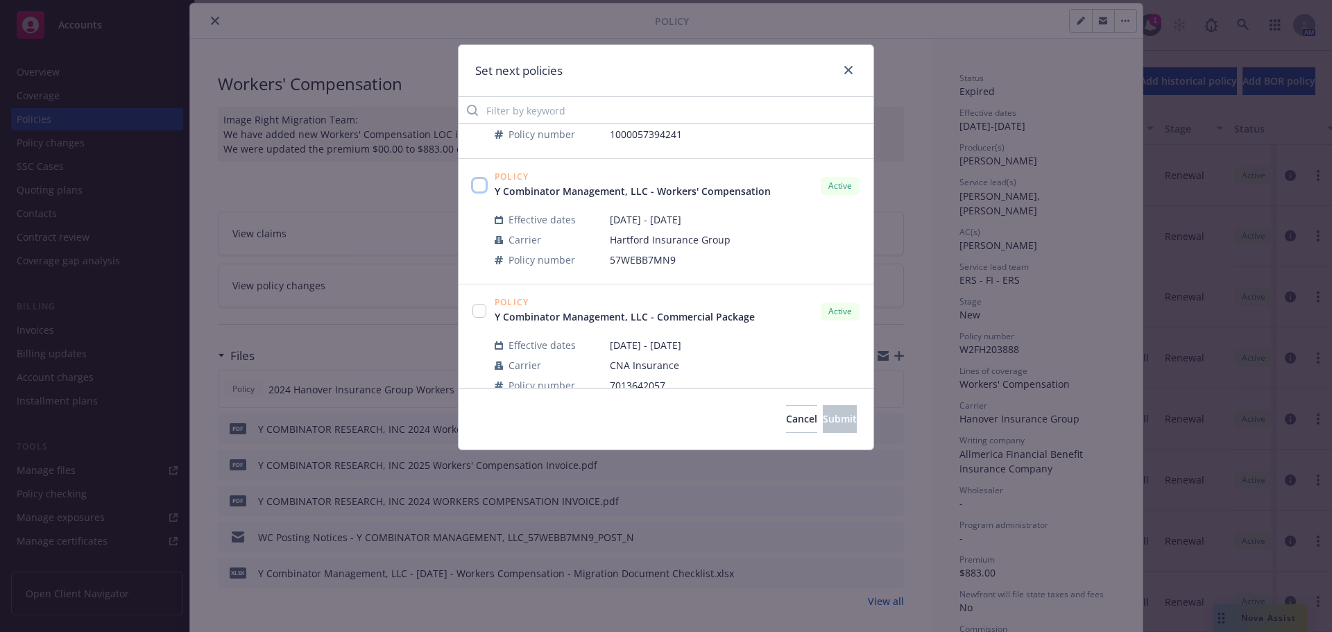
click at [477, 184] on input "checkbox" at bounding box center [479, 185] width 14 height 14
checkbox input "true"
click at [833, 420] on span "Submit" at bounding box center [840, 418] width 34 height 13
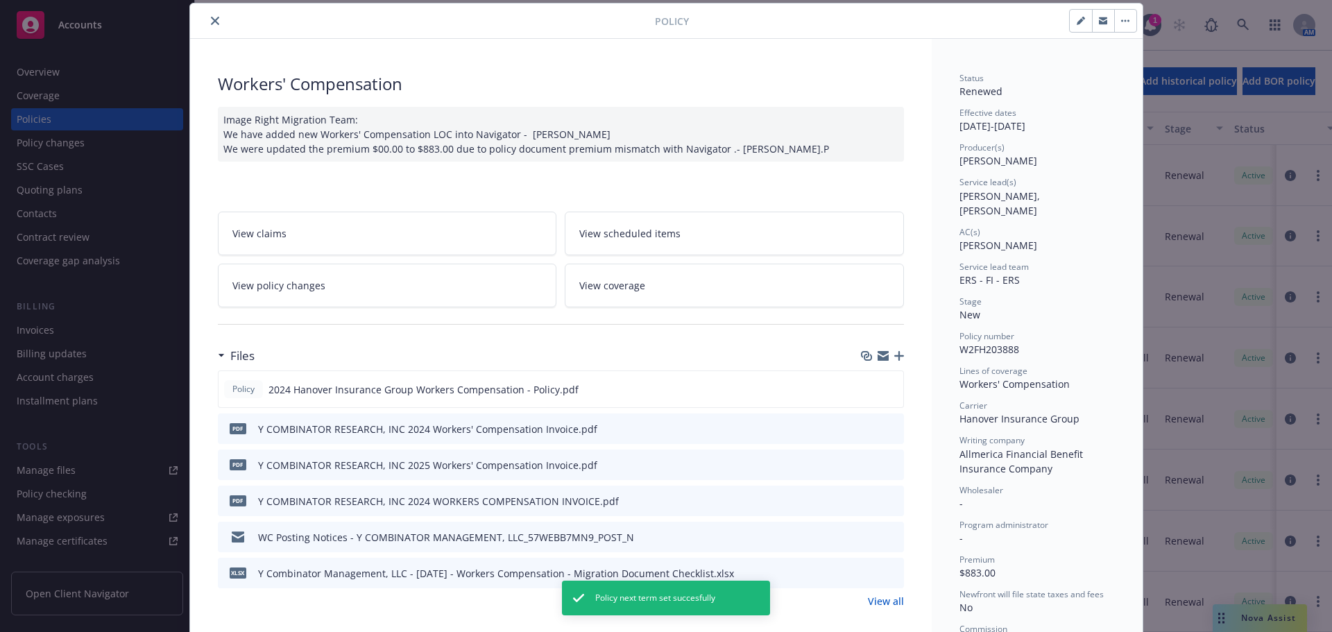
click at [211, 22] on icon "close" at bounding box center [215, 21] width 8 height 8
